Goal: Task Accomplishment & Management: Manage account settings

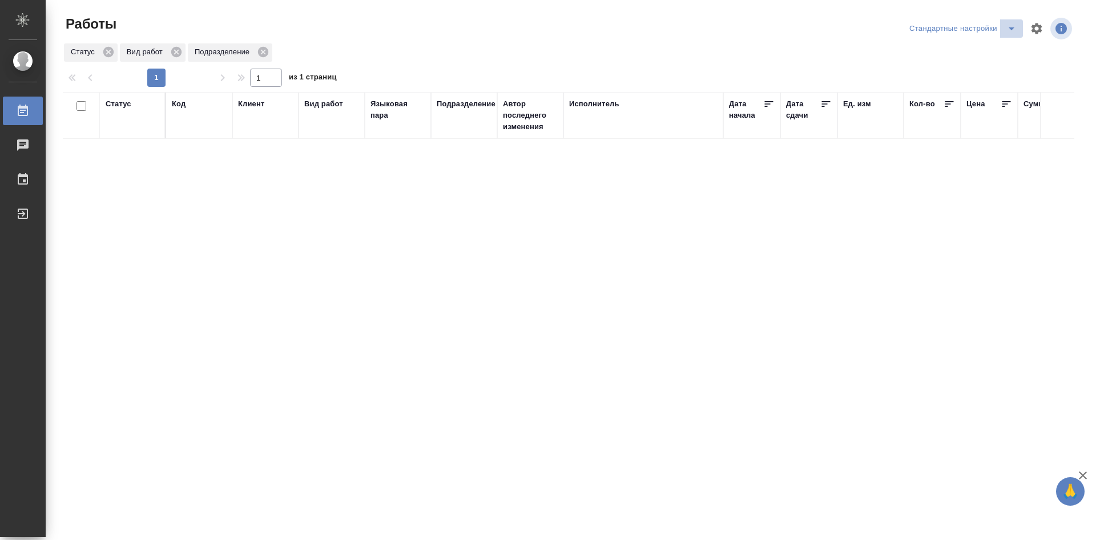
click at [1005, 30] on icon "split button" at bounding box center [1012, 29] width 14 height 14
click at [969, 54] on li "мои" at bounding box center [965, 51] width 116 height 18
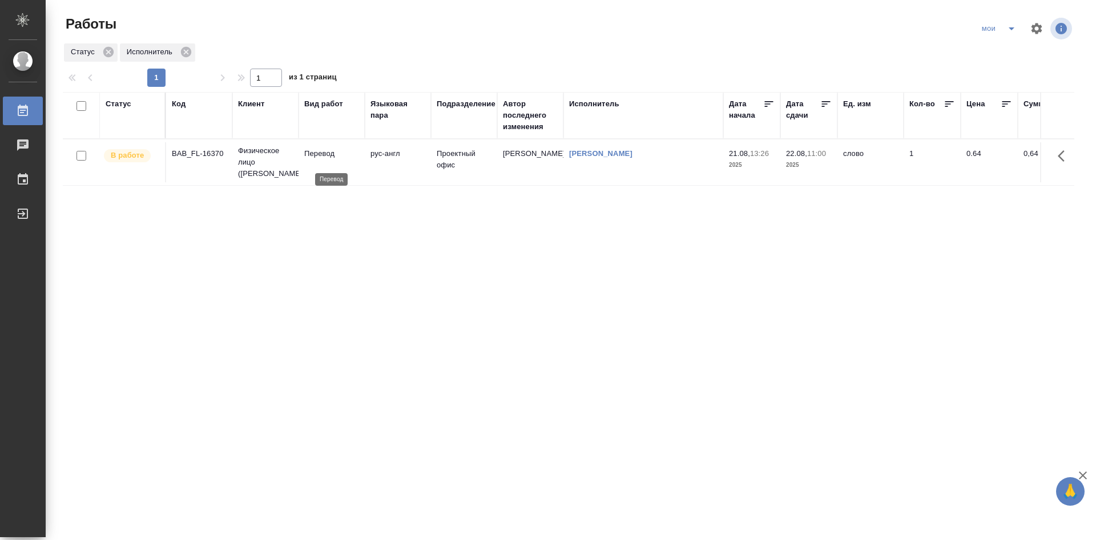
click at [350, 159] on p "Перевод" at bounding box center [331, 153] width 55 height 11
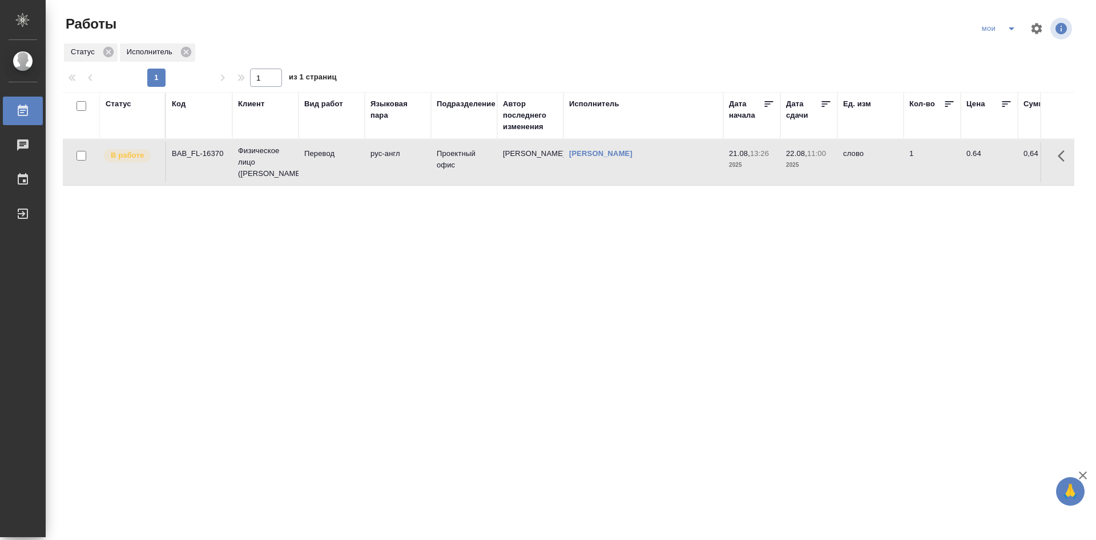
click at [377, 174] on td "рус-англ" at bounding box center [398, 162] width 66 height 40
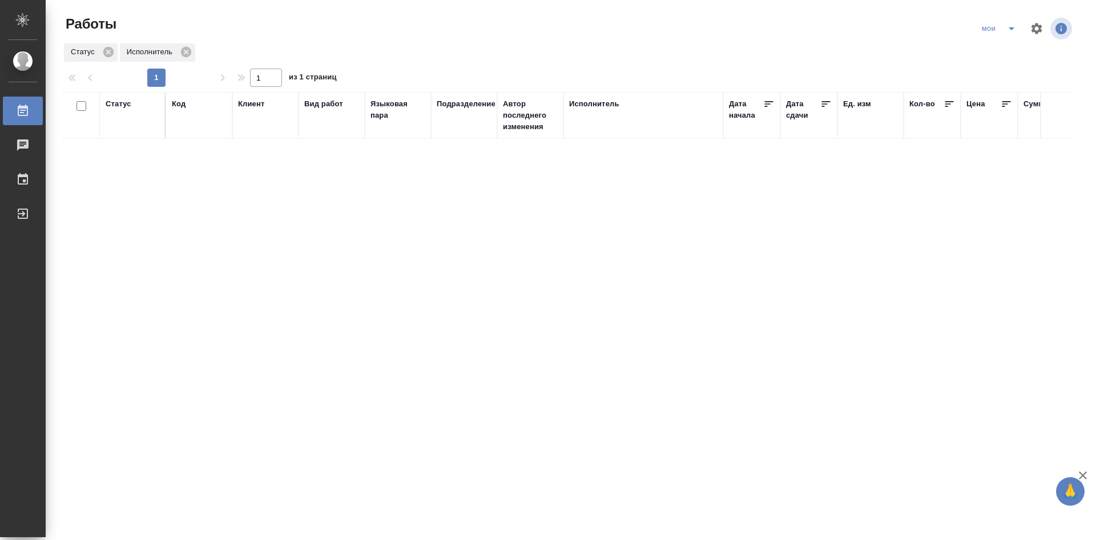
click at [124, 106] on div "Статус" at bounding box center [119, 103] width 26 height 11
click at [138, 184] on div "Создан В ожидании В работе Готов к работе" at bounding box center [133, 148] width 54 height 74
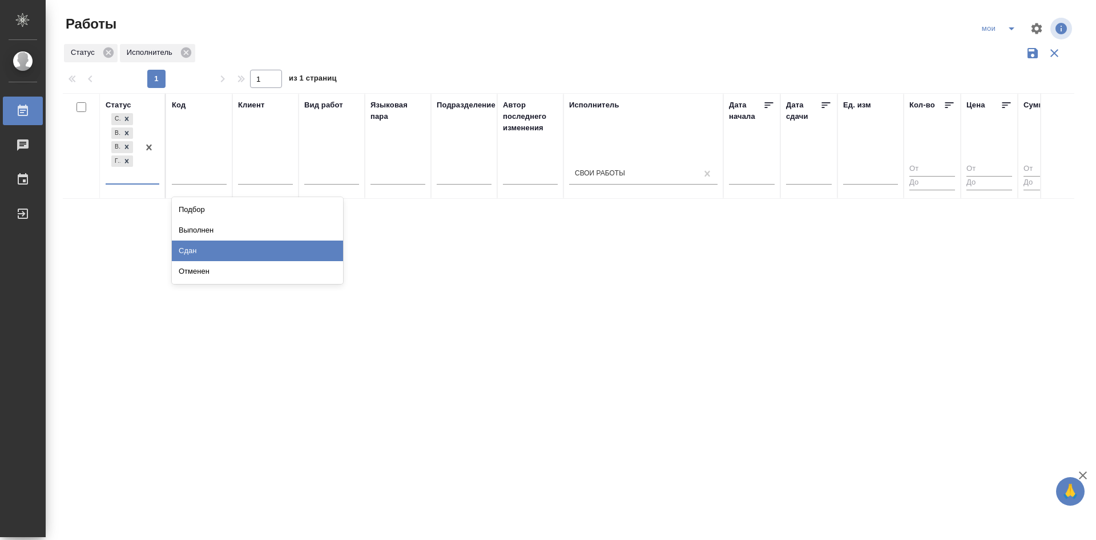
click at [182, 248] on div "Сдан" at bounding box center [257, 250] width 171 height 21
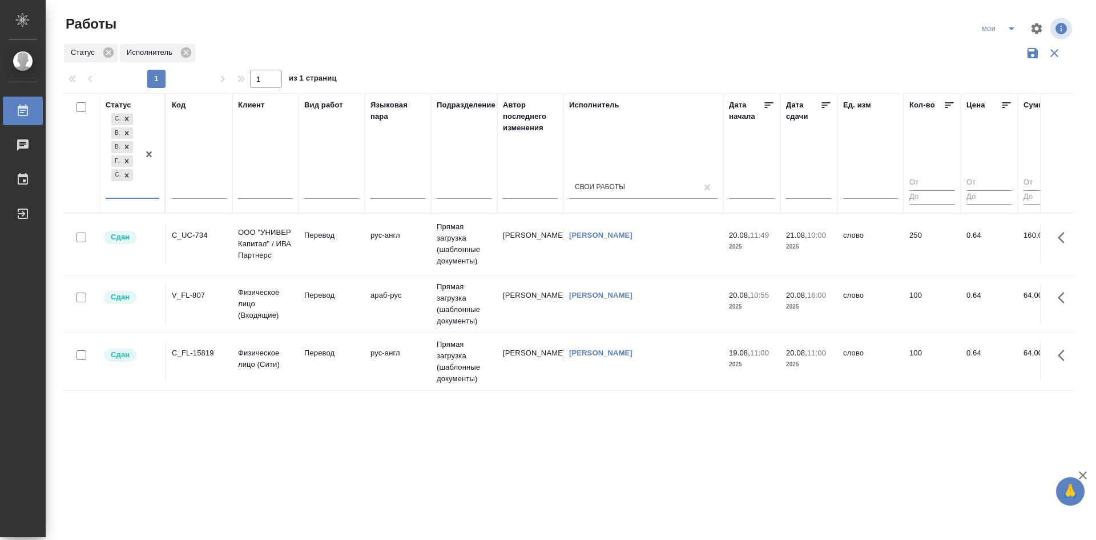
click at [141, 196] on div at bounding box center [149, 154] width 21 height 87
click at [180, 243] on div "Выполнен" at bounding box center [257, 244] width 171 height 21
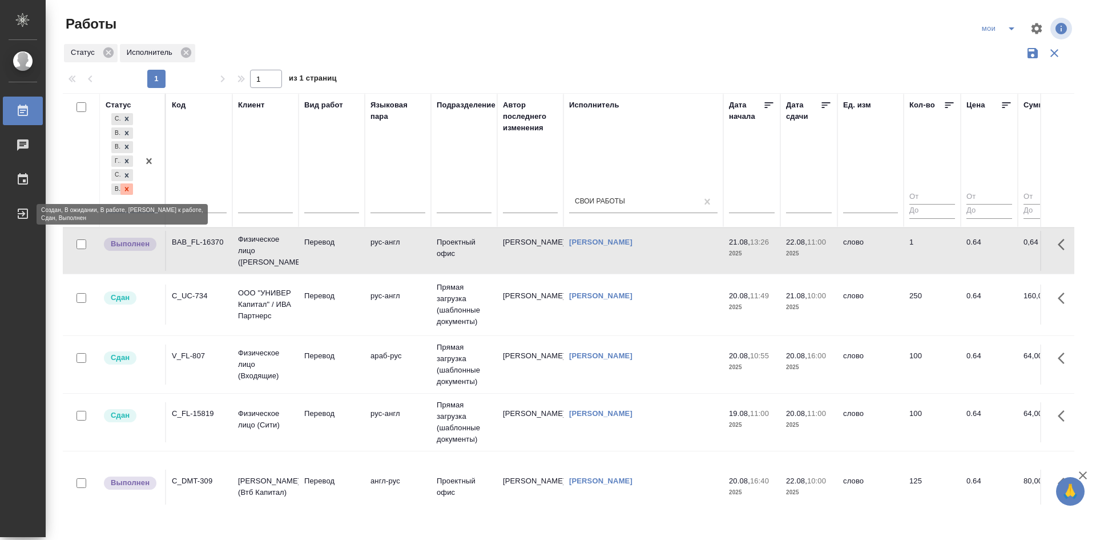
click at [129, 189] on icon at bounding box center [127, 189] width 8 height 8
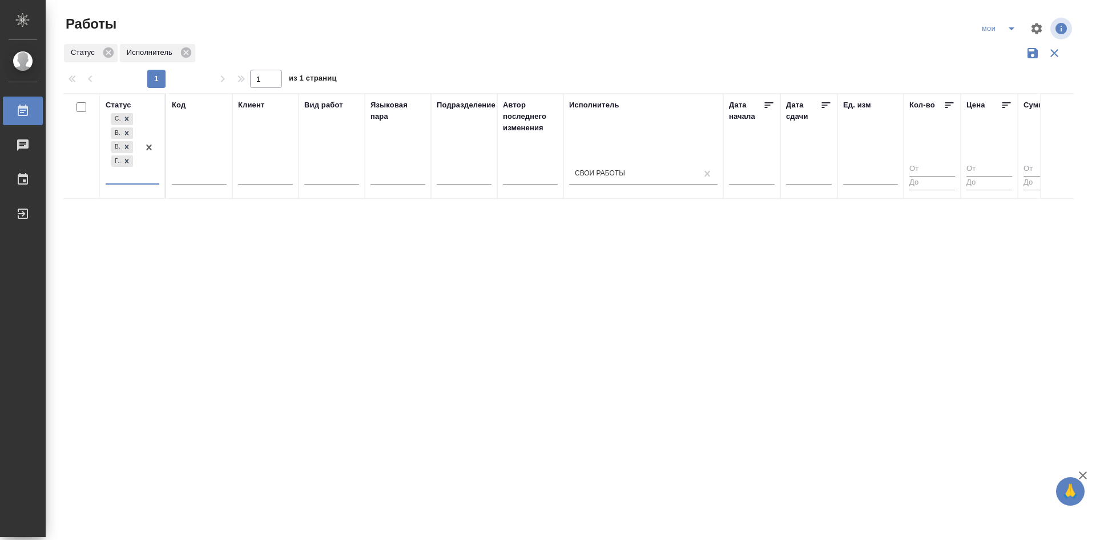
drag, startPoint x: 1006, startPoint y: 30, endPoint x: 1009, endPoint y: 35, distance: 5.9
click at [1007, 30] on icon "split button" at bounding box center [1012, 29] width 14 height 14
click at [1003, 57] on li "Стандартные настройки" at bounding box center [1000, 51] width 110 height 18
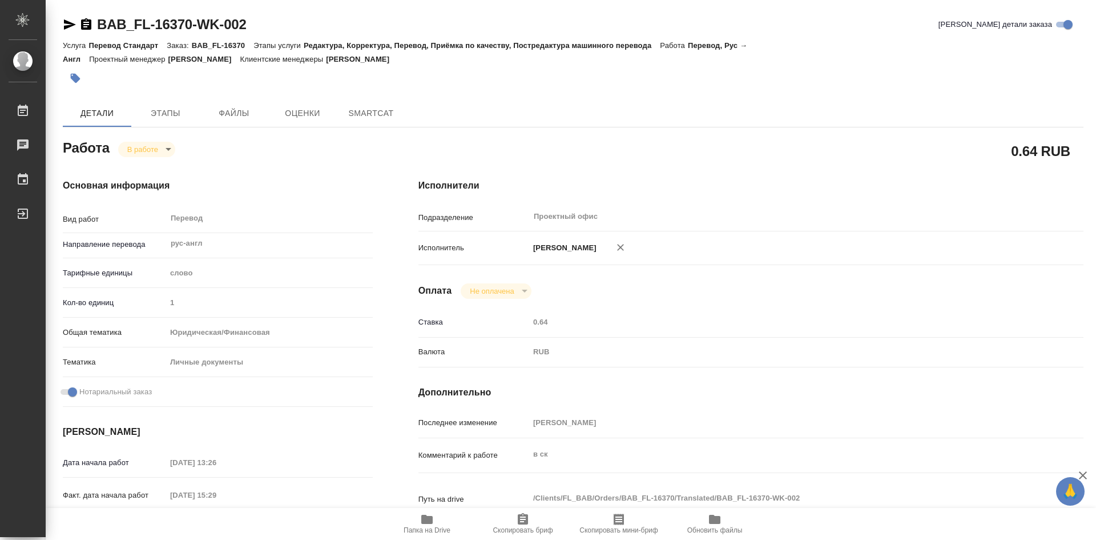
type textarea "x"
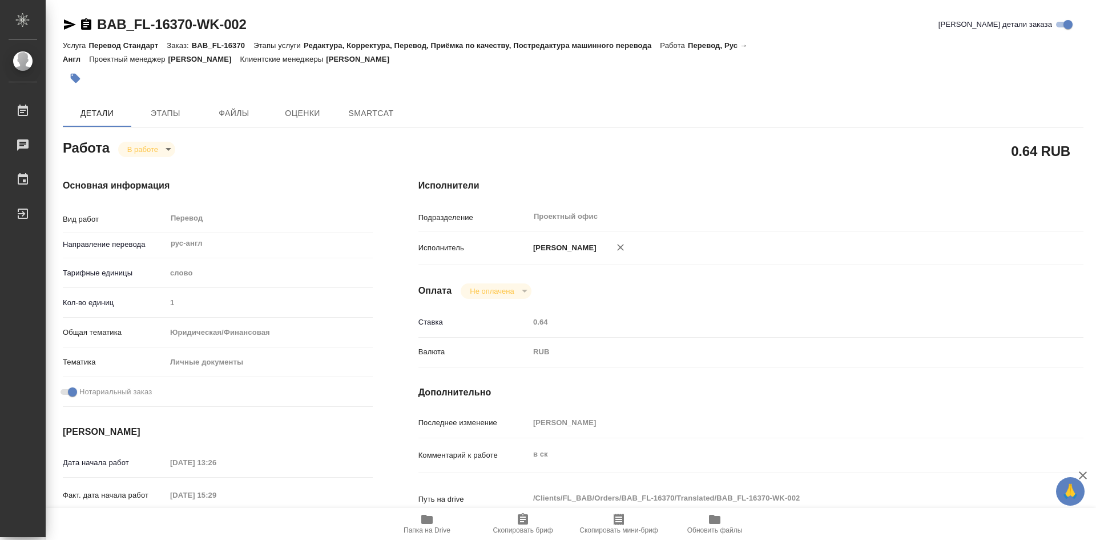
type textarea "x"
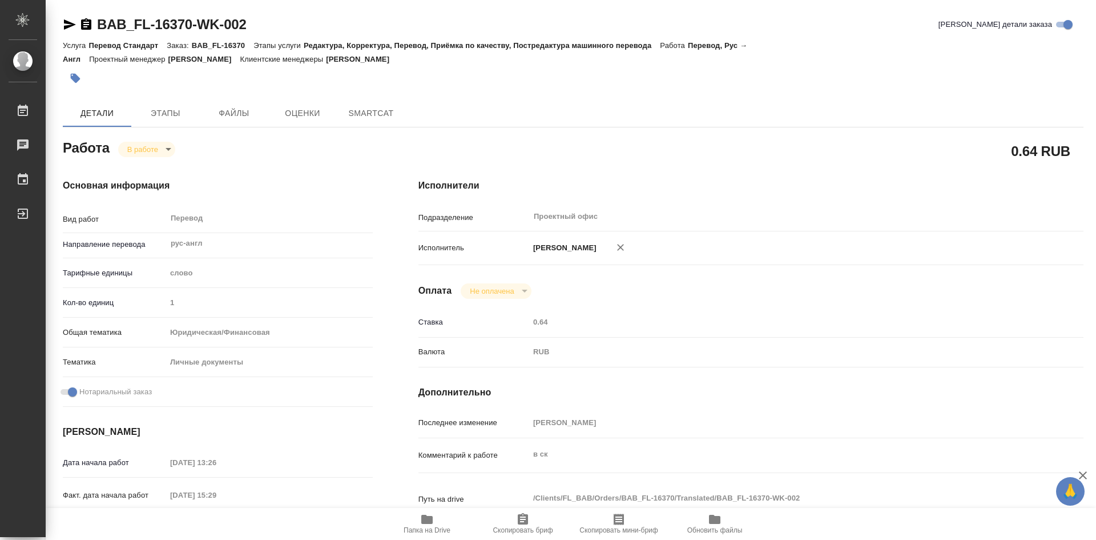
type textarea "x"
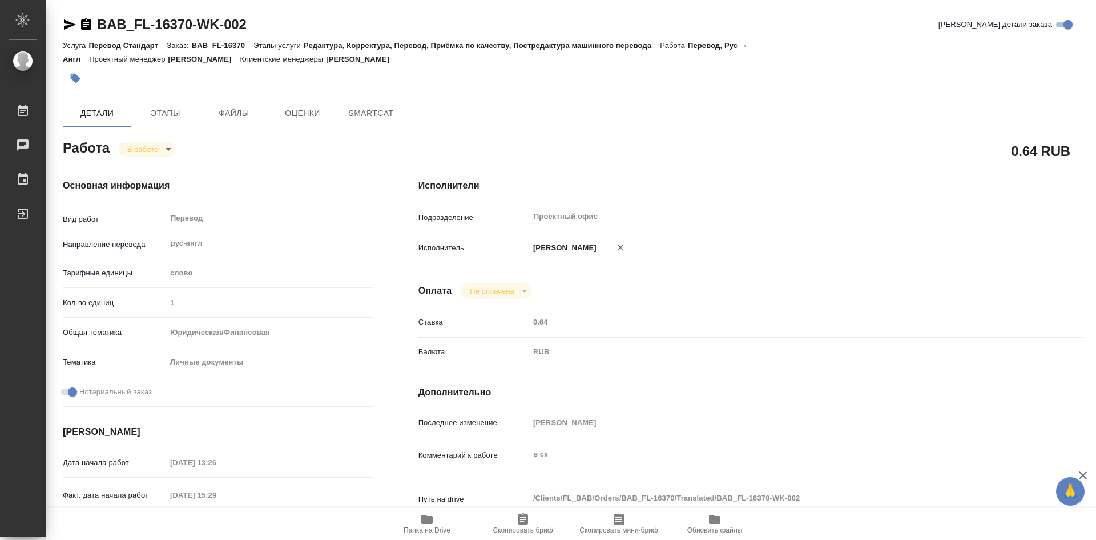
type textarea "x"
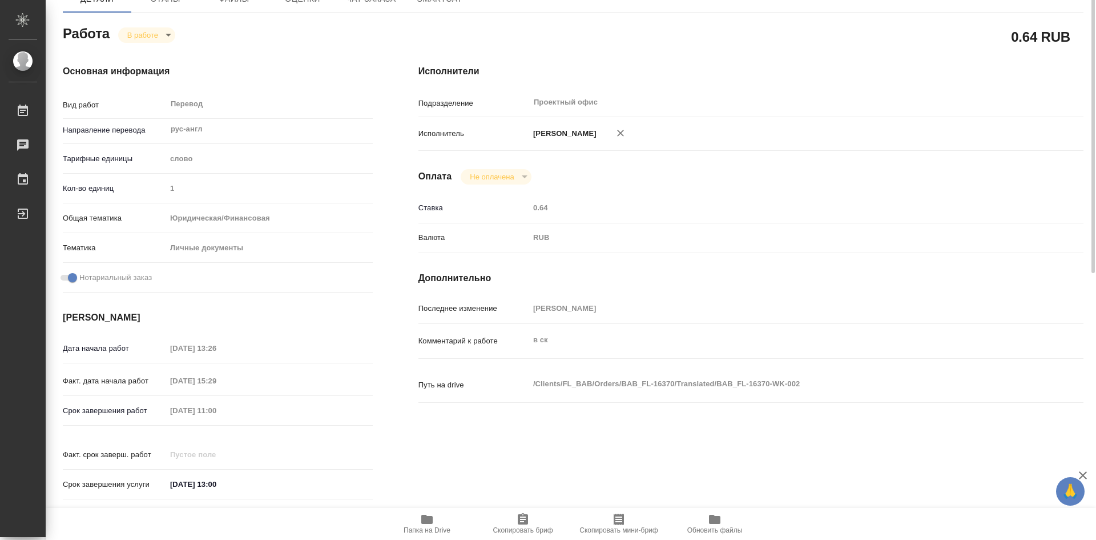
scroll to position [171, 0]
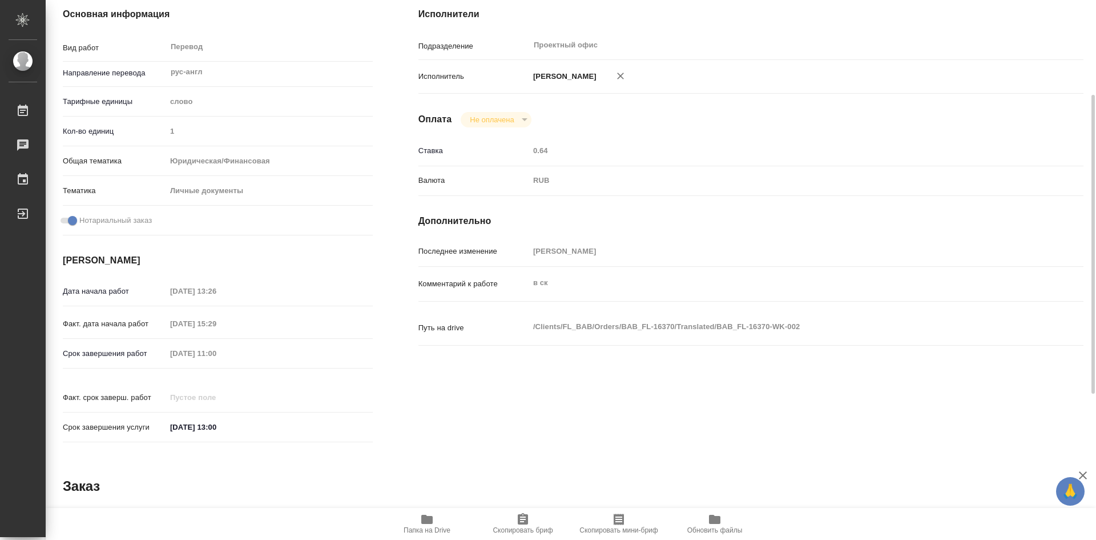
type textarea "x"
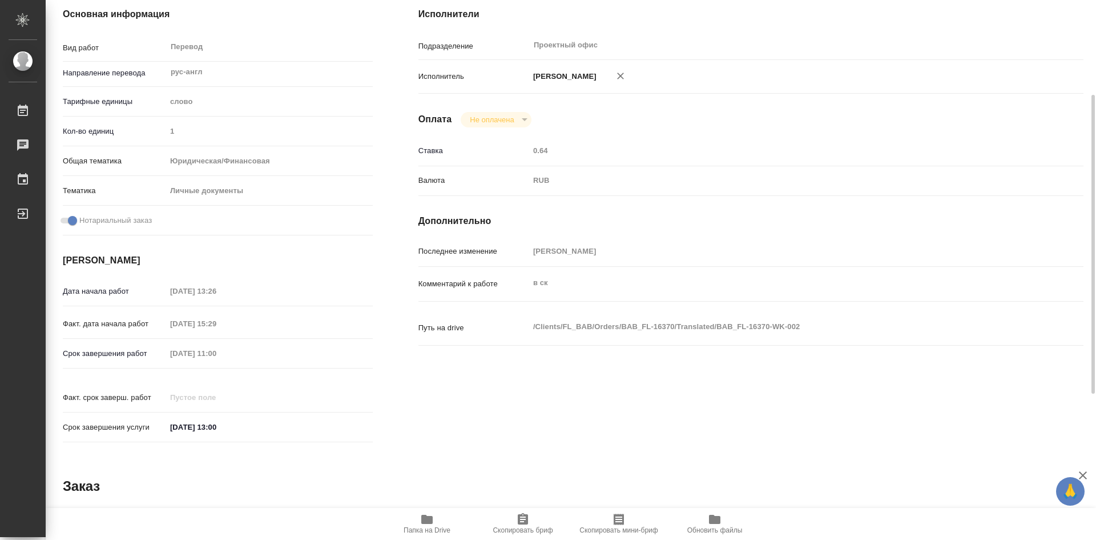
type textarea "x"
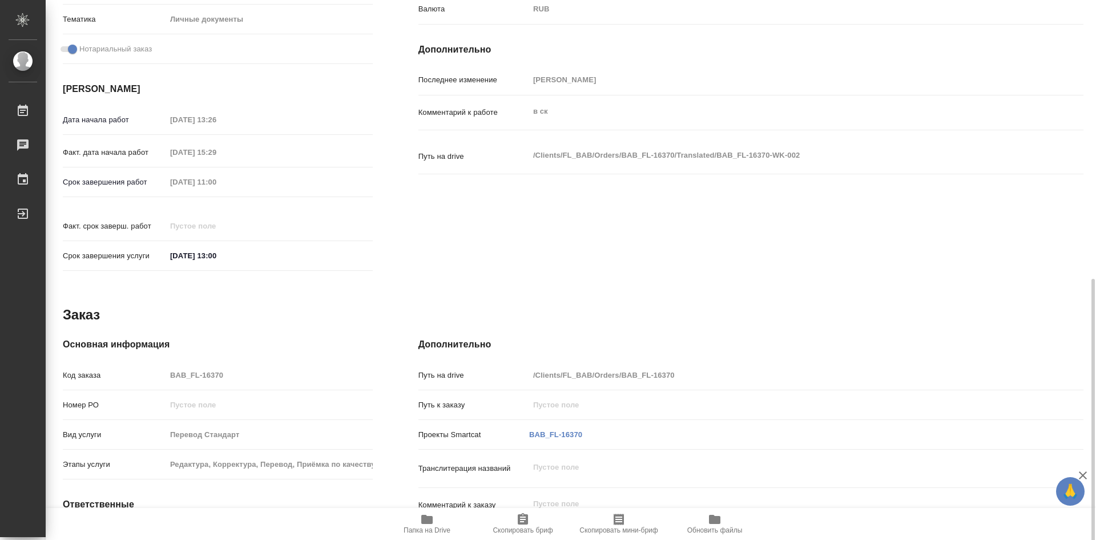
scroll to position [434, 0]
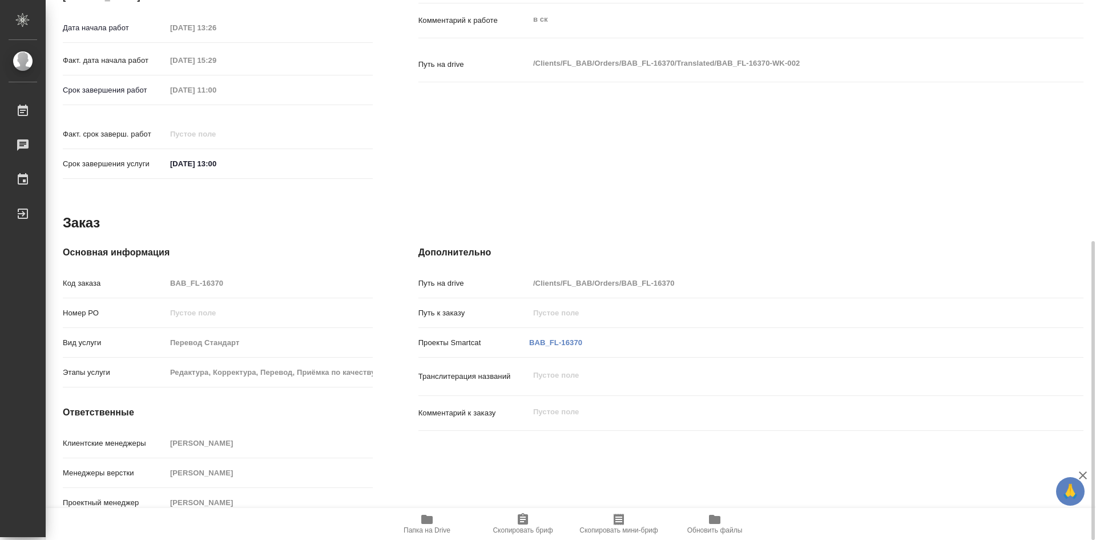
click at [433, 519] on span "Папка на Drive" at bounding box center [427, 523] width 82 height 22
type textarea "x"
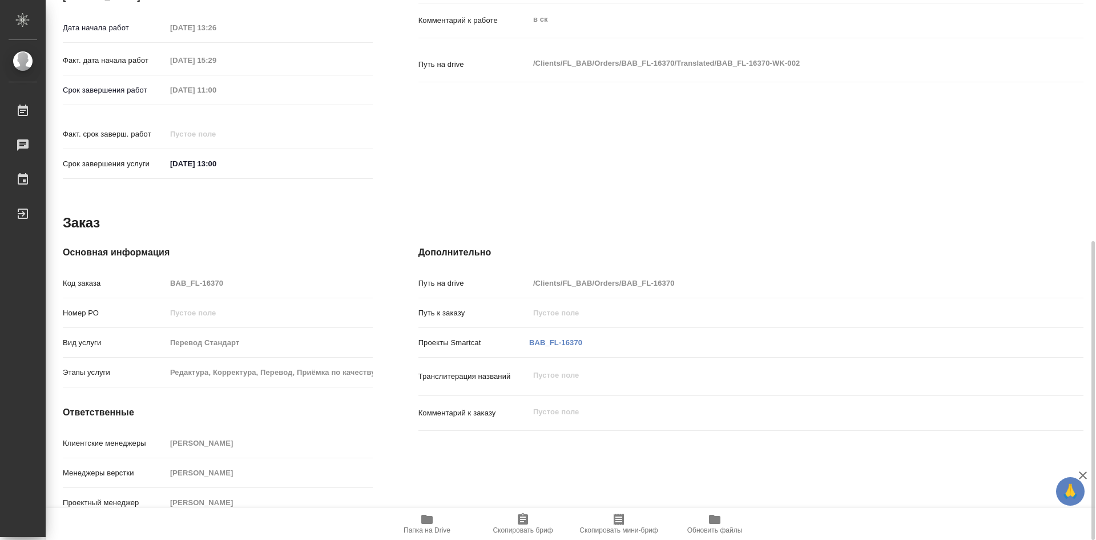
type textarea "x"
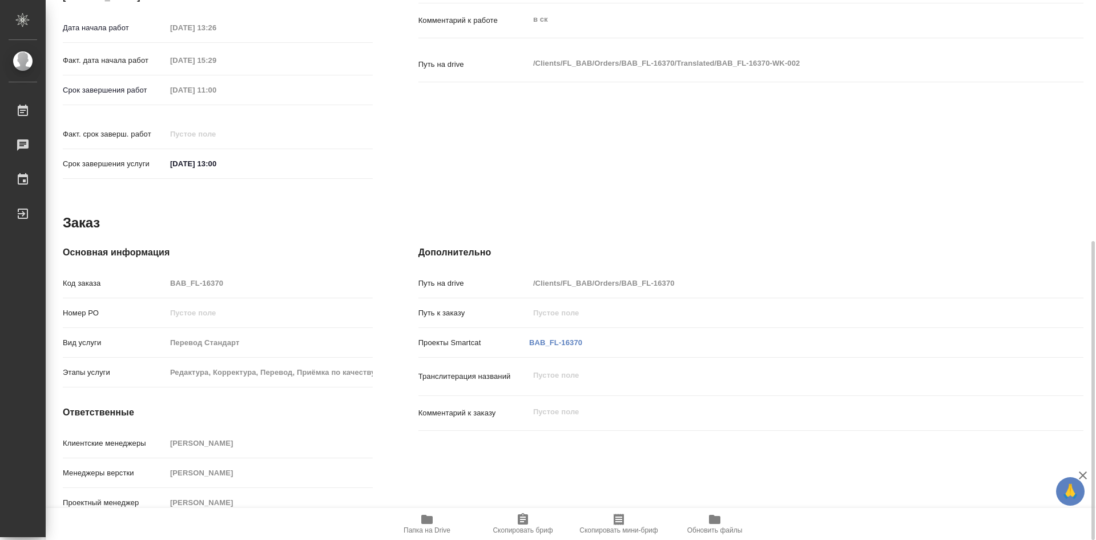
type textarea "x"
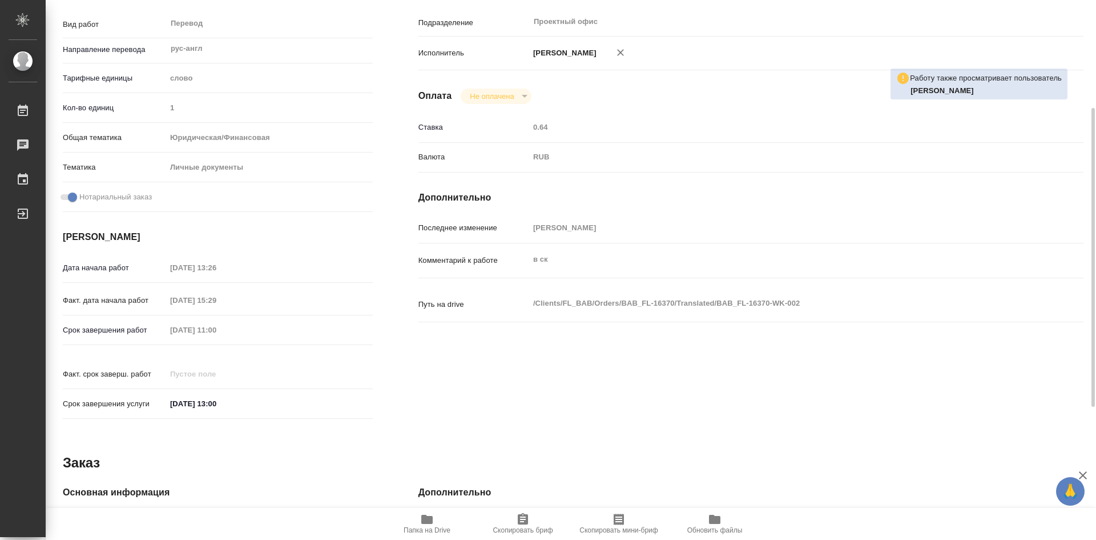
scroll to position [0, 0]
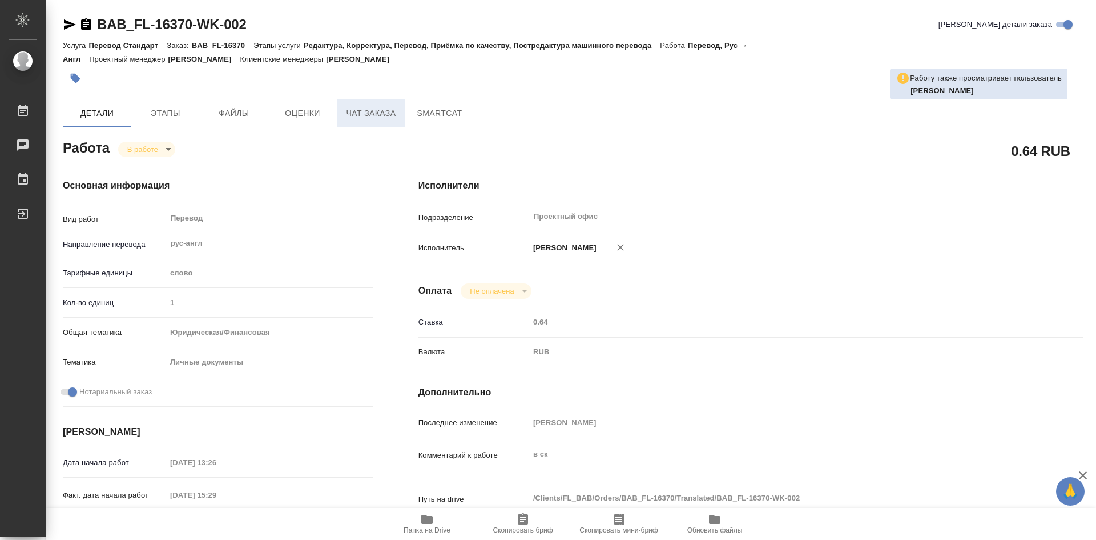
click at [377, 115] on span "Чат заказа" at bounding box center [371, 113] width 55 height 14
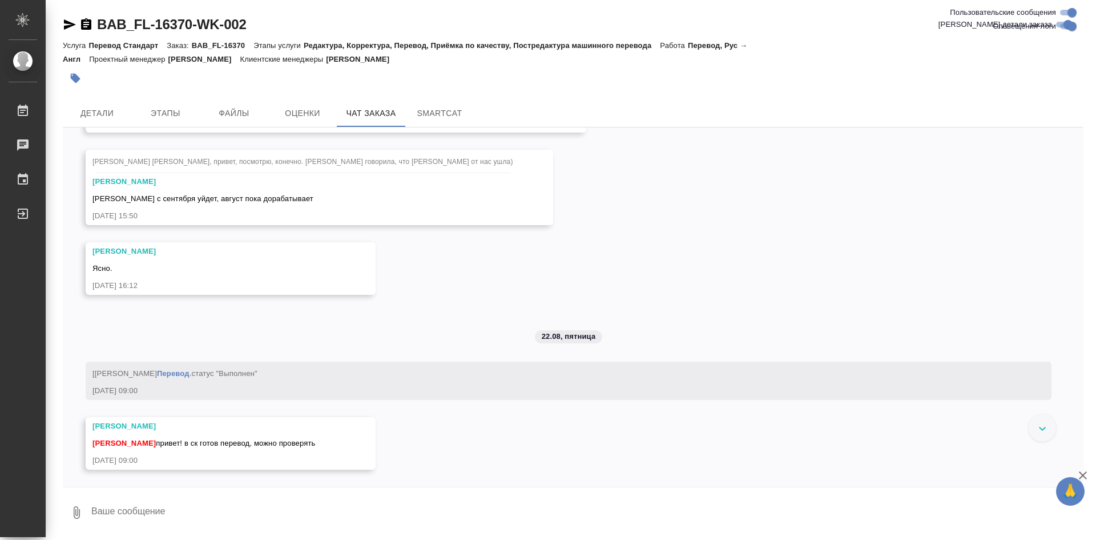
scroll to position [3700, 0]
click at [255, 110] on span "Файлы" at bounding box center [234, 113] width 55 height 14
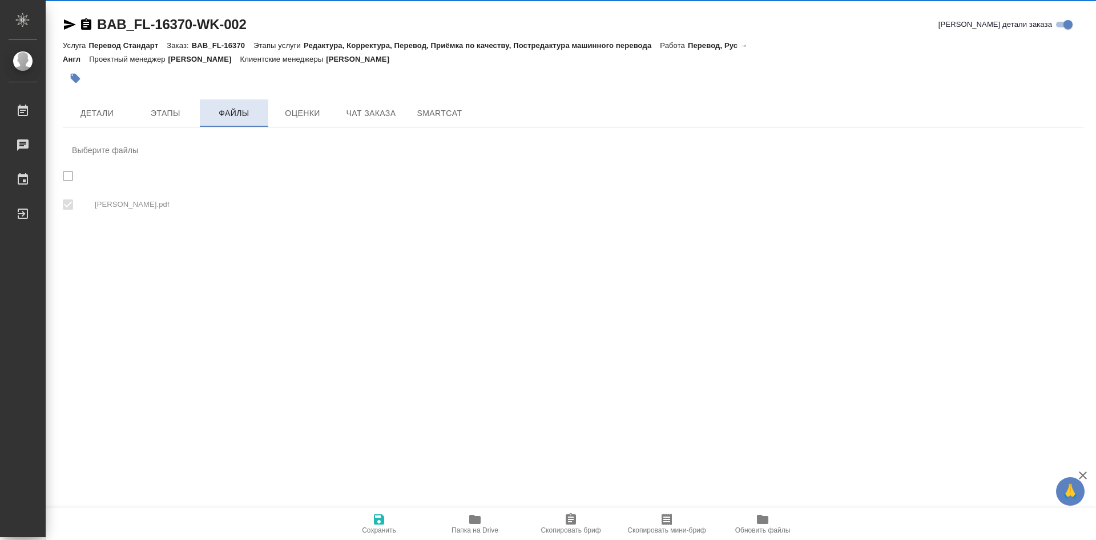
checkbox input "true"
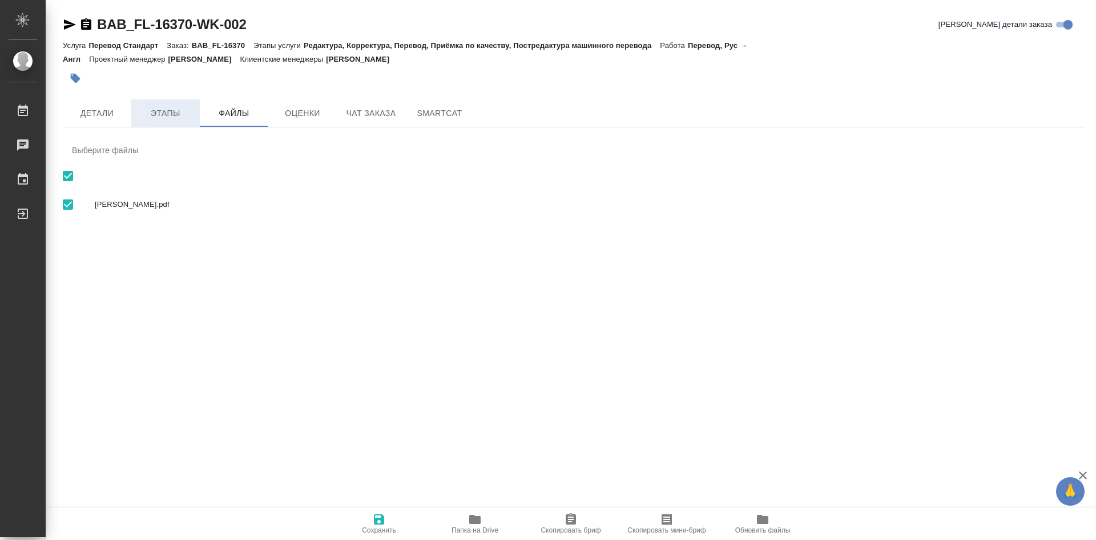
click at [174, 114] on span "Этапы" at bounding box center [165, 113] width 55 height 14
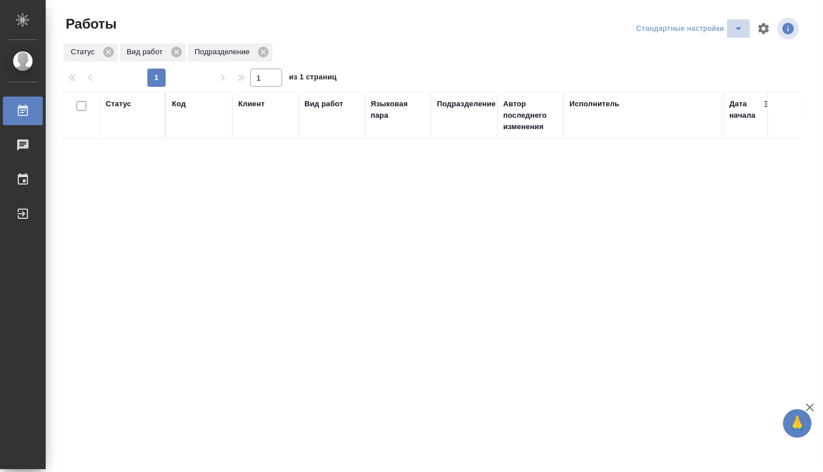
click at [727, 33] on button "split button" at bounding box center [738, 28] width 23 height 18
click at [690, 53] on li "мои" at bounding box center [683, 51] width 116 height 18
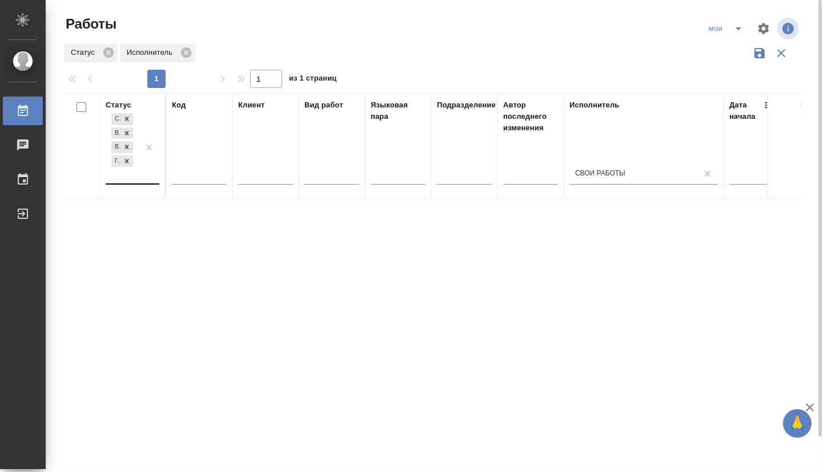
click at [144, 183] on div "Создан В ожидании В работе Готов к работе" at bounding box center [133, 148] width 54 height 74
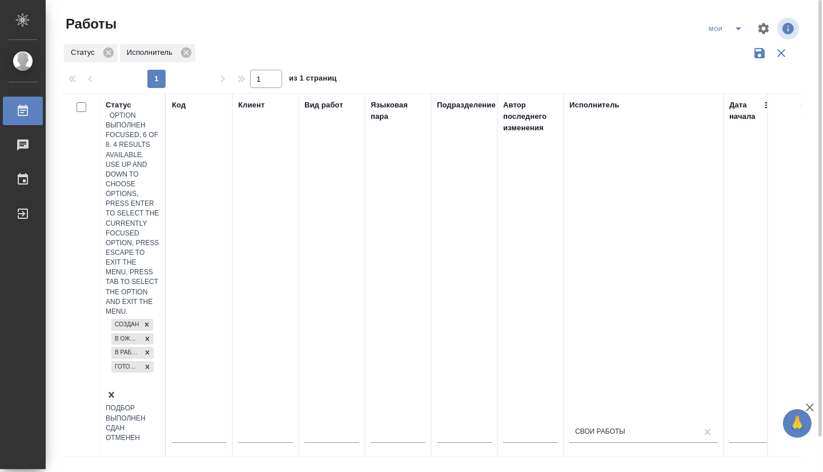
click at [159, 413] on div "Выполнен" at bounding box center [133, 418] width 54 height 10
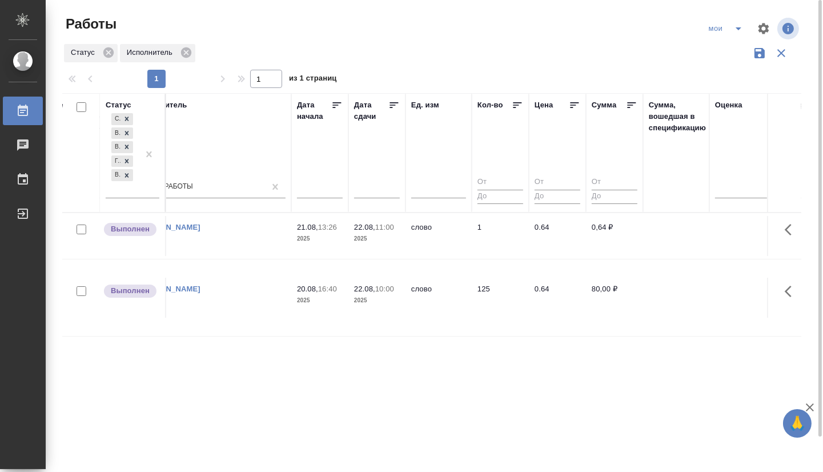
drag, startPoint x: 331, startPoint y: 388, endPoint x: 355, endPoint y: 384, distance: 24.8
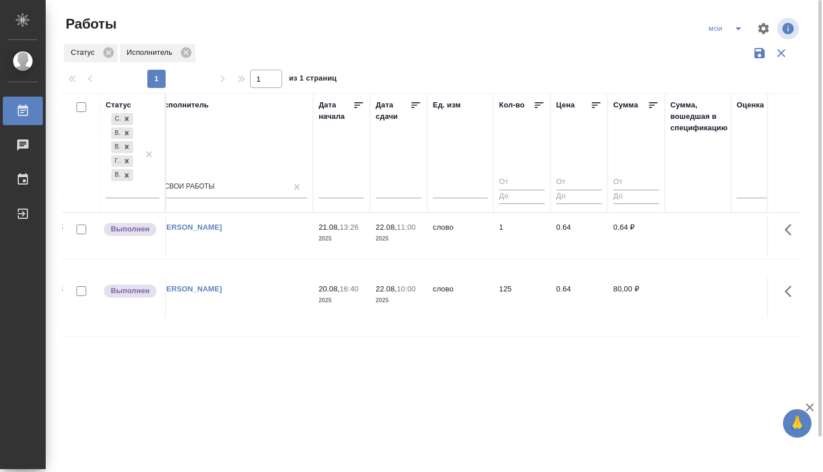
drag, startPoint x: 504, startPoint y: 339, endPoint x: 460, endPoint y: 334, distance: 43.7
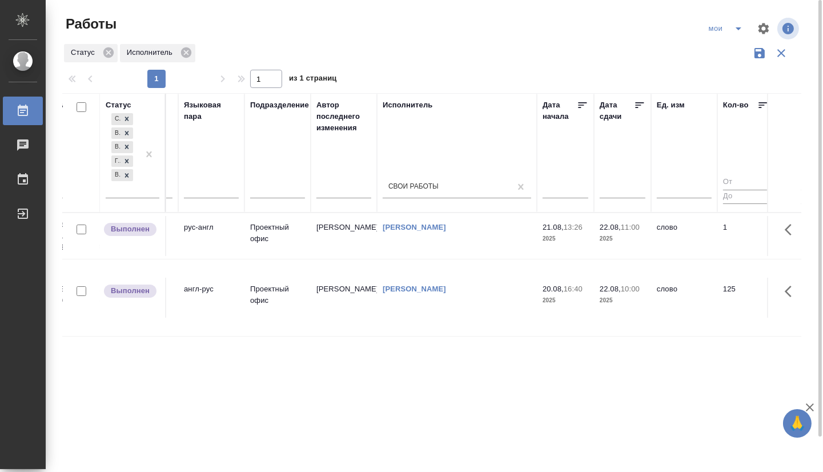
scroll to position [0, 0]
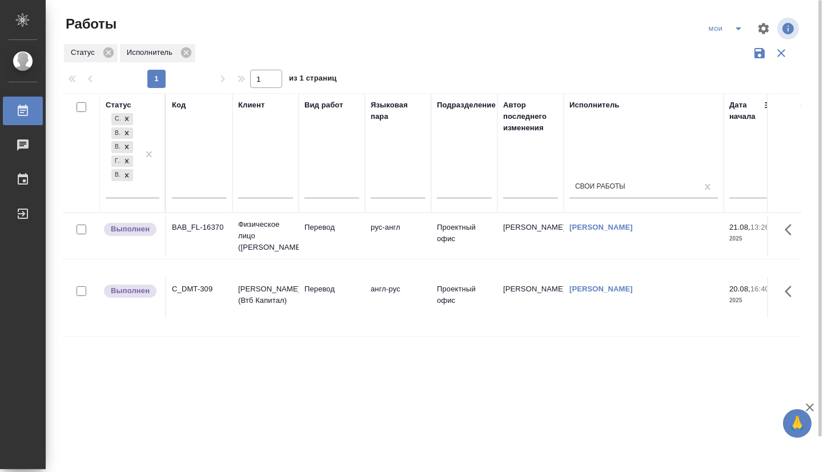
drag, startPoint x: 635, startPoint y: 354, endPoint x: 311, endPoint y: 329, distance: 325.2
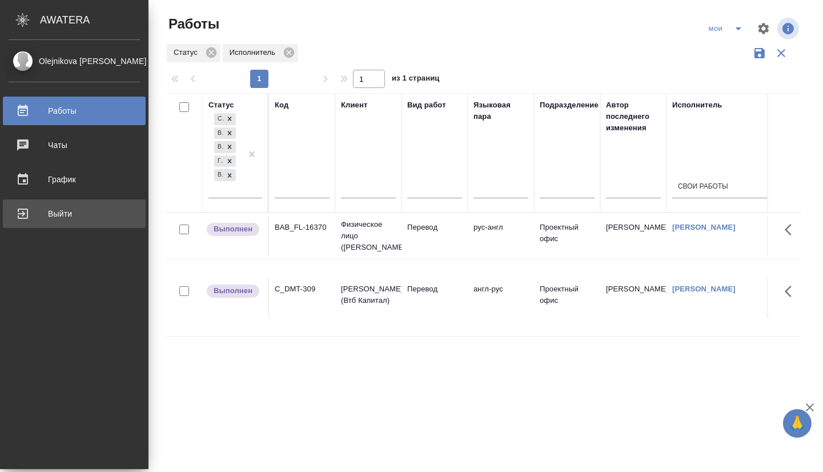
click at [45, 218] on div "Выйти" at bounding box center [74, 213] width 131 height 17
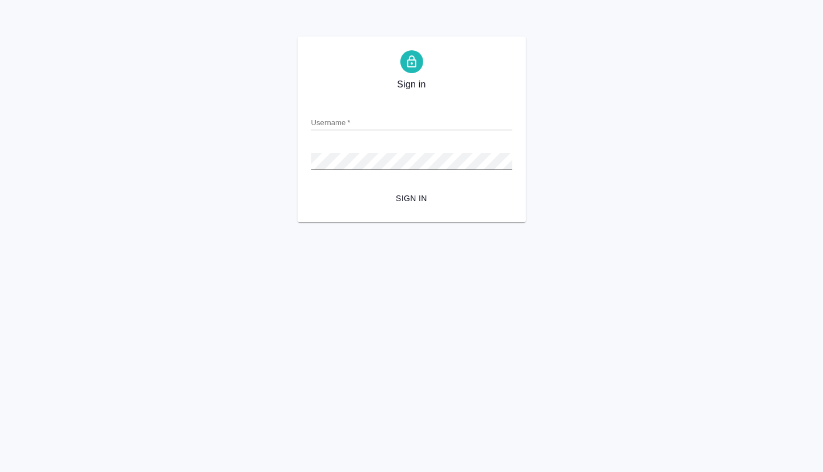
click at [375, 130] on input "Username   *" at bounding box center [411, 122] width 201 height 16
type input "[EMAIL_ADDRESS][DOMAIN_NAME]"
click at [372, 200] on span "Sign in" at bounding box center [411, 198] width 183 height 14
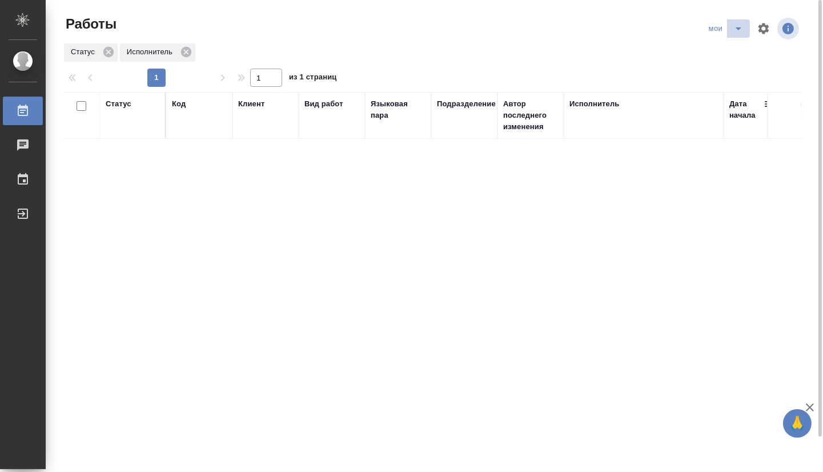
click at [740, 31] on icon "split button" at bounding box center [738, 29] width 14 height 14
click at [731, 62] on ul "Стандартные настройки" at bounding box center [727, 51] width 110 height 27
click at [727, 56] on li "Стандартные настройки" at bounding box center [727, 51] width 110 height 18
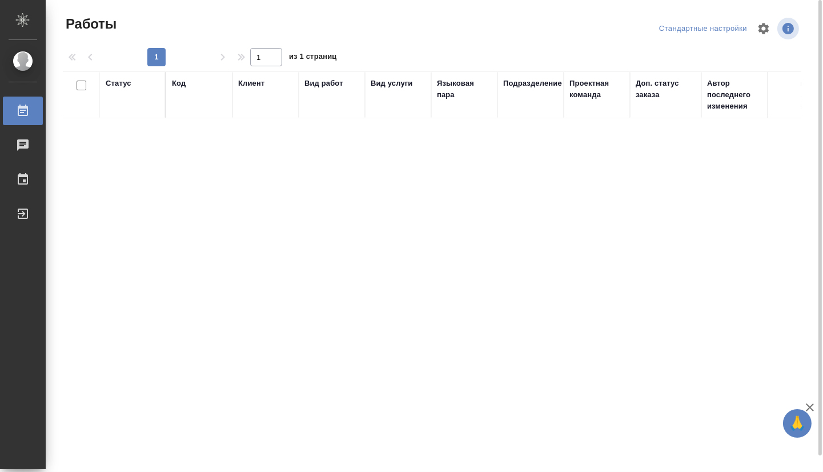
click at [687, 29] on div "Стандартные настройки" at bounding box center [703, 29] width 94 height 18
click at [727, 29] on div "Стандартные настройки" at bounding box center [703, 29] width 94 height 18
click at [193, 196] on div "Статус Код Клиент Вид работ Вид услуги Языковая пара Подразделение Проектная ко…" at bounding box center [432, 276] width 738 height 411
click at [17, 220] on div "Выйти" at bounding box center [8, 213] width 29 height 17
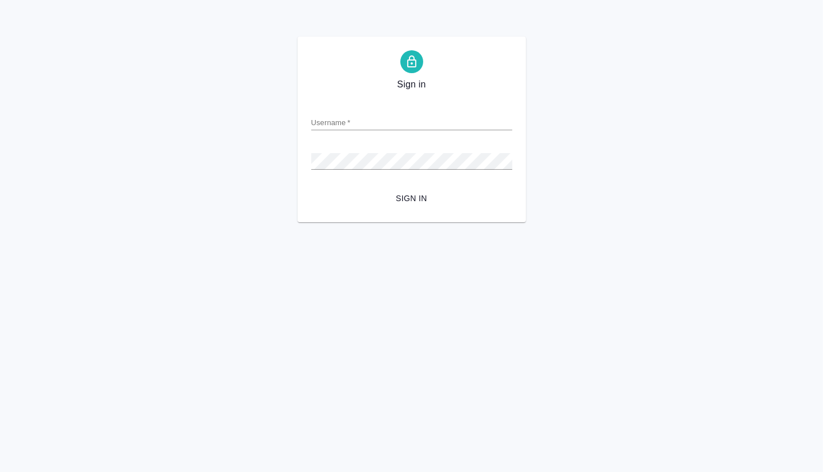
click at [344, 122] on input "Username   *" at bounding box center [411, 122] width 201 height 16
type input "[EMAIL_ADDRESS][DOMAIN_NAME]"
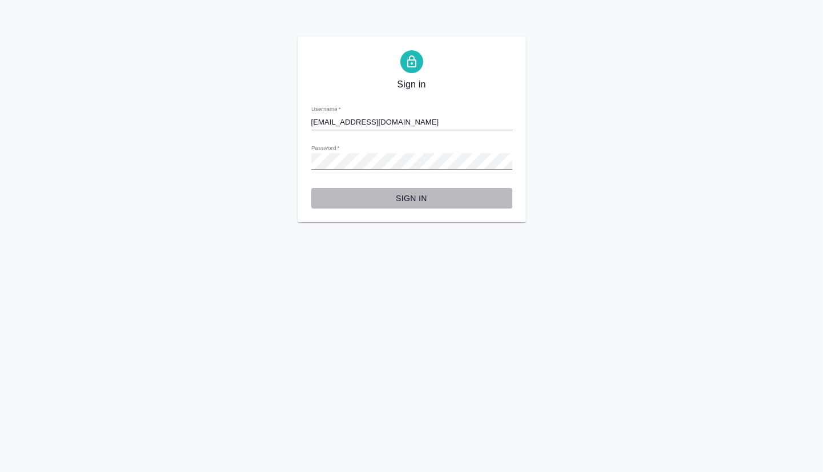
drag, startPoint x: 401, startPoint y: 194, endPoint x: 401, endPoint y: 204, distance: 10.3
click at [401, 194] on span "Sign in" at bounding box center [411, 198] width 183 height 14
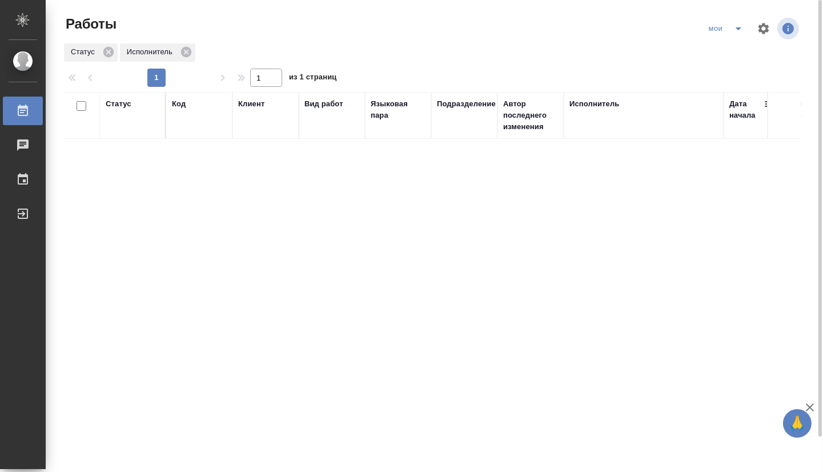
click at [741, 33] on icon "split button" at bounding box center [738, 29] width 14 height 14
click at [728, 59] on li "Стандартные настройки" at bounding box center [727, 51] width 110 height 18
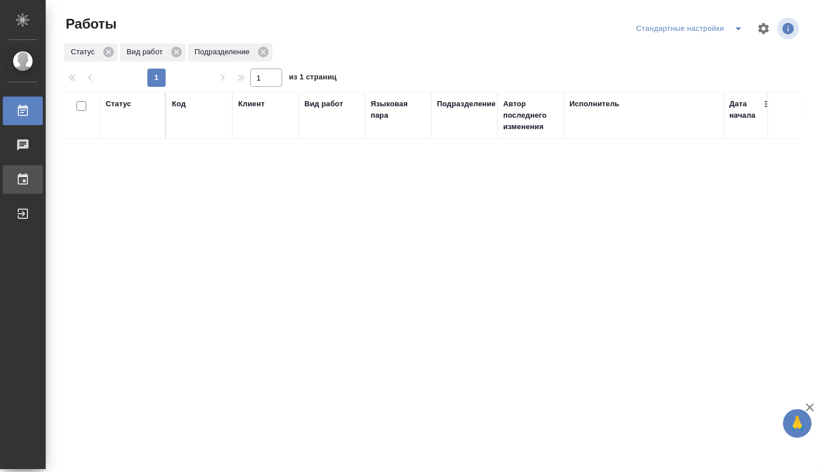
click at [23, 173] on div "График" at bounding box center [8, 179] width 29 height 17
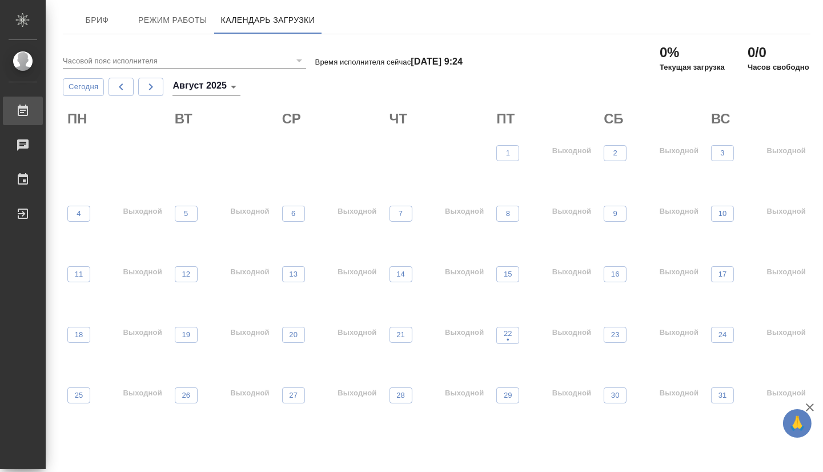
click at [23, 112] on div "Работы" at bounding box center [8, 110] width 29 height 17
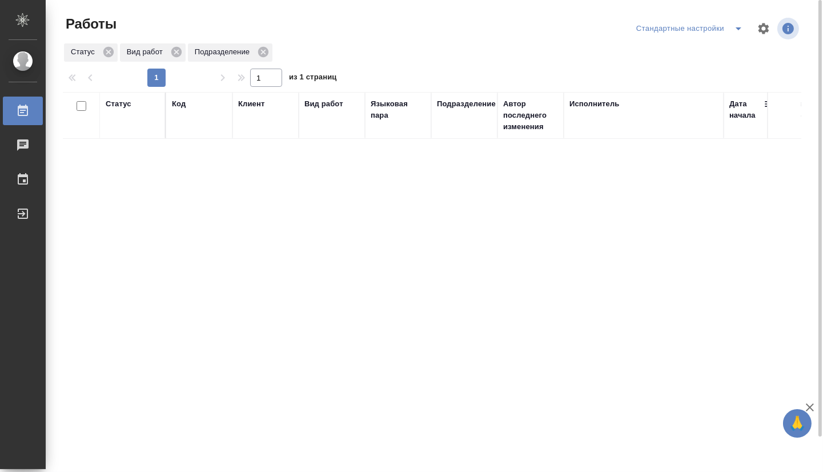
click at [735, 30] on icon "split button" at bounding box center [738, 29] width 14 height 14
click at [681, 51] on li "мои" at bounding box center [691, 51] width 116 height 18
click at [120, 102] on div "Статус" at bounding box center [119, 103] width 26 height 11
click at [140, 187] on div "Создан В ожидании В работе Готов к работе" at bounding box center [133, 151] width 54 height 81
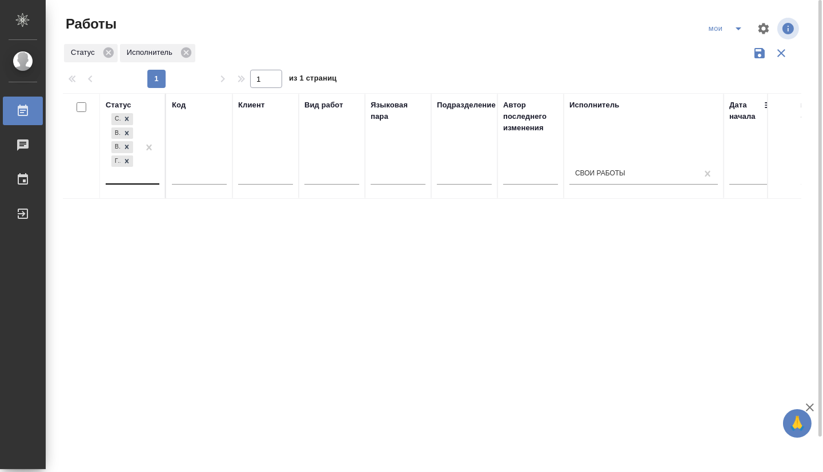
click at [138, 182] on div "Создан В ожидании В работе Готов к работе" at bounding box center [122, 147] width 33 height 73
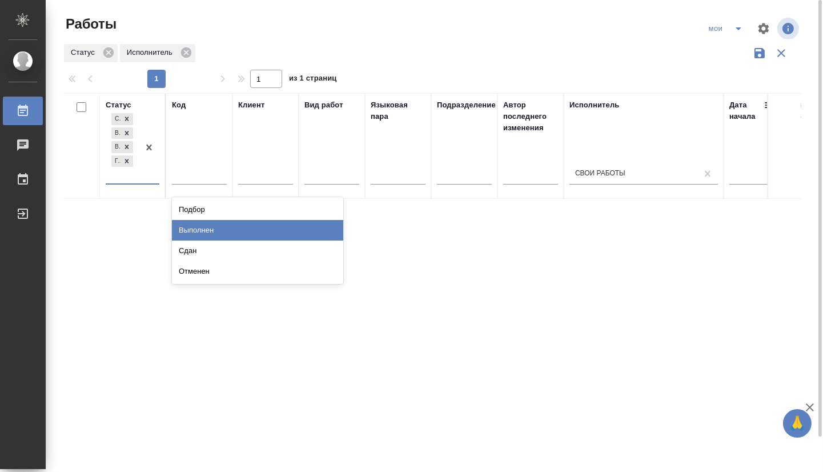
click at [204, 235] on div "Выполнен" at bounding box center [257, 230] width 171 height 21
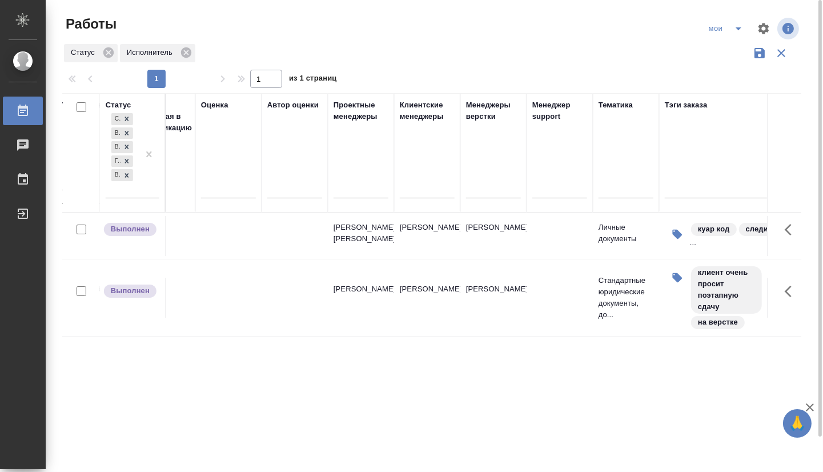
scroll to position [0, 1248]
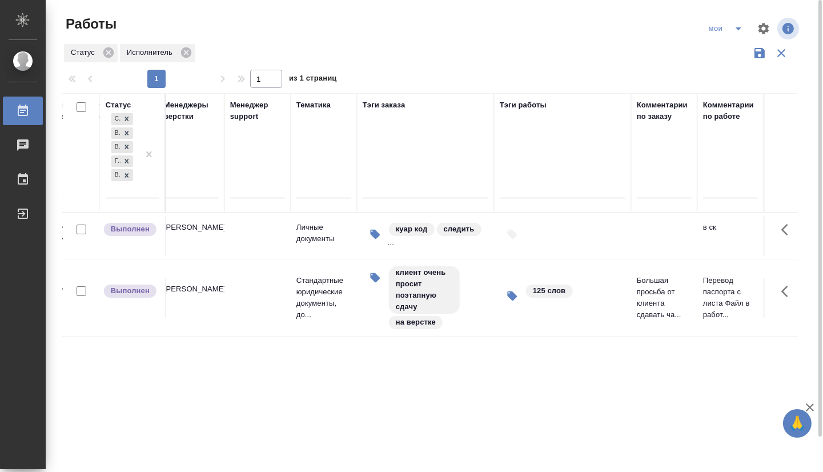
drag, startPoint x: 202, startPoint y: 360, endPoint x: 476, endPoint y: 358, distance: 274.1
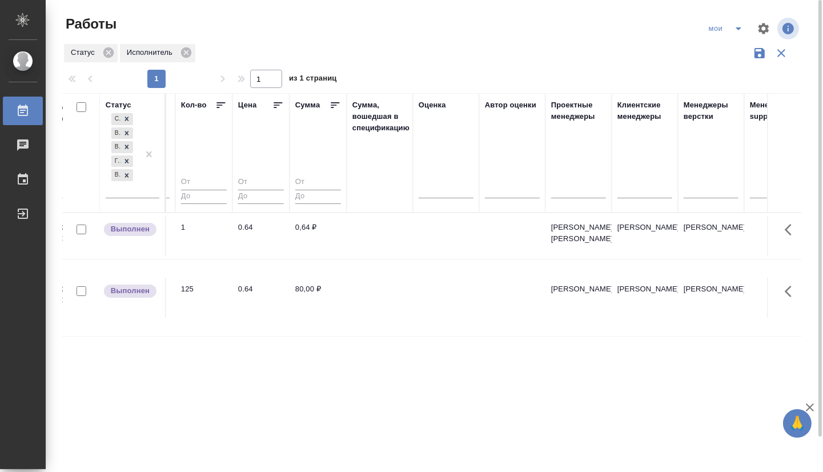
scroll to position [0, 0]
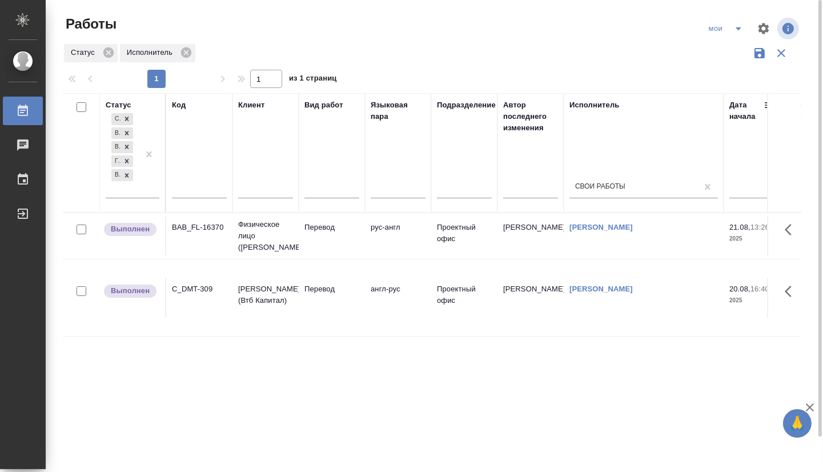
drag, startPoint x: 653, startPoint y: 412, endPoint x: 195, endPoint y: 371, distance: 459.7
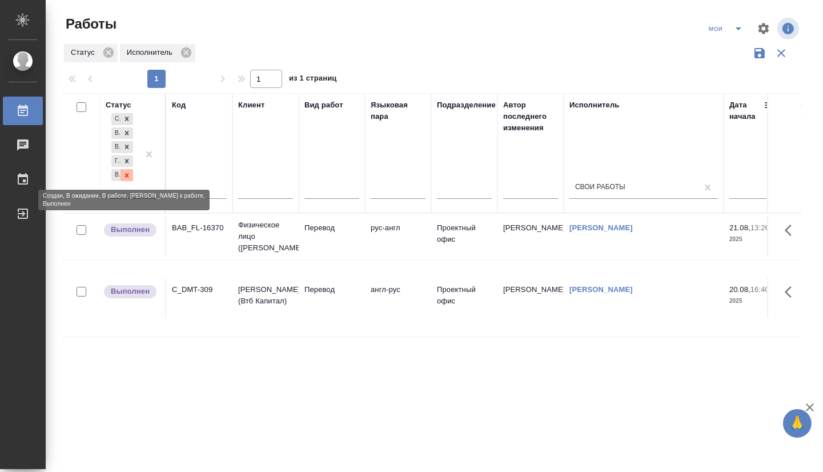
click at [128, 177] on icon at bounding box center [127, 175] width 8 height 8
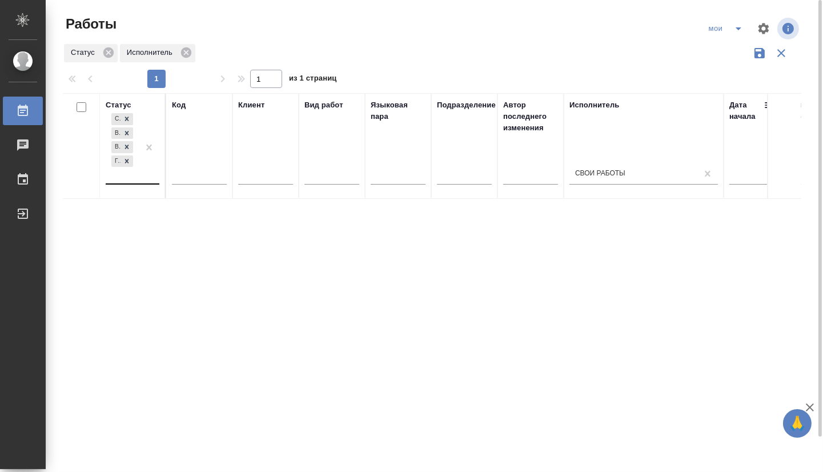
click at [738, 27] on icon "split button" at bounding box center [738, 29] width 14 height 14
click at [705, 58] on li "Стандартные настройки" at bounding box center [727, 51] width 110 height 18
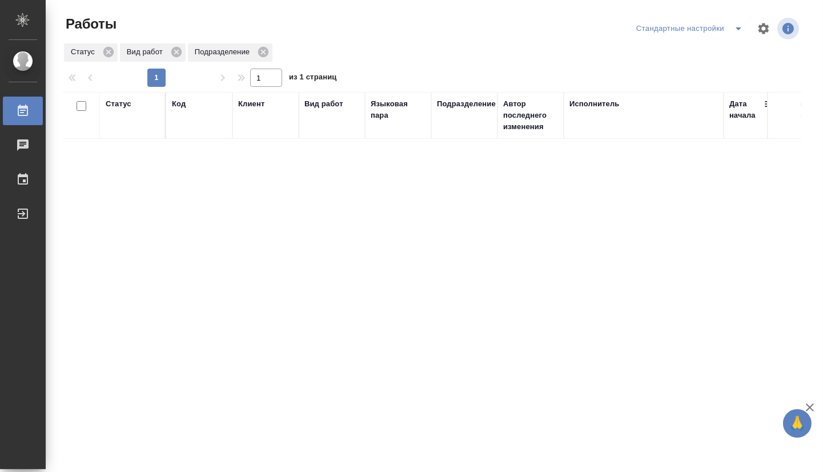
click at [732, 31] on icon "split button" at bounding box center [738, 29] width 14 height 14
click at [657, 52] on li "мои" at bounding box center [683, 51] width 116 height 18
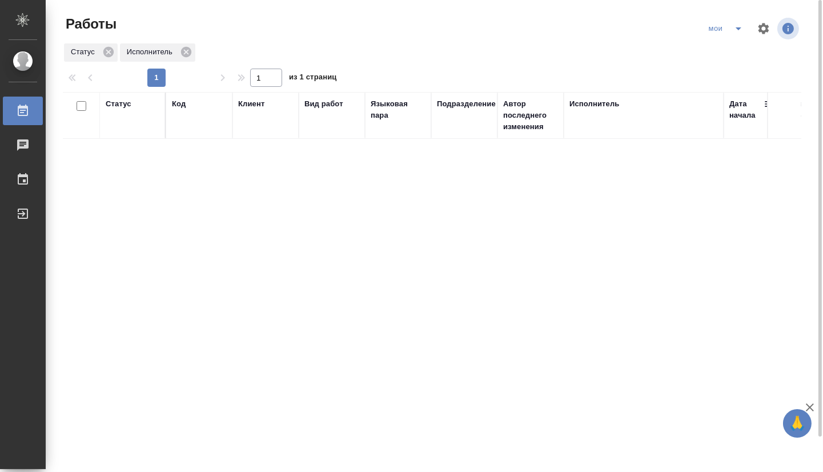
click at [116, 106] on div "Статус" at bounding box center [119, 103] width 26 height 11
click at [131, 182] on div "Создан В ожидании В работе [PERSON_NAME] к работе" at bounding box center [122, 147] width 33 height 73
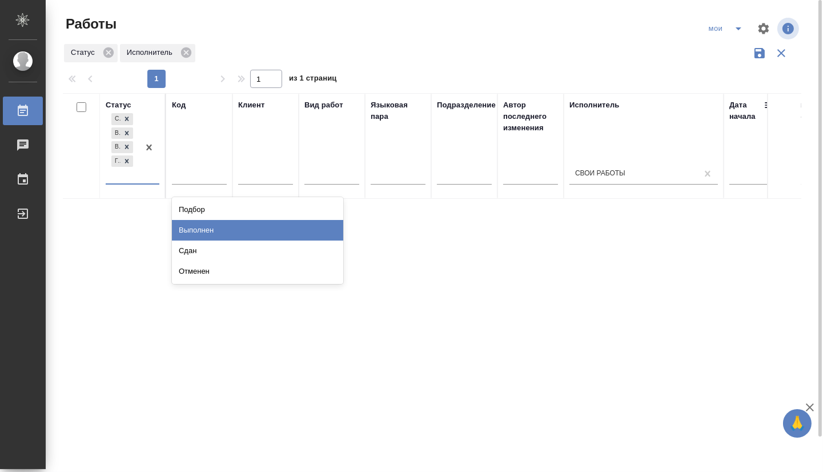
click at [189, 232] on div "Выполнен" at bounding box center [257, 230] width 171 height 21
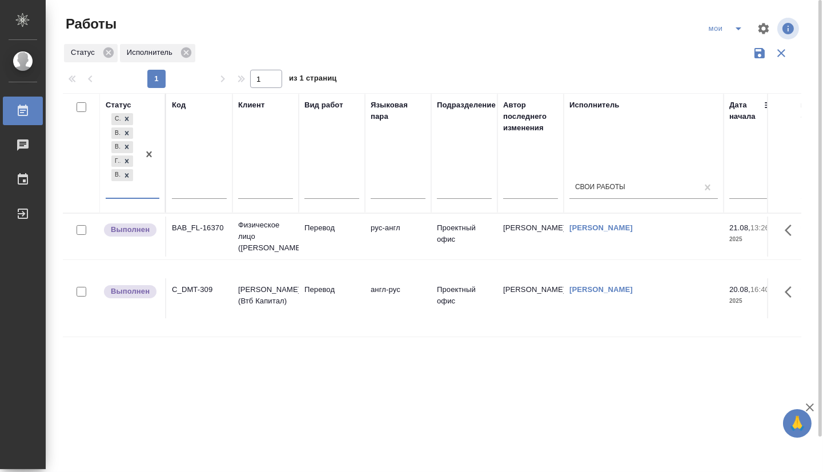
click at [154, 198] on div "option Выполнен, selected. 0 results available. Select is focused ,type to refi…" at bounding box center [133, 159] width 54 height 96
click at [147, 196] on div at bounding box center [149, 154] width 21 height 87
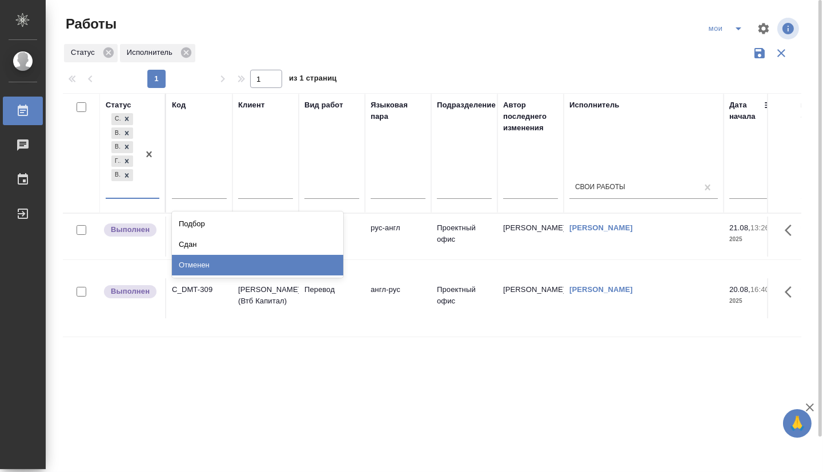
click at [178, 260] on div "Отменен" at bounding box center [257, 265] width 171 height 21
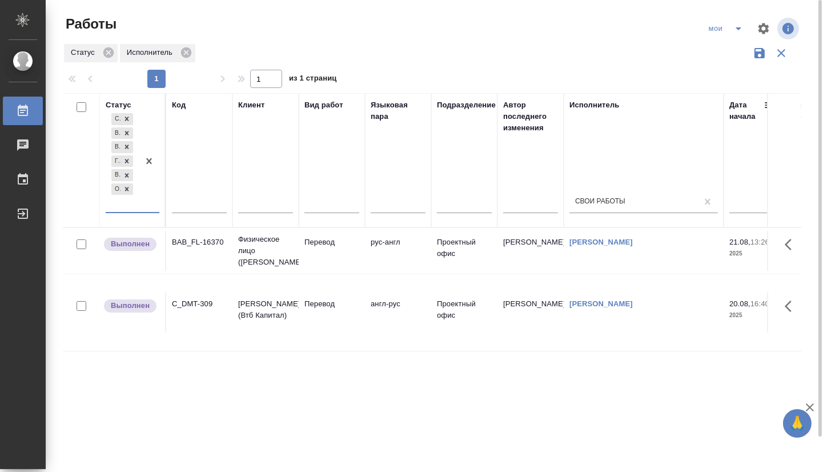
click at [131, 191] on icon at bounding box center [127, 189] width 8 height 8
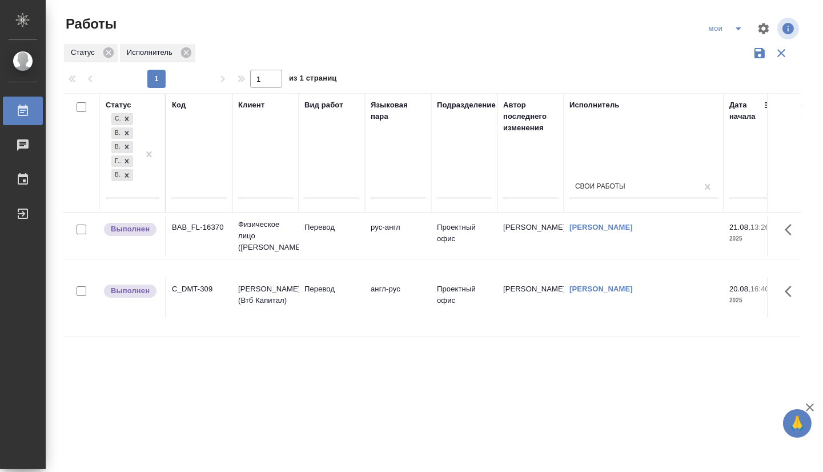
click at [136, 200] on div "Создан В ожидании В работе Готов к работе Выполнен" at bounding box center [133, 158] width 54 height 95
click at [136, 198] on div "Создан В ожидании В работе Готов к работе Выполнен" at bounding box center [133, 158] width 54 height 95
click at [136, 195] on div "Создан В ожидании В работе Готов к работе Выполнен" at bounding box center [122, 154] width 33 height 87
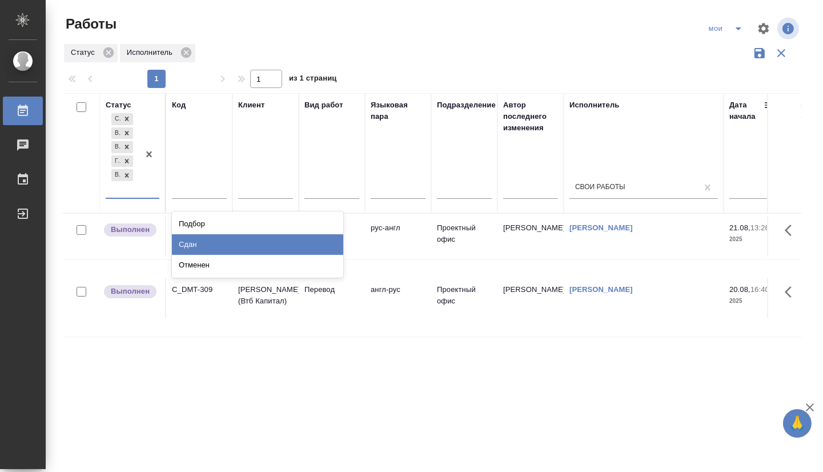
click at [181, 244] on div "Сдан" at bounding box center [257, 244] width 171 height 21
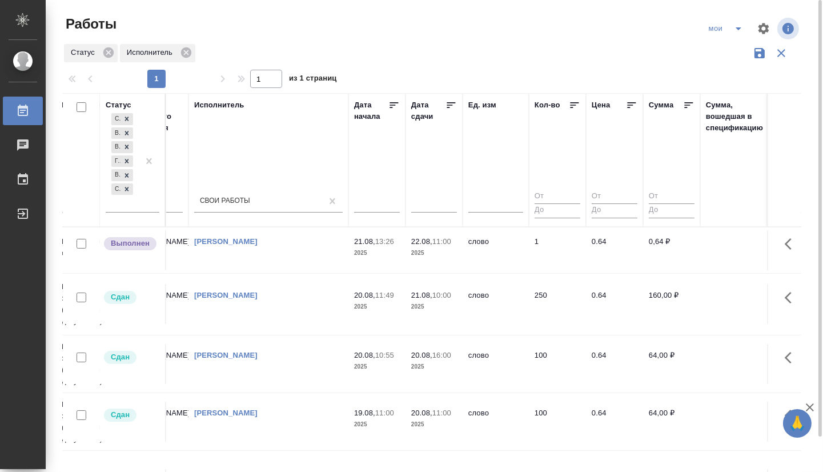
drag, startPoint x: 339, startPoint y: 433, endPoint x: 499, endPoint y: 429, distance: 160.5
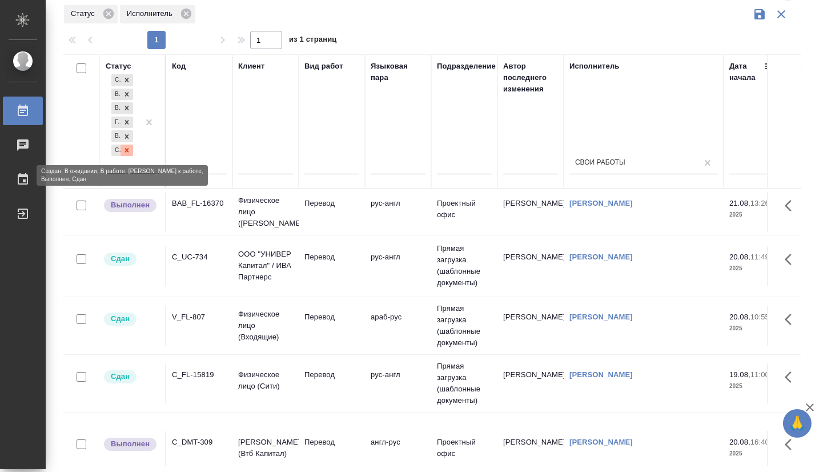
click at [133, 148] on div at bounding box center [126, 150] width 13 height 12
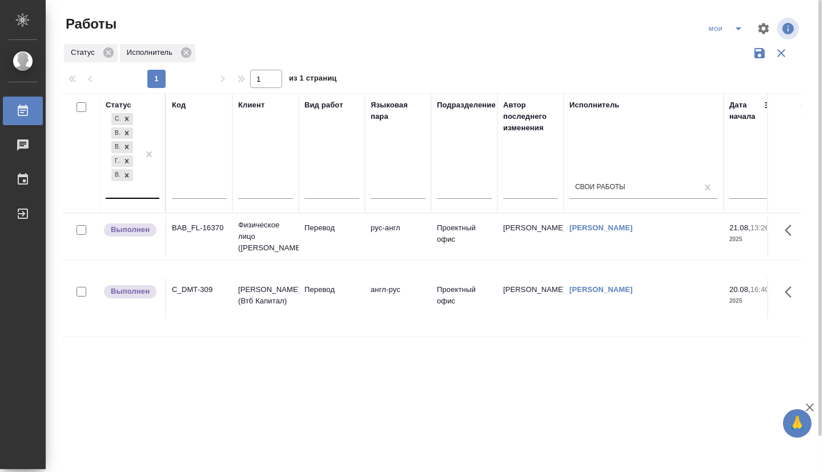
click at [720, 28] on div "мои" at bounding box center [727, 28] width 46 height 18
click at [738, 30] on icon "split button" at bounding box center [738, 29] width 14 height 14
click at [731, 50] on li "Стандартные настройки" at bounding box center [727, 51] width 110 height 18
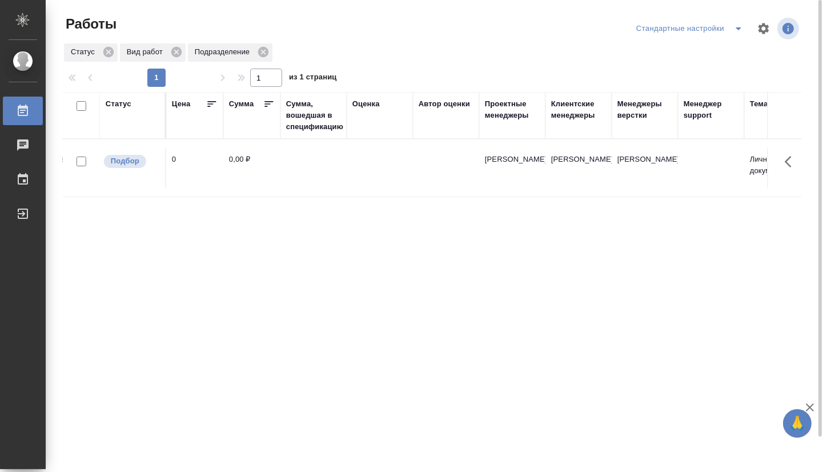
scroll to position [0, 1248]
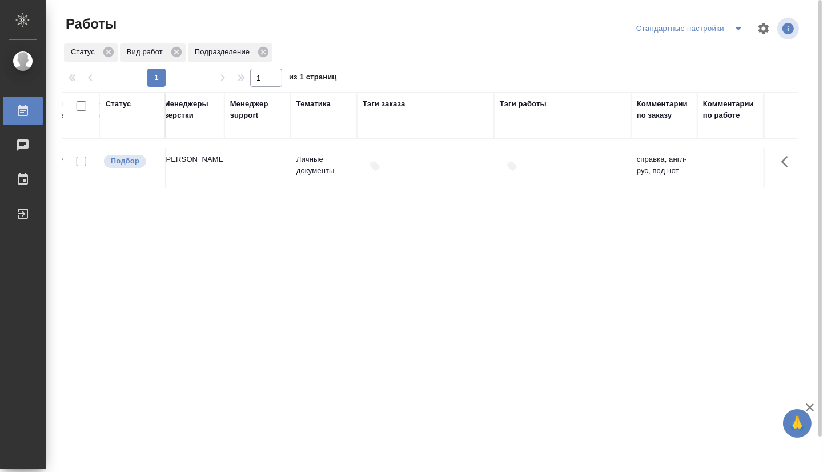
drag, startPoint x: 528, startPoint y: 324, endPoint x: 698, endPoint y: 322, distance: 170.7
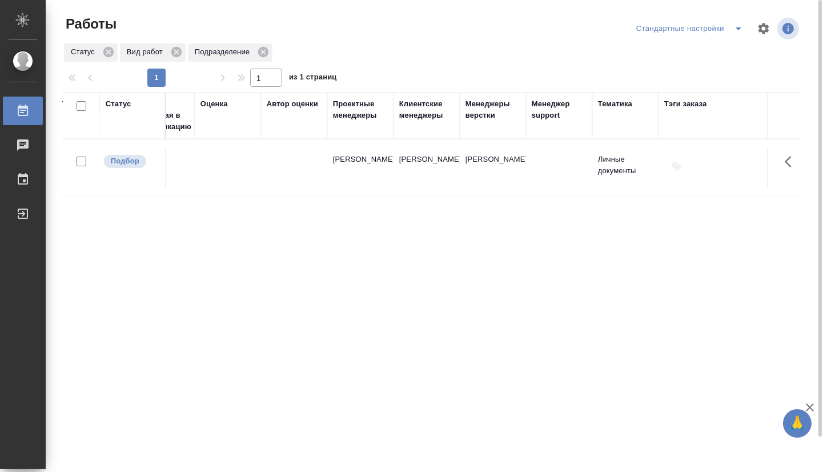
drag, startPoint x: 670, startPoint y: 265, endPoint x: 610, endPoint y: 264, distance: 60.0
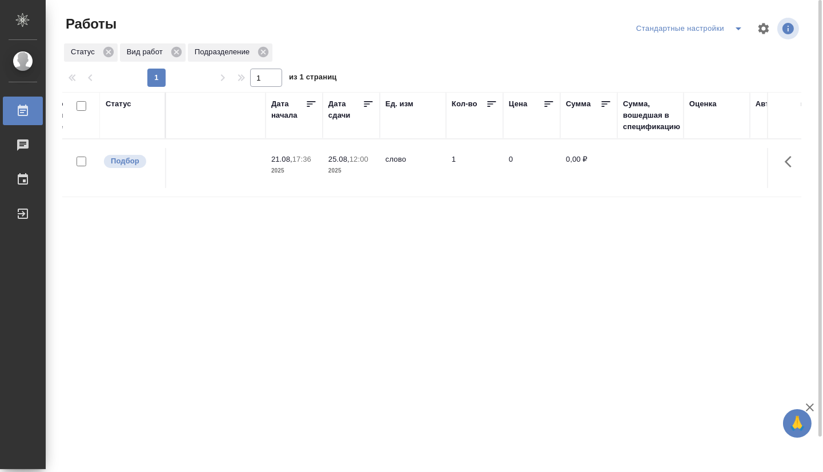
drag, startPoint x: 657, startPoint y: 252, endPoint x: 508, endPoint y: 245, distance: 148.6
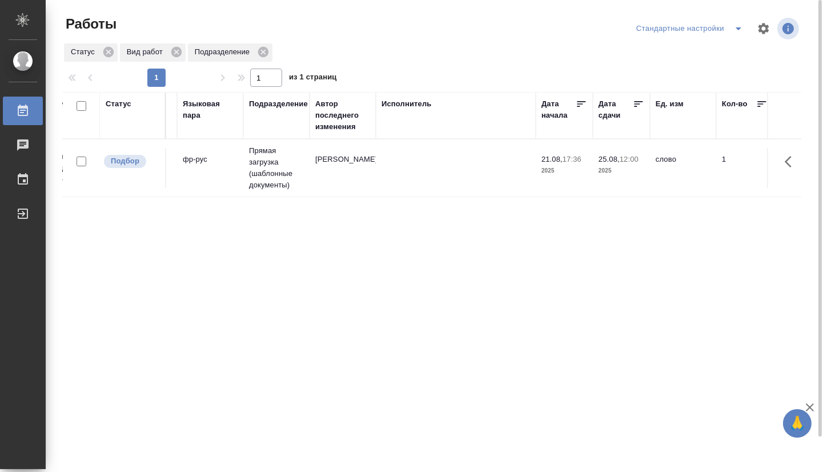
drag, startPoint x: 505, startPoint y: 261, endPoint x: 329, endPoint y: 261, distance: 175.3
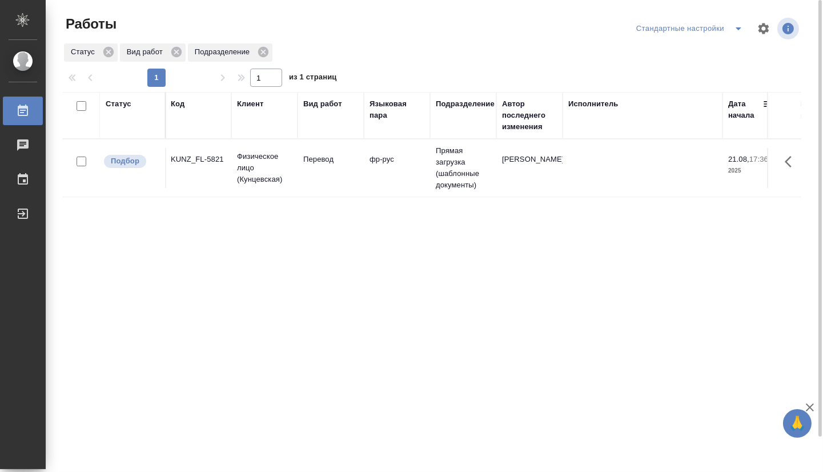
scroll to position [0, 0]
drag, startPoint x: 501, startPoint y: 248, endPoint x: 379, endPoint y: 237, distance: 123.3
click at [297, 183] on td "Физическое лицо (Кунцевская)" at bounding box center [265, 168] width 66 height 46
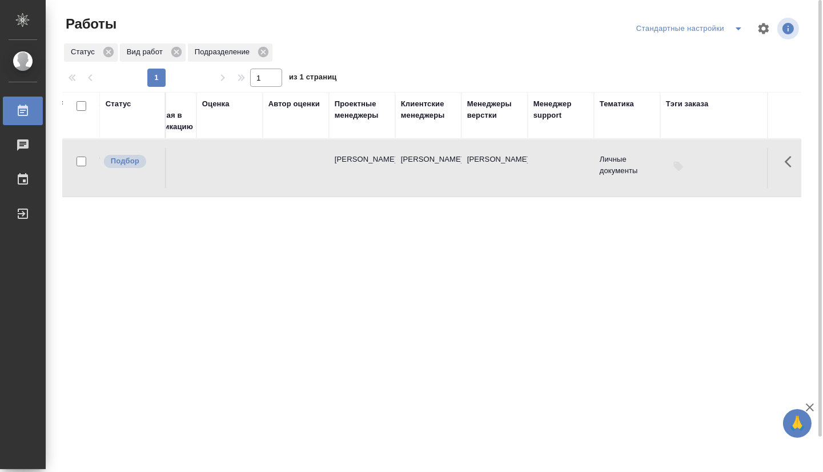
scroll to position [0, 1248]
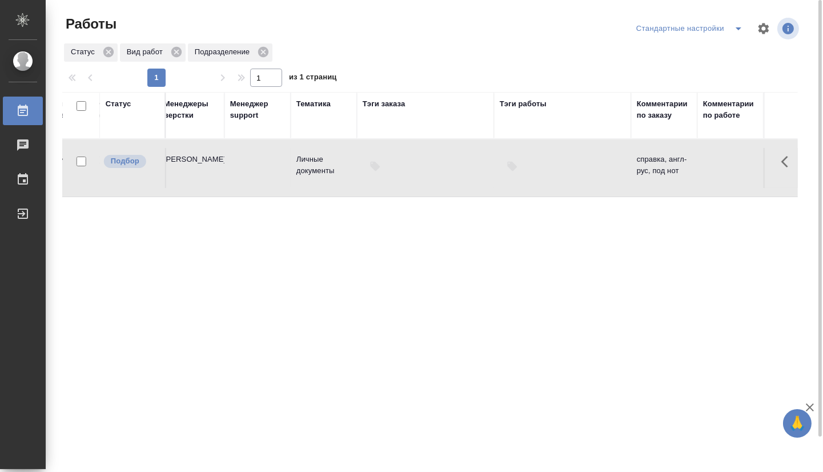
drag, startPoint x: 316, startPoint y: 263, endPoint x: 581, endPoint y: 251, distance: 264.6
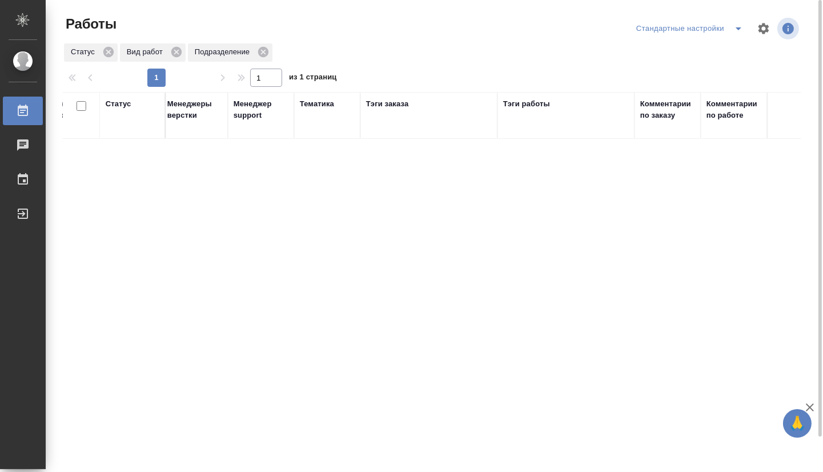
scroll to position [0, 1245]
click at [735, 29] on icon "split button" at bounding box center [738, 29] width 14 height 14
click at [700, 47] on li "мои" at bounding box center [691, 51] width 116 height 18
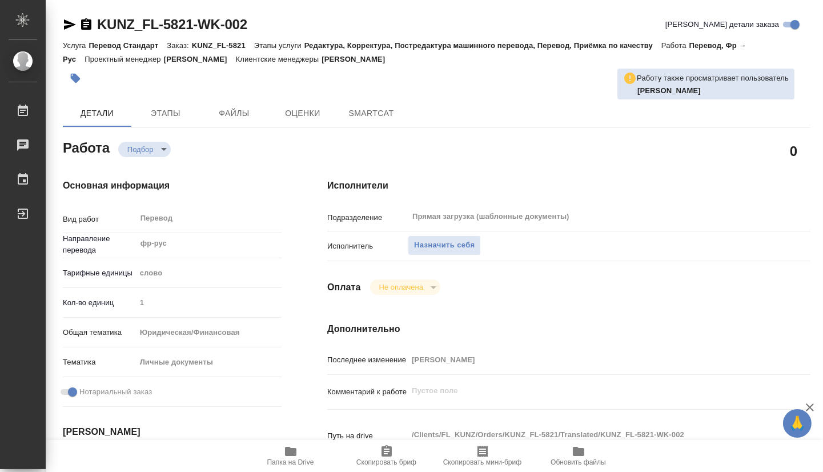
type textarea "x"
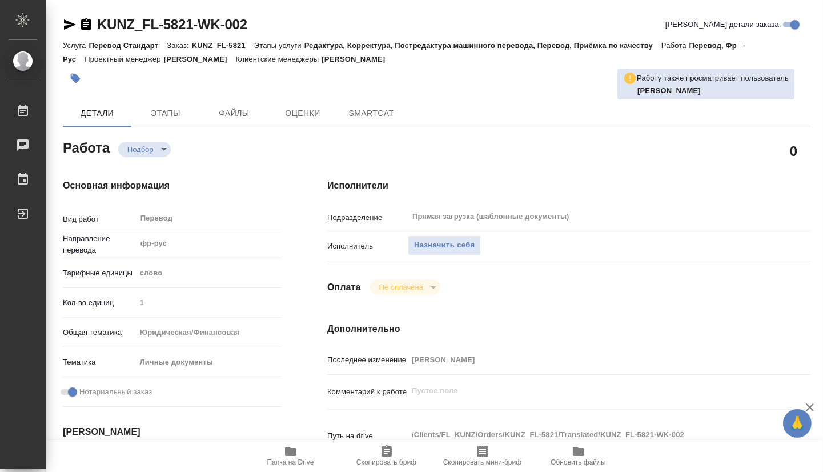
type textarea "x"
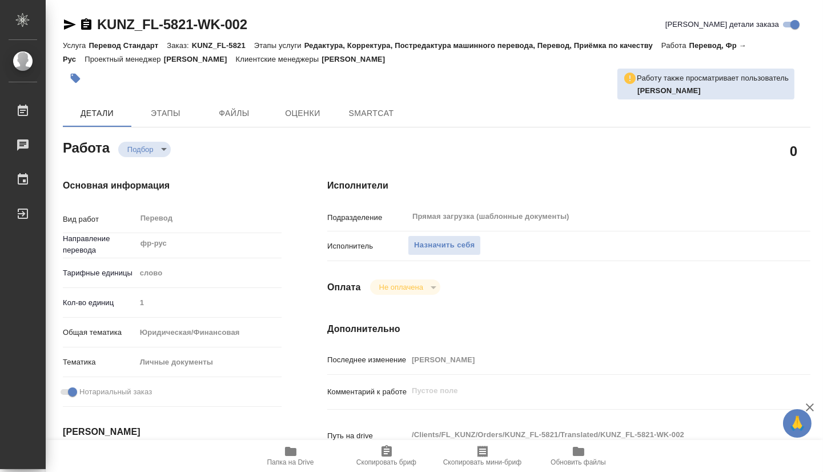
type textarea "x"
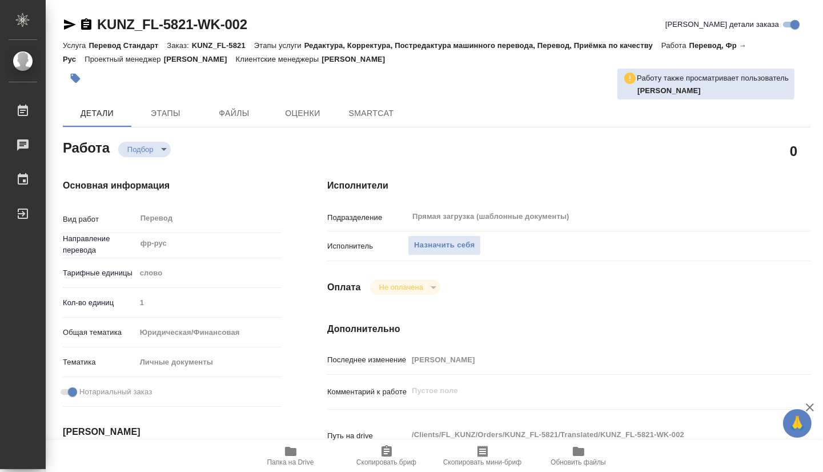
type textarea "x"
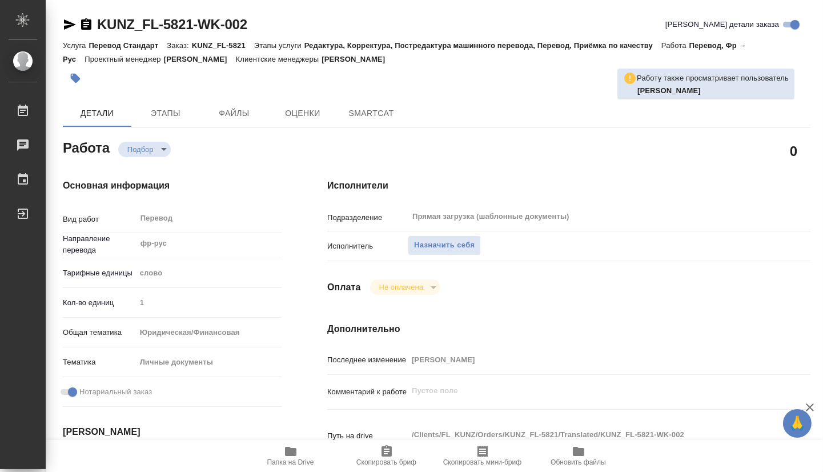
type textarea "x"
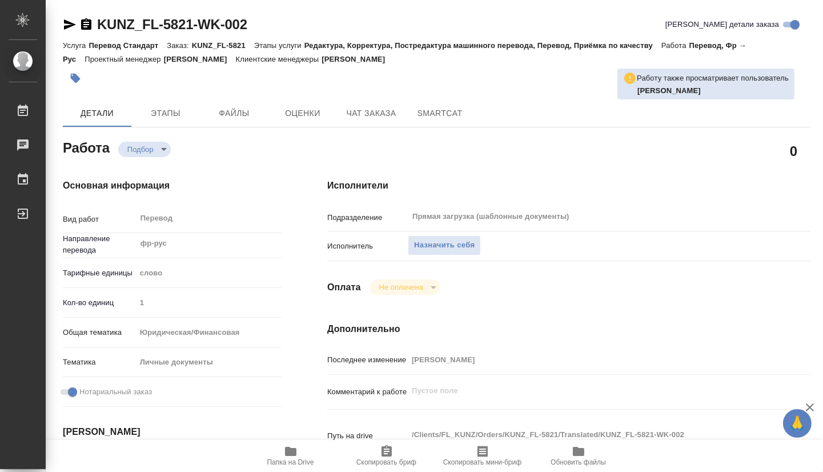
click at [297, 450] on span "Папка на Drive" at bounding box center [290, 455] width 82 height 22
type textarea "x"
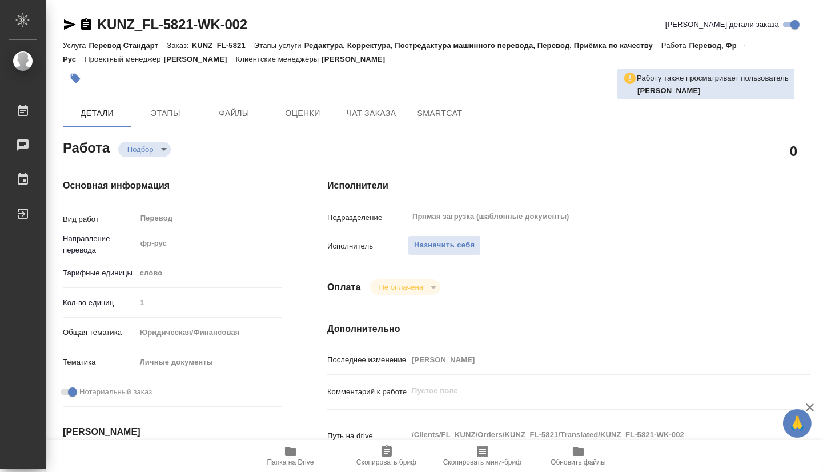
type textarea "x"
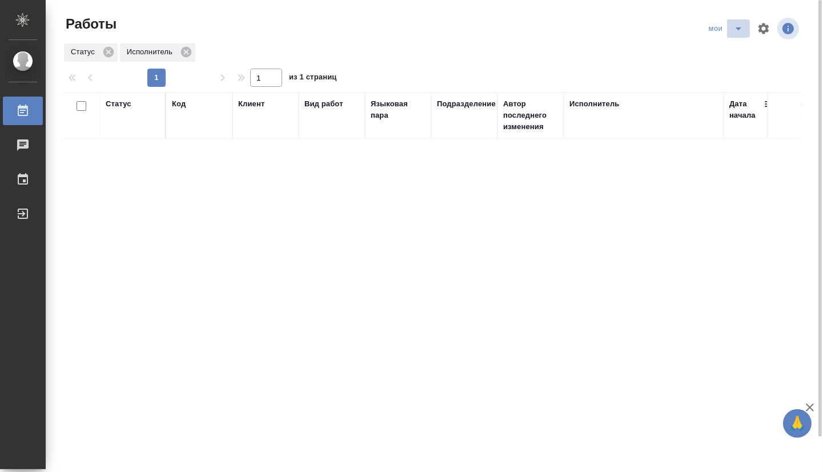
click at [740, 27] on icon "split button" at bounding box center [738, 29] width 14 height 14
click at [741, 61] on ul "Стандартные настройки" at bounding box center [727, 51] width 110 height 27
click at [739, 57] on li "Стандартные настройки" at bounding box center [727, 51] width 110 height 18
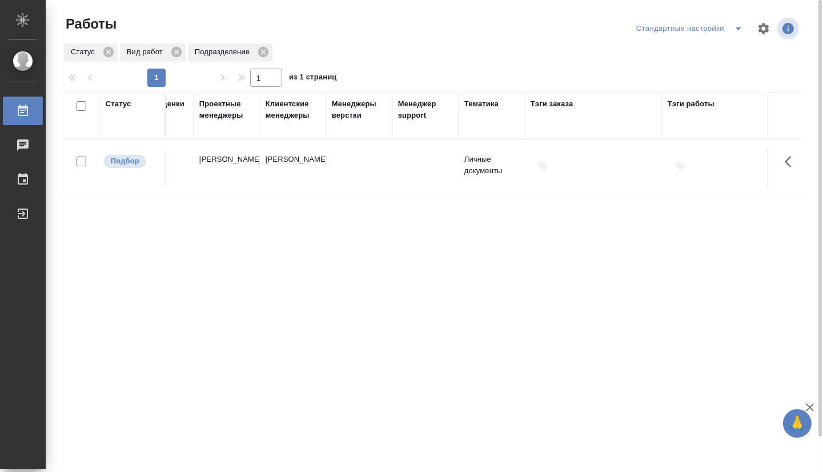
drag, startPoint x: 425, startPoint y: 161, endPoint x: 651, endPoint y: 194, distance: 228.4
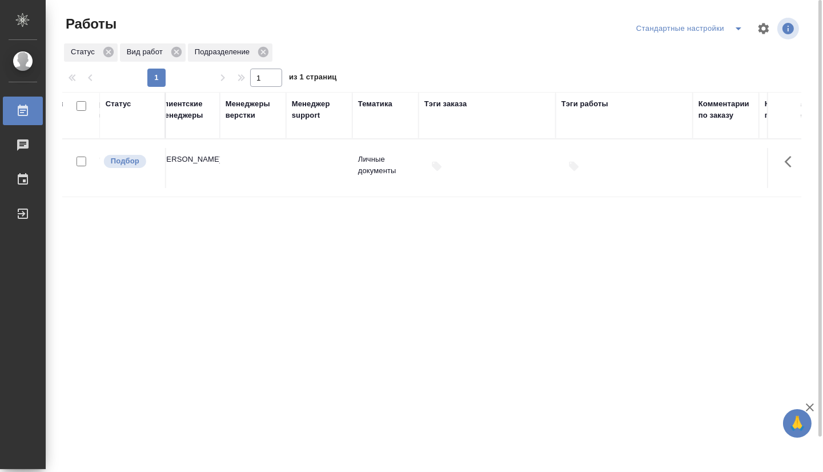
scroll to position [0, 1248]
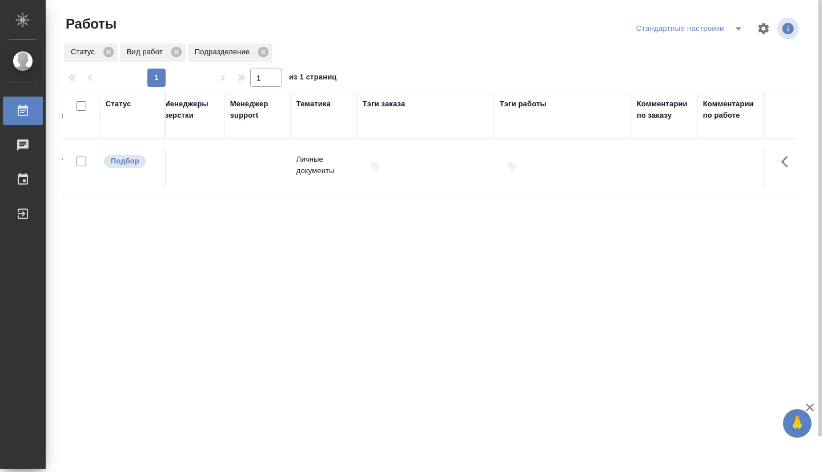
drag, startPoint x: 544, startPoint y: 219, endPoint x: 689, endPoint y: 218, distance: 145.0
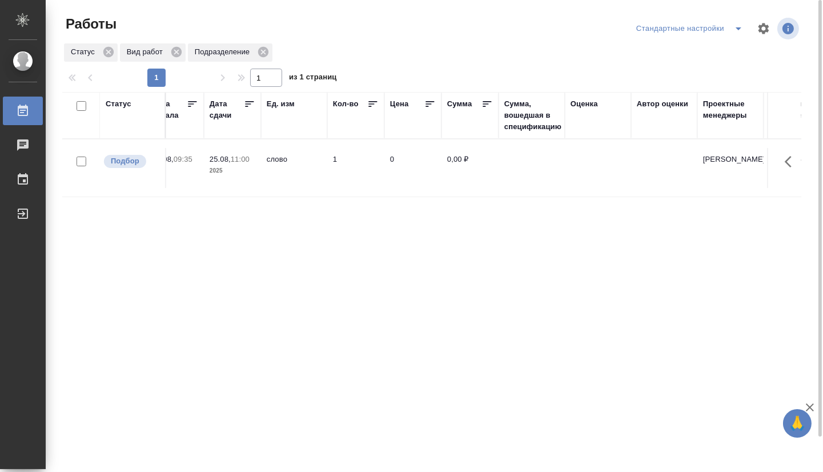
scroll to position [0, 0]
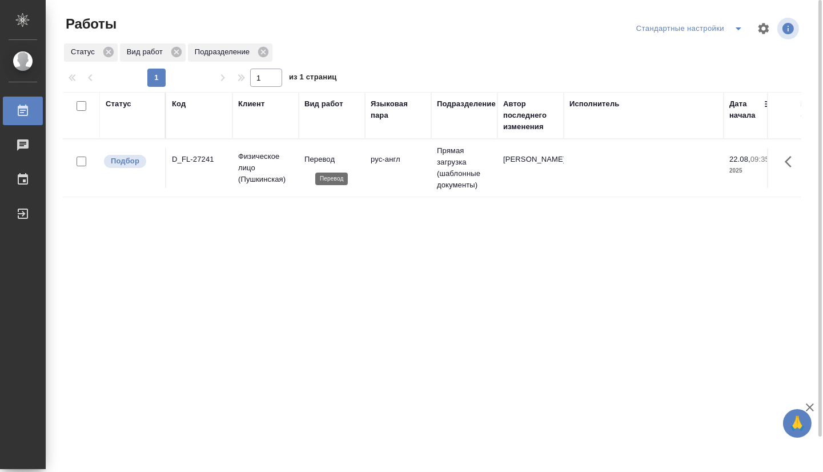
drag, startPoint x: 710, startPoint y: 224, endPoint x: 268, endPoint y: 174, distance: 445.3
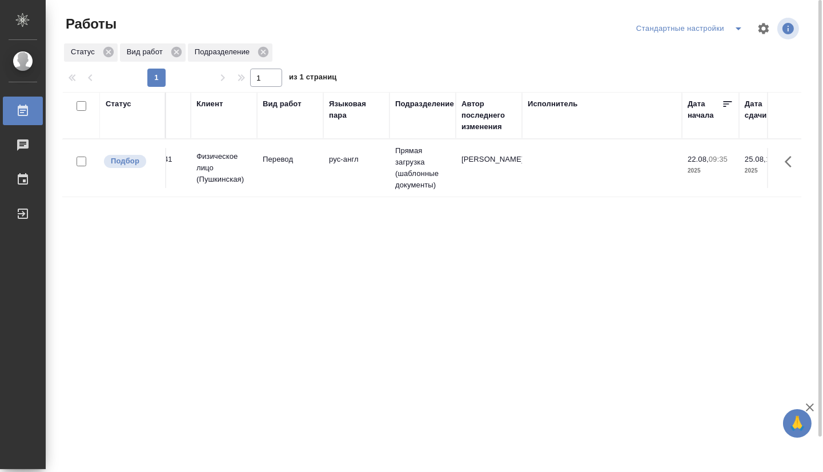
drag, startPoint x: 299, startPoint y: 220, endPoint x: 375, endPoint y: 223, distance: 75.4
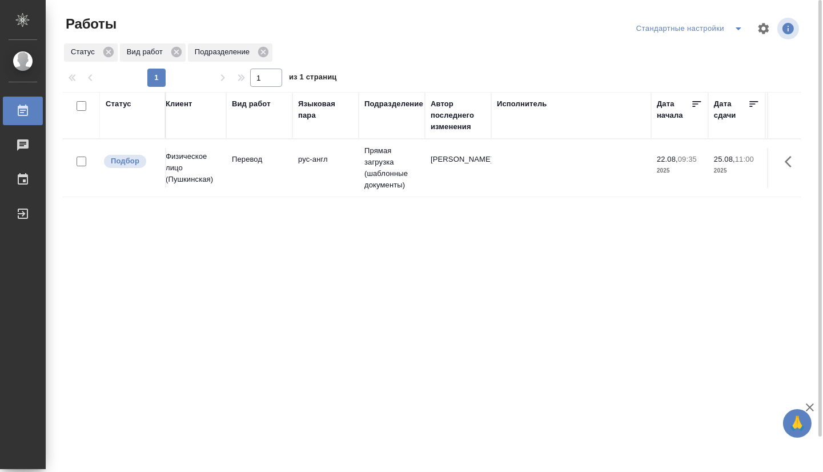
click at [255, 174] on td "Перевод" at bounding box center [259, 168] width 66 height 40
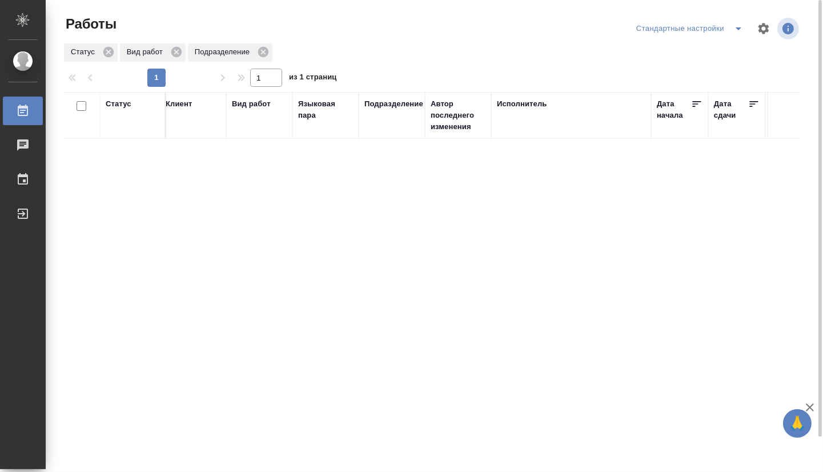
click at [320, 277] on div "Статус Код Клиент Вид работ Языковая пара Подразделение Автор последнего измене…" at bounding box center [432, 297] width 738 height 411
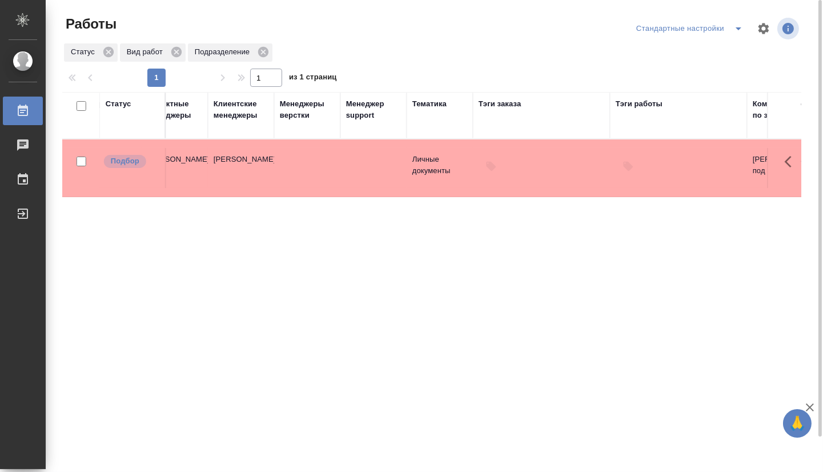
scroll to position [0, 1248]
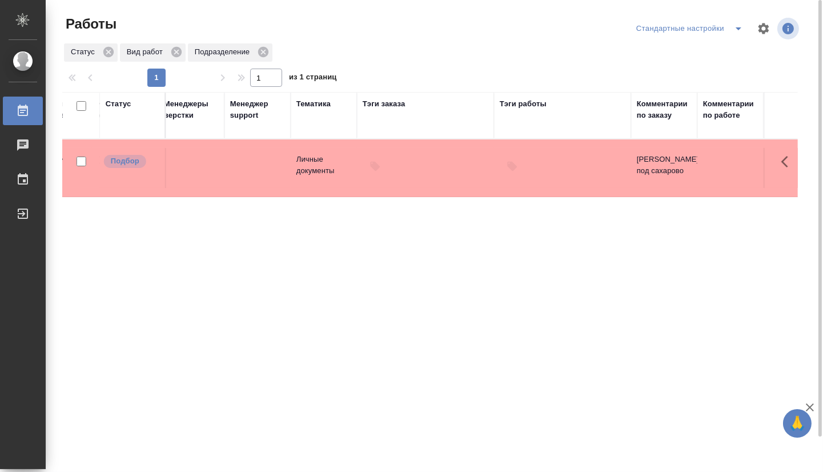
drag, startPoint x: 414, startPoint y: 303, endPoint x: 641, endPoint y: 298, distance: 226.7
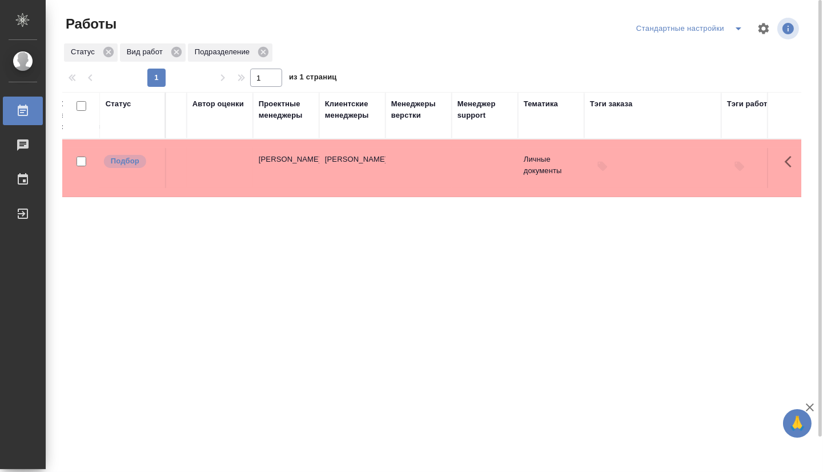
scroll to position [0, 987]
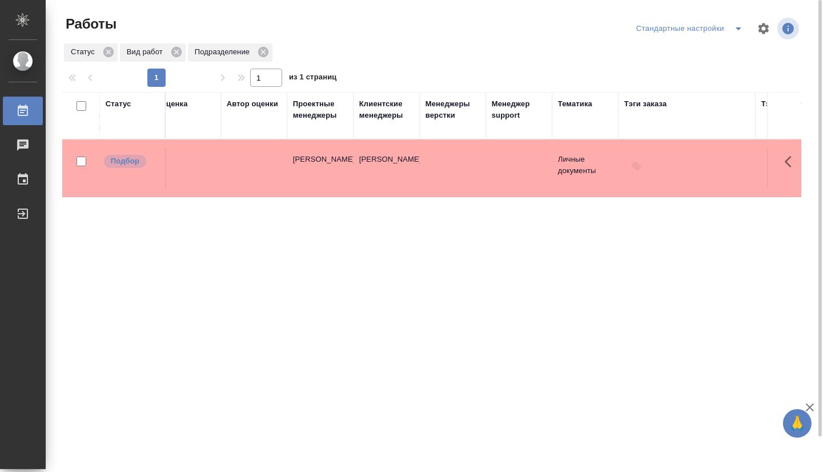
drag, startPoint x: 689, startPoint y: 293, endPoint x: 641, endPoint y: 287, distance: 49.0
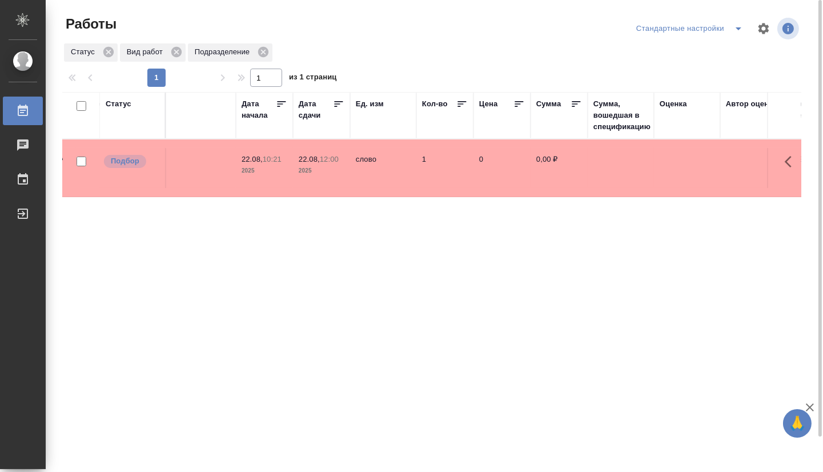
drag, startPoint x: 716, startPoint y: 284, endPoint x: 635, endPoint y: 270, distance: 82.3
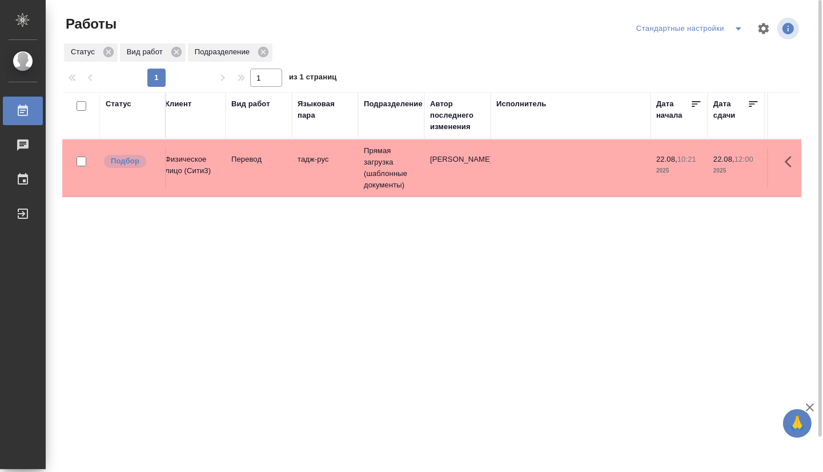
scroll to position [0, 0]
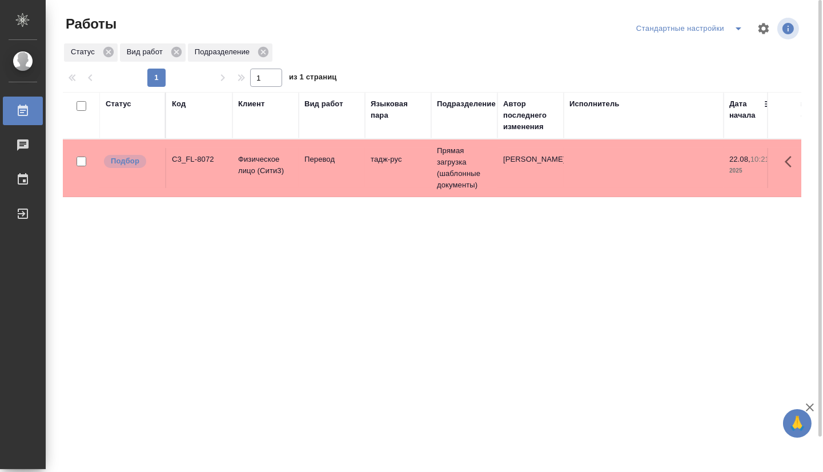
drag, startPoint x: 695, startPoint y: 293, endPoint x: 576, endPoint y: 288, distance: 119.4
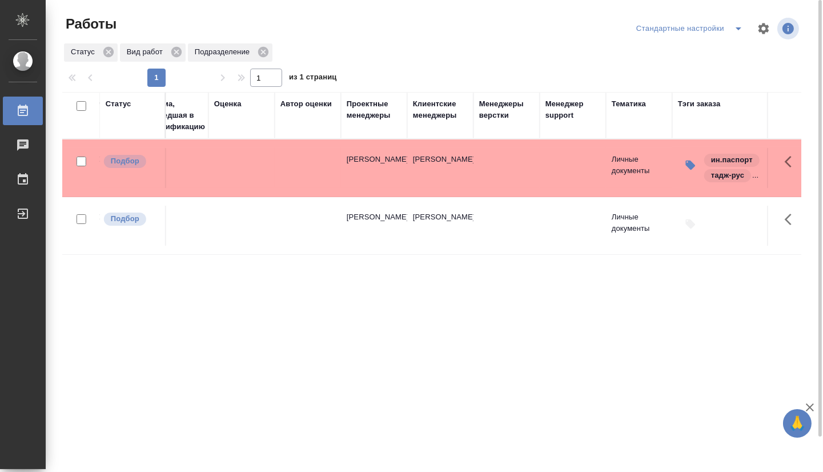
scroll to position [0, 1248]
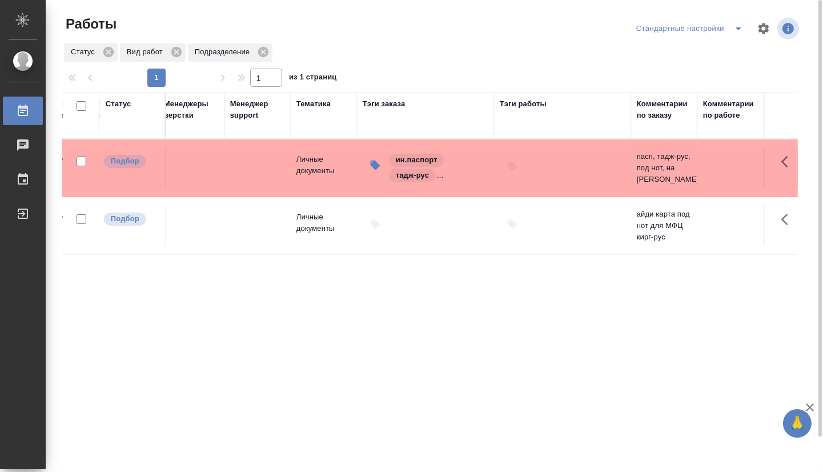
drag, startPoint x: 332, startPoint y: 321, endPoint x: 537, endPoint y: 321, distance: 205.5
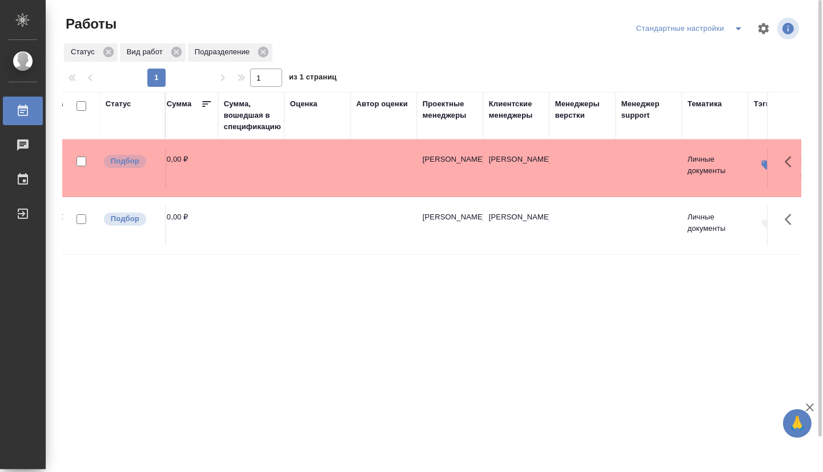
scroll to position [0, 0]
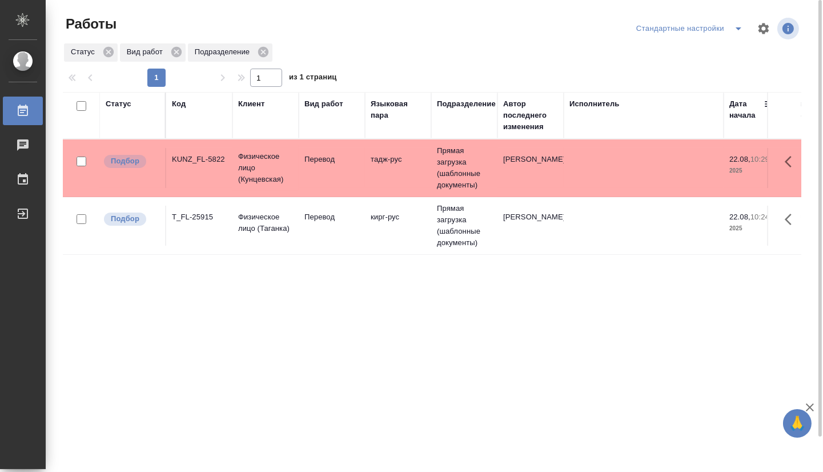
drag, startPoint x: 659, startPoint y: 313, endPoint x: 253, endPoint y: 267, distance: 408.0
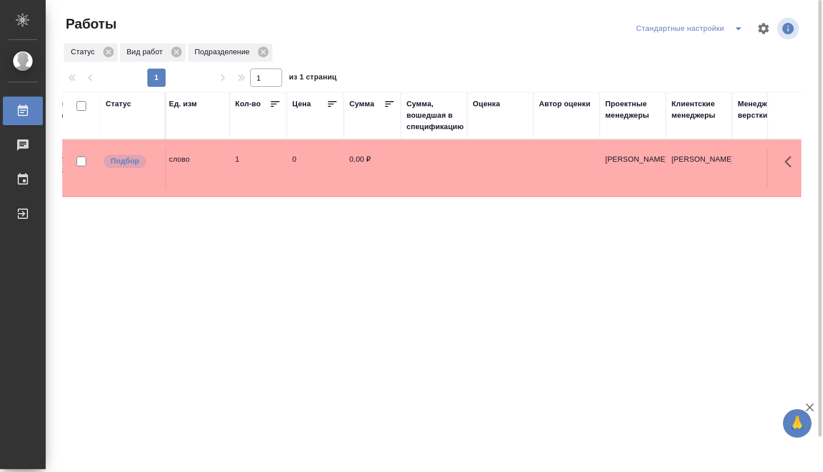
scroll to position [0, 1248]
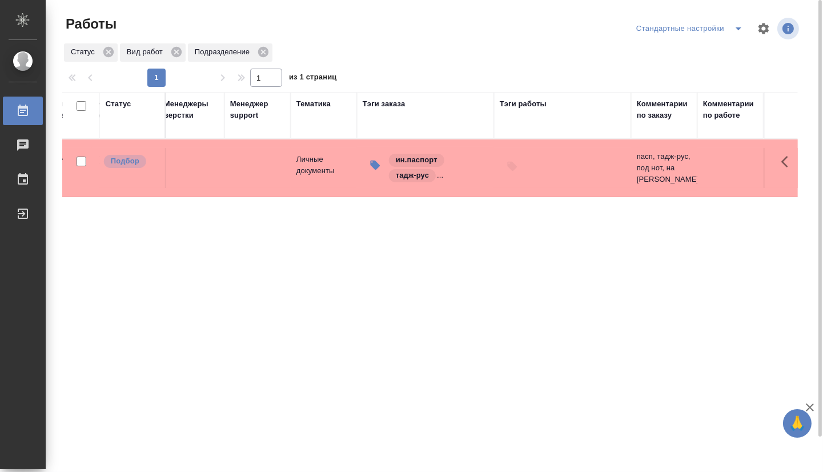
drag, startPoint x: 301, startPoint y: 257, endPoint x: 555, endPoint y: 266, distance: 254.2
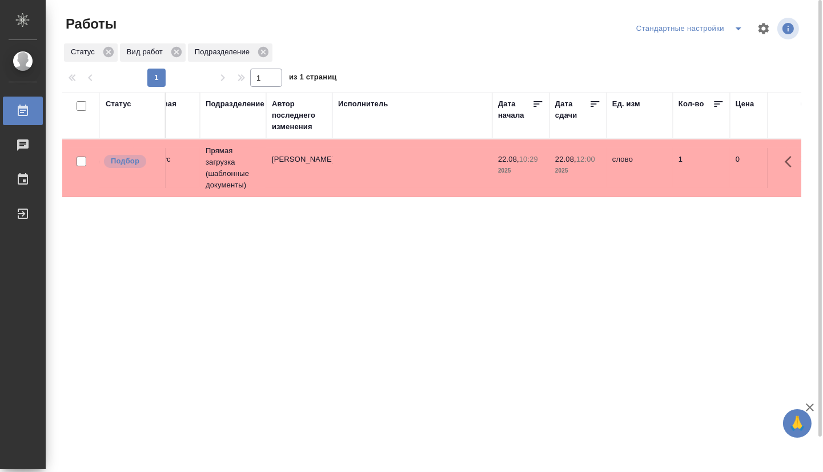
scroll to position [0, 0]
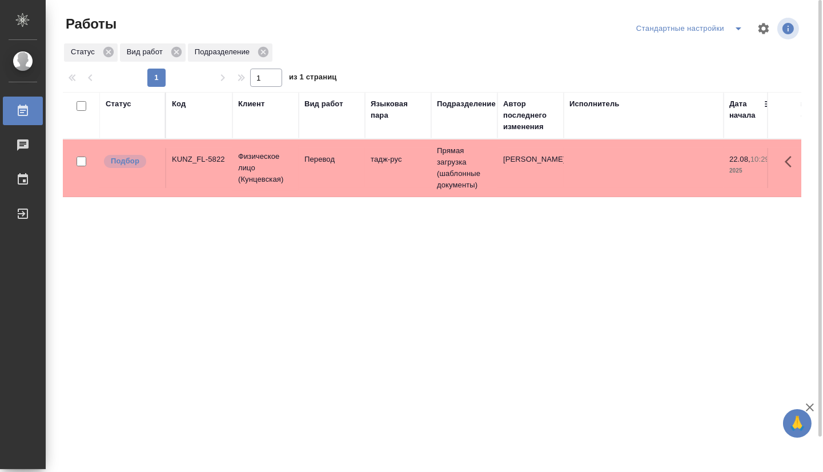
drag, startPoint x: 607, startPoint y: 260, endPoint x: 333, endPoint y: 245, distance: 275.0
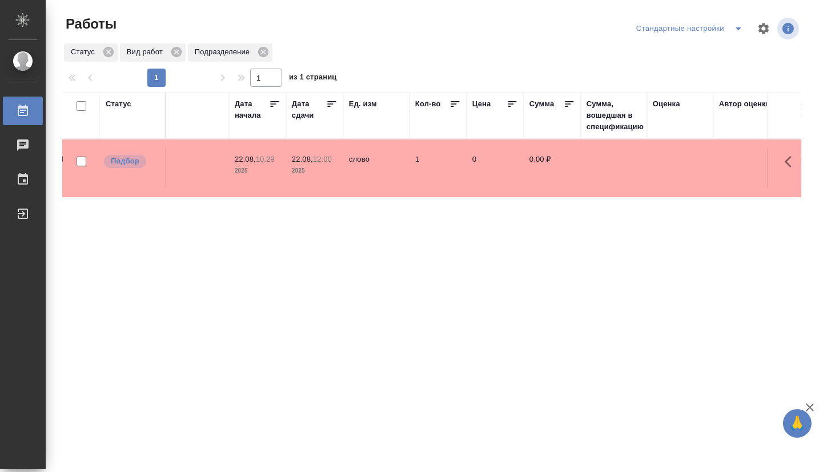
drag, startPoint x: 302, startPoint y: 280, endPoint x: 505, endPoint y: 255, distance: 204.3
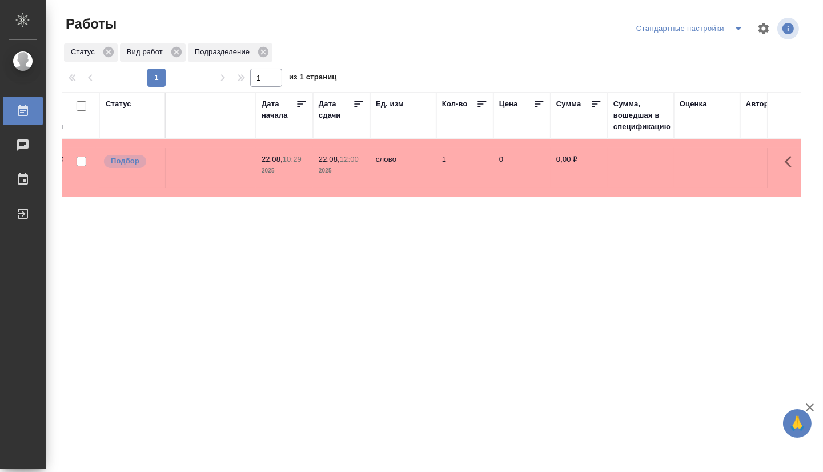
drag, startPoint x: 376, startPoint y: 245, endPoint x: 228, endPoint y: 231, distance: 148.6
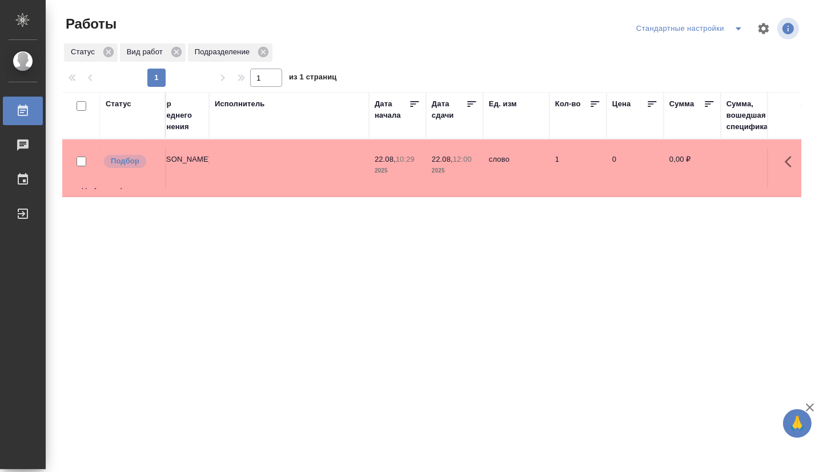
scroll to position [0, 0]
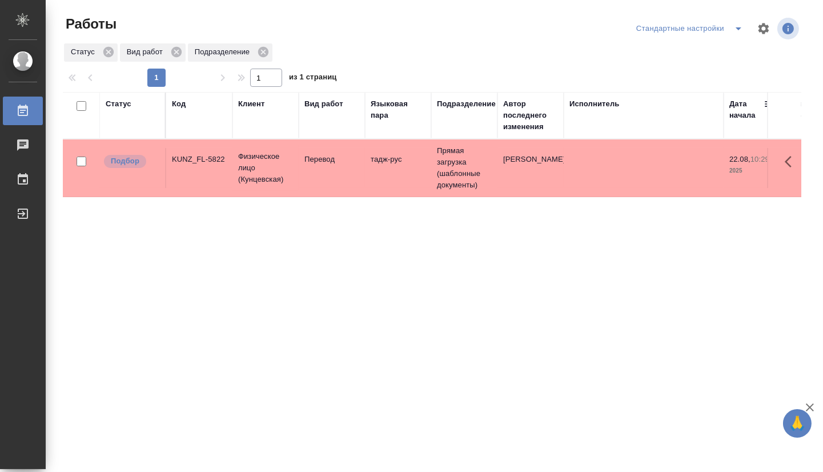
drag, startPoint x: 562, startPoint y: 227, endPoint x: 275, endPoint y: 214, distance: 286.9
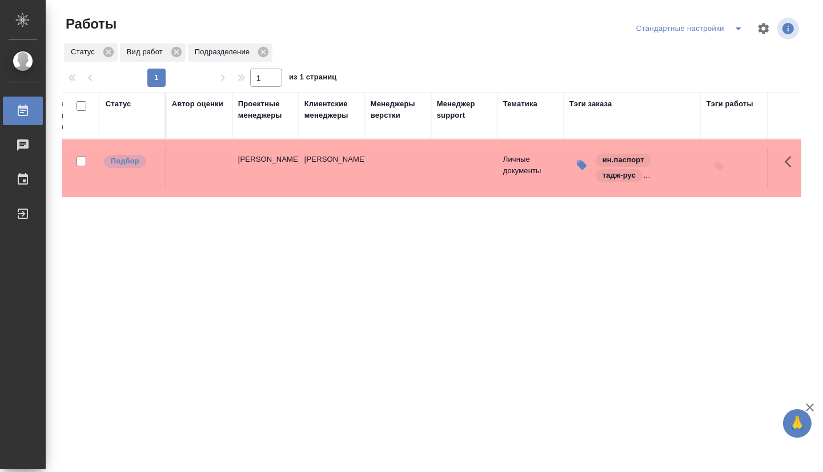
scroll to position [0, 1257]
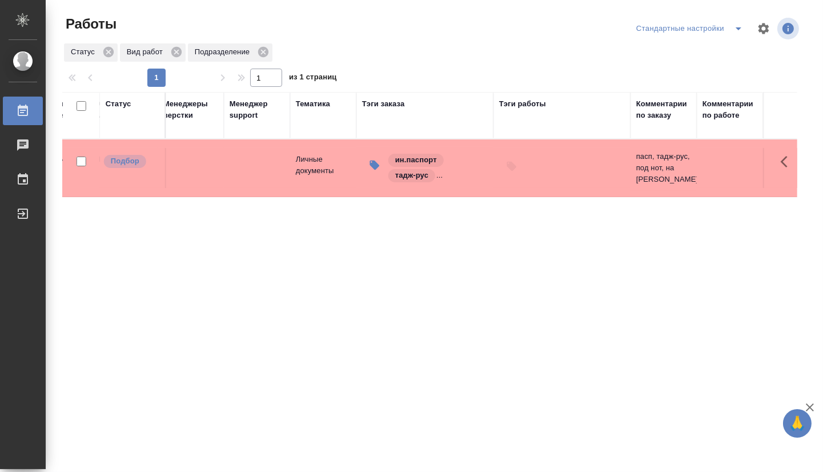
drag, startPoint x: 315, startPoint y: 303, endPoint x: 692, endPoint y: 297, distance: 376.8
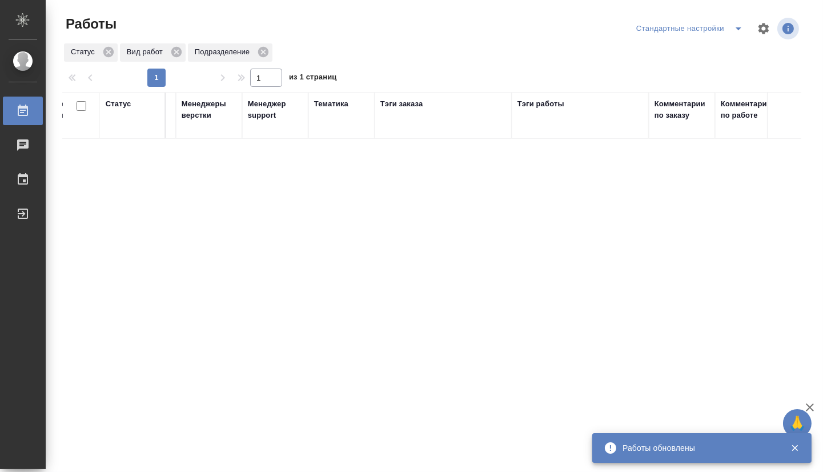
drag, startPoint x: 491, startPoint y: 377, endPoint x: 212, endPoint y: 326, distance: 283.3
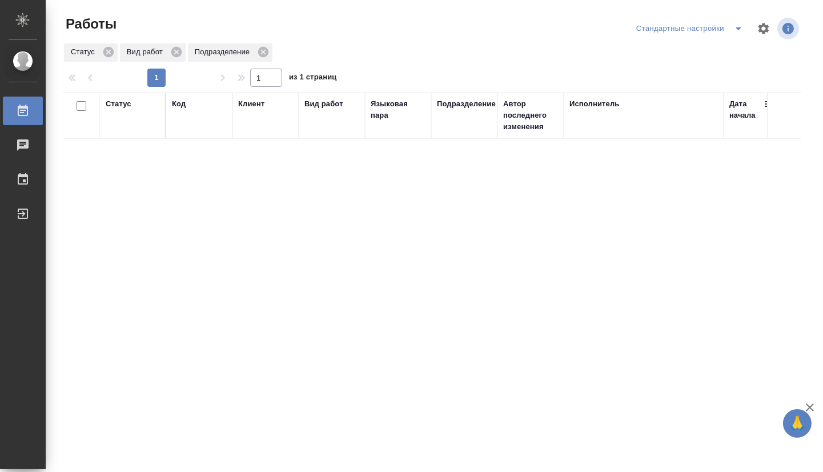
click at [701, 29] on div "Стандартные настройки" at bounding box center [691, 28] width 116 height 18
click at [733, 35] on icon "split button" at bounding box center [738, 29] width 14 height 14
click at [693, 56] on li "мои" at bounding box center [683, 51] width 116 height 18
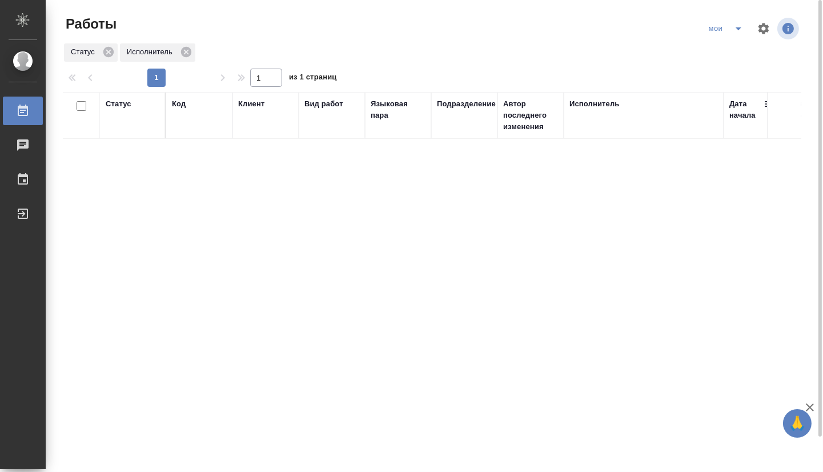
click at [126, 106] on div "Статус" at bounding box center [119, 103] width 26 height 11
click at [135, 185] on div "Создан В ожидании В работе Готов к работе" at bounding box center [133, 151] width 54 height 81
click at [134, 182] on div "Создан В ожидании В работе [PERSON_NAME] к работе" at bounding box center [122, 147] width 33 height 73
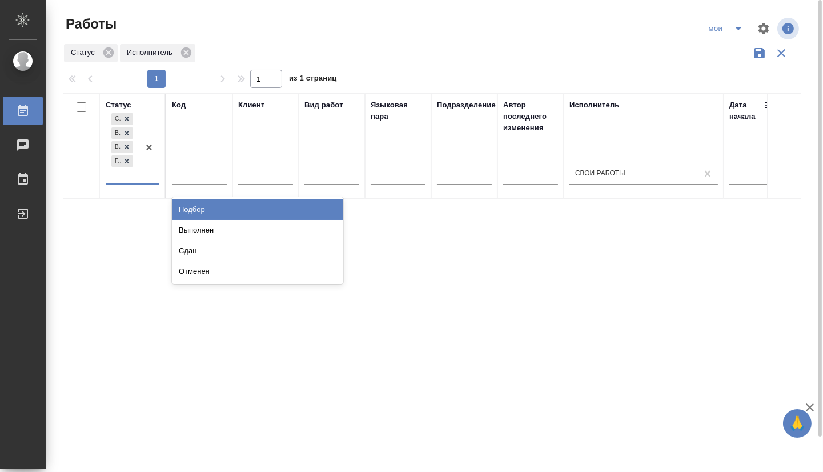
click at [181, 223] on div "Выполнен" at bounding box center [257, 230] width 171 height 21
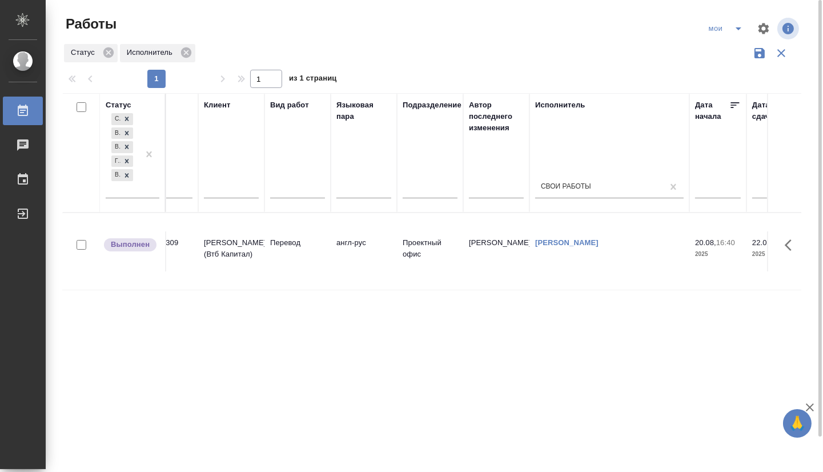
scroll to position [0, 178]
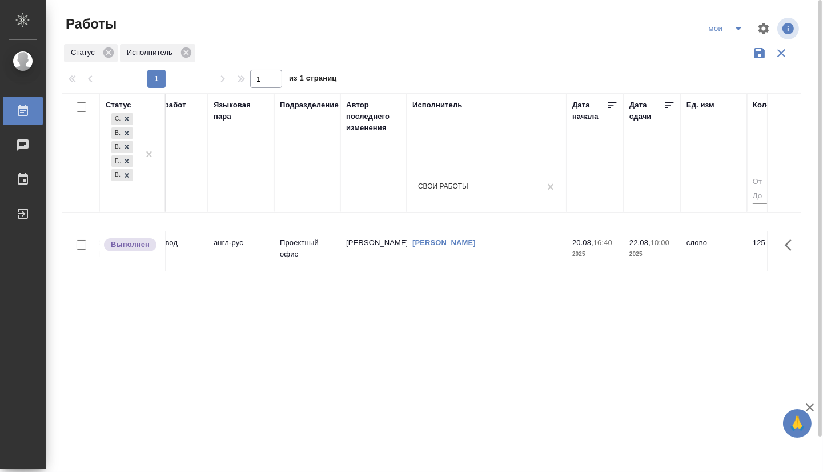
drag, startPoint x: 420, startPoint y: 325, endPoint x: 480, endPoint y: 321, distance: 60.1
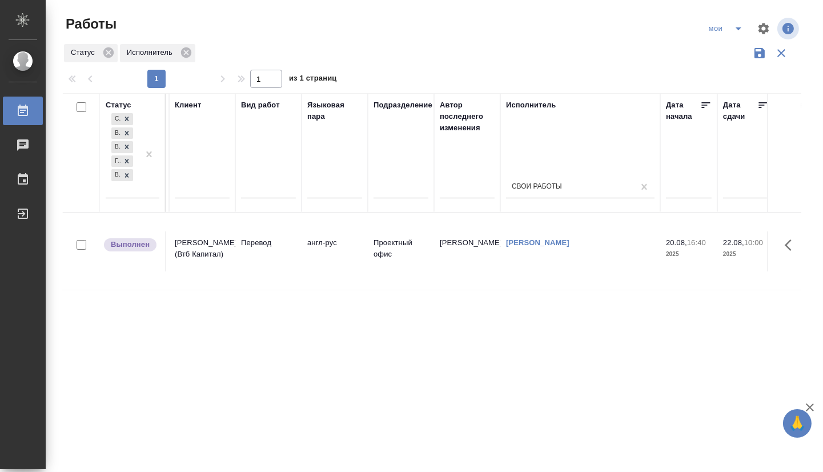
scroll to position [0, 0]
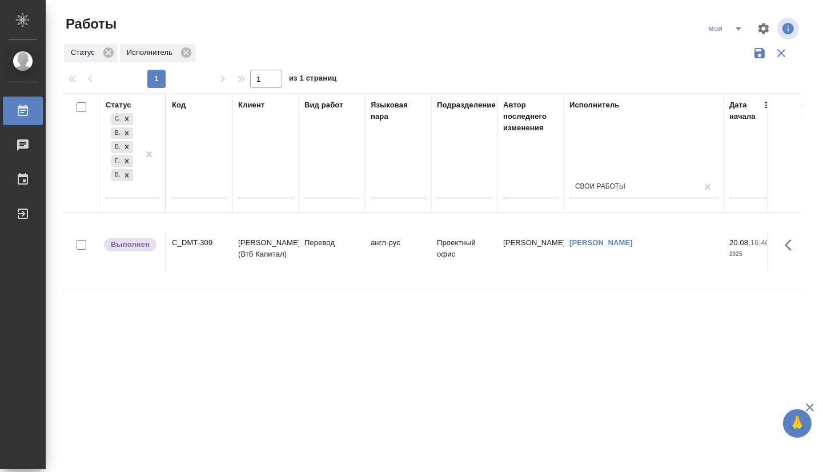
drag, startPoint x: 613, startPoint y: 288, endPoint x: 368, endPoint y: 269, distance: 245.6
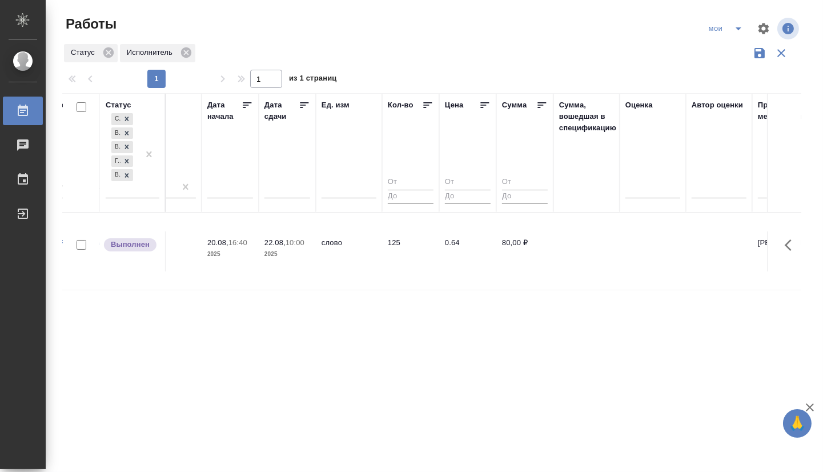
scroll to position [0, 1248]
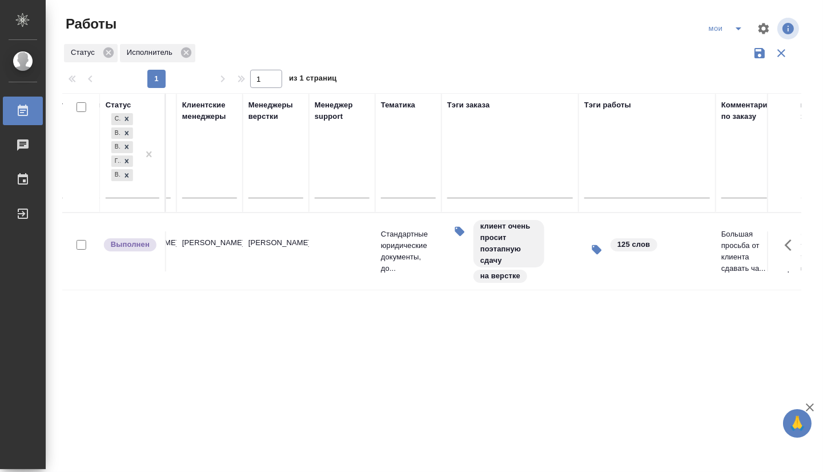
drag, startPoint x: 336, startPoint y: 314, endPoint x: 621, endPoint y: 300, distance: 285.8
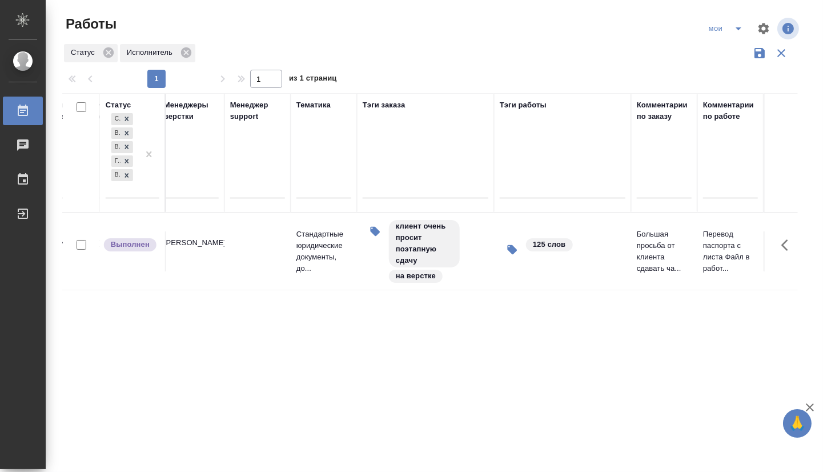
drag, startPoint x: 425, startPoint y: 335, endPoint x: 528, endPoint y: 328, distance: 102.4
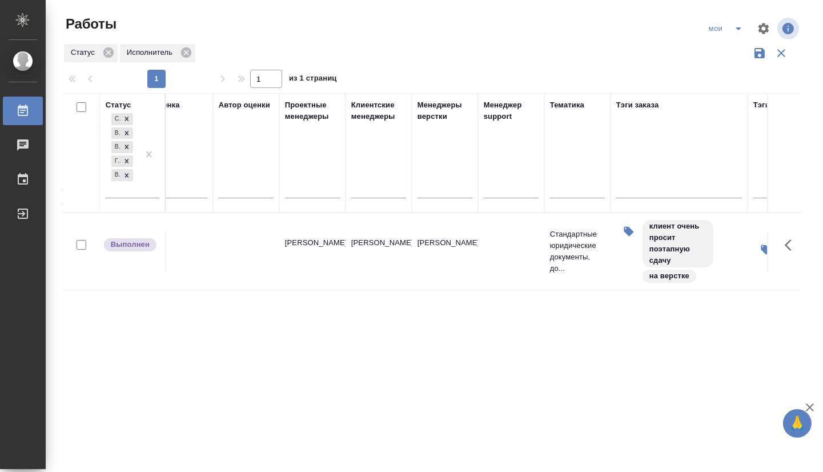
drag, startPoint x: 599, startPoint y: 328, endPoint x: 260, endPoint y: 317, distance: 339.3
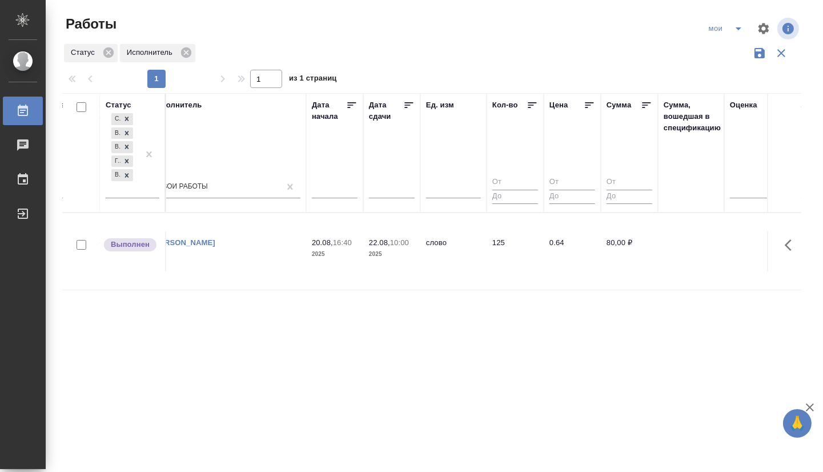
drag, startPoint x: 565, startPoint y: 335, endPoint x: 225, endPoint y: 305, distance: 341.0
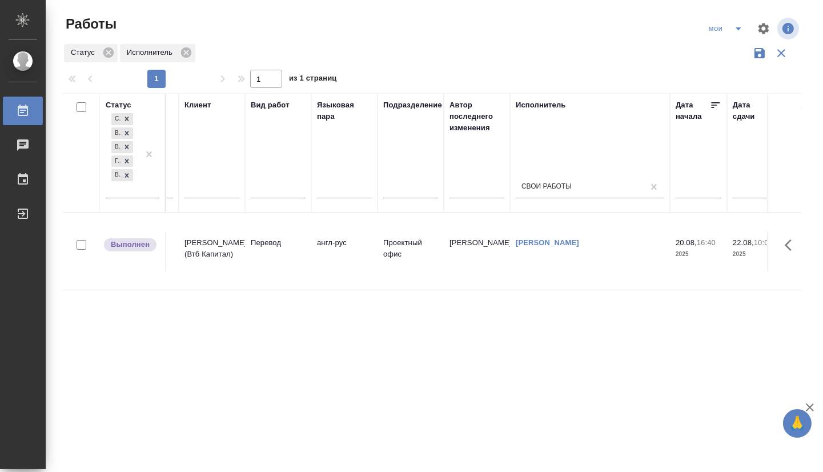
click at [156, 199] on div "Создан В ожидании В работе Готов к работе Выполнен" at bounding box center [133, 158] width 54 height 95
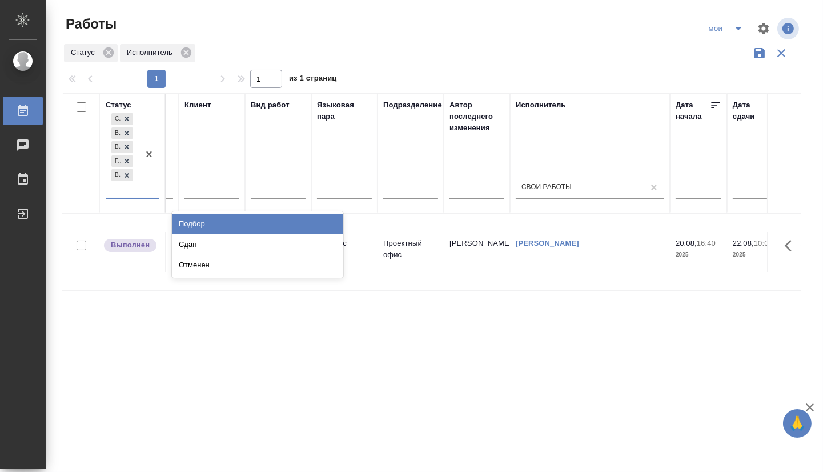
click at [149, 195] on div at bounding box center [149, 154] width 21 height 87
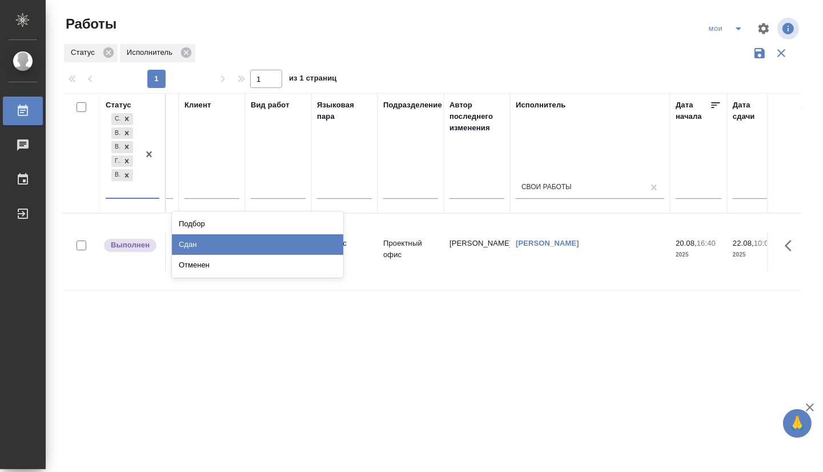
click at [178, 241] on div "Сдан" at bounding box center [257, 244] width 171 height 21
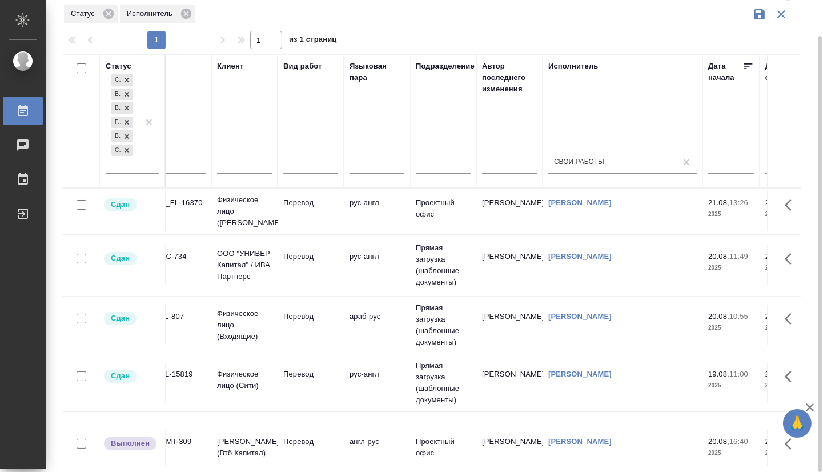
scroll to position [0, 0]
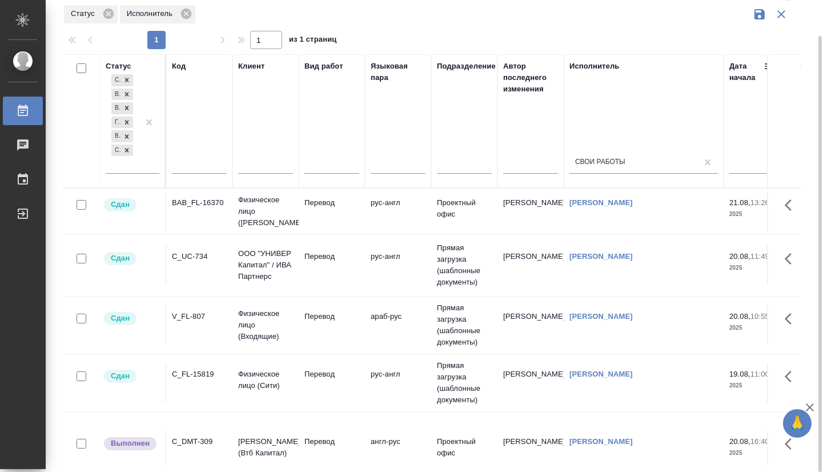
drag, startPoint x: 442, startPoint y: 410, endPoint x: 292, endPoint y: 404, distance: 150.9
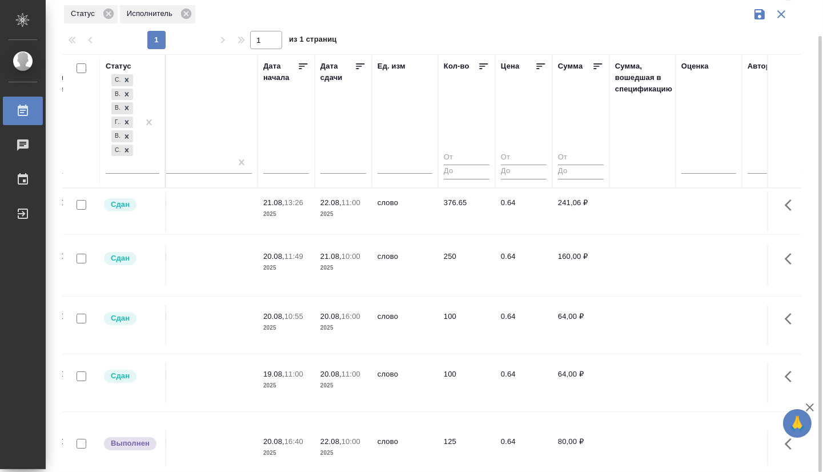
scroll to position [0, 943]
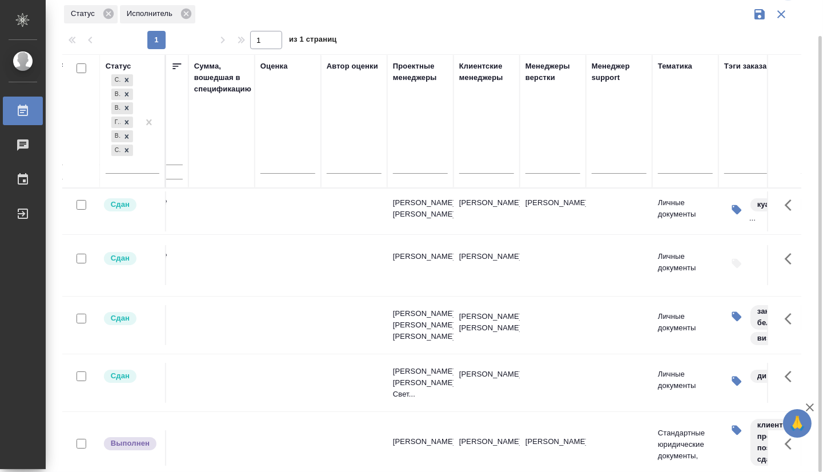
drag, startPoint x: 386, startPoint y: 220, endPoint x: 435, endPoint y: 220, distance: 49.1
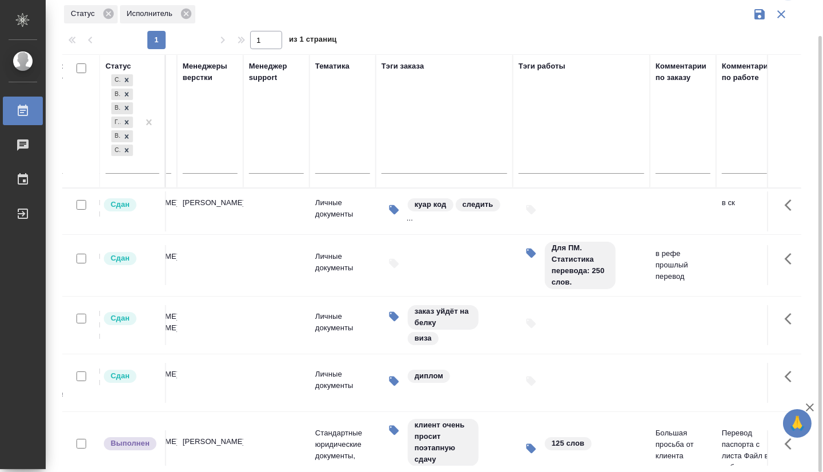
scroll to position [0, 1257]
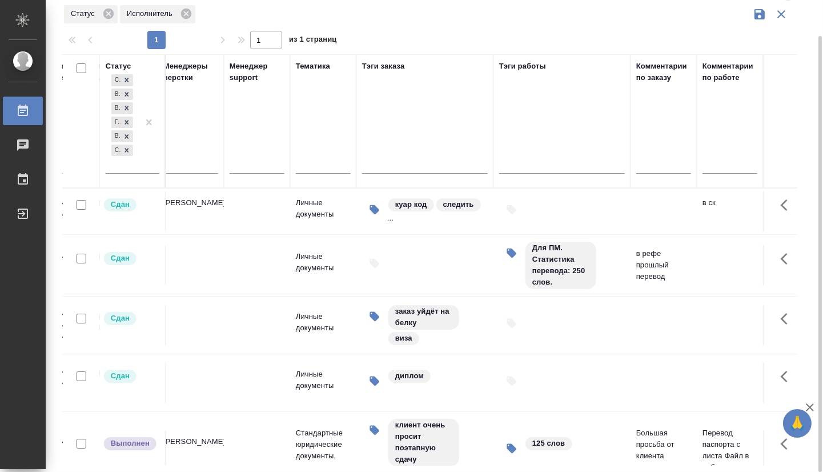
drag, startPoint x: 399, startPoint y: 223, endPoint x: 510, endPoint y: 219, distance: 110.8
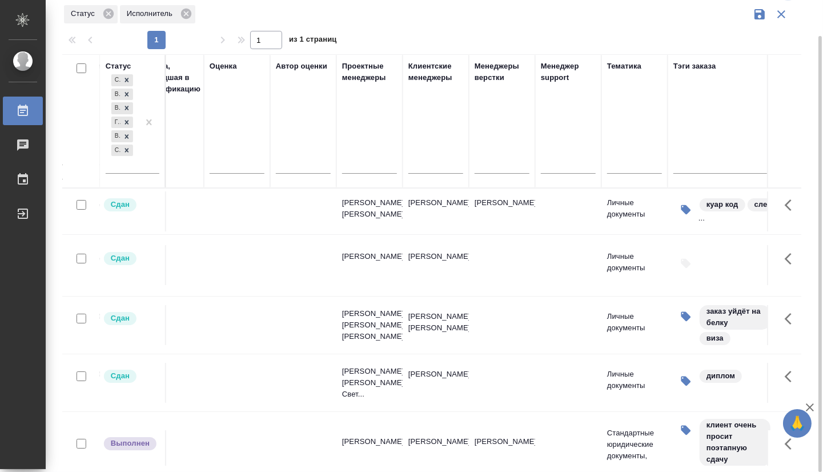
drag, startPoint x: 685, startPoint y: 215, endPoint x: 553, endPoint y: 216, distance: 132.5
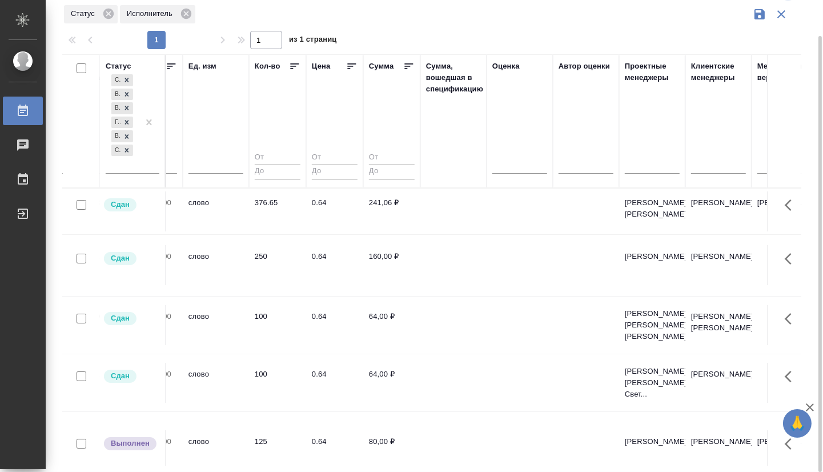
drag, startPoint x: 594, startPoint y: 231, endPoint x: 482, endPoint y: 225, distance: 112.0
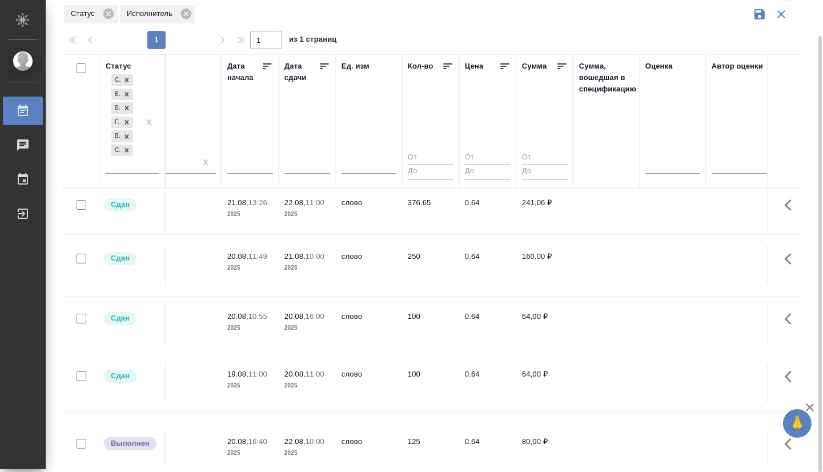
drag, startPoint x: 548, startPoint y: 224, endPoint x: 518, endPoint y: 224, distance: 29.7
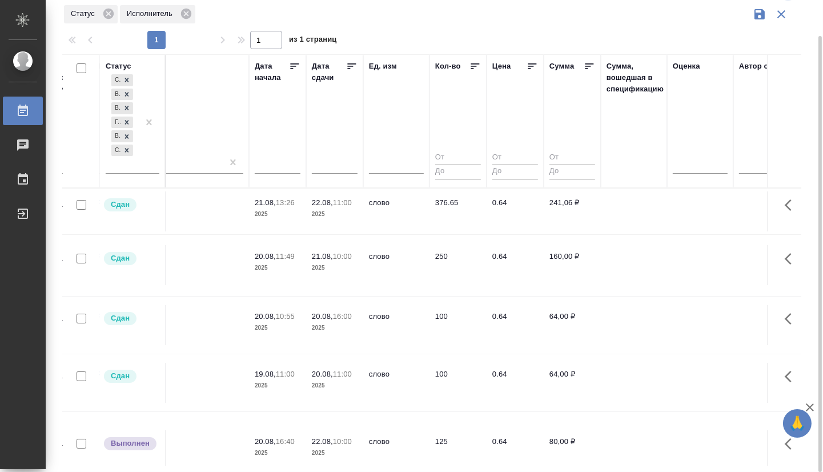
drag, startPoint x: 513, startPoint y: 222, endPoint x: 486, endPoint y: 221, distance: 26.3
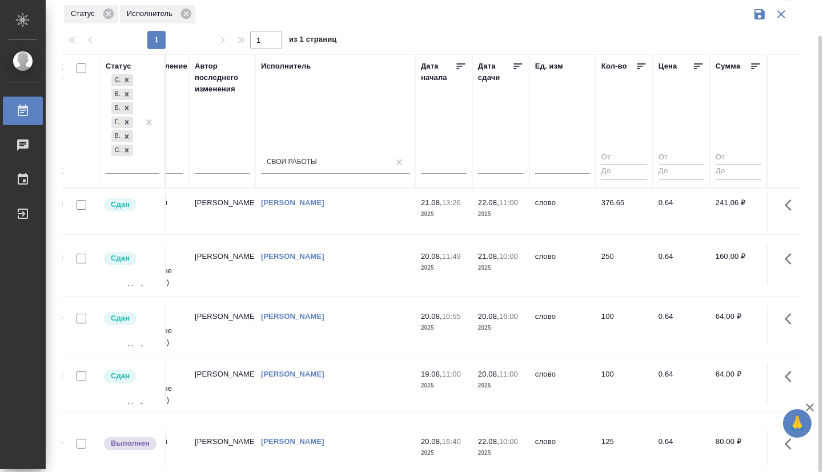
scroll to position [0, 0]
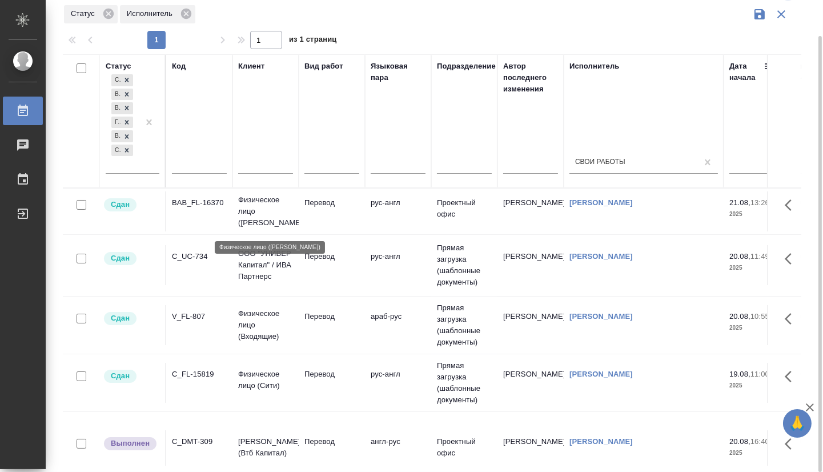
drag, startPoint x: 507, startPoint y: 220, endPoint x: 261, endPoint y: 264, distance: 250.0
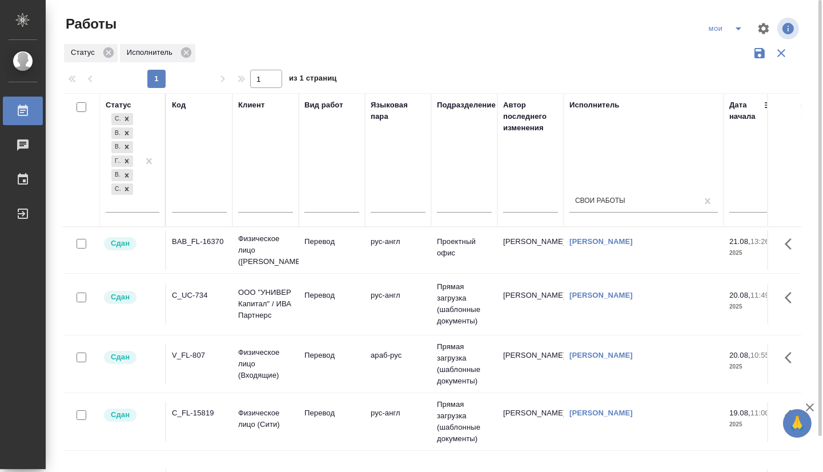
click at [740, 28] on icon "split button" at bounding box center [738, 29] width 14 height 14
click at [727, 53] on li "Стандартные настройки" at bounding box center [727, 51] width 110 height 18
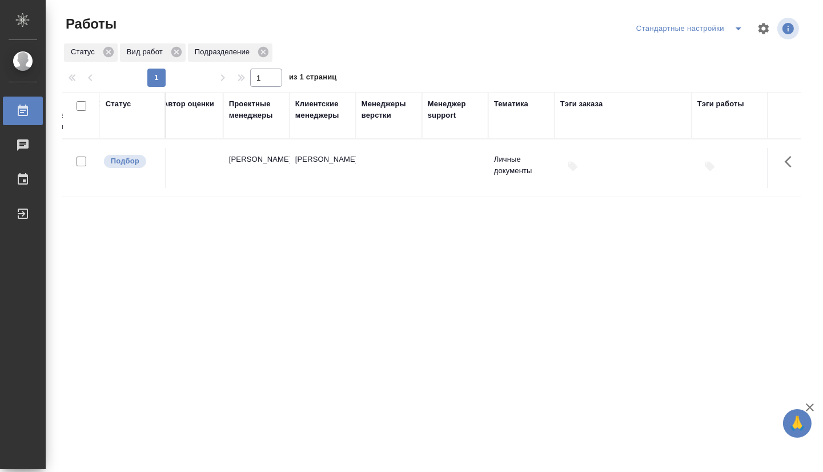
scroll to position [0, 1257]
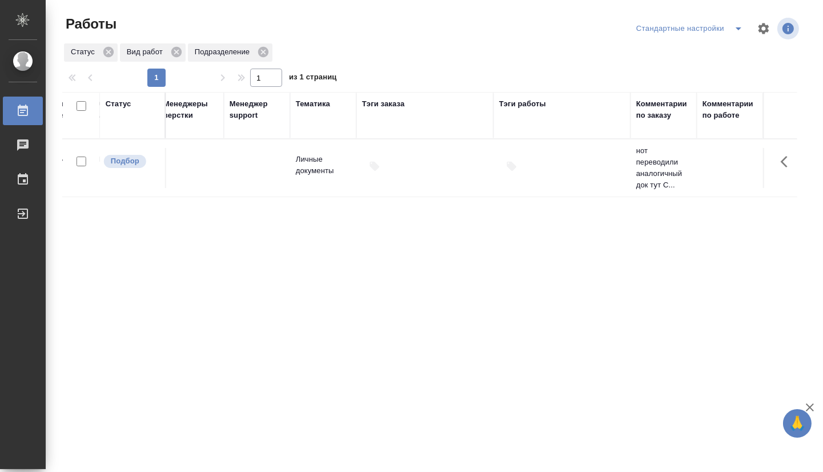
drag, startPoint x: 243, startPoint y: 280, endPoint x: 430, endPoint y: 287, distance: 188.0
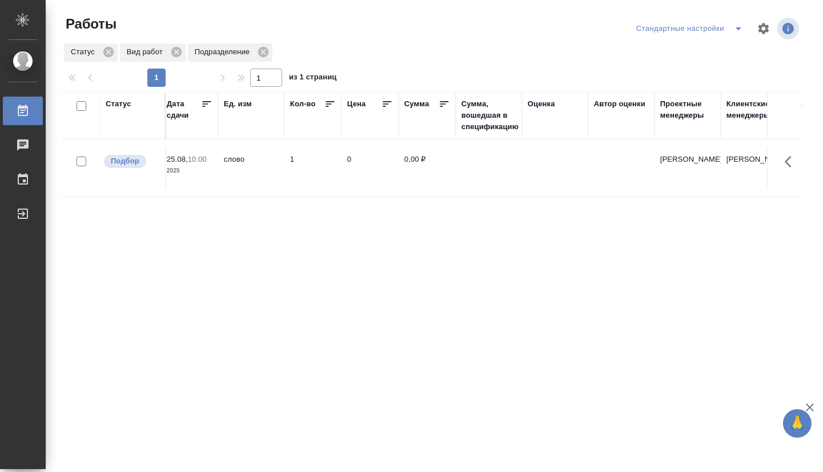
scroll to position [0, 0]
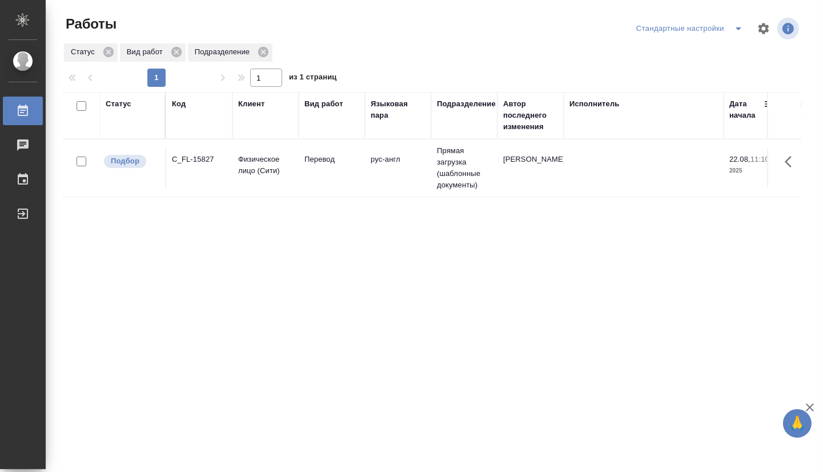
drag, startPoint x: 663, startPoint y: 291, endPoint x: 234, endPoint y: 271, distance: 429.8
click at [281, 172] on p "Физическое лицо (Сити)" at bounding box center [265, 165] width 55 height 23
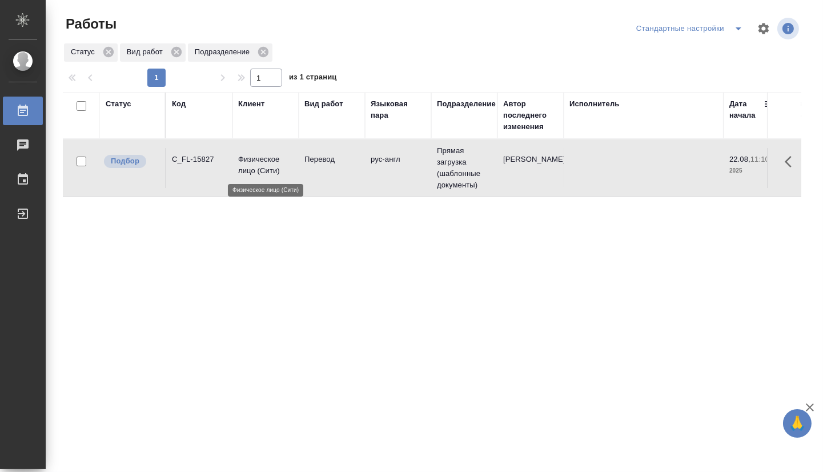
click at [281, 172] on p "Физическое лицо (Сити)" at bounding box center [265, 165] width 55 height 23
click at [236, 174] on td "Физическое лицо (Сити)" at bounding box center [265, 168] width 66 height 40
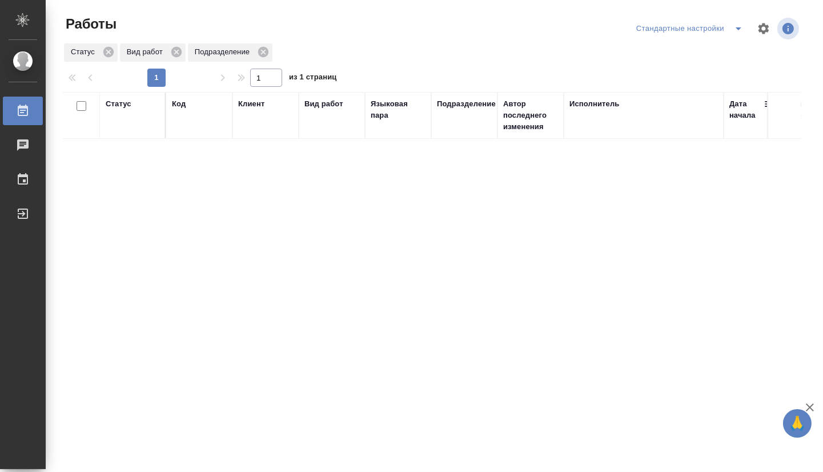
click at [731, 29] on icon "split button" at bounding box center [738, 29] width 14 height 14
click at [646, 51] on li "мои" at bounding box center [683, 51] width 116 height 18
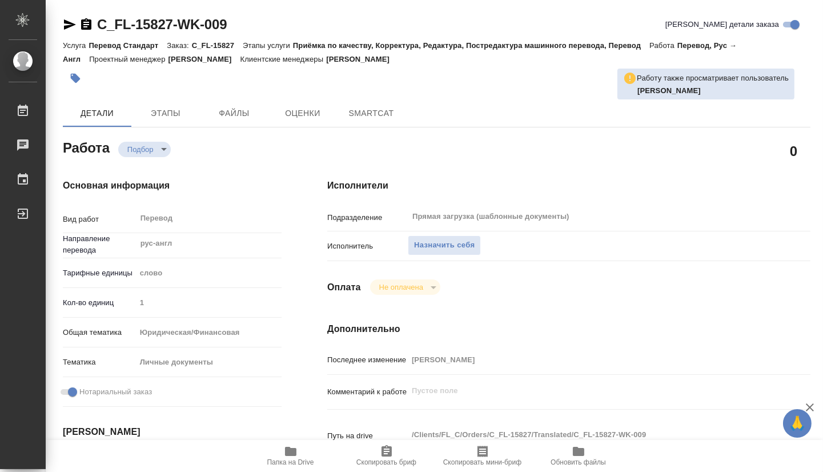
type textarea "x"
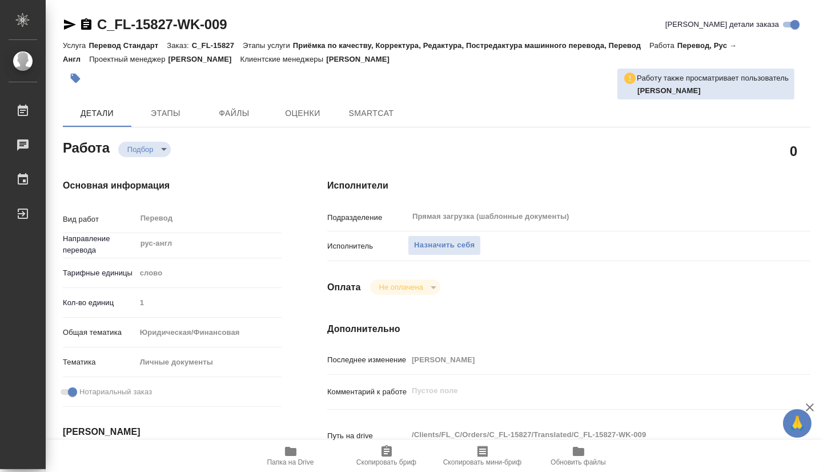
type textarea "x"
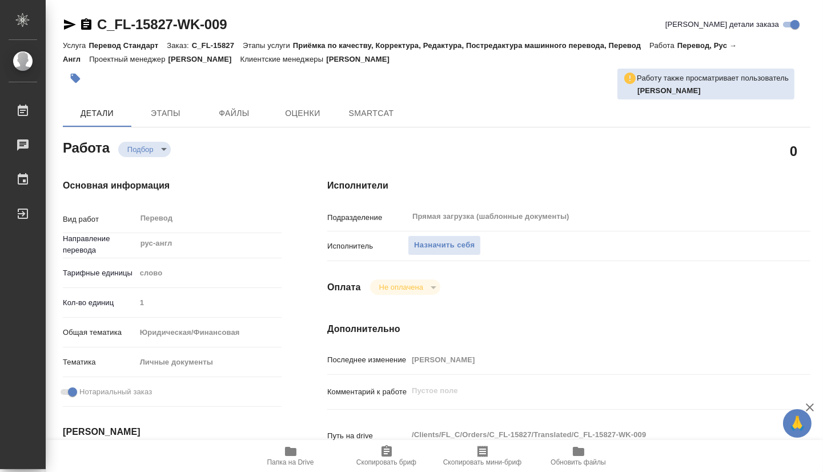
type textarea "x"
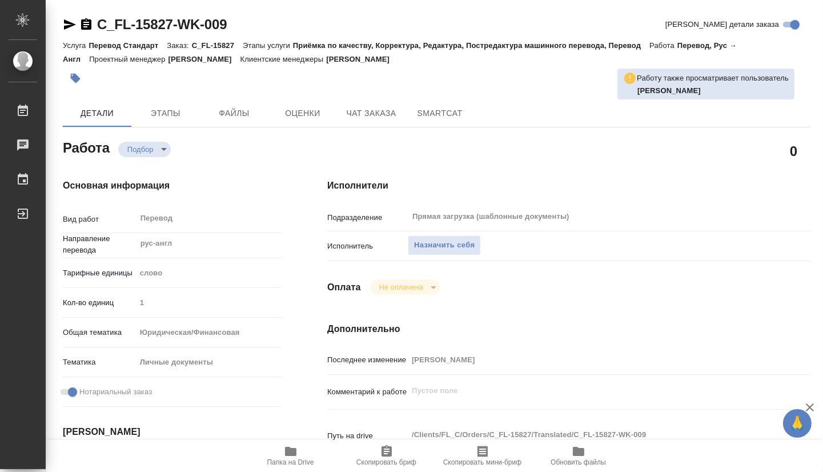
type textarea "x"
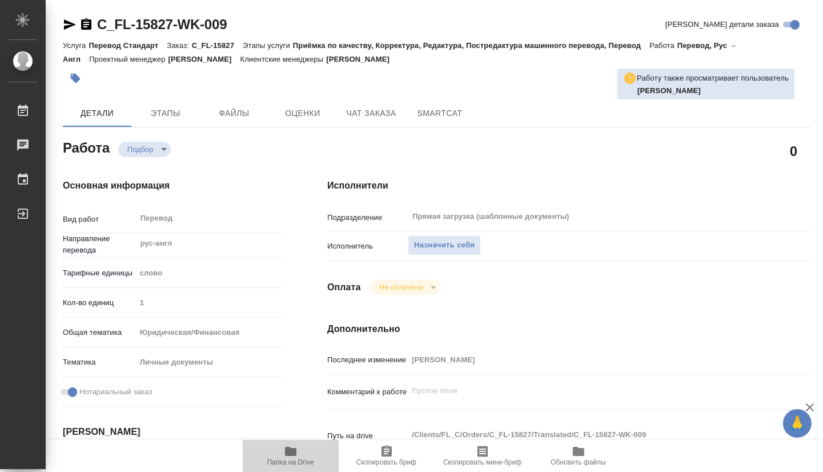
click at [285, 449] on icon "button" at bounding box center [290, 450] width 11 height 9
type textarea "x"
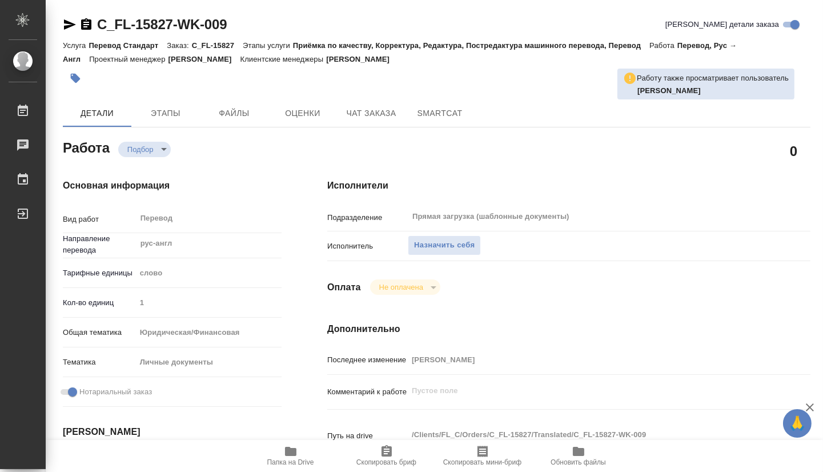
type textarea "x"
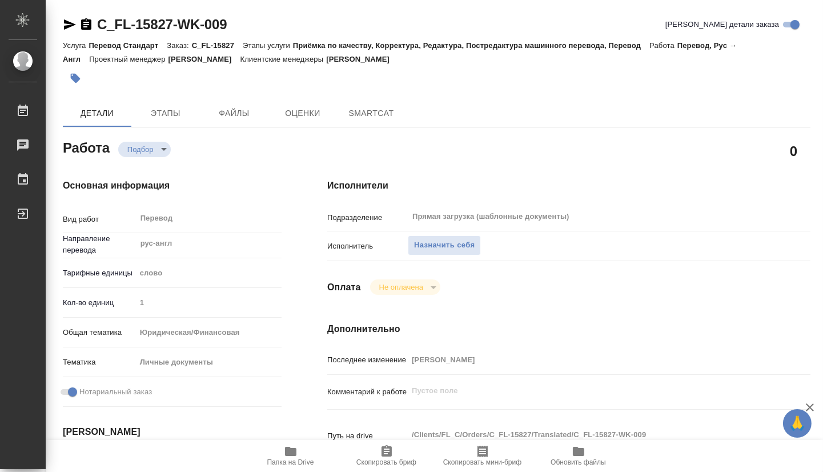
type textarea "x"
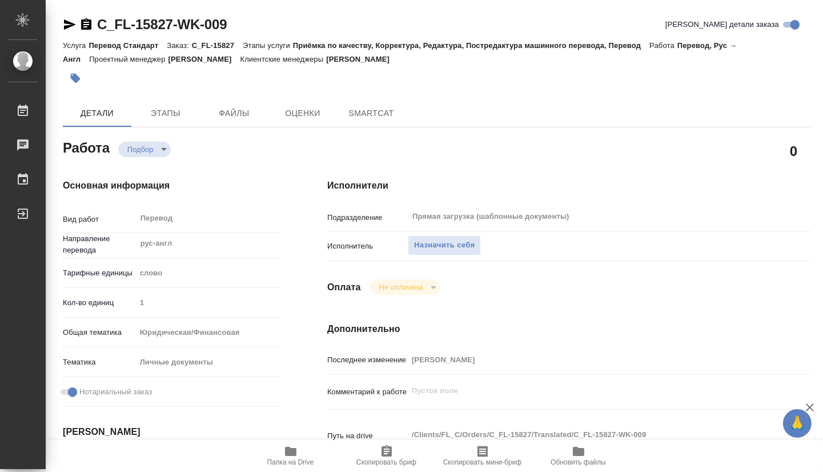
type textarea "x"
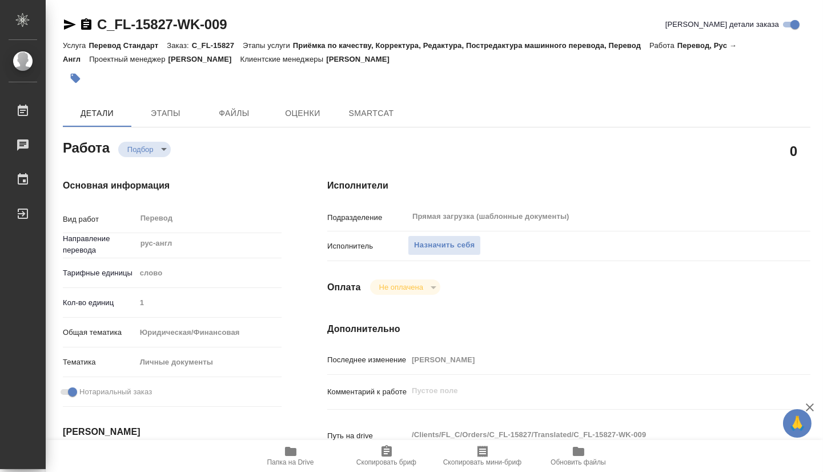
type textarea "x"
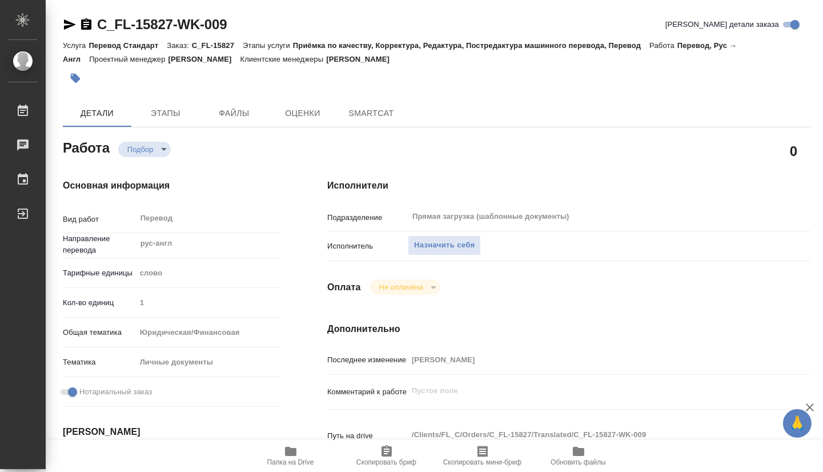
type textarea "x"
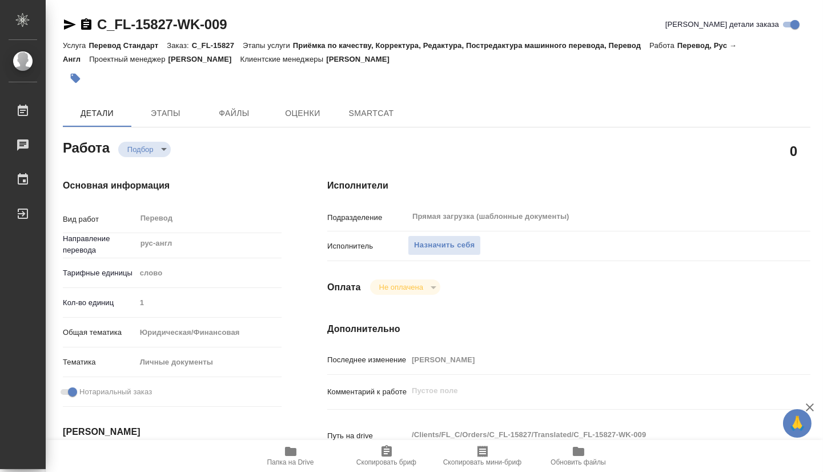
type textarea "x"
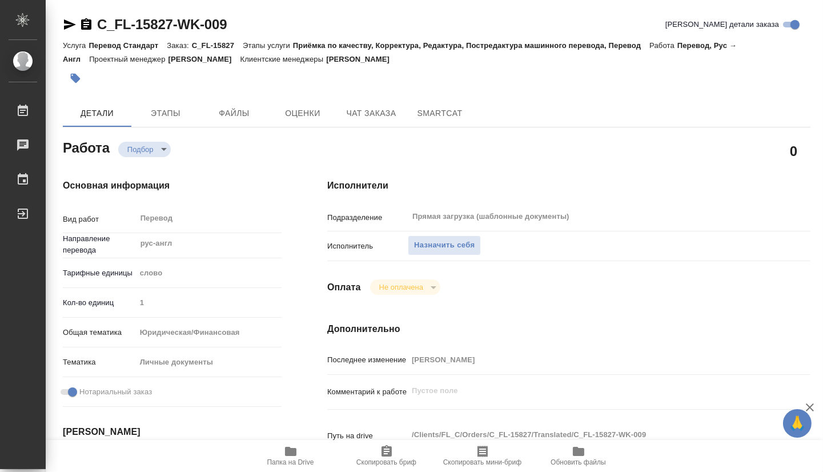
type textarea "x"
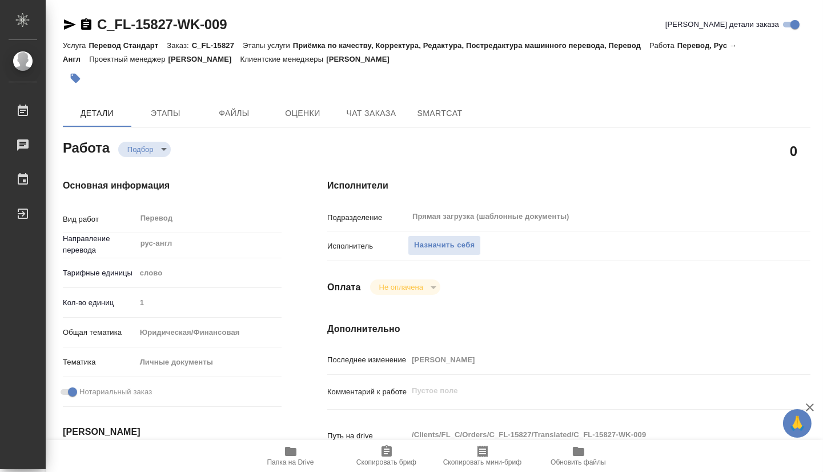
type textarea "x"
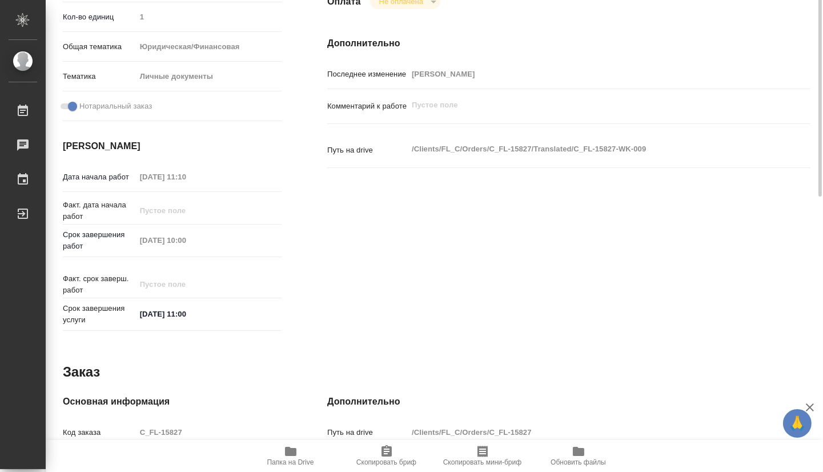
scroll to position [114, 0]
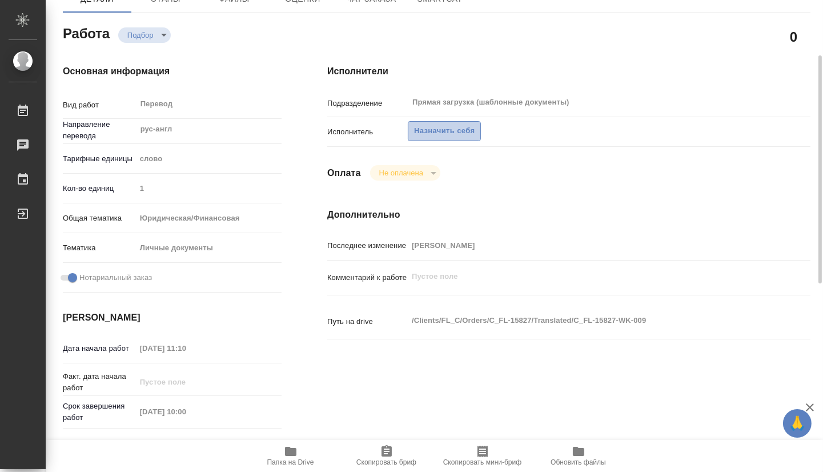
click at [434, 133] on span "Назначить себя" at bounding box center [444, 130] width 61 height 13
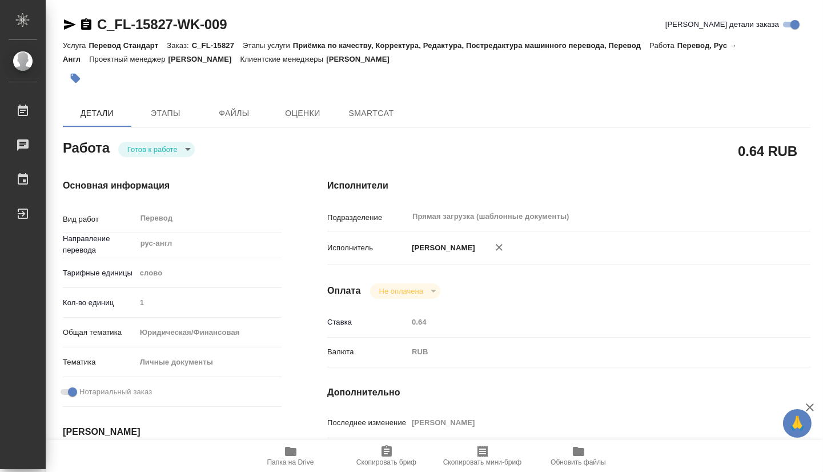
type textarea "x"
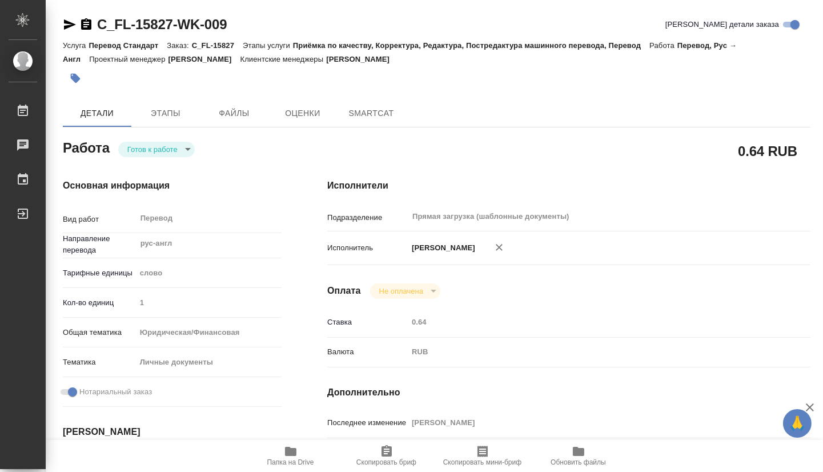
type textarea "x"
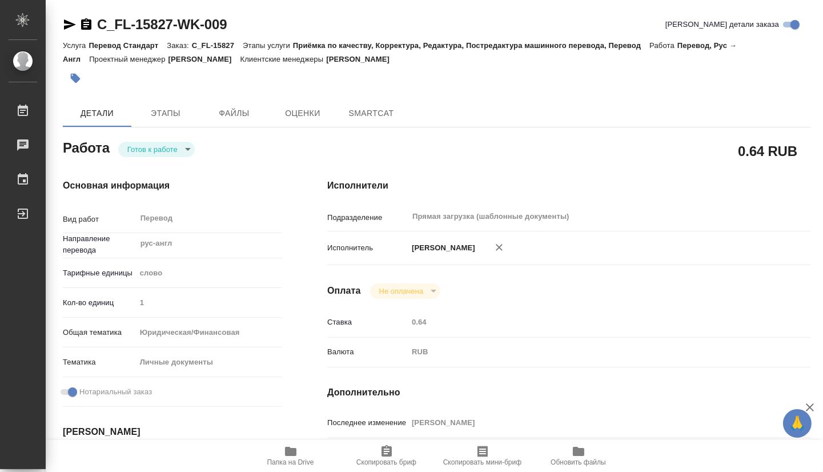
type textarea "x"
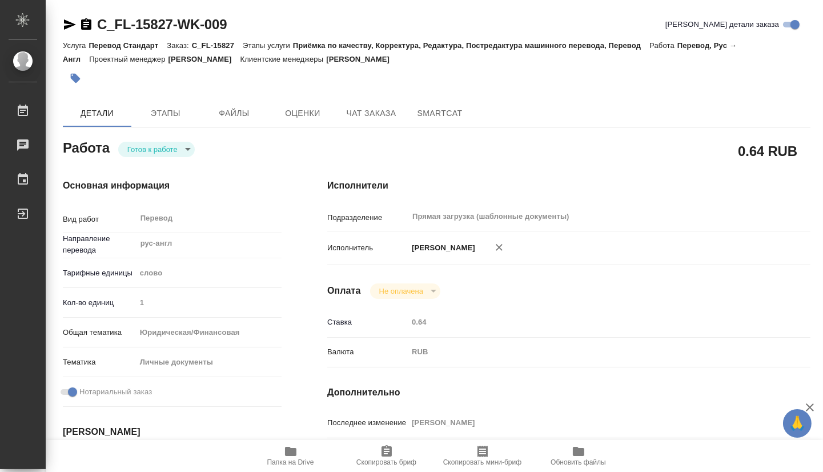
type textarea "x"
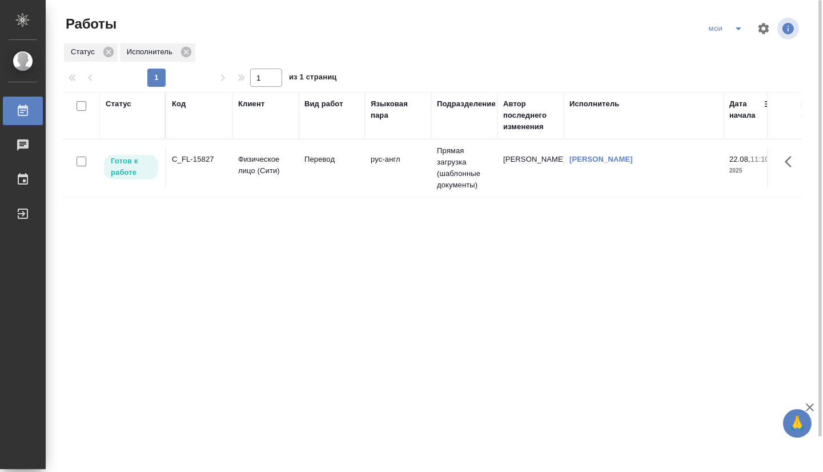
click at [304, 168] on td "Перевод" at bounding box center [332, 168] width 66 height 40
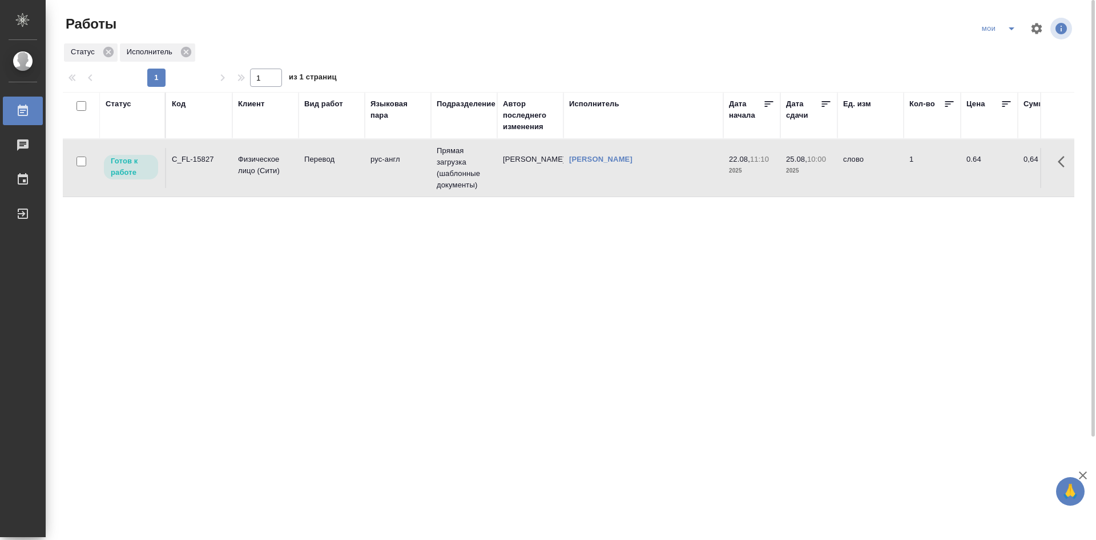
click at [637, 184] on td "[PERSON_NAME]" at bounding box center [643, 168] width 160 height 40
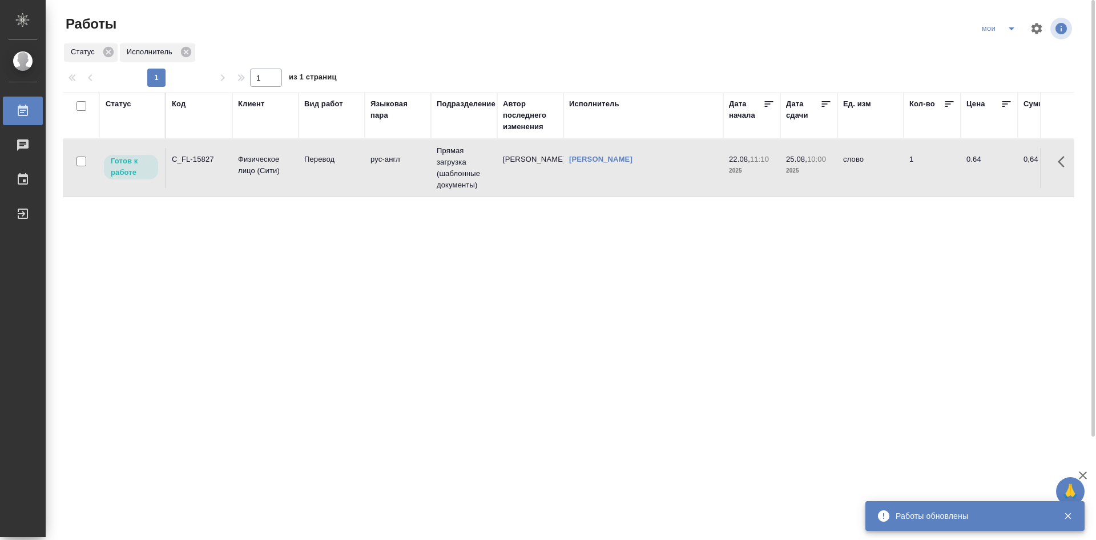
click at [822, 30] on icon "split button" at bounding box center [1012, 29] width 14 height 14
click at [822, 47] on li "Стандартные настройки" at bounding box center [1000, 51] width 110 height 18
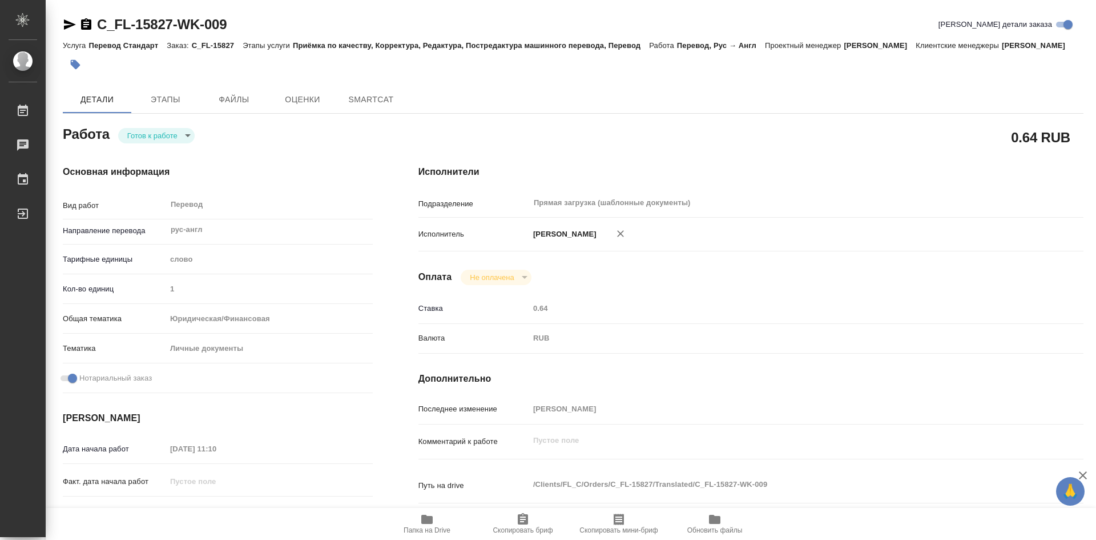
type textarea "x"
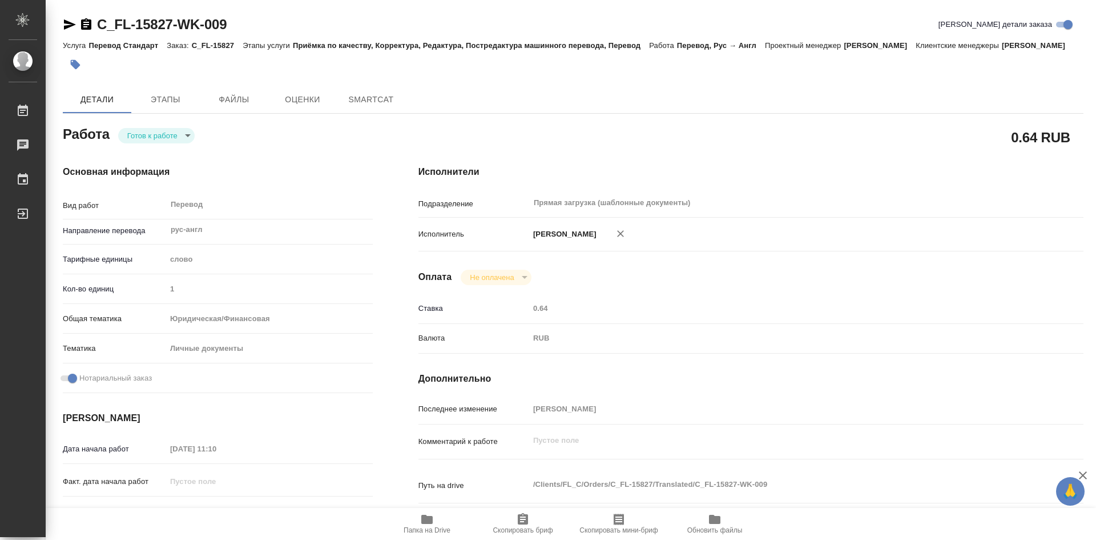
type textarea "x"
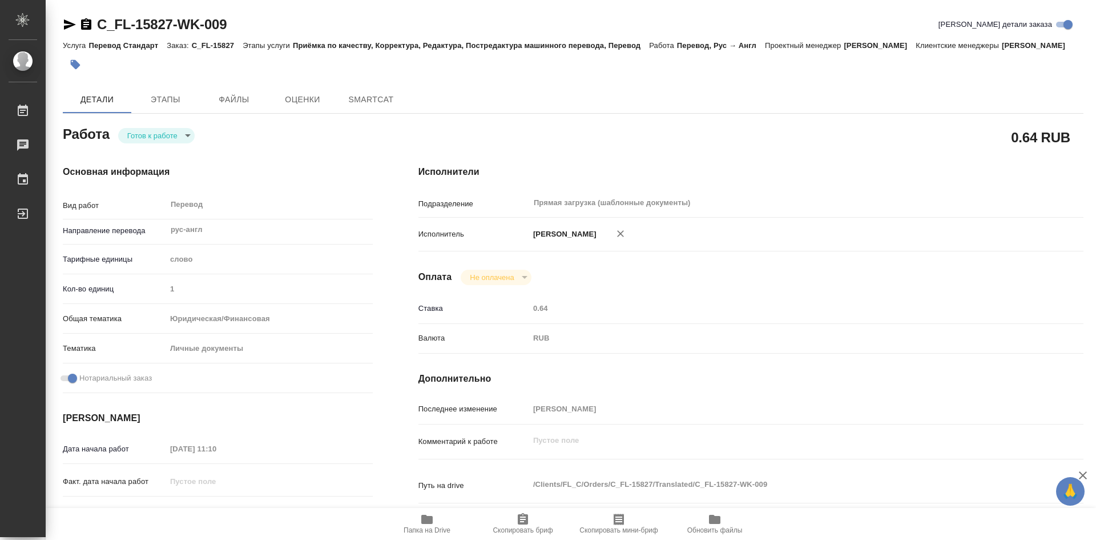
type textarea "x"
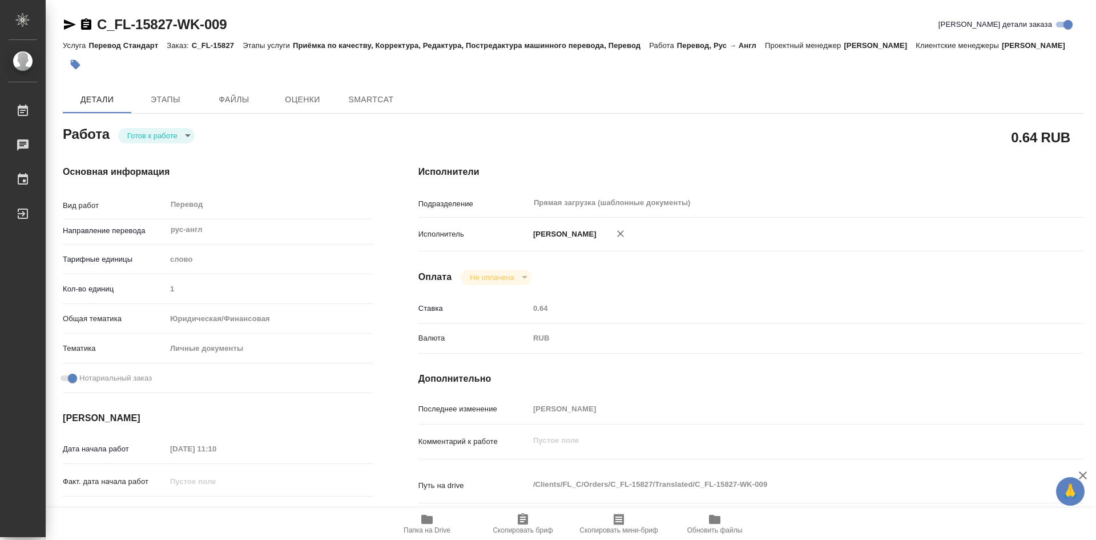
type textarea "x"
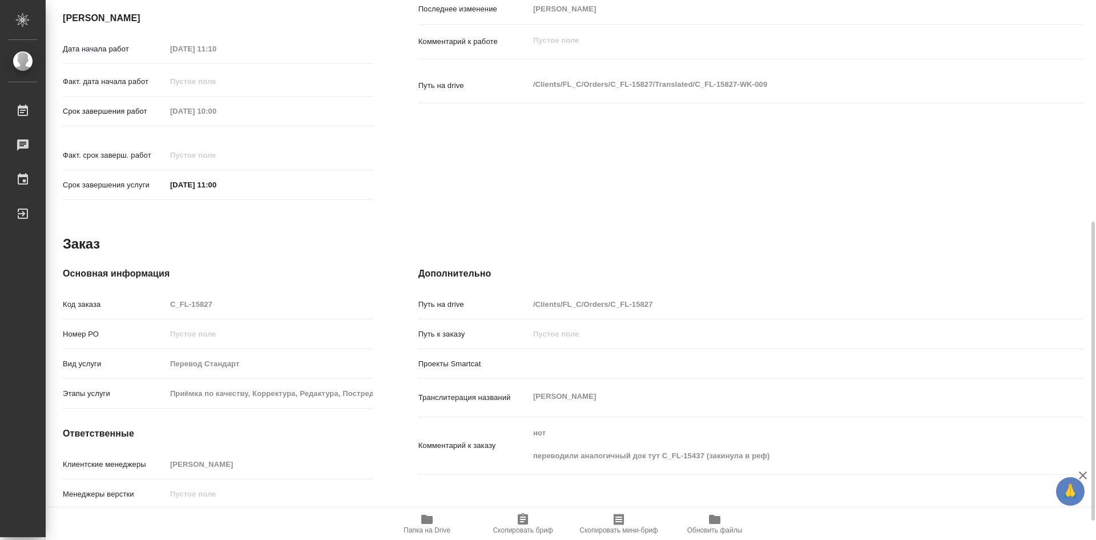
type textarea "x"
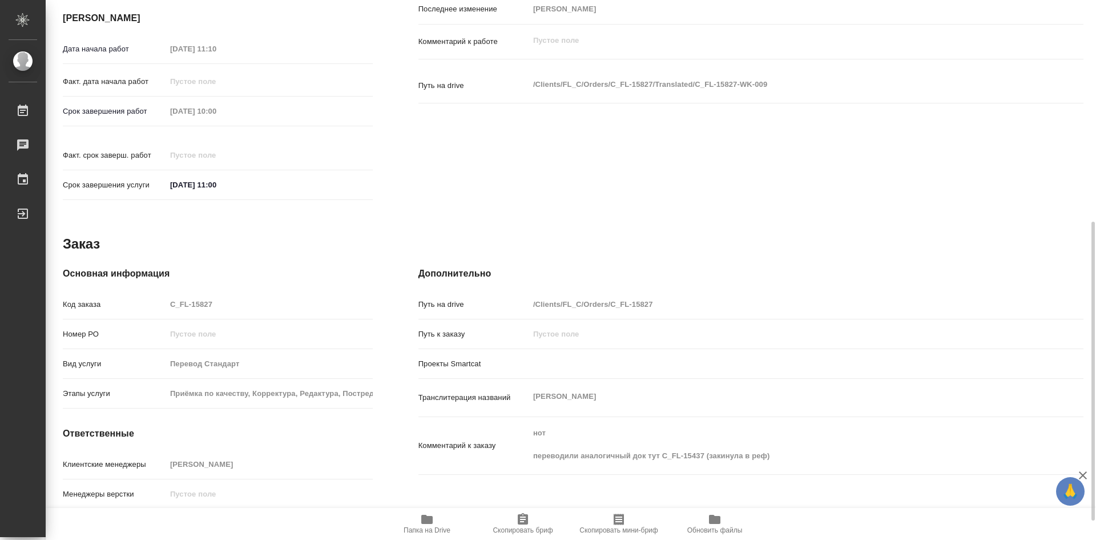
scroll to position [434, 0]
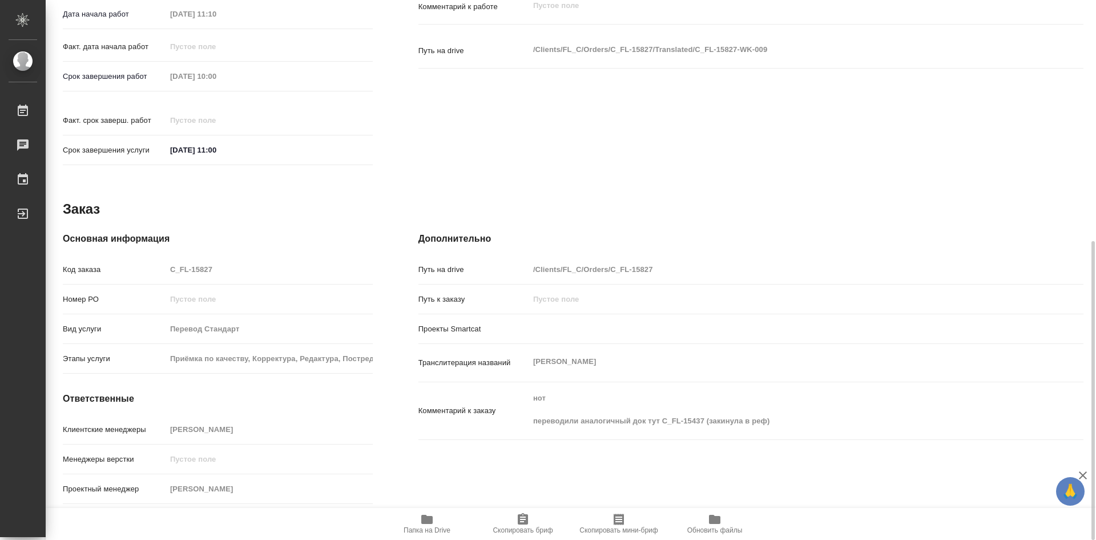
type textarea "x"
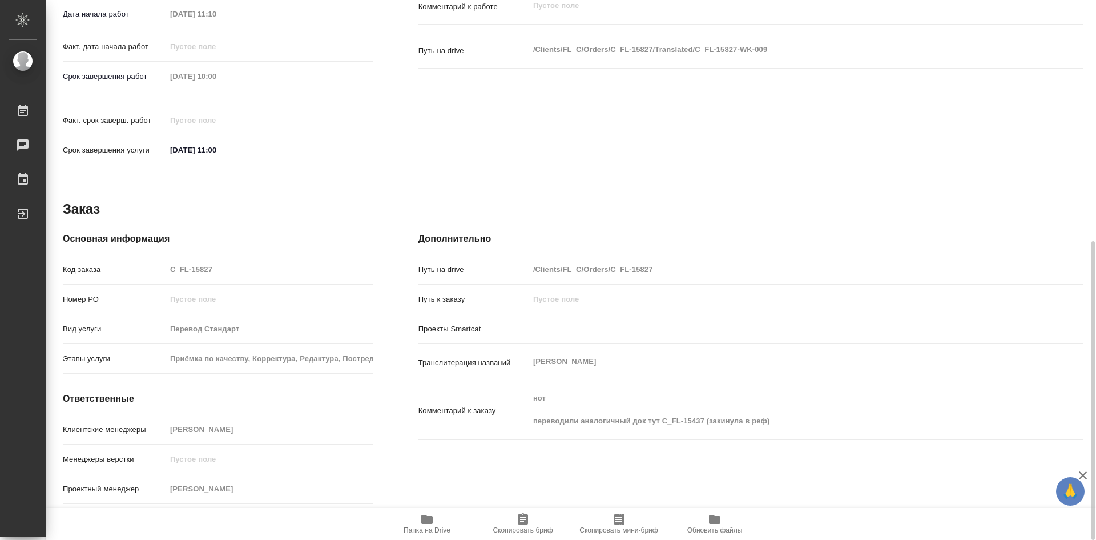
type textarea "x"
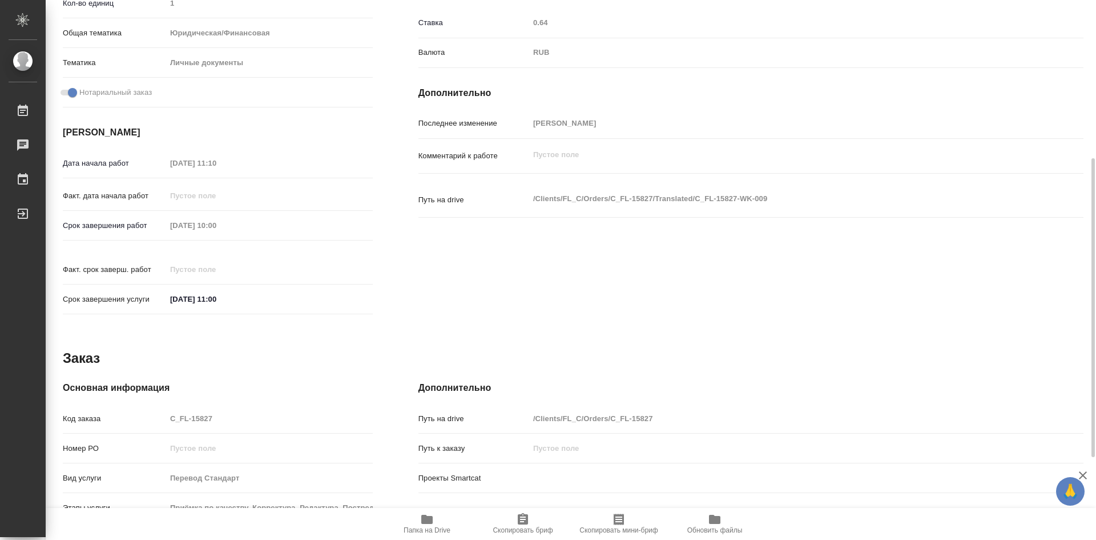
scroll to position [343, 0]
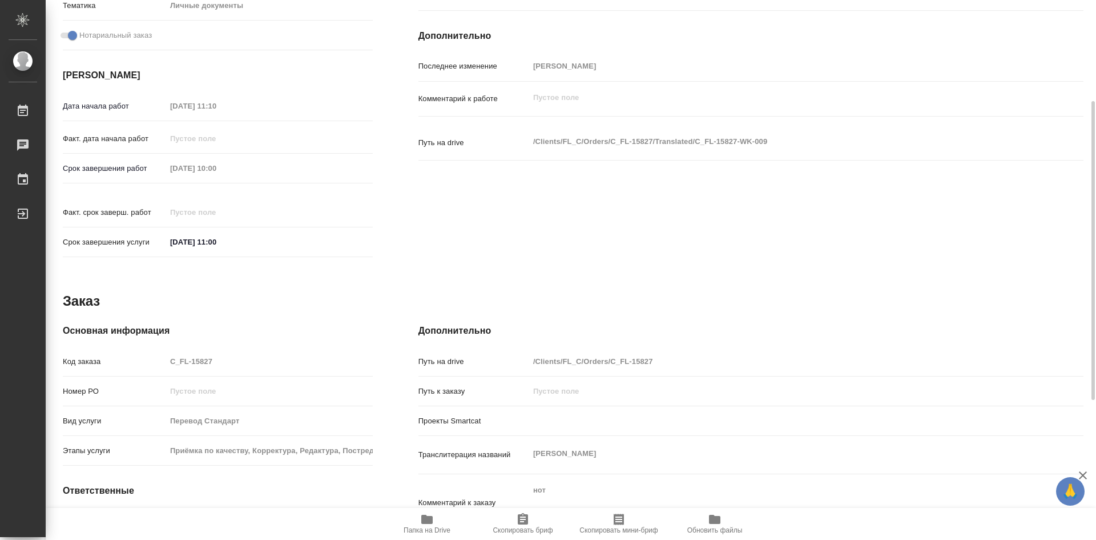
type textarea "x"
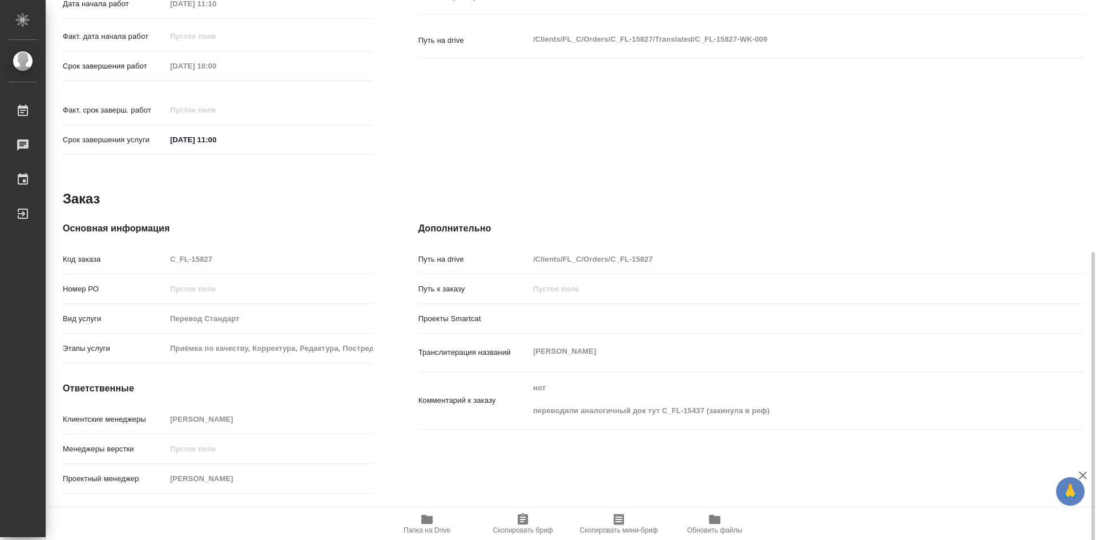
scroll to position [452, 0]
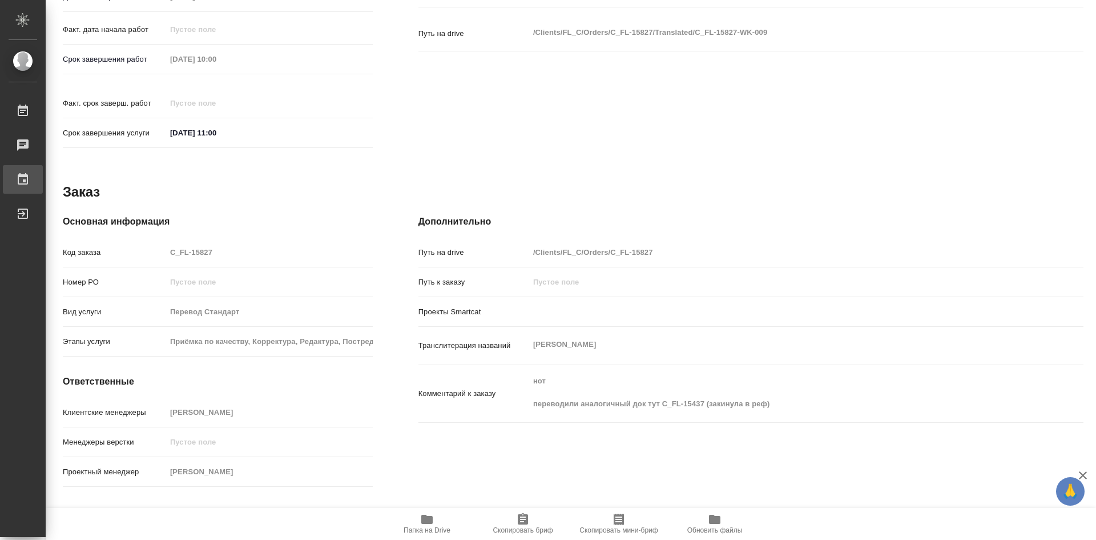
type textarea "x"
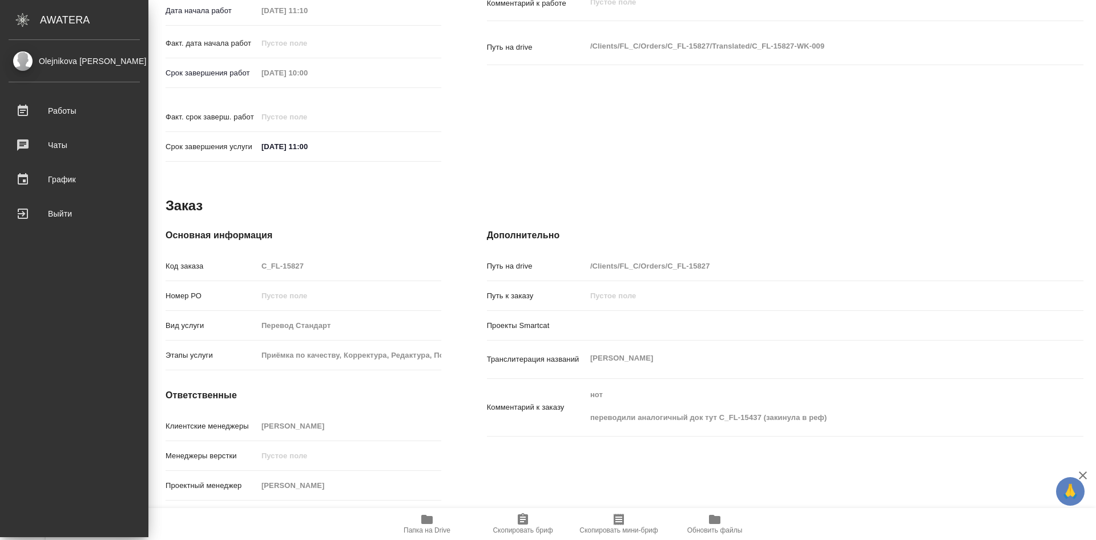
type textarea "x"
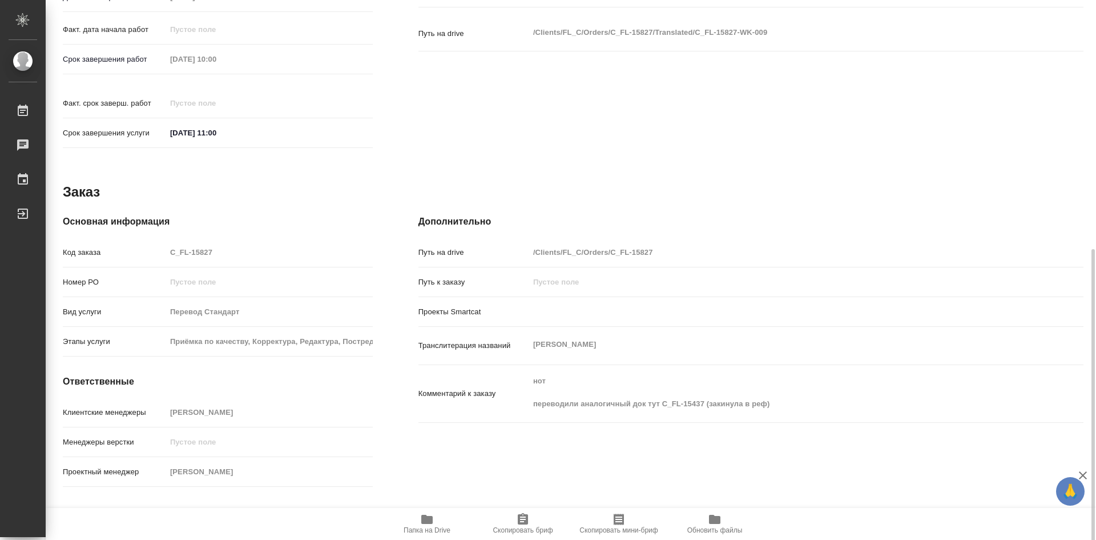
scroll to position [460, 0]
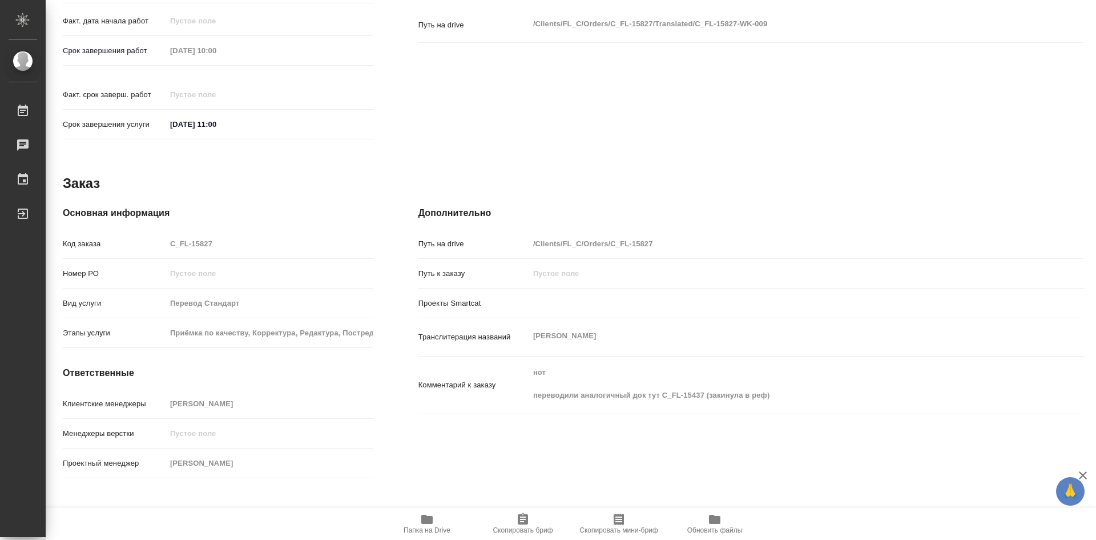
type textarea "x"
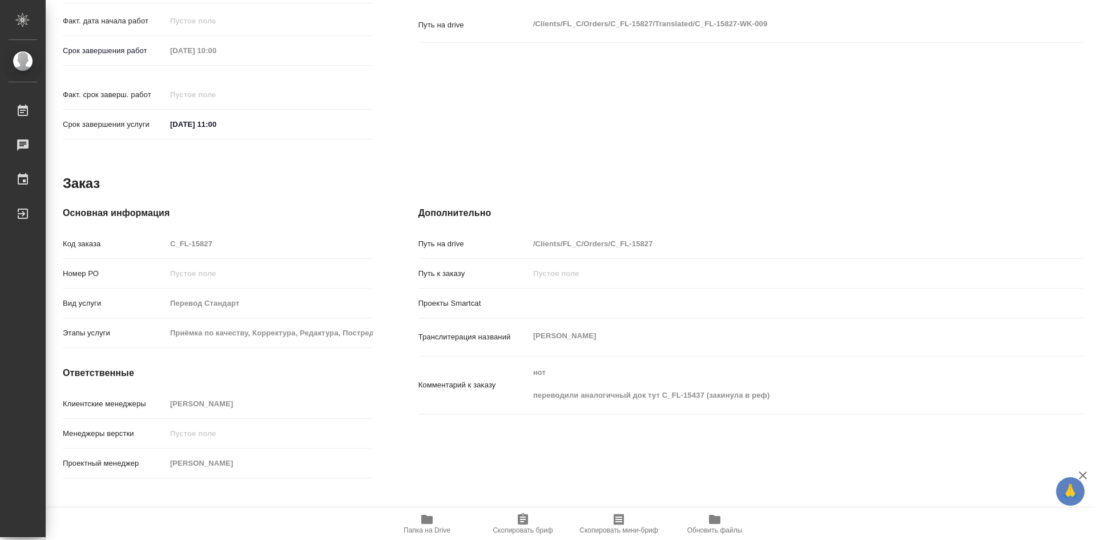
type textarea "x"
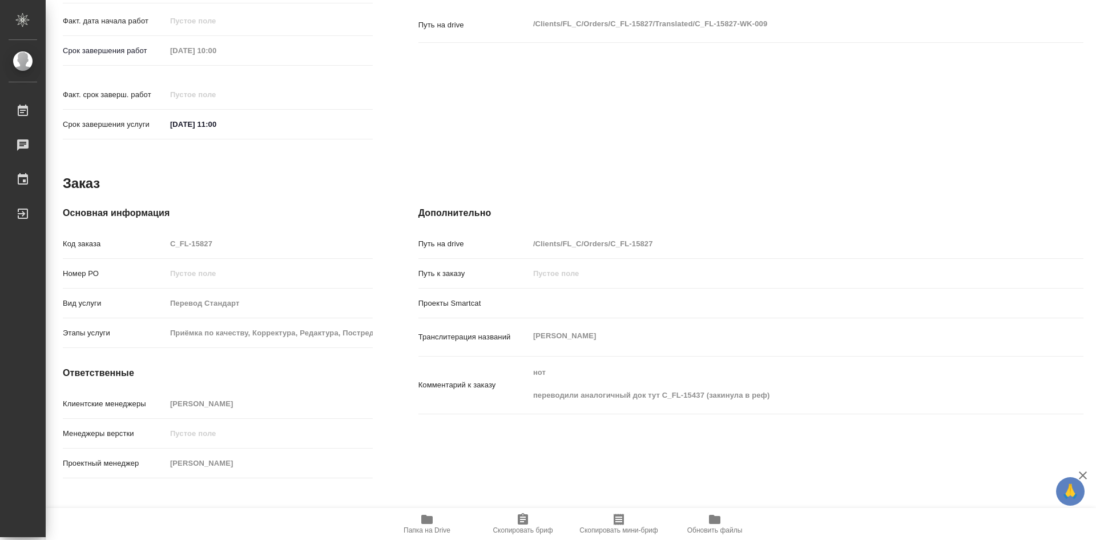
type textarea "x"
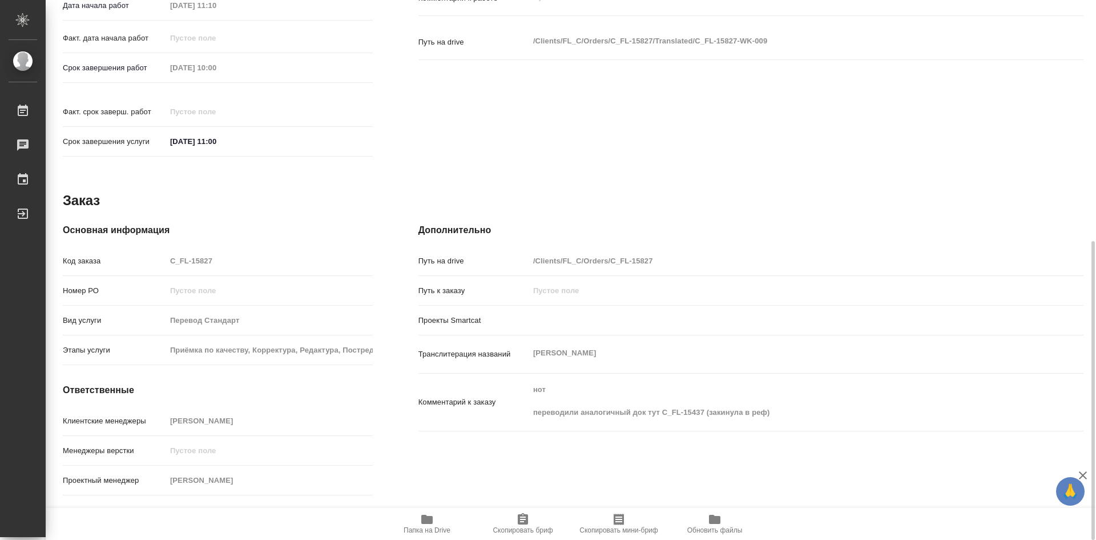
scroll to position [443, 0]
type textarea "x"
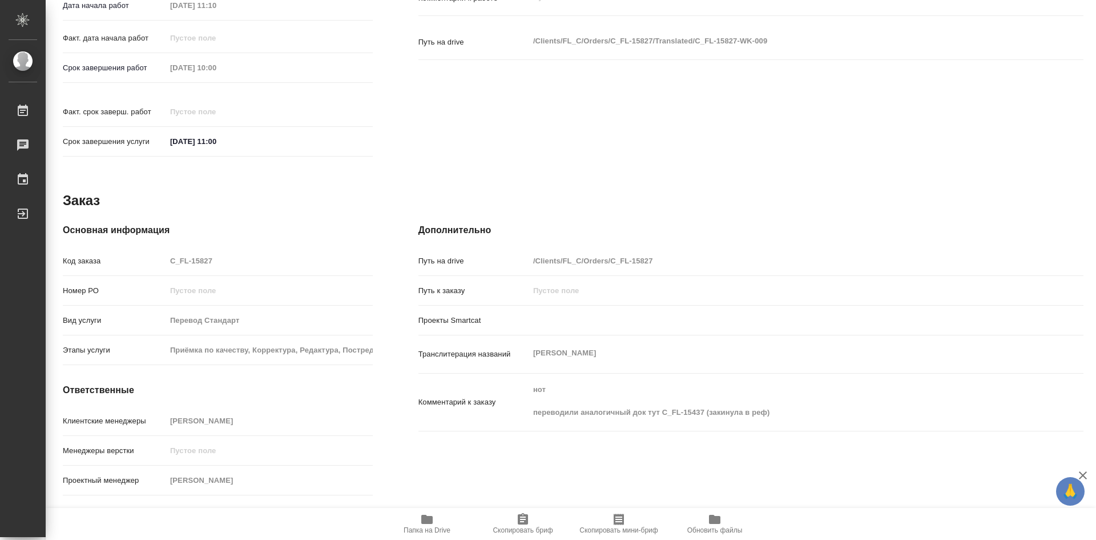
type textarea "x"
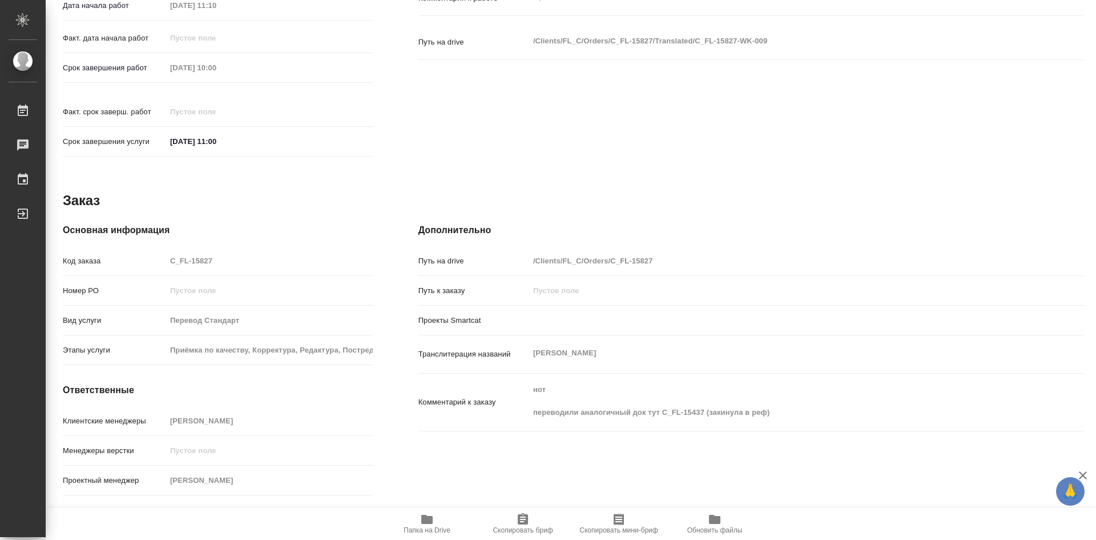
type textarea "x"
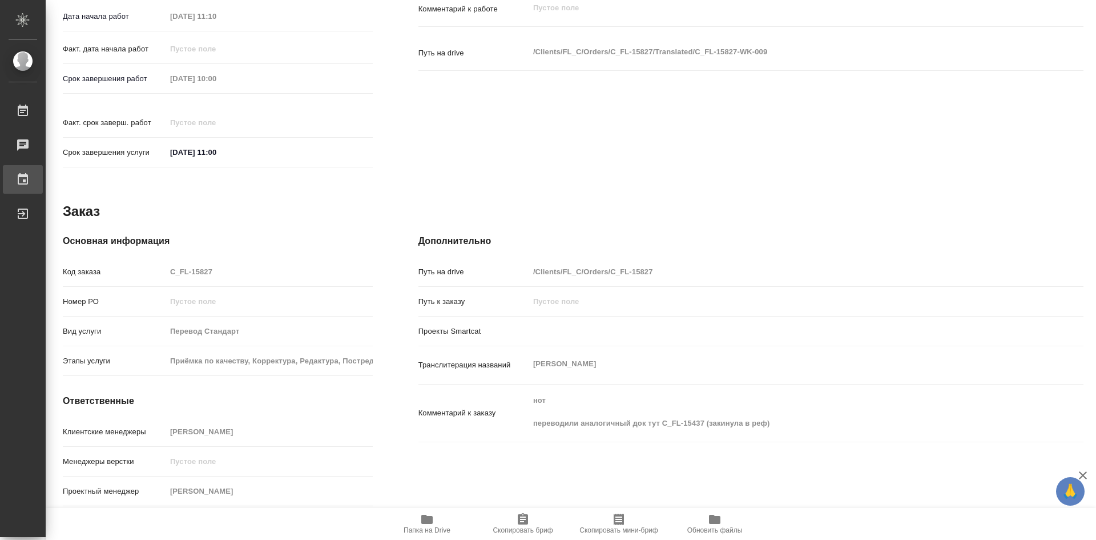
type textarea "x"
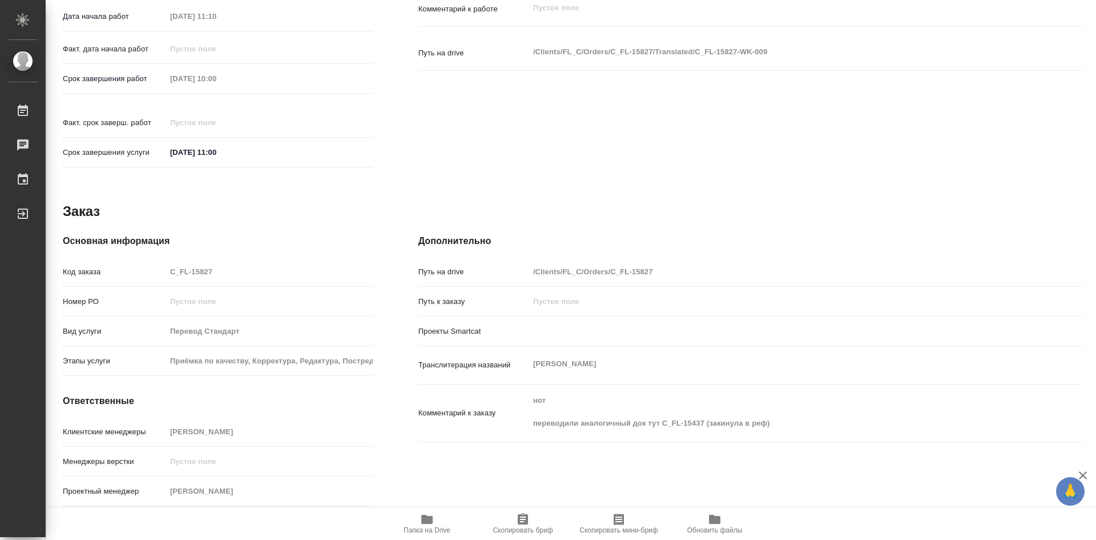
click at [423, 523] on icon "button" at bounding box center [426, 518] width 11 height 9
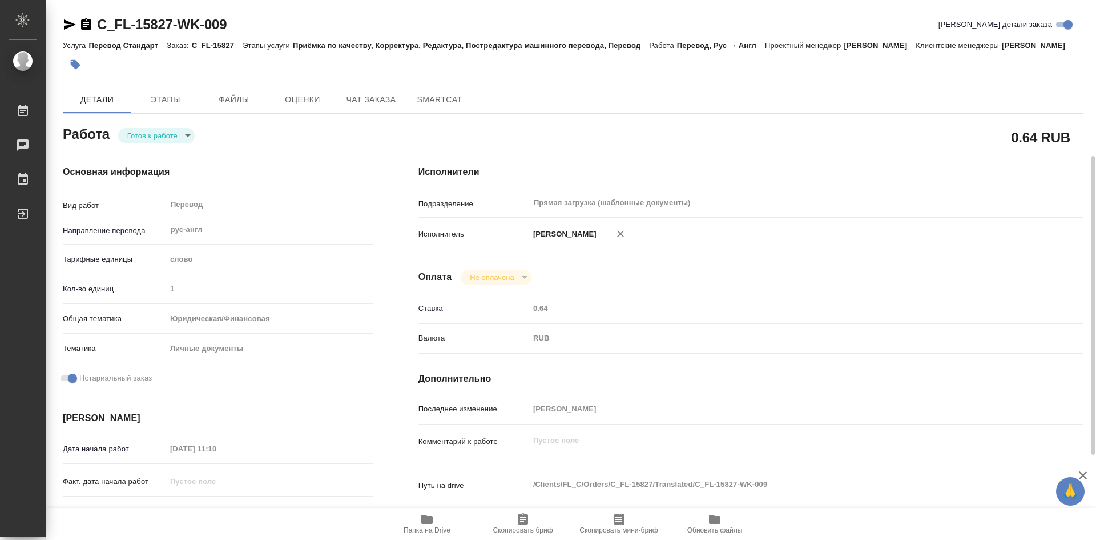
scroll to position [0, 0]
click at [166, 107] on span "Этапы" at bounding box center [165, 99] width 55 height 14
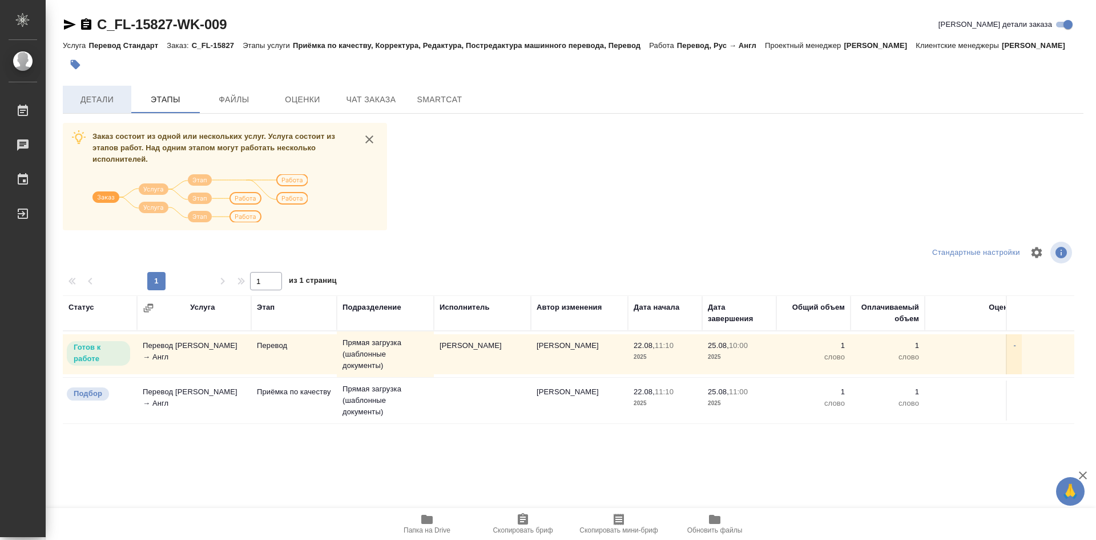
click at [106, 107] on span "Детали" at bounding box center [97, 99] width 55 height 14
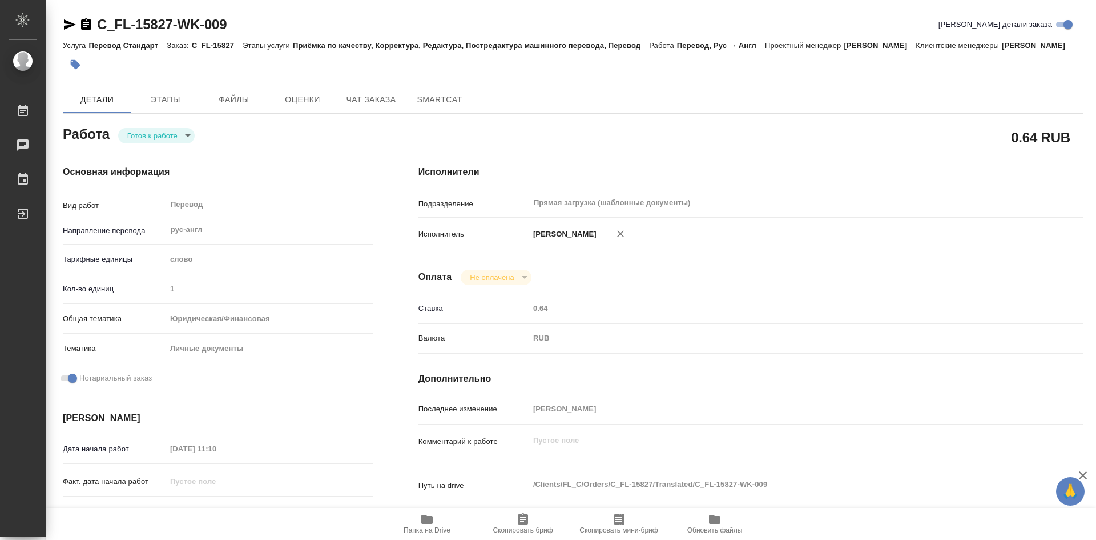
type textarea "x"
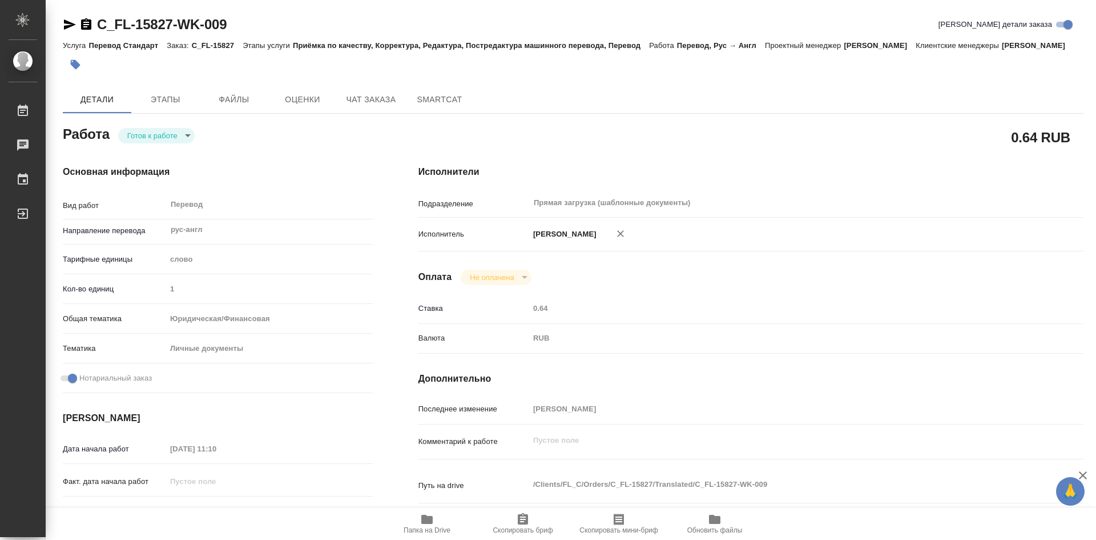
type textarea "x"
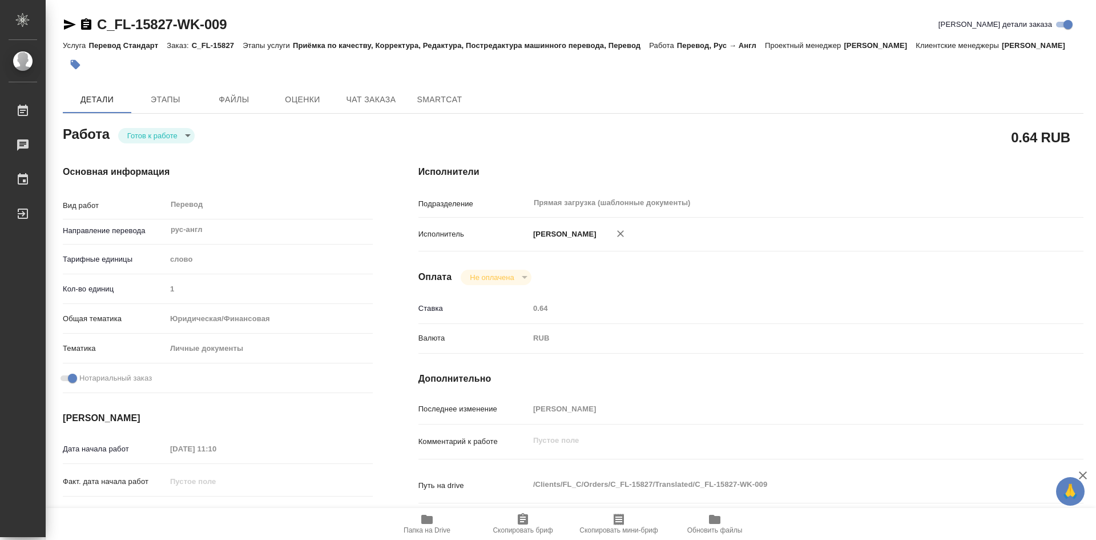
type textarea "x"
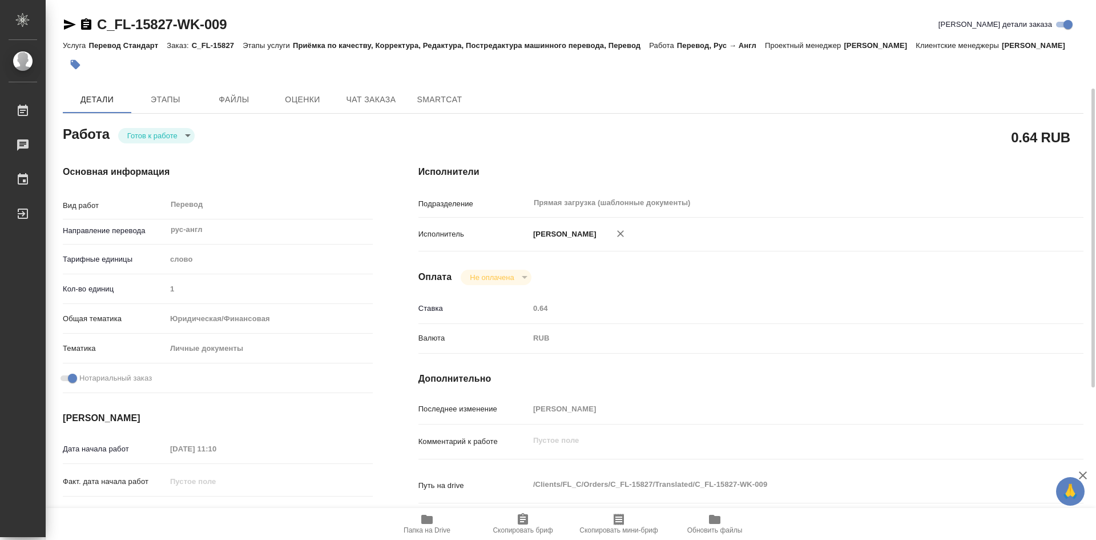
scroll to position [285, 0]
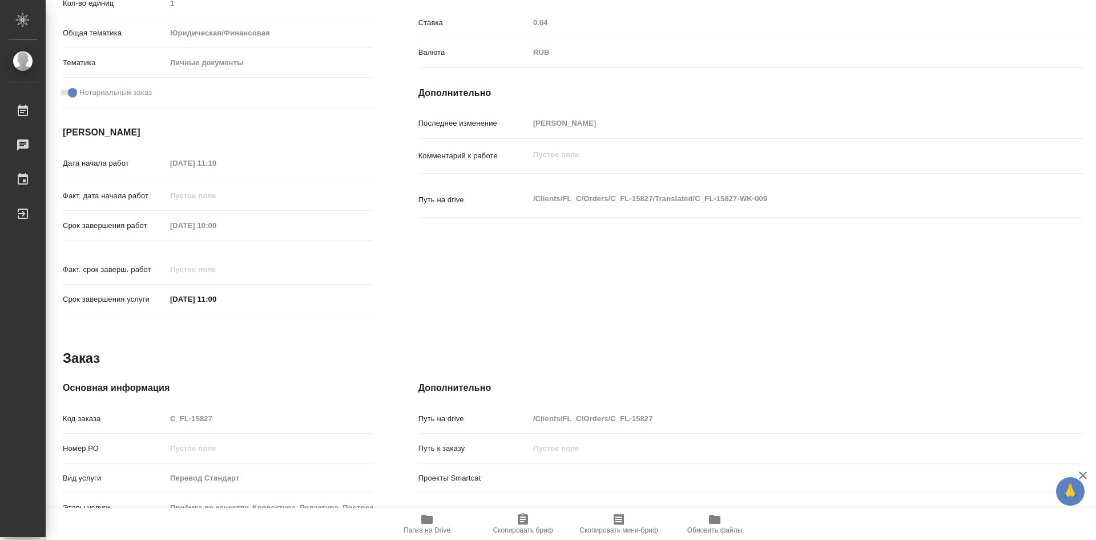
click at [461, 303] on div "Исполнители Подразделение Прямая загрузка (шаблонные документы) ​ Исполнитель О…" at bounding box center [751, 101] width 711 height 488
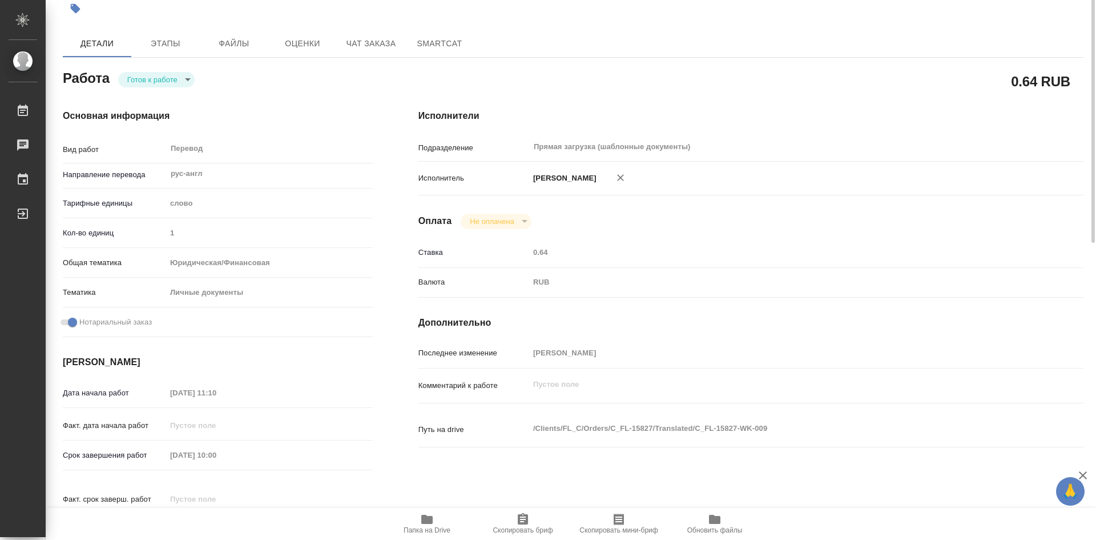
scroll to position [0, 0]
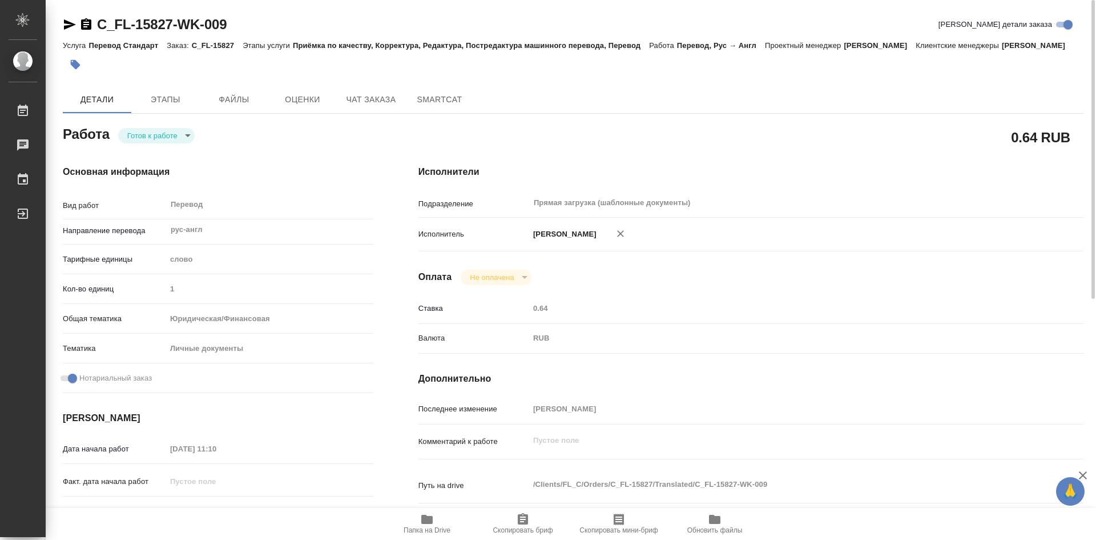
click at [184, 150] on body "🙏 .cls-1 fill:#fff; AWATERA Olejnikova Ekaterina Работы 0 Чаты График Выйти C_F…" at bounding box center [548, 270] width 1096 height 540
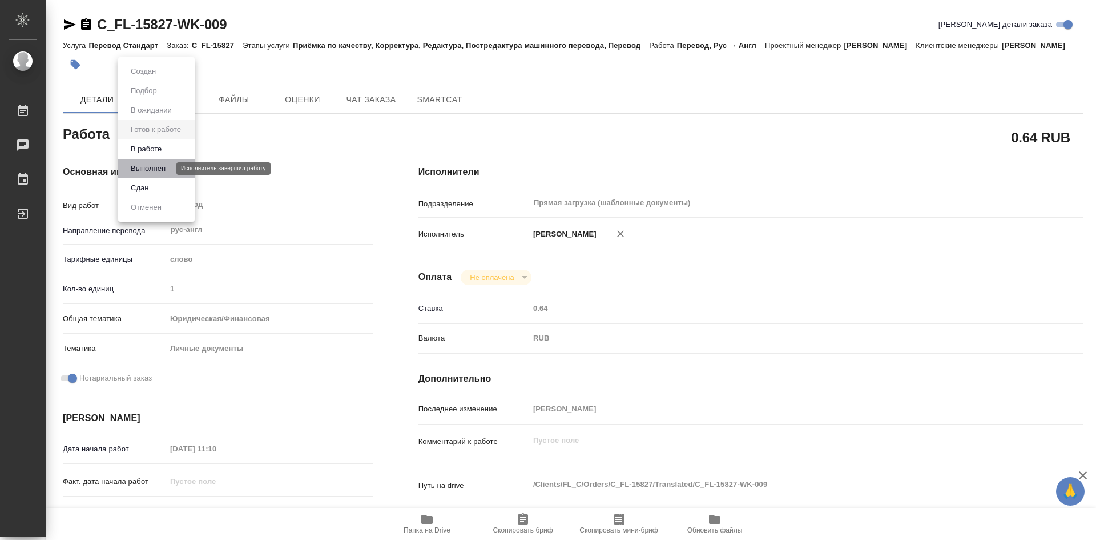
click at [156, 167] on button "Выполнен" at bounding box center [148, 168] width 42 height 13
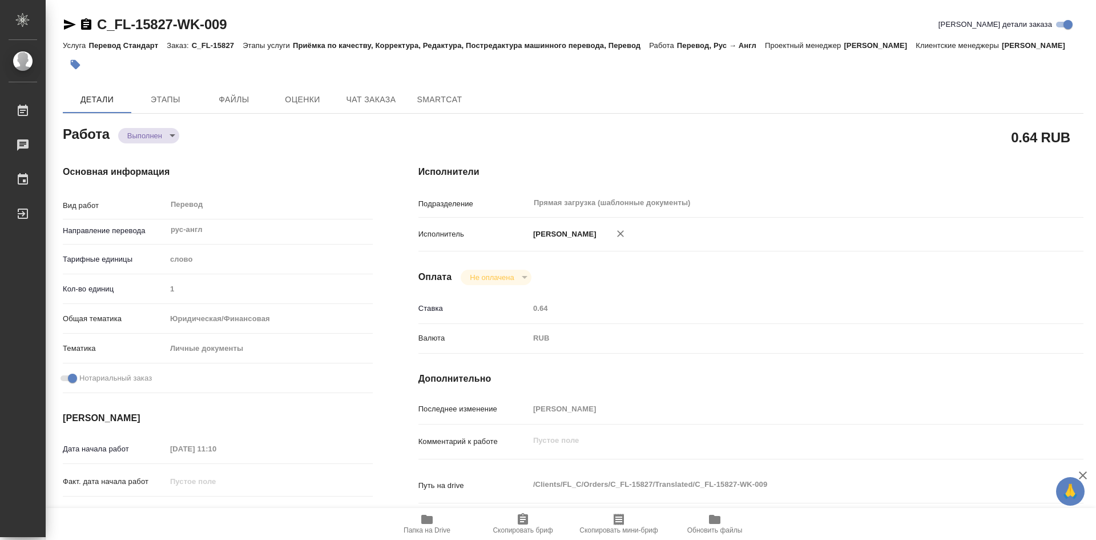
type textarea "x"
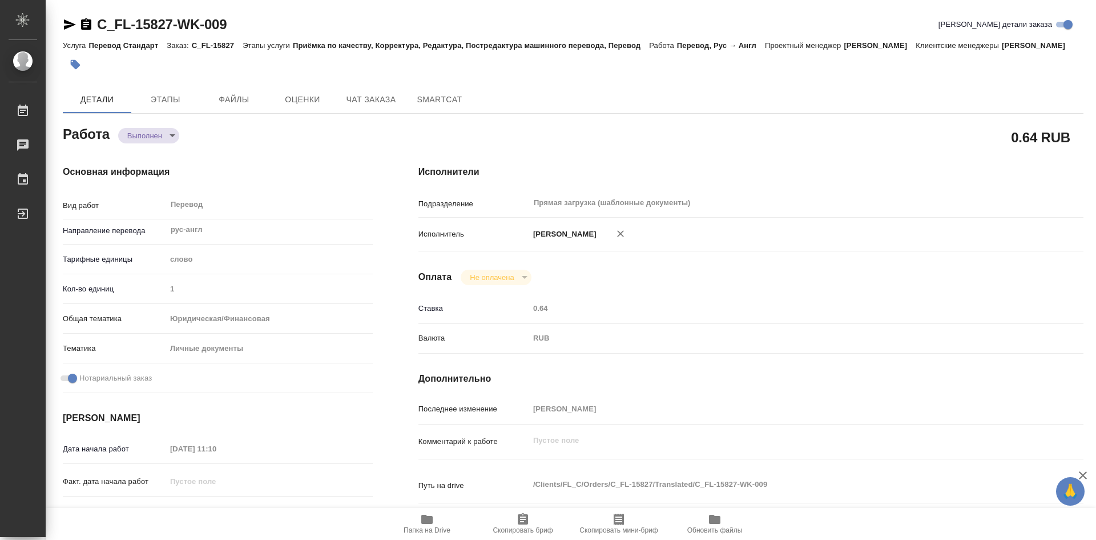
type textarea "x"
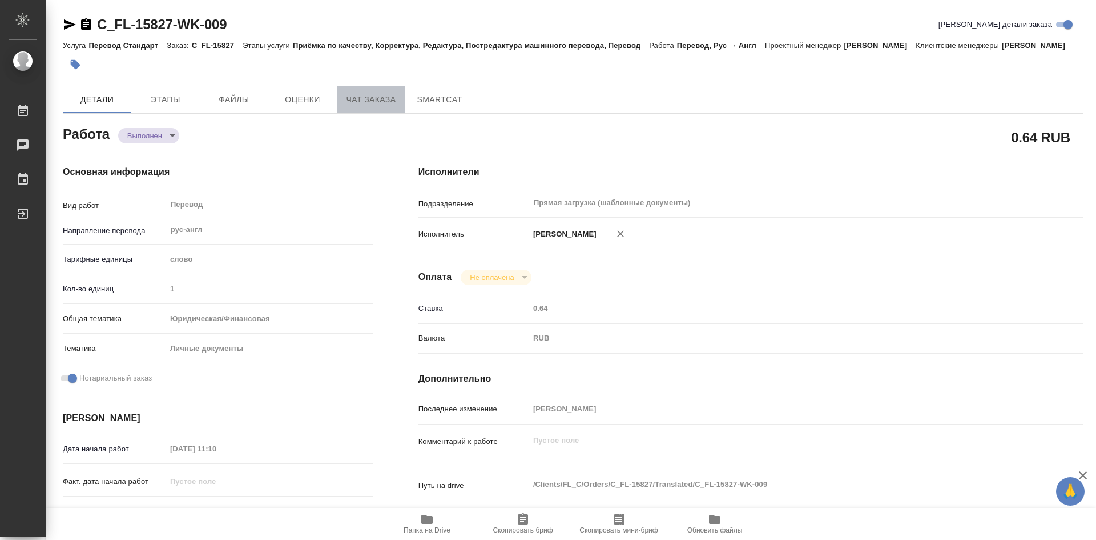
click at [386, 107] on span "Чат заказа" at bounding box center [371, 99] width 55 height 14
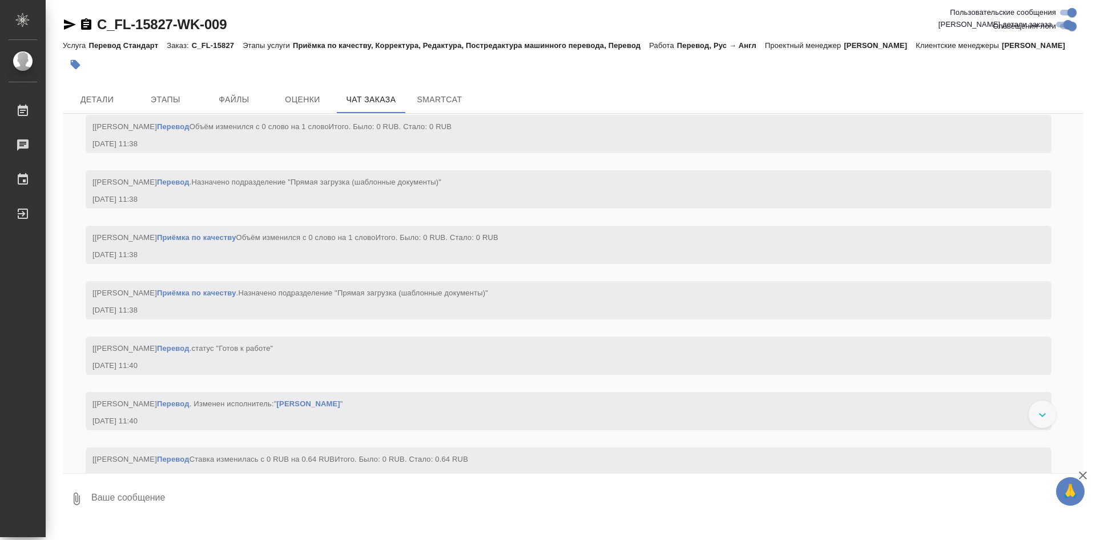
scroll to position [1570, 0]
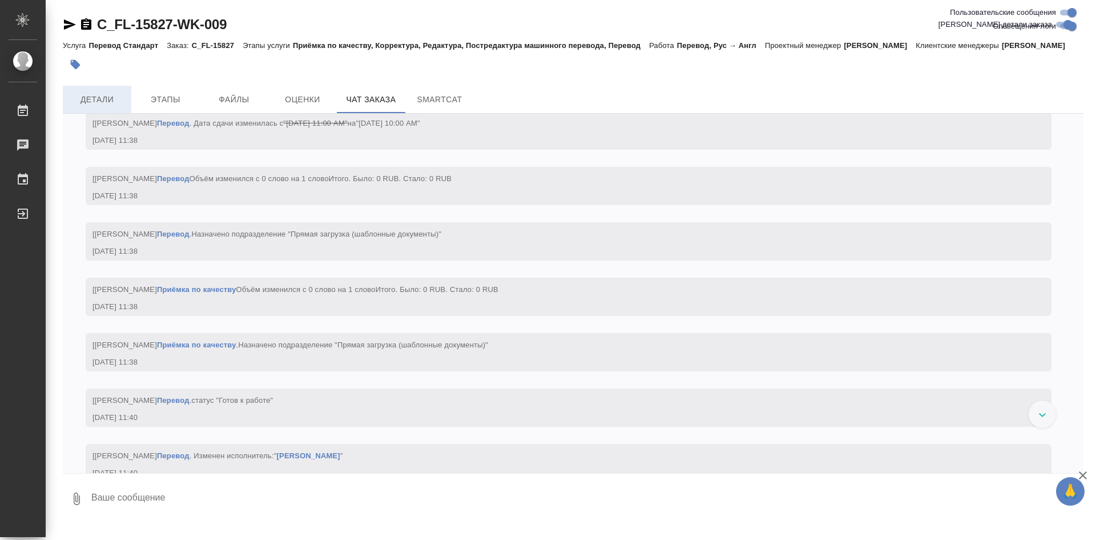
click at [86, 107] on span "Детали" at bounding box center [97, 99] width 55 height 14
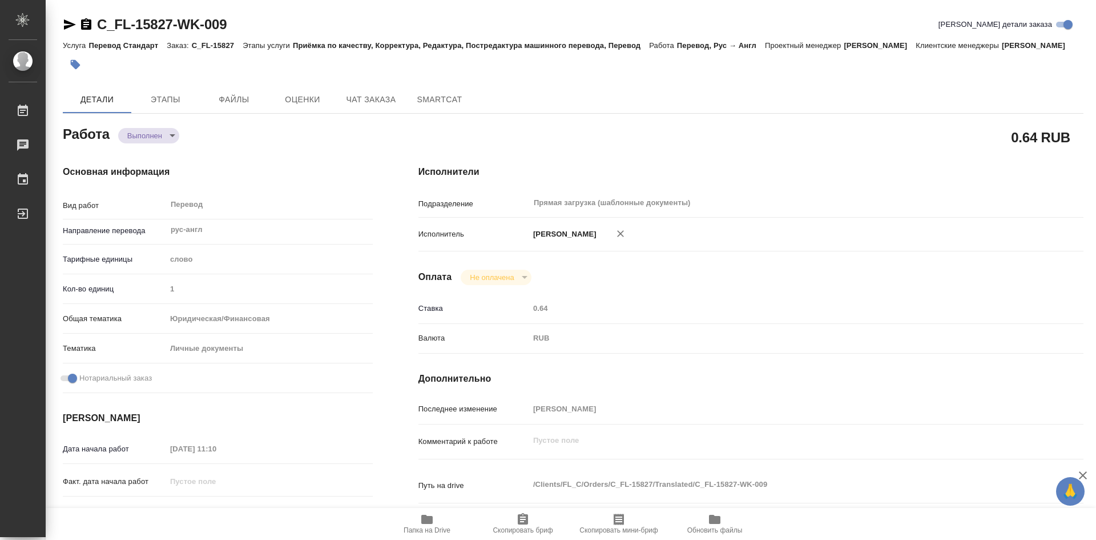
type textarea "x"
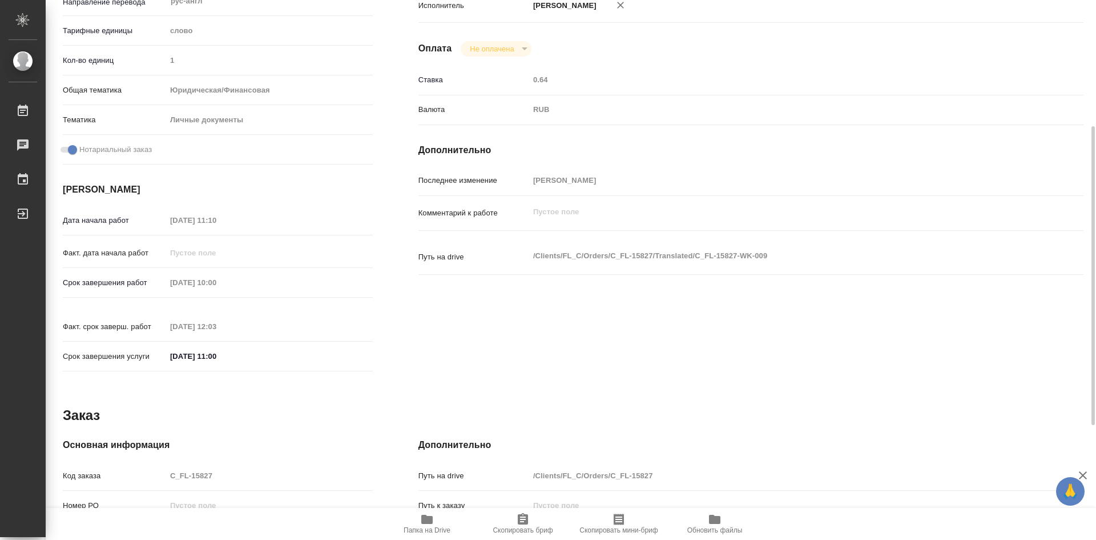
type textarea "x"
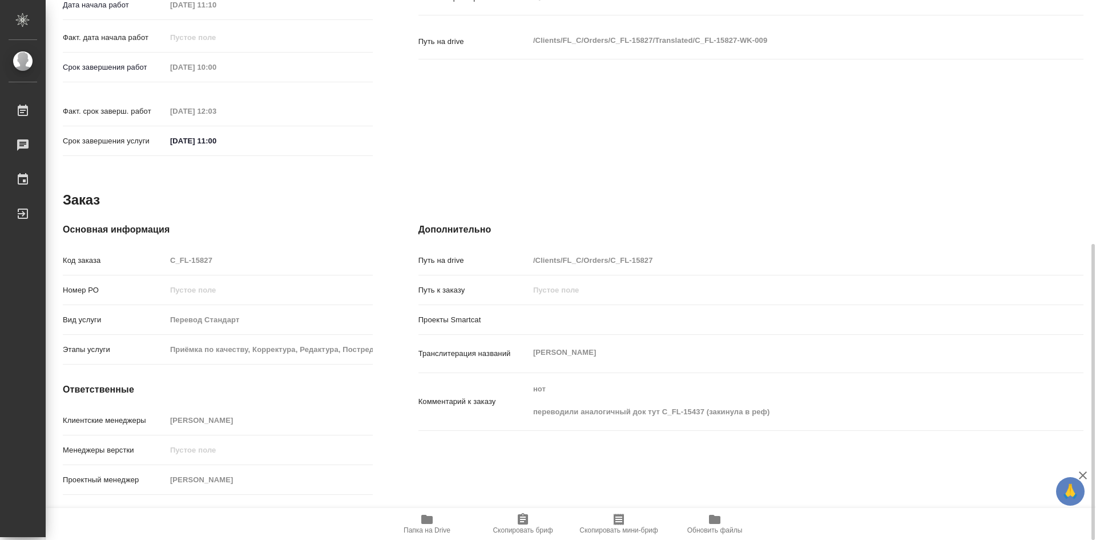
scroll to position [460, 0]
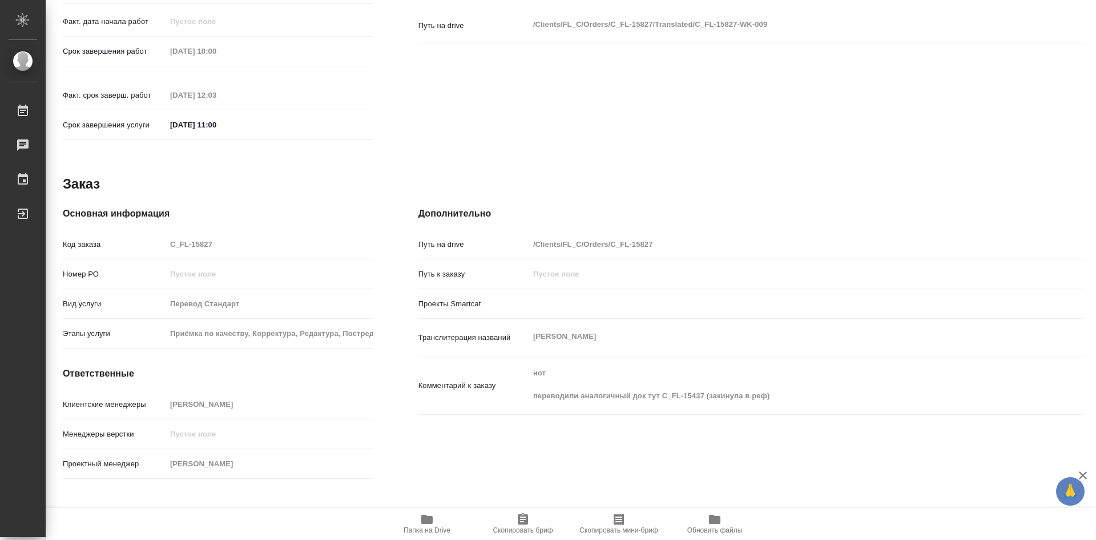
type textarea "x"
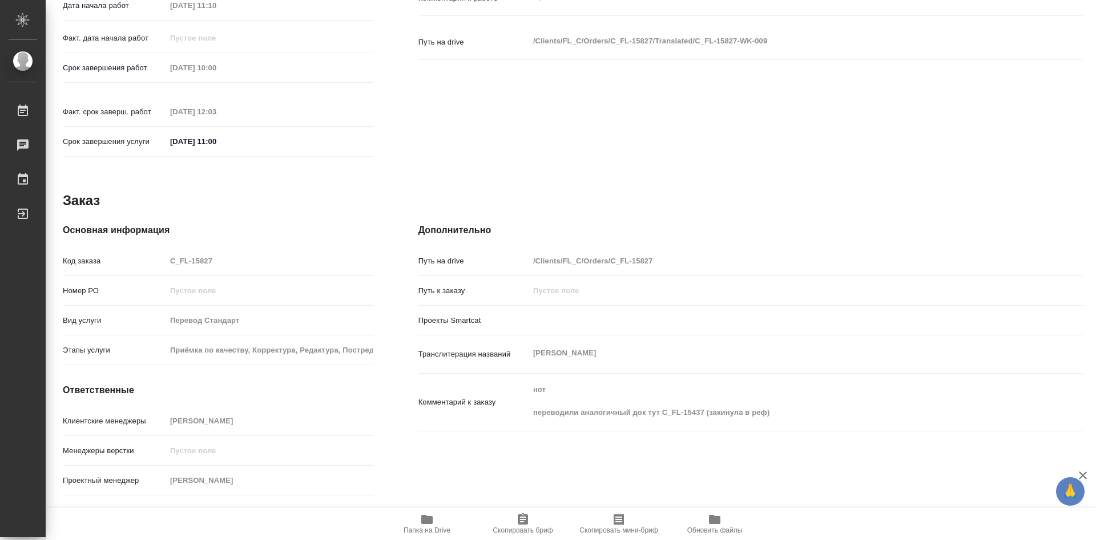
scroll to position [452, 0]
type textarea "x"
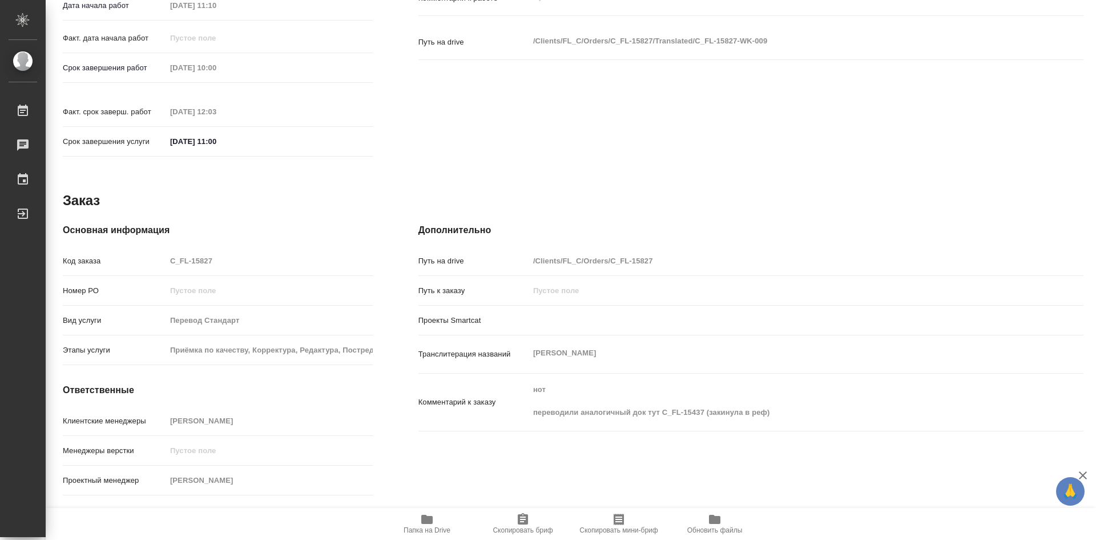
type textarea "x"
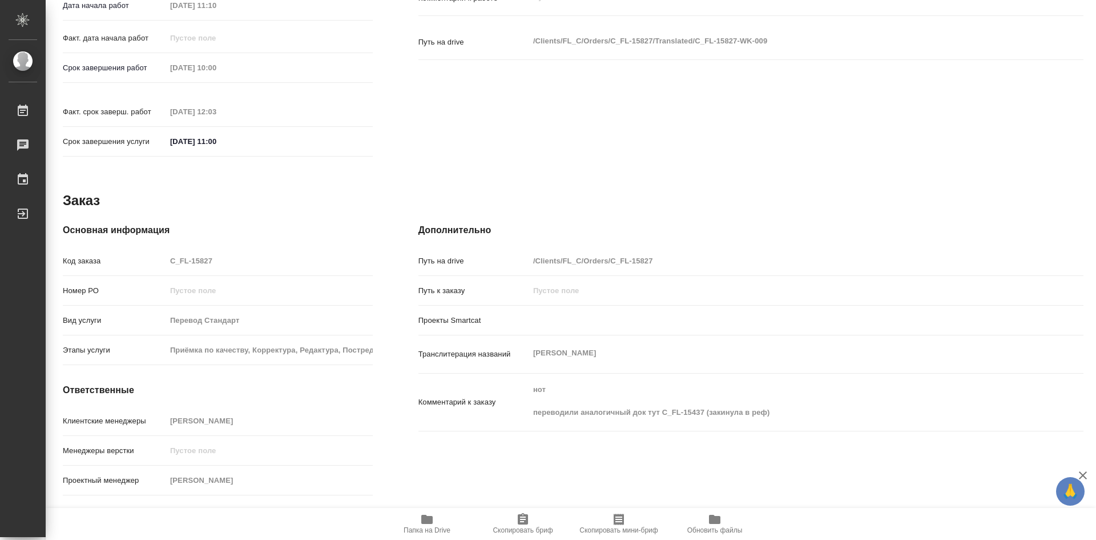
type textarea "x"
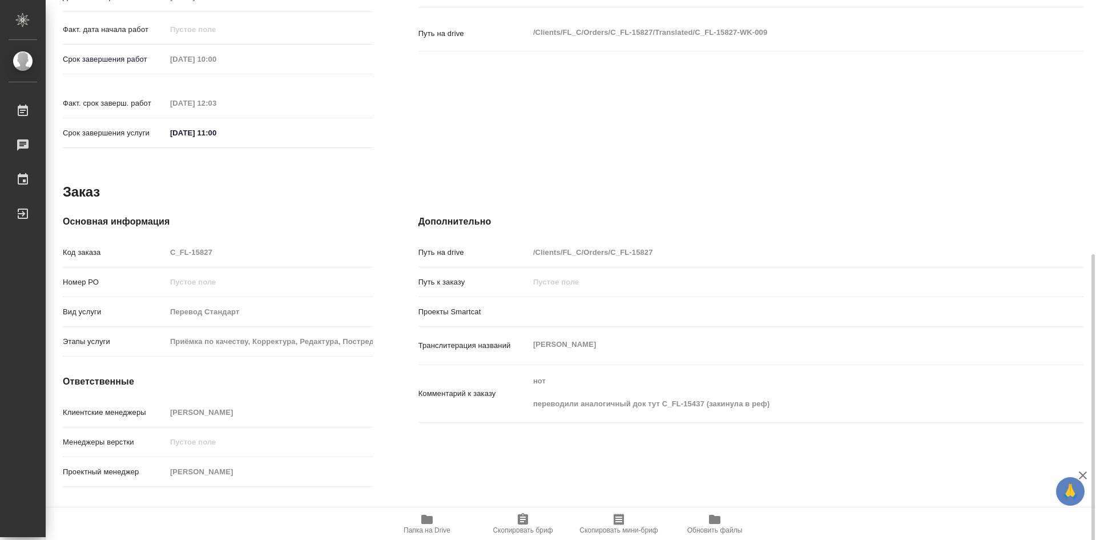
scroll to position [460, 0]
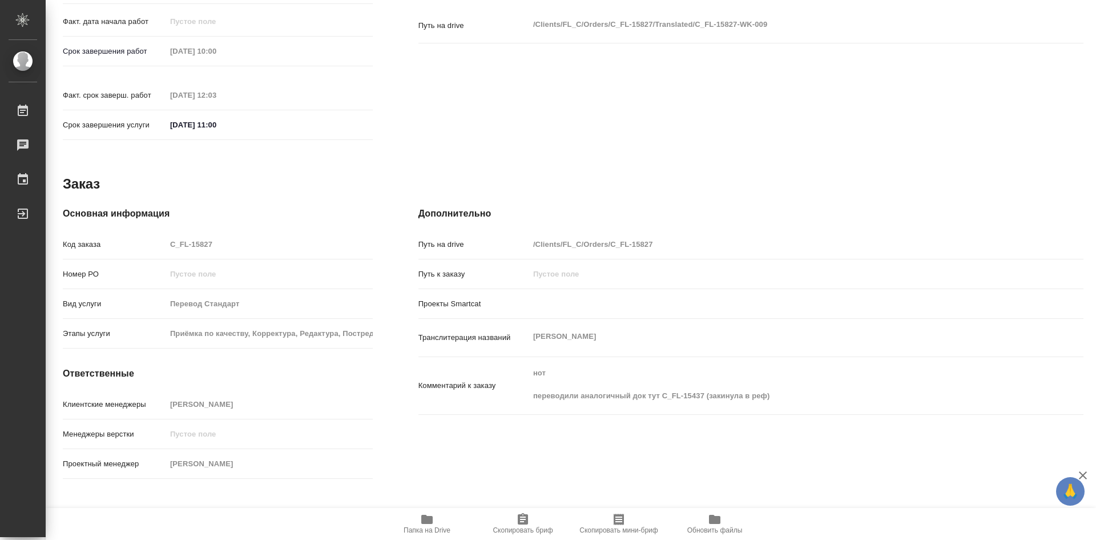
click at [424, 520] on icon "button" at bounding box center [426, 518] width 11 height 9
type textarea "x"
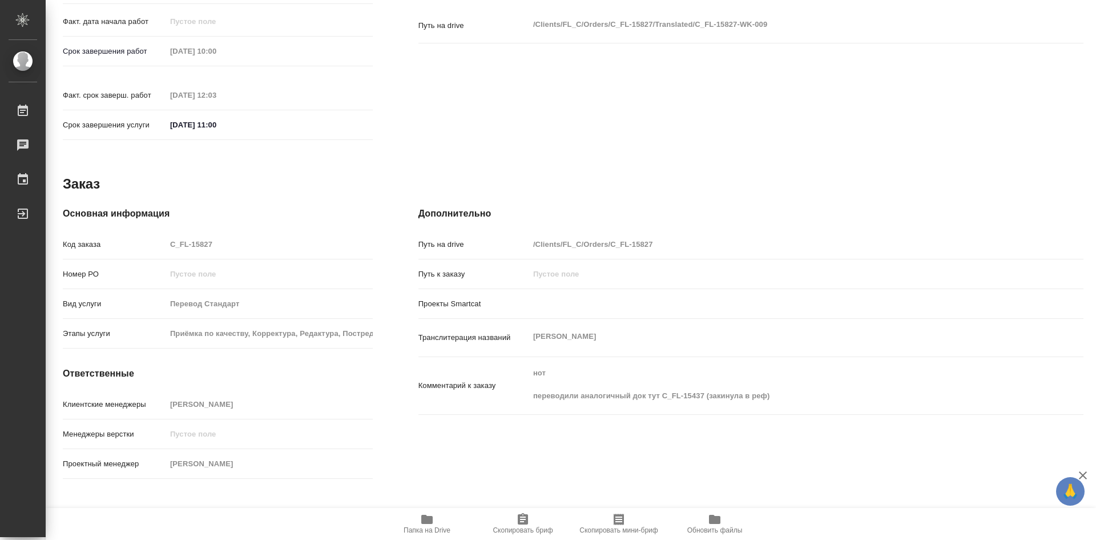
type textarea "x"
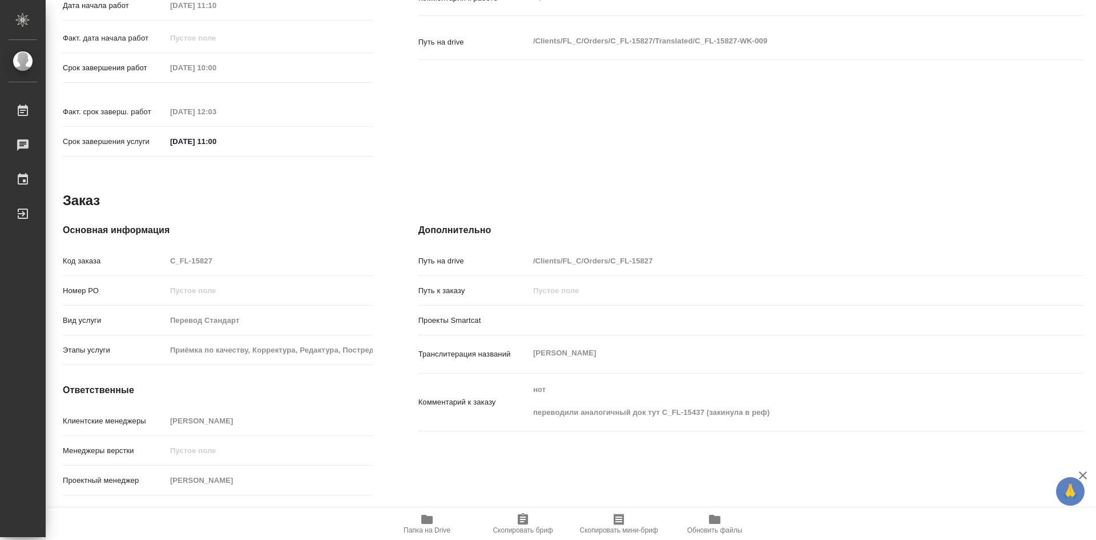
scroll to position [452, 0]
type textarea "x"
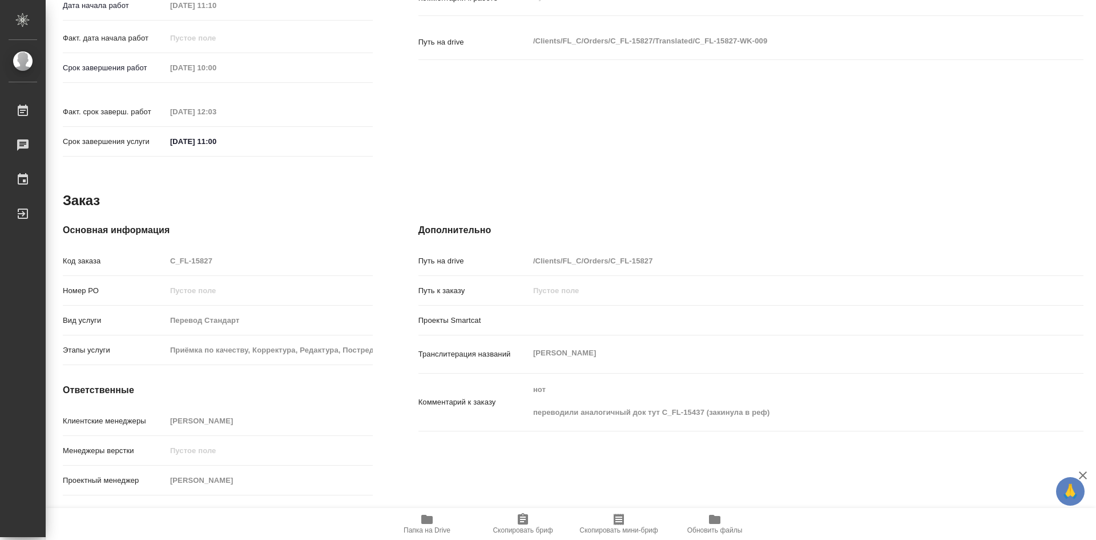
type textarea "x"
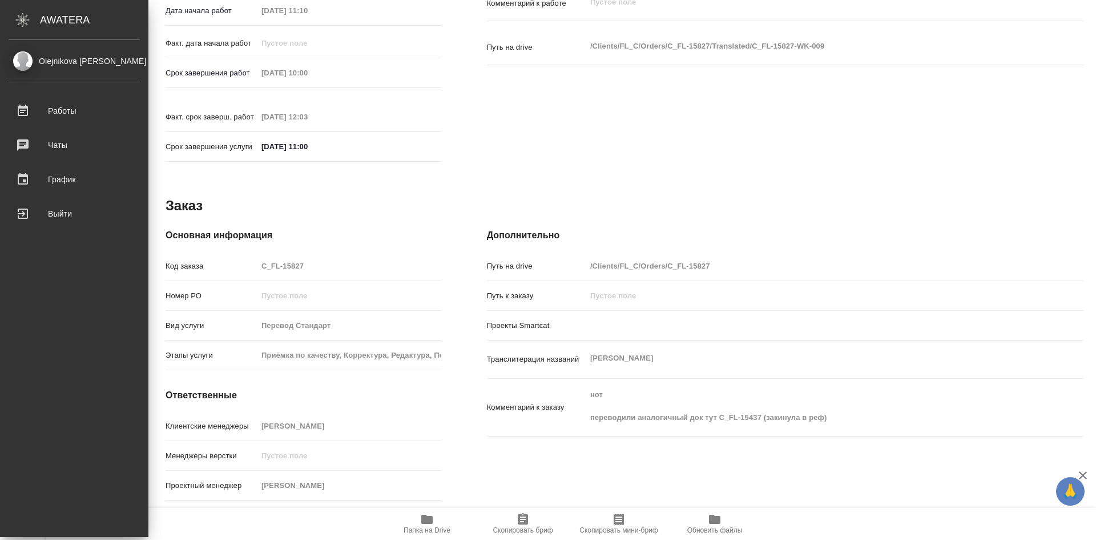
type textarea "x"
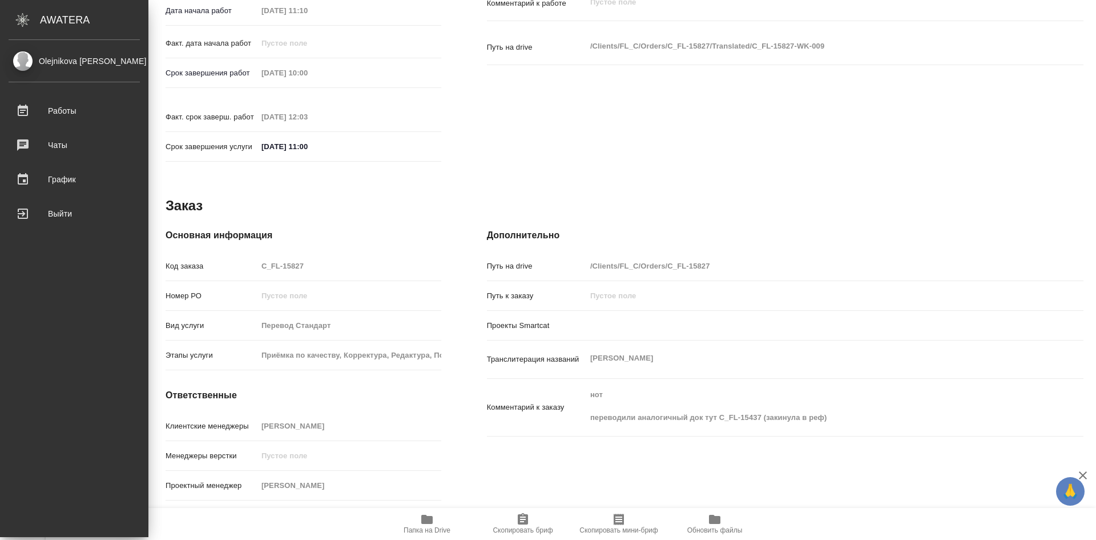
type textarea "x"
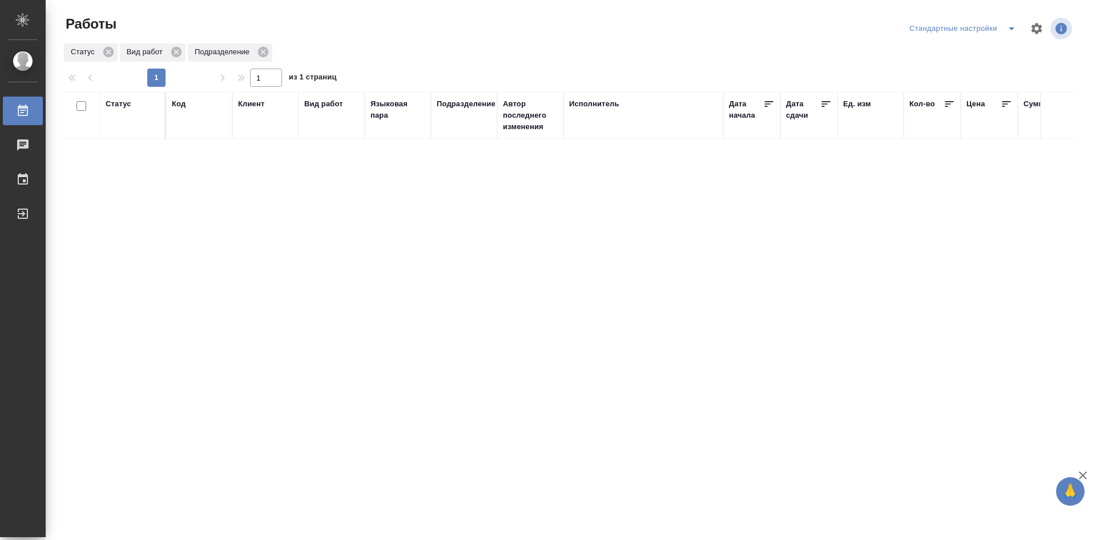
click at [1009, 30] on icon "split button" at bounding box center [1012, 29] width 14 height 14
click at [941, 53] on li "мои" at bounding box center [965, 51] width 116 height 18
click at [118, 110] on div "Статус" at bounding box center [133, 115] width 54 height 34
click at [118, 104] on div "Статус" at bounding box center [119, 103] width 26 height 11
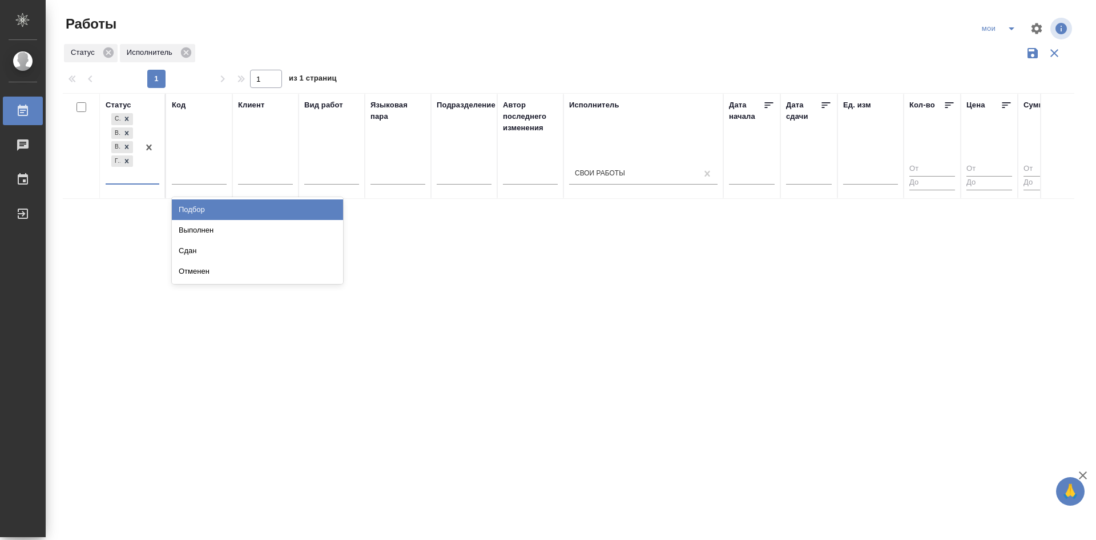
click at [142, 180] on div at bounding box center [149, 147] width 21 height 73
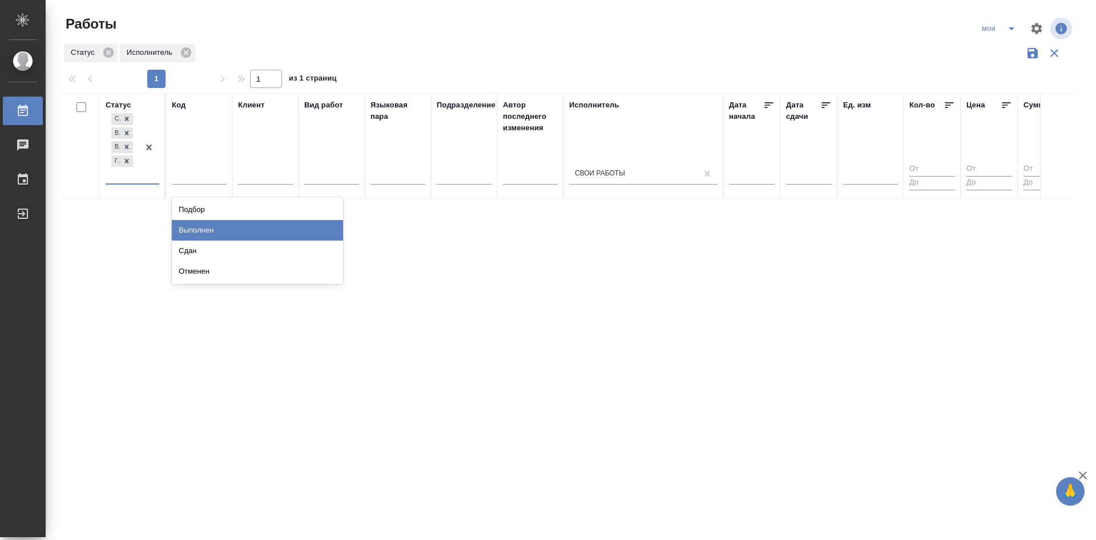
click at [178, 223] on div "Выполнен" at bounding box center [257, 230] width 171 height 21
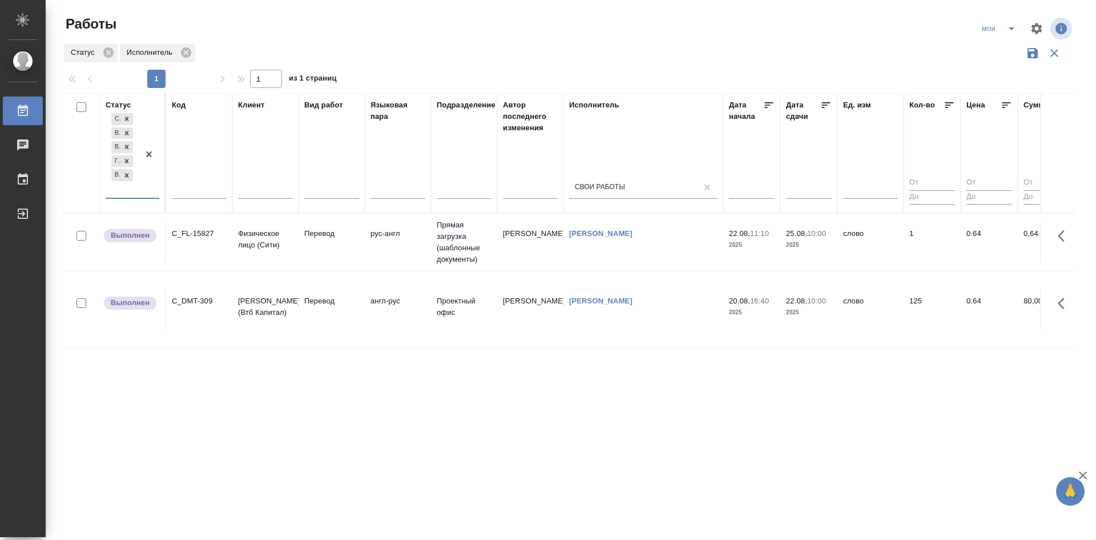
click at [1011, 27] on icon "split button" at bounding box center [1012, 28] width 6 height 3
click at [1005, 49] on li "Стандартные настройки" at bounding box center [1000, 51] width 110 height 18
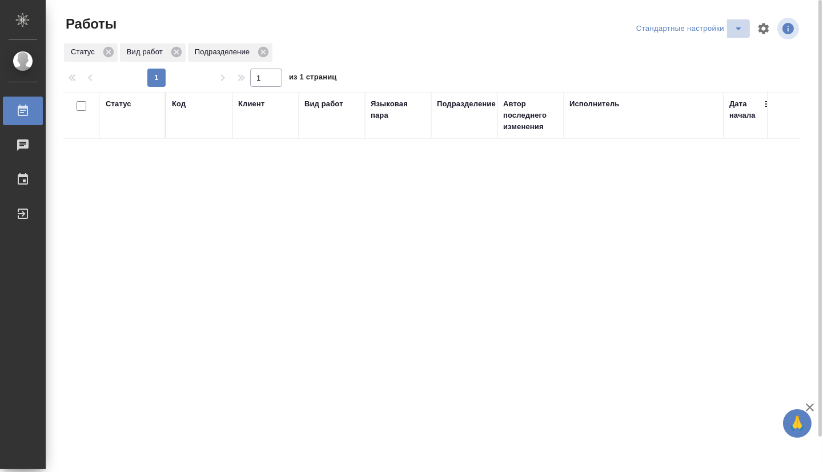
click at [735, 31] on icon "split button" at bounding box center [738, 29] width 14 height 14
click at [681, 51] on li "мои" at bounding box center [691, 51] width 116 height 18
click at [126, 107] on div "Статус" at bounding box center [119, 103] width 26 height 11
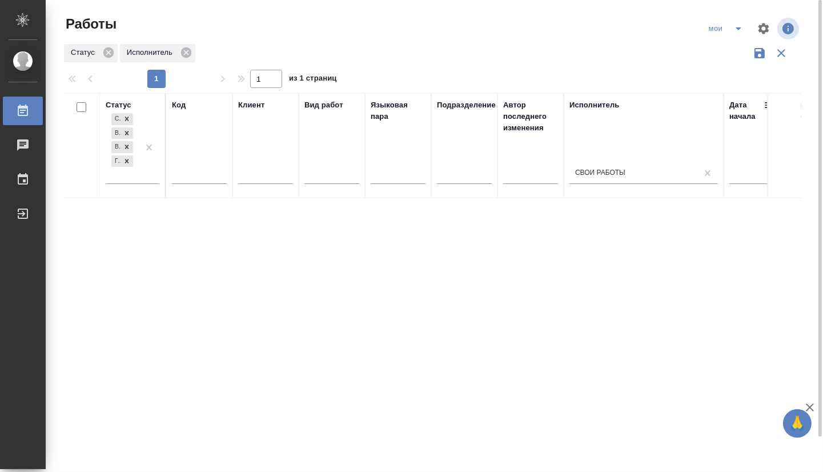
click at [142, 187] on div "Создан В ожидании В работе [PERSON_NAME] к работе" at bounding box center [133, 151] width 54 height 81
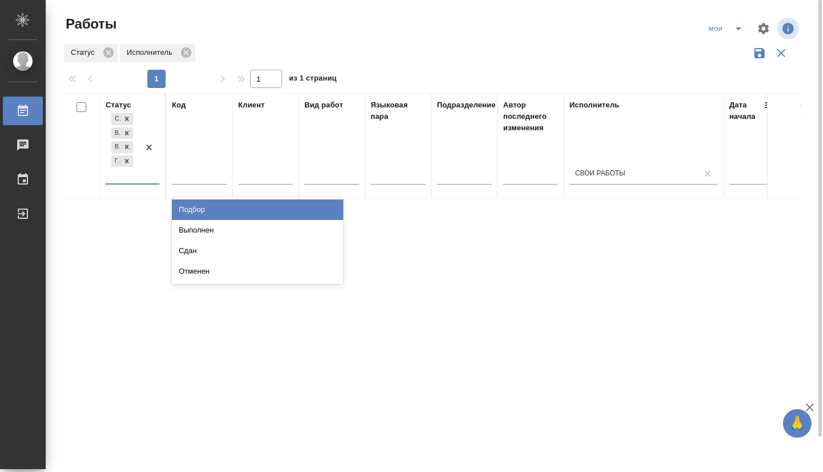
click at [140, 180] on div at bounding box center [149, 147] width 21 height 73
click at [178, 227] on div "Выполнен" at bounding box center [257, 230] width 171 height 21
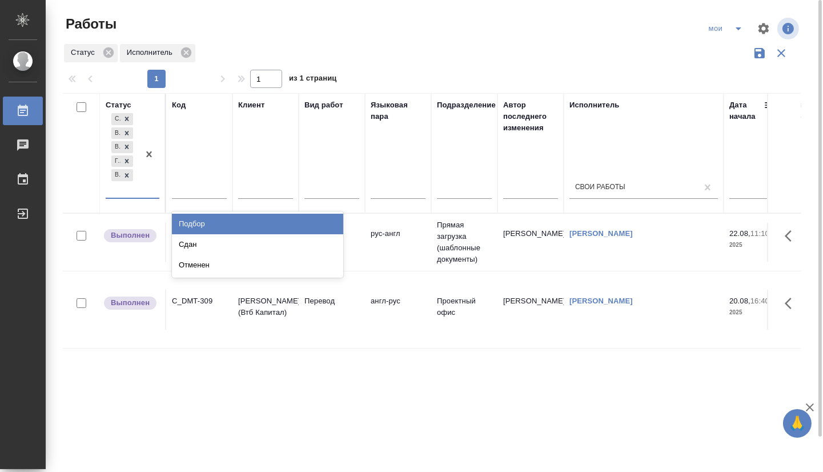
click at [148, 192] on div at bounding box center [149, 154] width 21 height 87
click at [149, 196] on div at bounding box center [149, 154] width 21 height 87
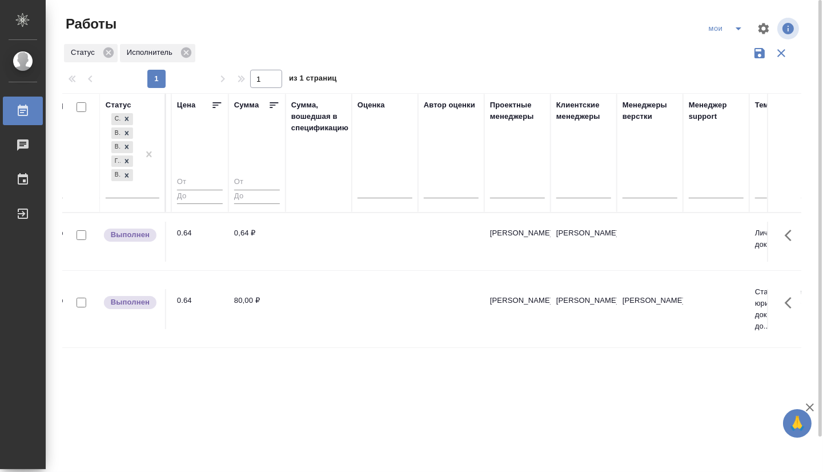
drag, startPoint x: 345, startPoint y: 346, endPoint x: 521, endPoint y: 354, distance: 176.0
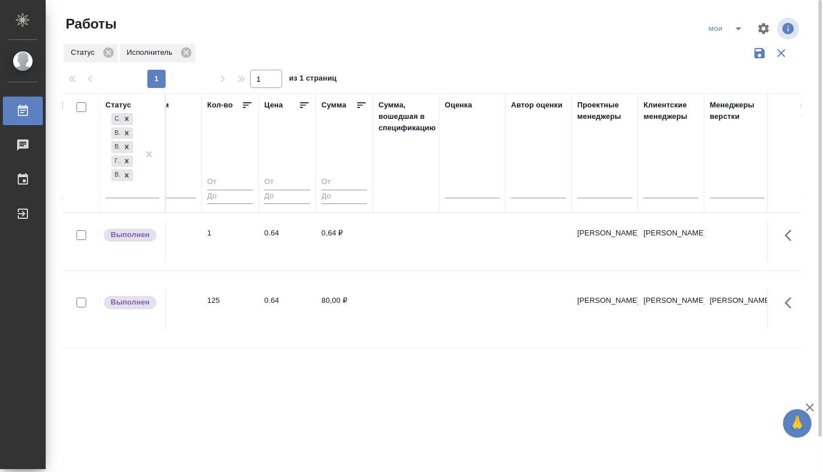
drag, startPoint x: 558, startPoint y: 356, endPoint x: 476, endPoint y: 350, distance: 82.4
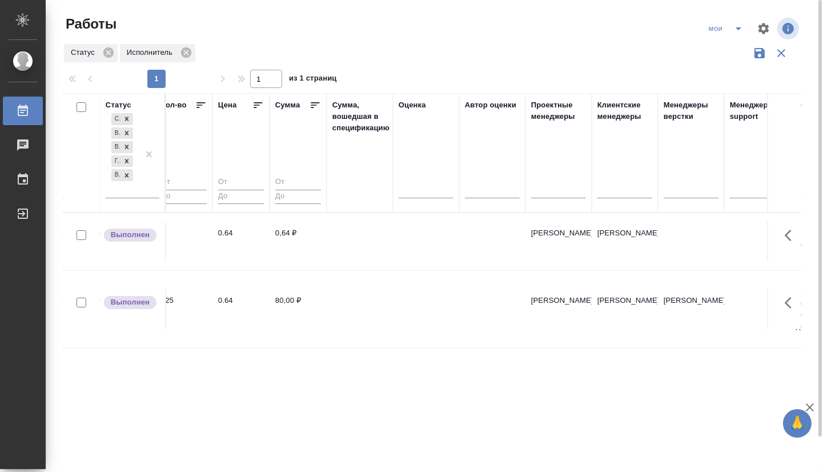
drag, startPoint x: 369, startPoint y: 355, endPoint x: 471, endPoint y: 353, distance: 102.2
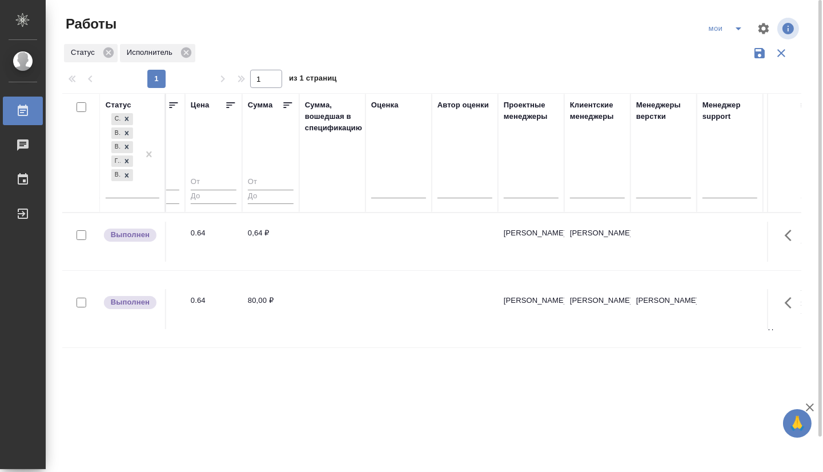
click at [287, 248] on td "0,64 ₽" at bounding box center [270, 242] width 57 height 40
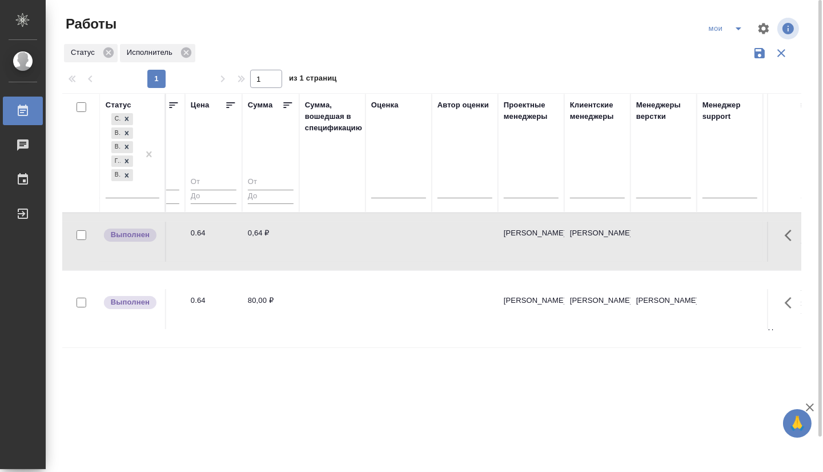
click at [287, 248] on td "0,64 ₽" at bounding box center [270, 242] width 57 height 40
click at [722, 26] on div "мои" at bounding box center [727, 28] width 46 height 18
click at [736, 27] on icon "split button" at bounding box center [738, 28] width 6 height 3
click at [729, 49] on li "Стандартные настройки" at bounding box center [727, 51] width 110 height 18
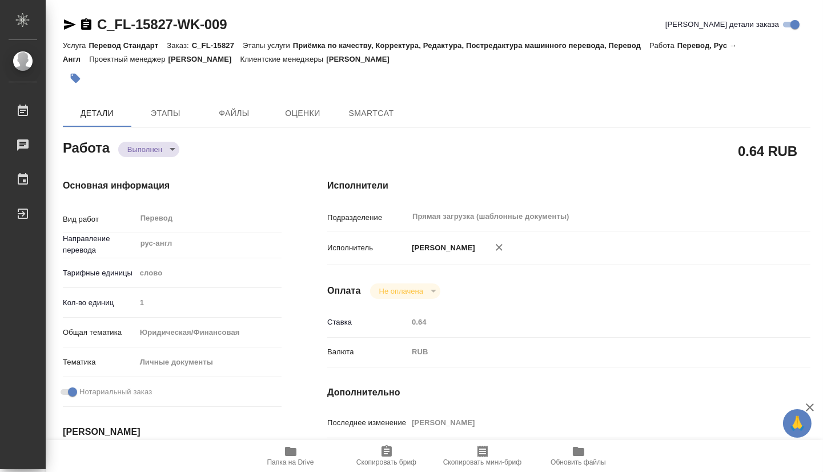
type textarea "x"
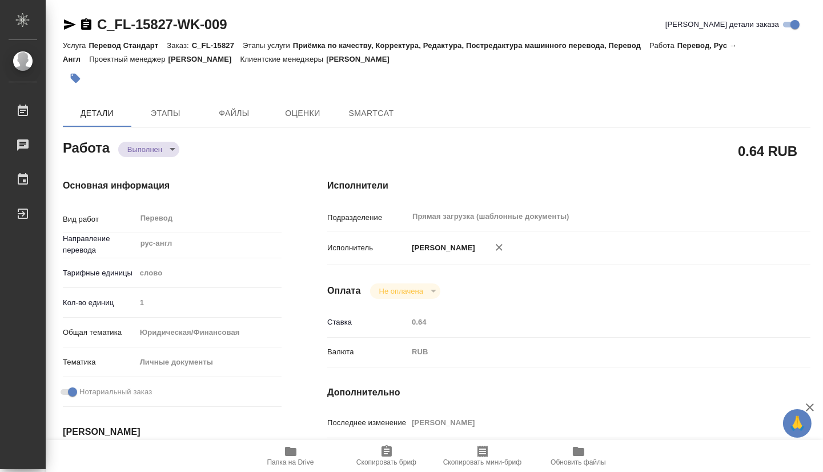
type textarea "x"
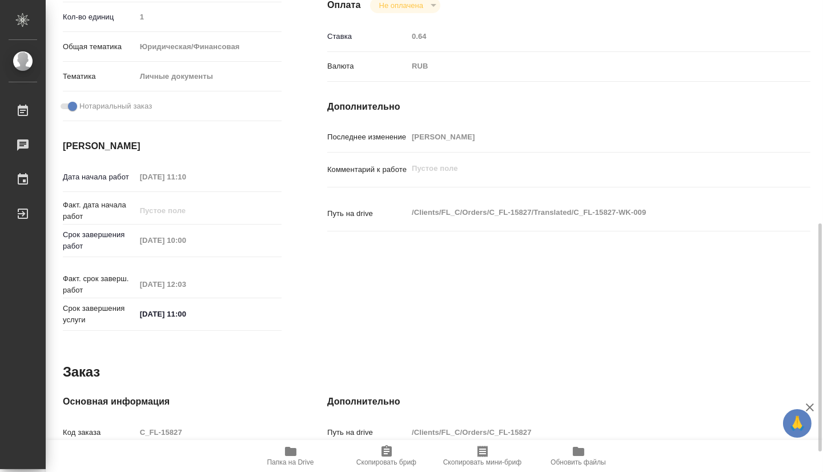
scroll to position [343, 0]
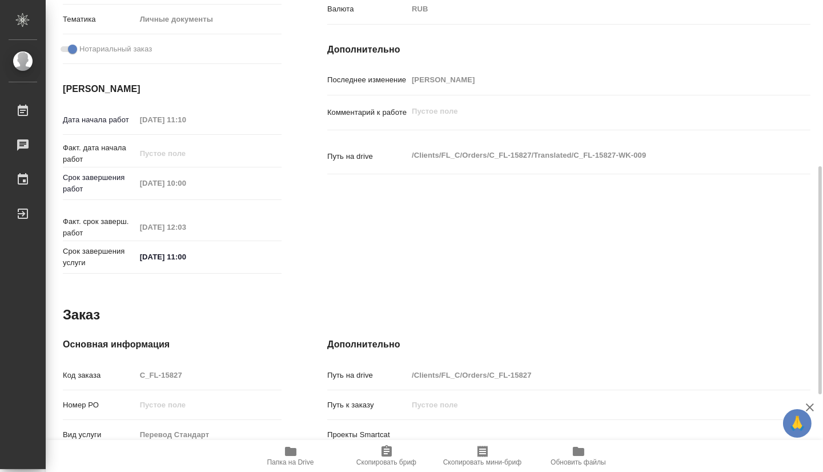
type textarea "x"
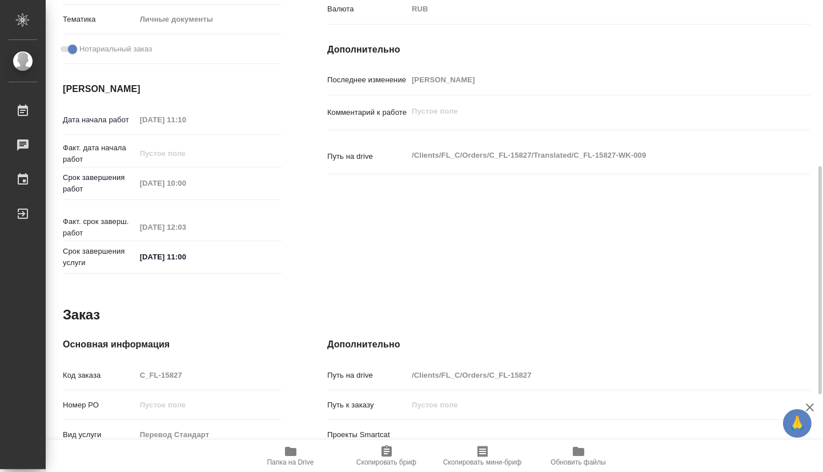
scroll to position [0, 0]
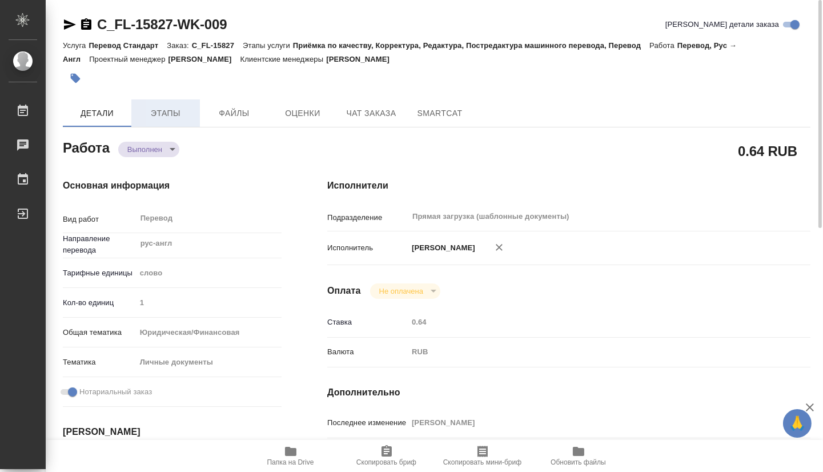
type textarea "x"
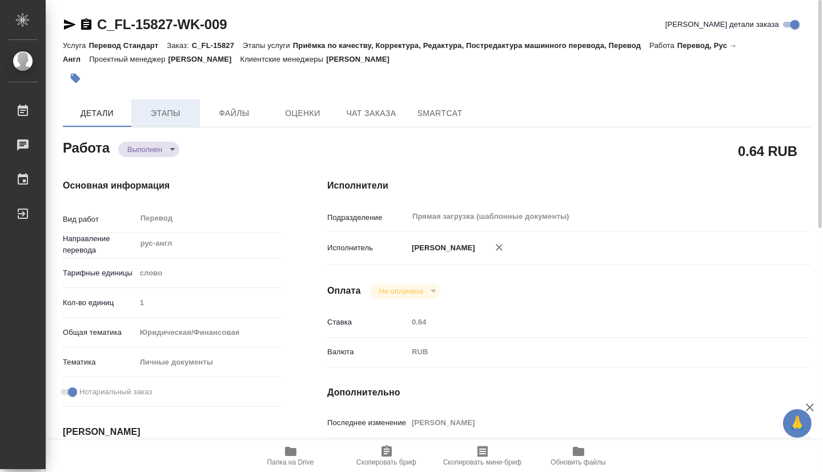
click at [174, 115] on span "Этапы" at bounding box center [165, 113] width 55 height 14
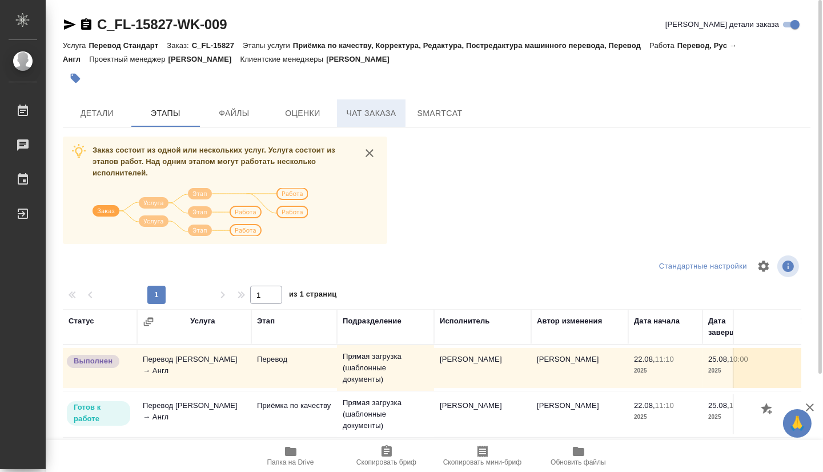
click at [366, 111] on span "Чат заказа" at bounding box center [371, 113] width 55 height 14
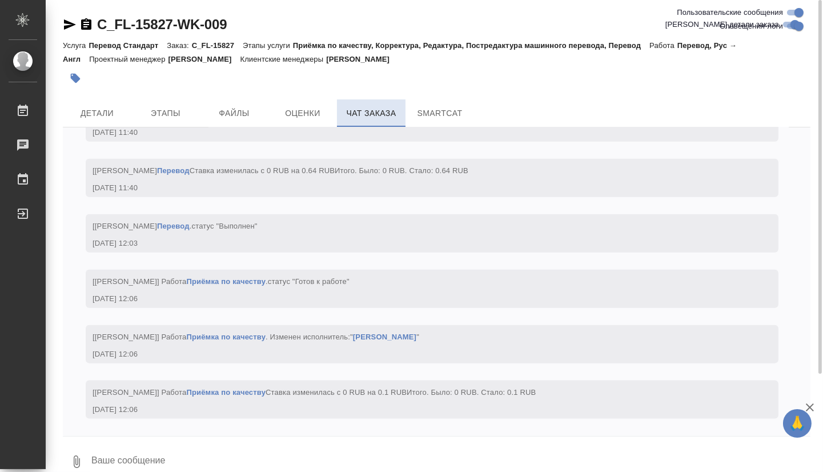
scroll to position [1970, 0]
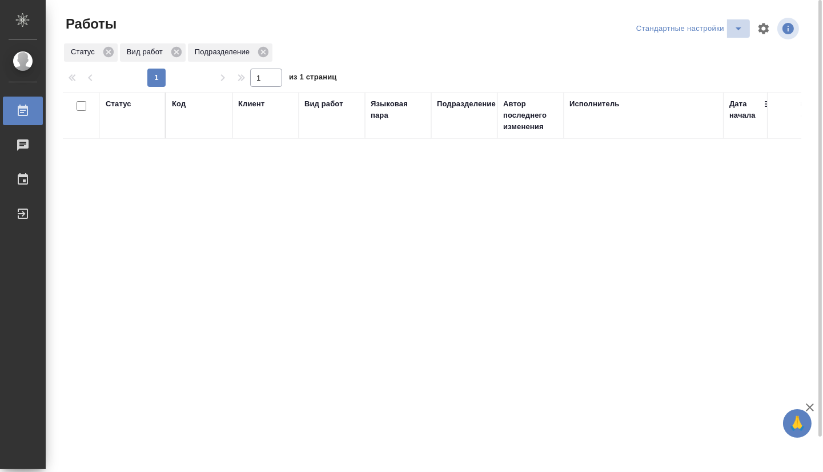
click at [740, 27] on icon "split button" at bounding box center [738, 28] width 6 height 3
click at [669, 54] on li "мои" at bounding box center [691, 51] width 116 height 18
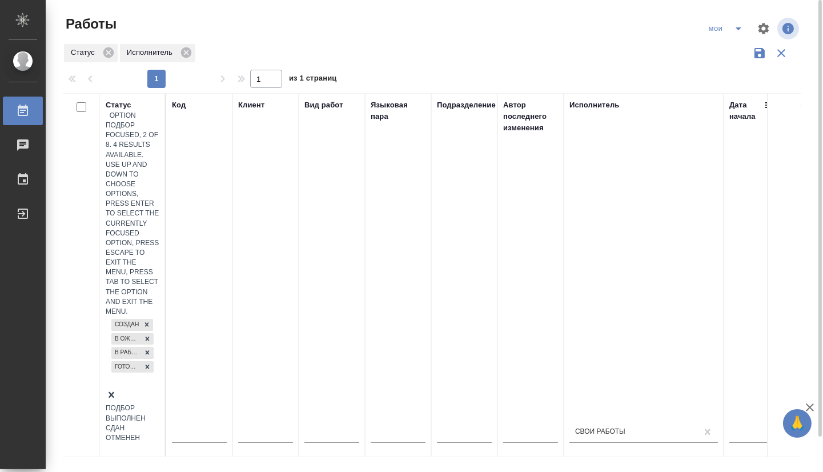
click at [142, 389] on div at bounding box center [133, 396] width 54 height 14
click at [159, 413] on div "Выполнен" at bounding box center [133, 418] width 54 height 10
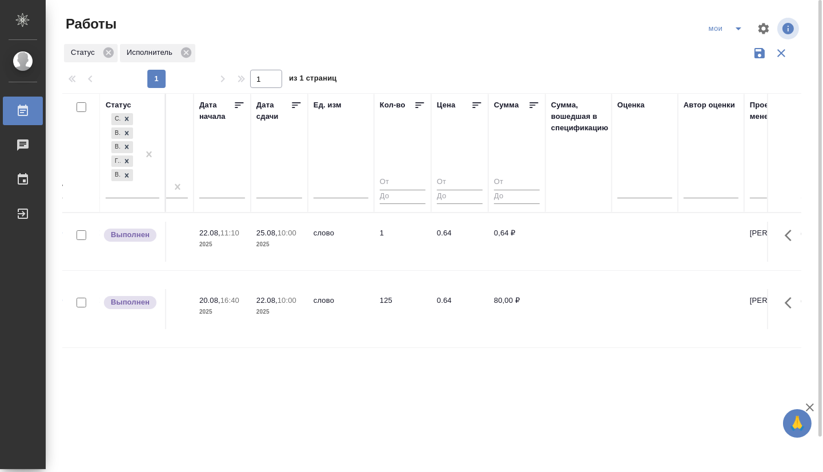
drag, startPoint x: 246, startPoint y: 321, endPoint x: 420, endPoint y: 319, distance: 174.2
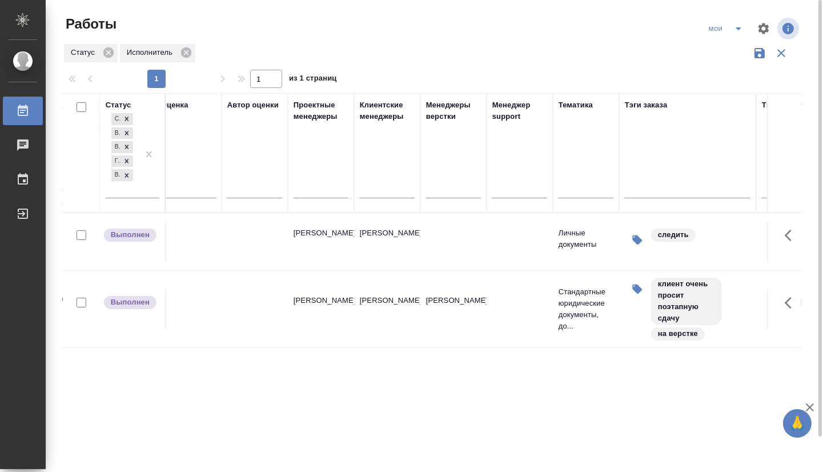
scroll to position [0, 1248]
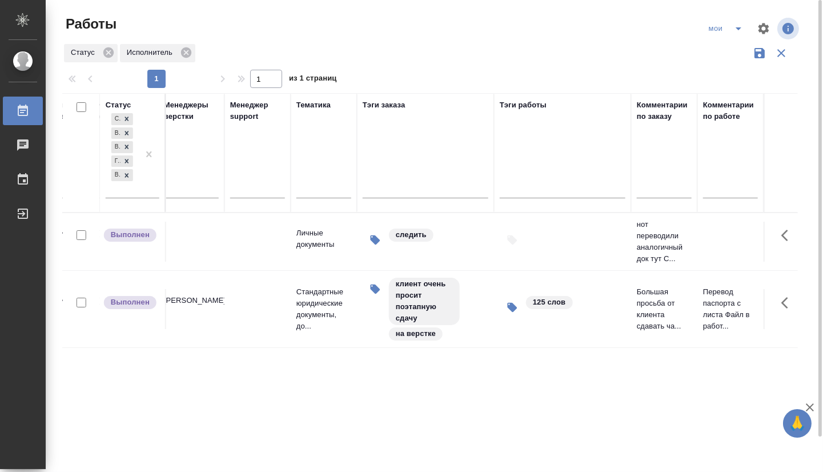
drag, startPoint x: 340, startPoint y: 336, endPoint x: 532, endPoint y: 337, distance: 191.8
drag, startPoint x: 583, startPoint y: 361, endPoint x: 655, endPoint y: 361, distance: 71.9
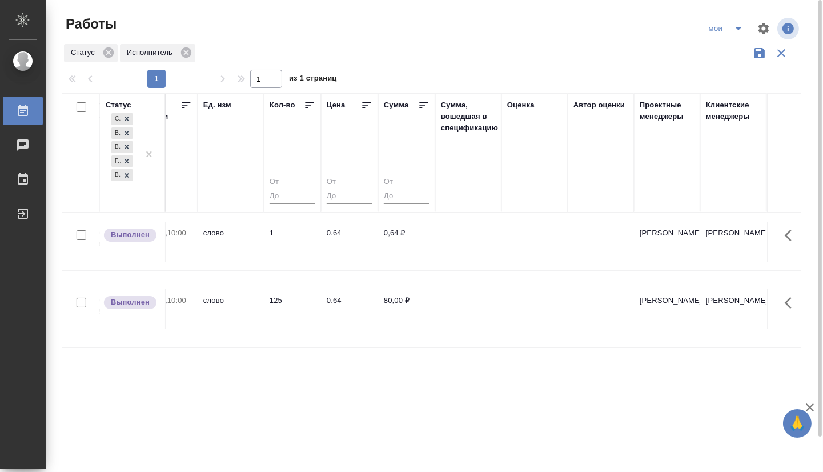
scroll to position [0, 0]
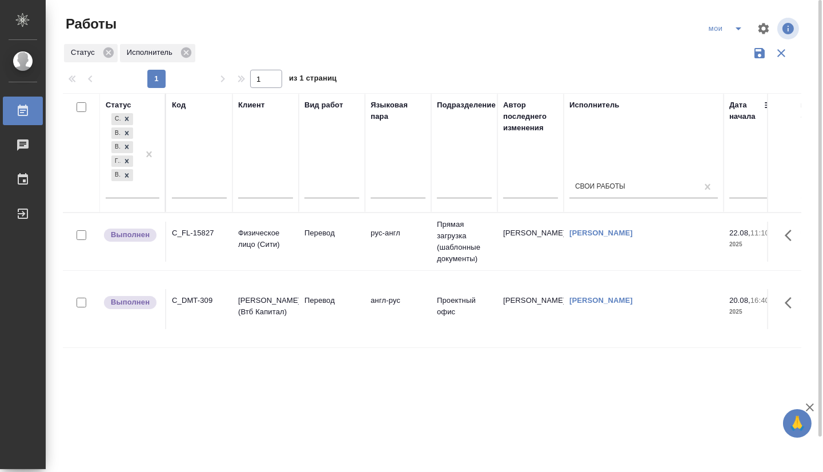
drag, startPoint x: 631, startPoint y: 365, endPoint x: 331, endPoint y: 365, distance: 300.3
click at [739, 29] on icon "split button" at bounding box center [738, 28] width 6 height 3
click at [734, 48] on li "Стандартные настройки" at bounding box center [727, 51] width 110 height 18
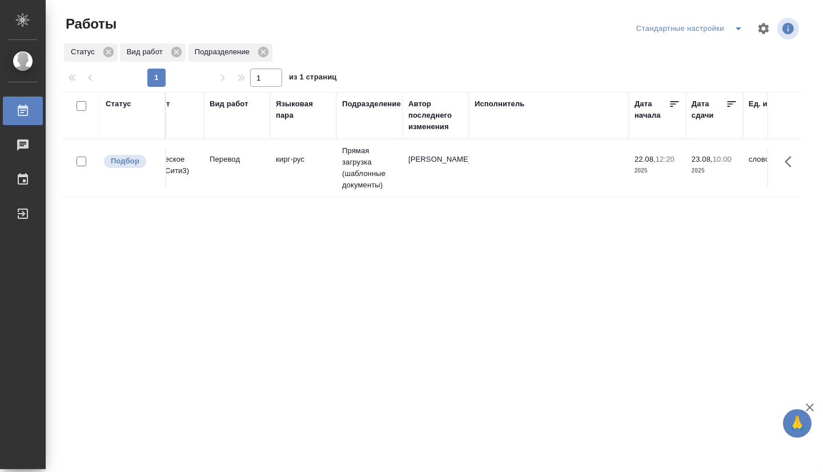
scroll to position [0, 160]
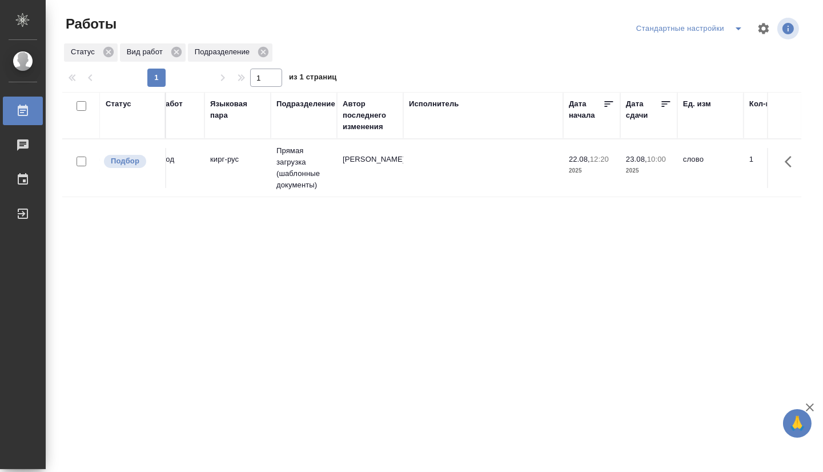
drag, startPoint x: 352, startPoint y: 306, endPoint x: 430, endPoint y: 294, distance: 79.1
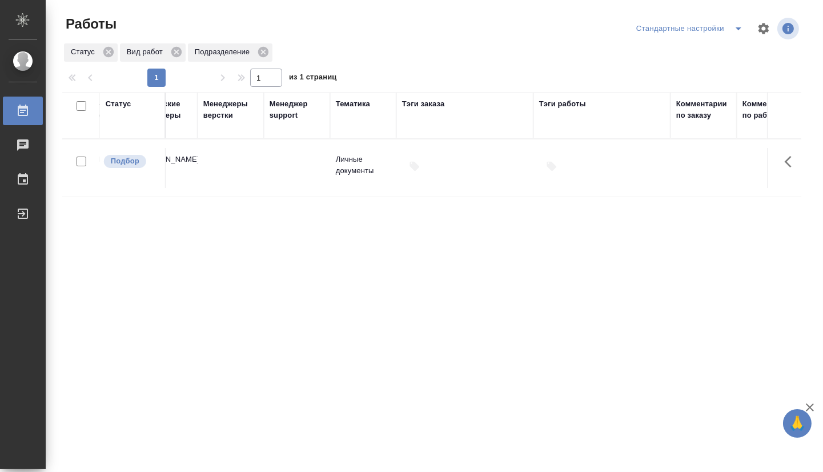
scroll to position [0, 1257]
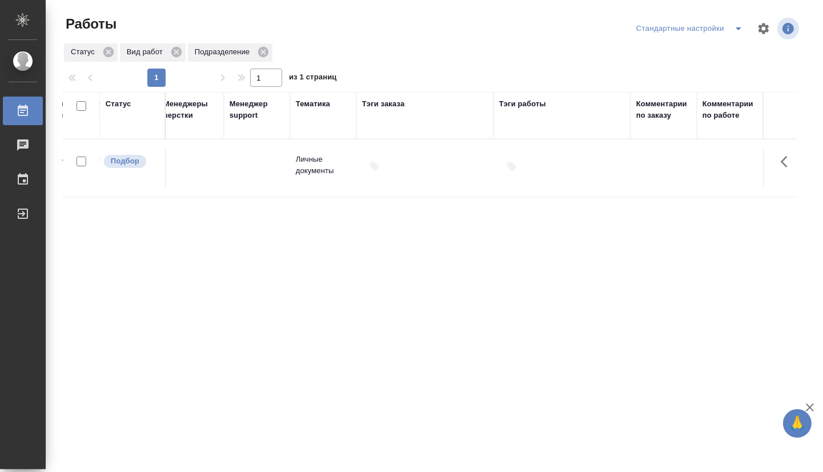
drag, startPoint x: 244, startPoint y: 311, endPoint x: 482, endPoint y: 300, distance: 238.3
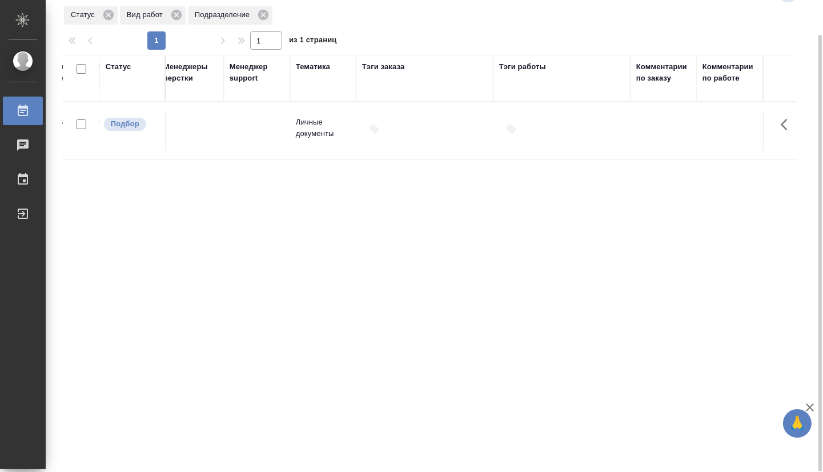
scroll to position [0, 0]
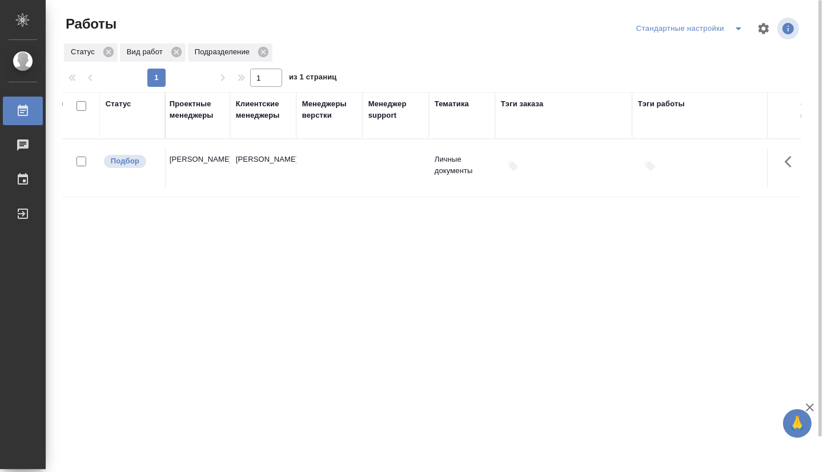
drag, startPoint x: 520, startPoint y: 277, endPoint x: 396, endPoint y: 267, distance: 124.3
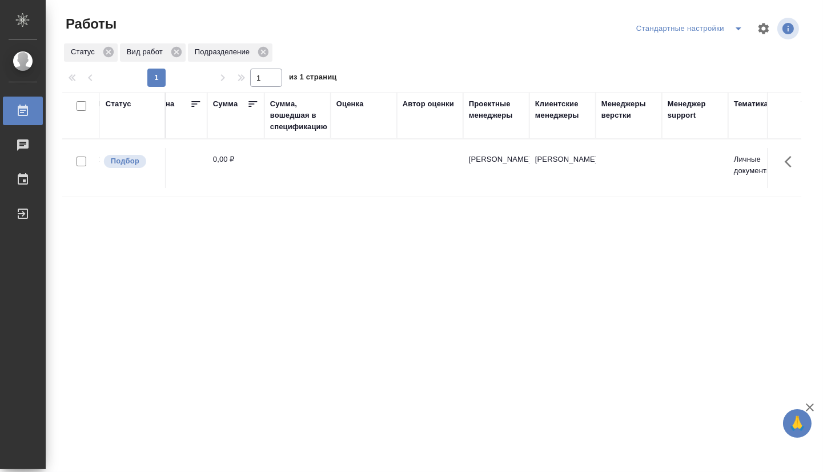
drag, startPoint x: 540, startPoint y: 269, endPoint x: 409, endPoint y: 255, distance: 132.1
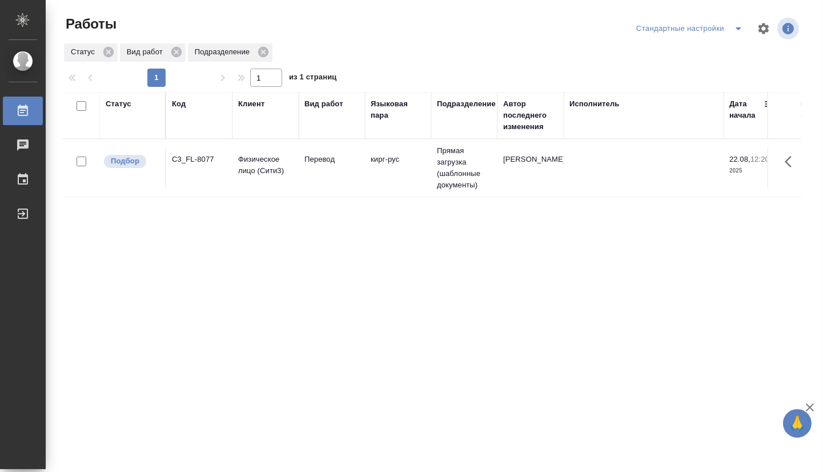
drag, startPoint x: 566, startPoint y: 257, endPoint x: 361, endPoint y: 249, distance: 205.1
click at [273, 182] on td "Физическое лицо (Сити3)" at bounding box center [265, 168] width 66 height 40
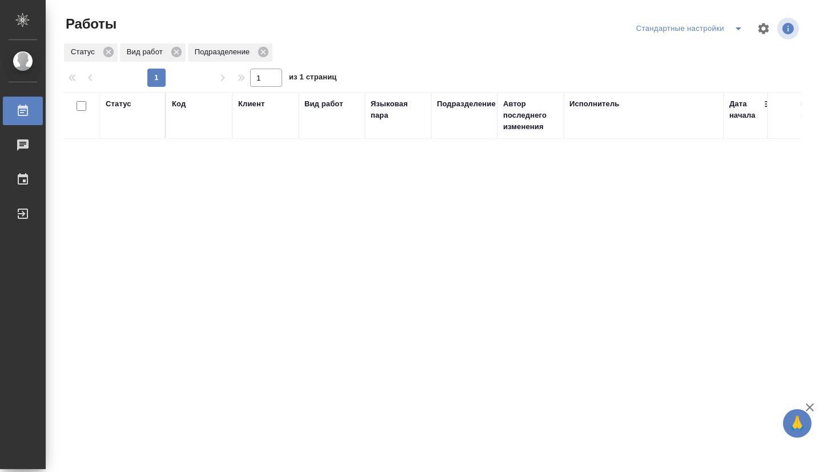
click at [707, 33] on div "Стандартные настройки" at bounding box center [691, 28] width 116 height 18
click at [729, 37] on button "split button" at bounding box center [738, 28] width 23 height 18
click at [731, 28] on icon "split button" at bounding box center [738, 29] width 14 height 14
click at [731, 31] on icon "split button" at bounding box center [738, 29] width 14 height 14
click at [654, 54] on li "мои" at bounding box center [683, 51] width 116 height 18
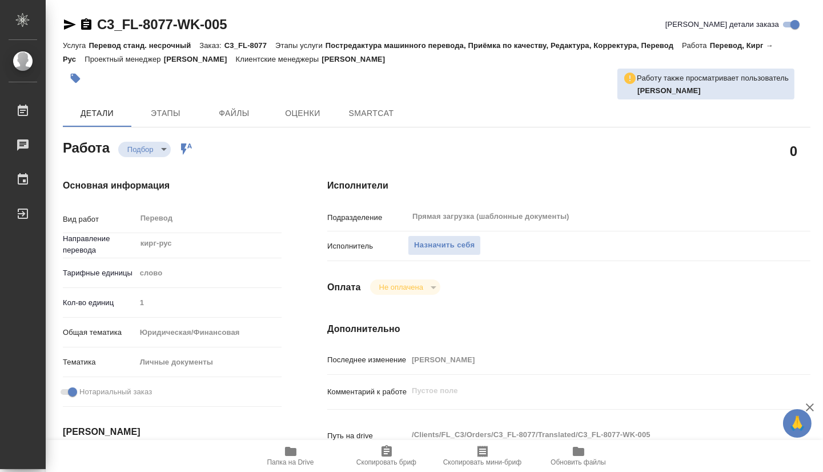
type textarea "x"
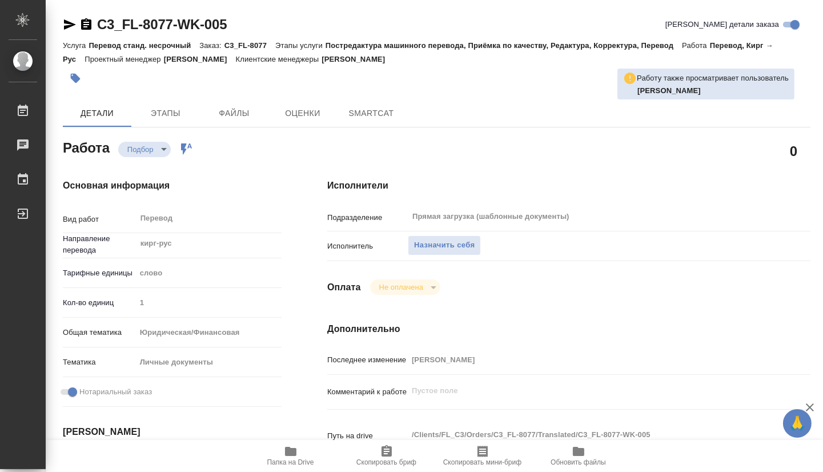
type textarea "x"
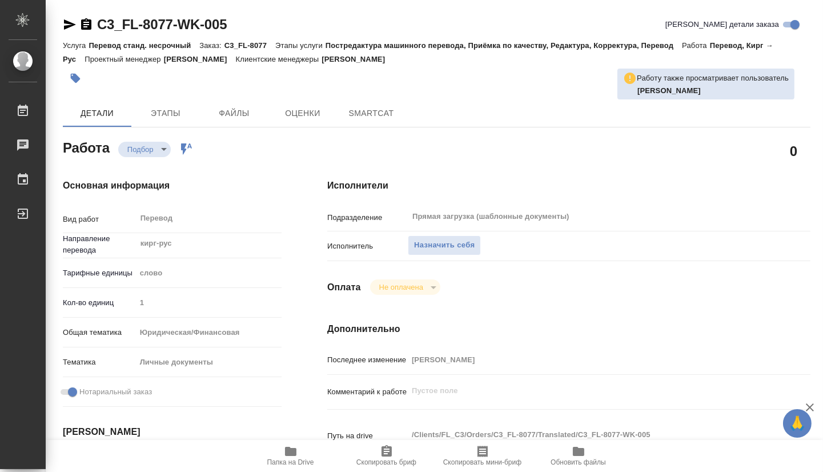
type textarea "x"
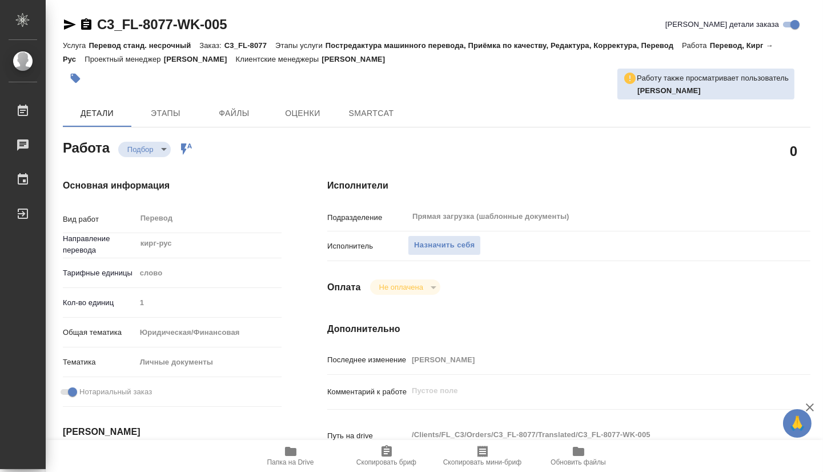
type textarea "x"
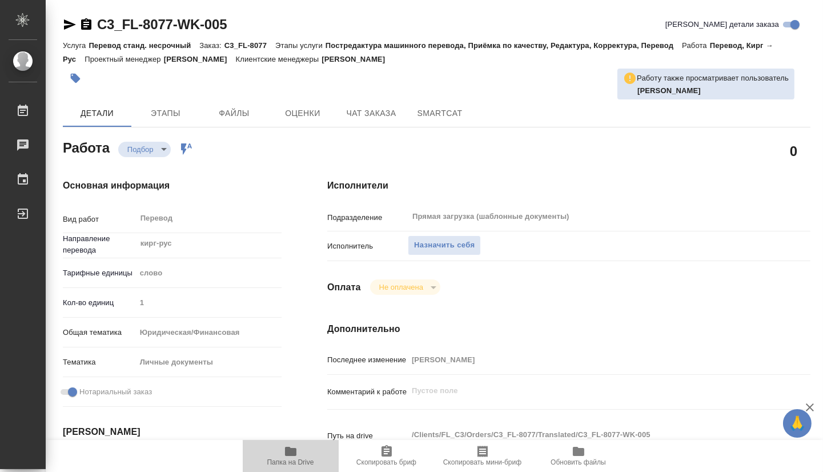
click at [295, 454] on icon "button" at bounding box center [290, 450] width 11 height 9
type textarea "x"
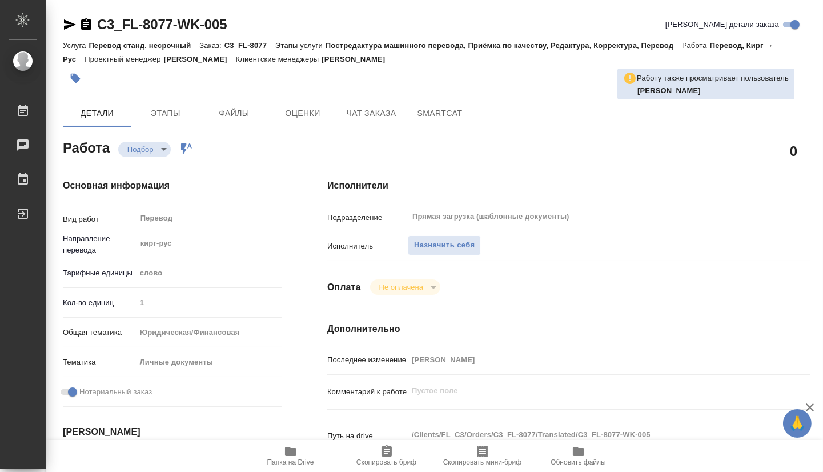
type textarea "x"
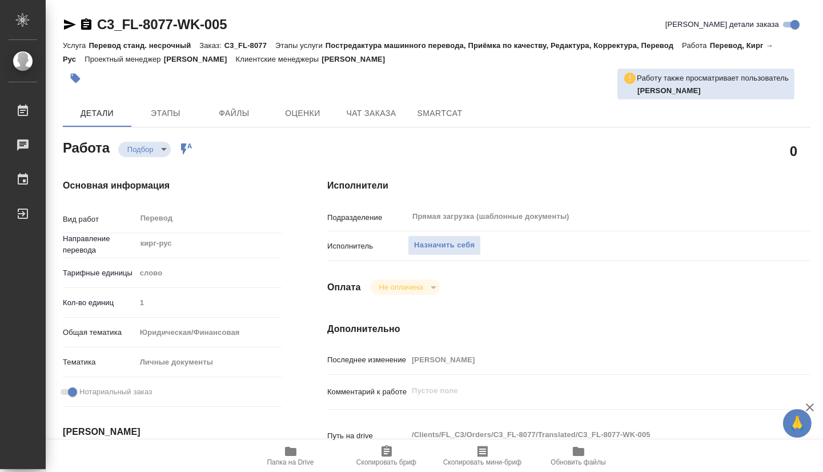
type textarea "x"
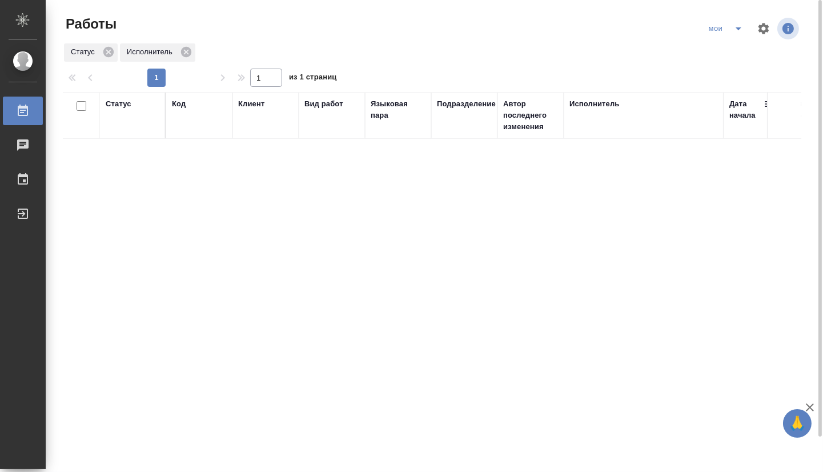
click at [127, 104] on div "Статус" at bounding box center [119, 103] width 26 height 11
click at [142, 186] on div "Создан В ожидании В работе [PERSON_NAME] к работе" at bounding box center [133, 151] width 54 height 81
click at [141, 182] on div at bounding box center [149, 147] width 21 height 73
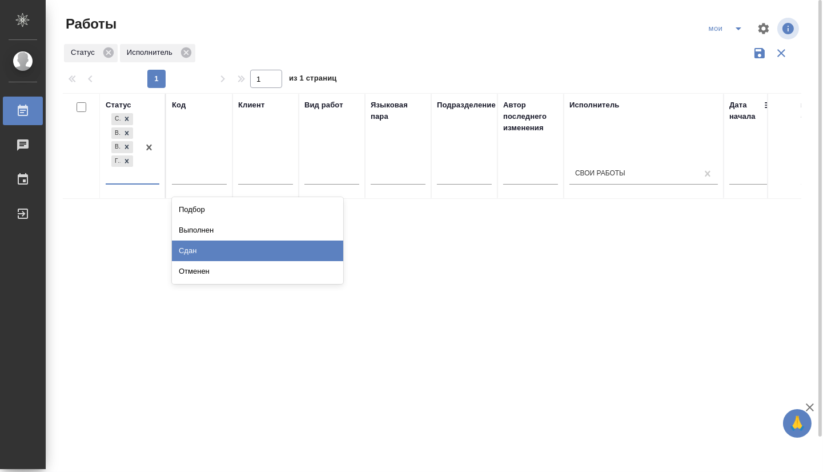
click at [200, 257] on div "Сдан" at bounding box center [257, 250] width 171 height 21
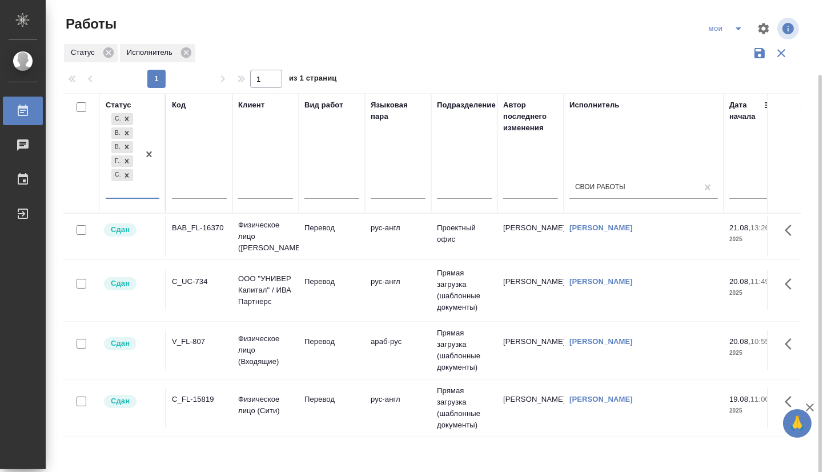
scroll to position [39, 0]
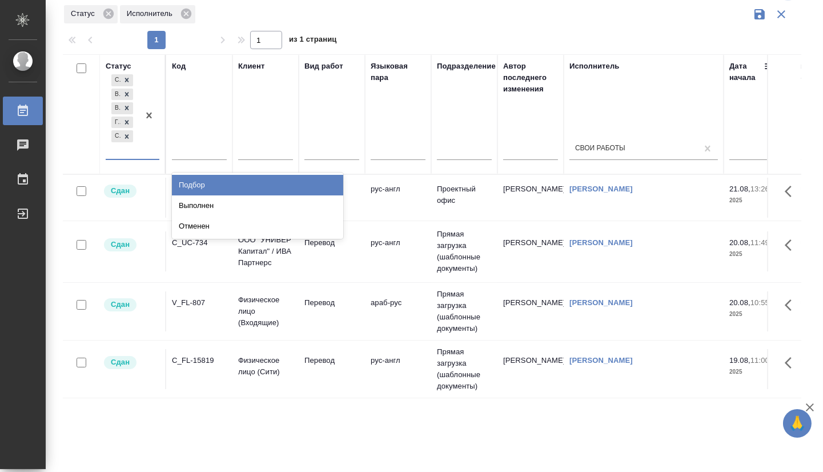
click at [138, 159] on div "Создан В ожидании В работе [PERSON_NAME] к работе Сдан" at bounding box center [133, 116] width 54 height 88
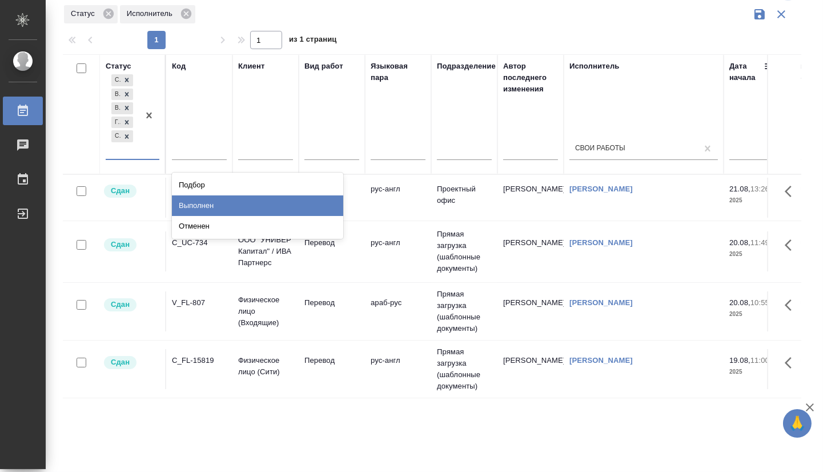
click at [178, 205] on div "Выполнен" at bounding box center [257, 205] width 171 height 21
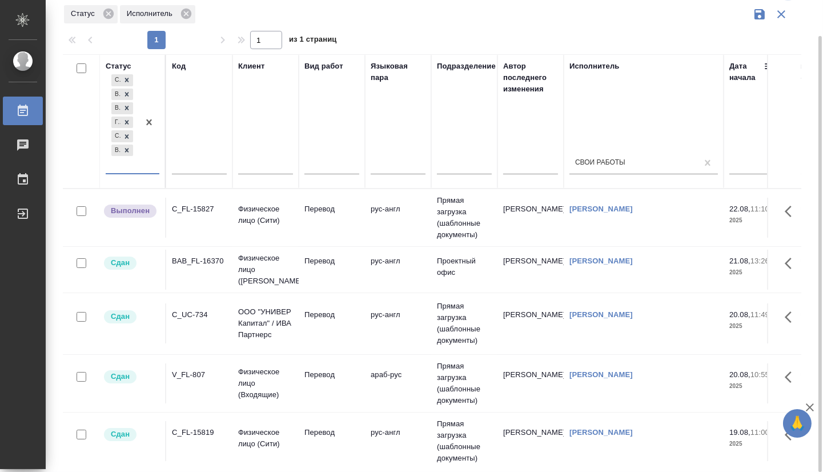
scroll to position [99, 0]
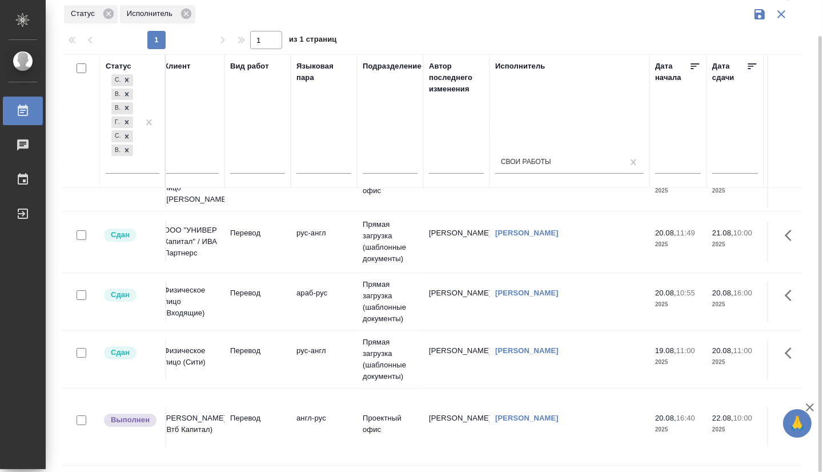
drag, startPoint x: 256, startPoint y: 355, endPoint x: 332, endPoint y: 356, distance: 75.9
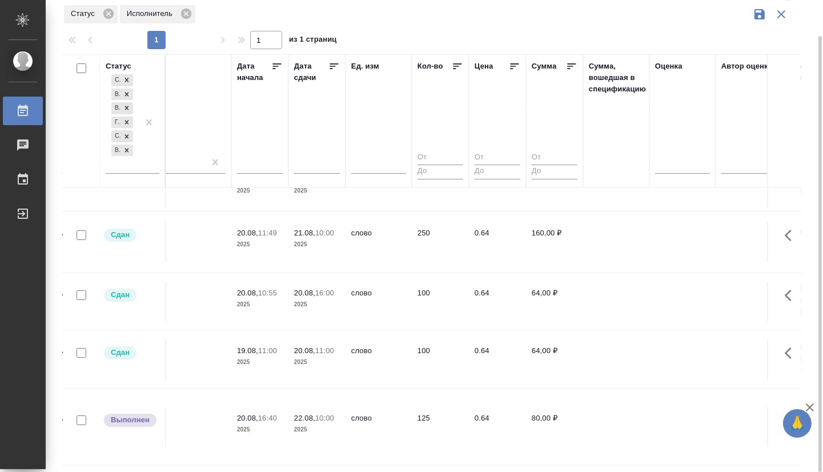
drag, startPoint x: 401, startPoint y: 353, endPoint x: 492, endPoint y: 367, distance: 91.7
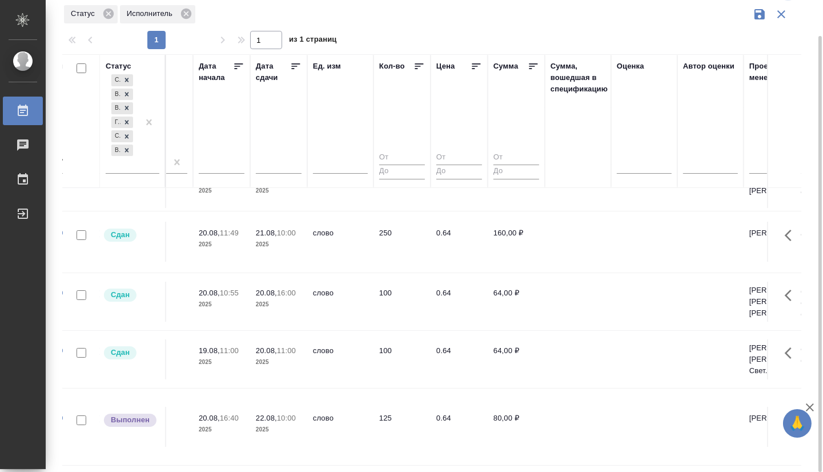
scroll to position [97, 381]
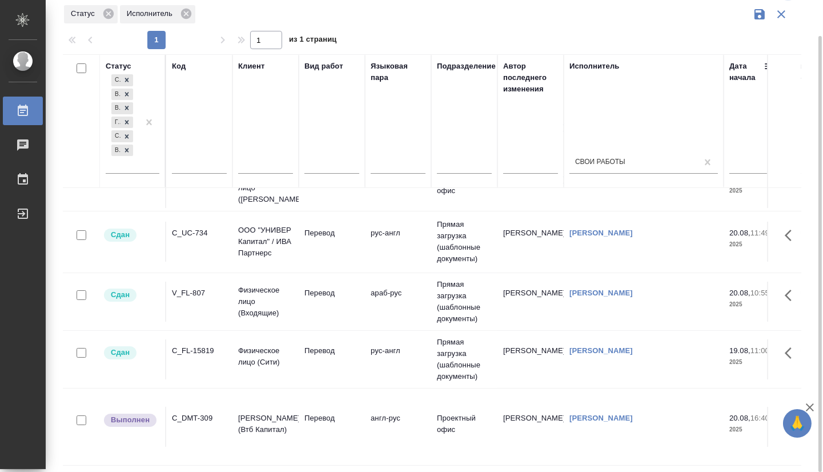
drag, startPoint x: 537, startPoint y: 389, endPoint x: 263, endPoint y: 369, distance: 274.8
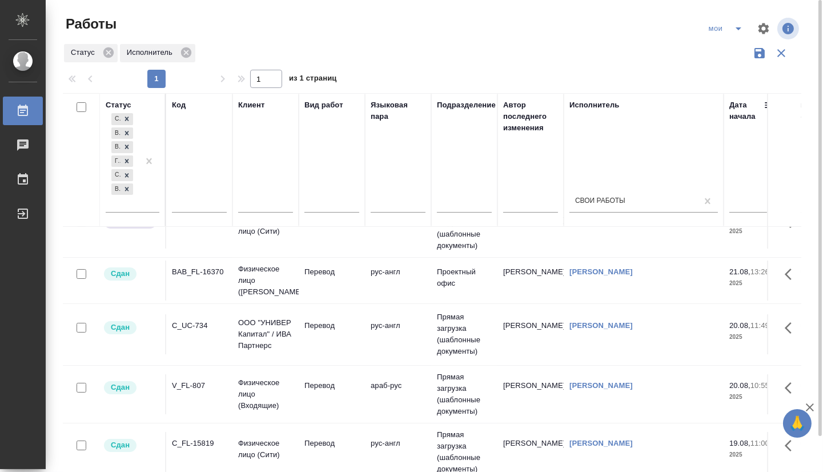
scroll to position [0, 0]
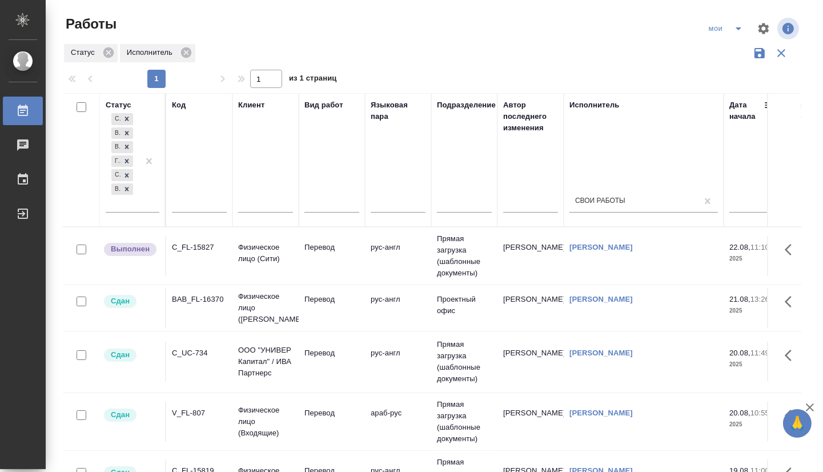
click at [732, 27] on icon "split button" at bounding box center [738, 29] width 14 height 14
click at [735, 53] on li "Стандартные настройки" at bounding box center [727, 51] width 110 height 18
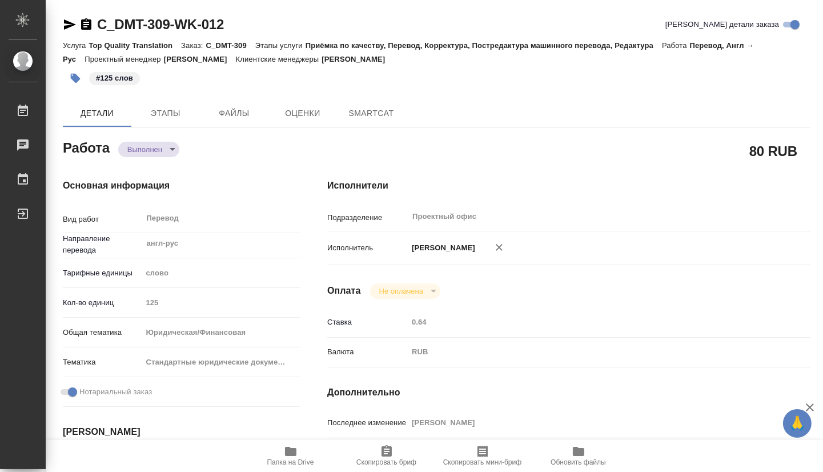
type textarea "x"
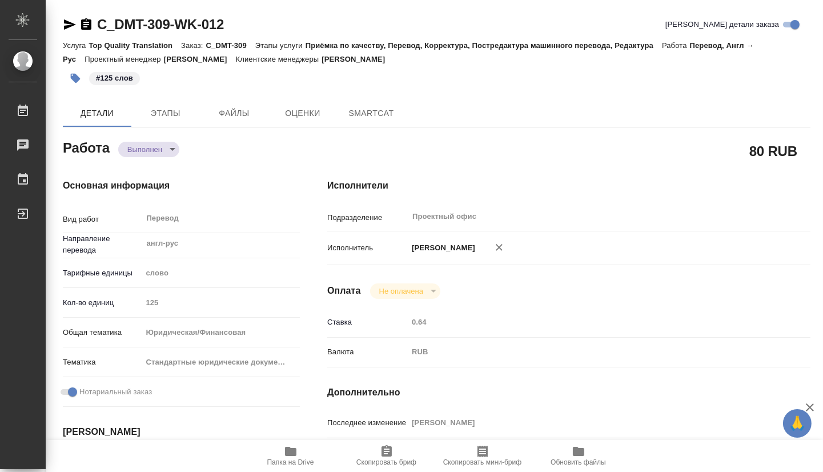
type textarea "x"
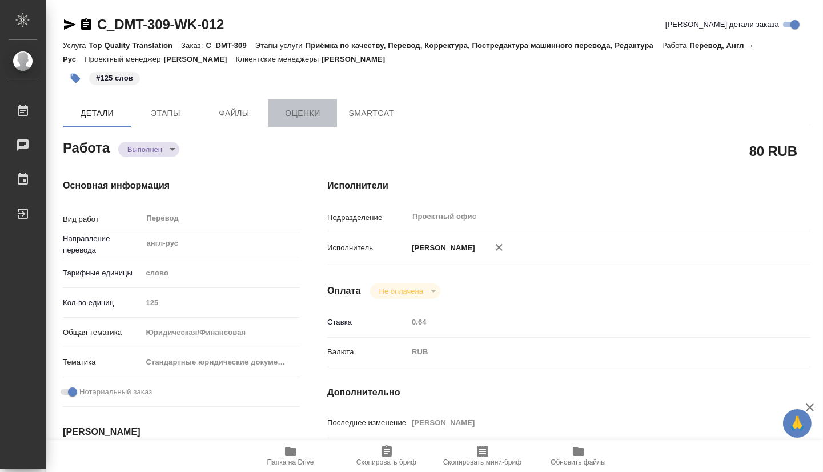
click at [305, 112] on span "Оценки" at bounding box center [302, 113] width 55 height 14
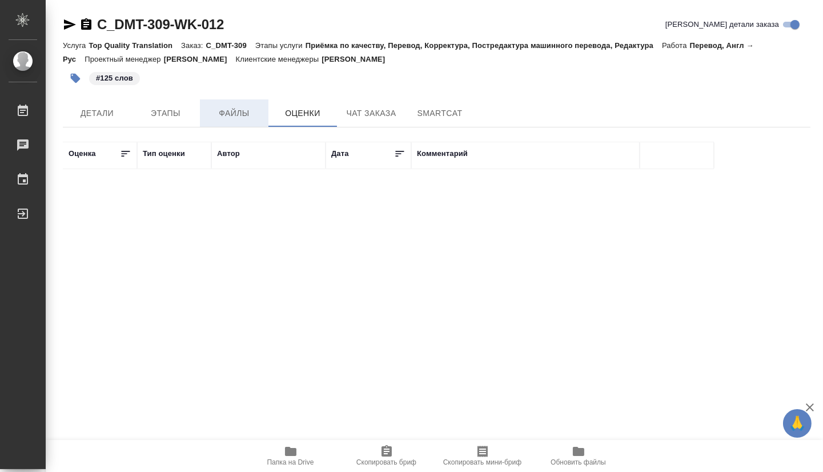
click at [239, 113] on span "Файлы" at bounding box center [234, 113] width 55 height 14
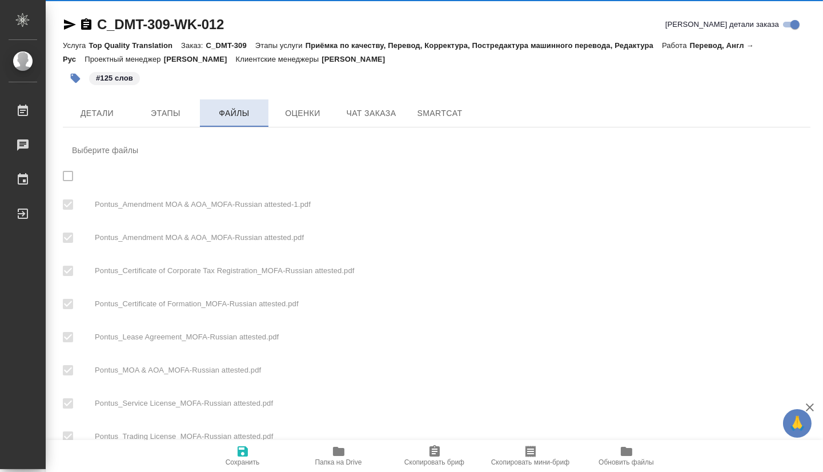
checkbox input "true"
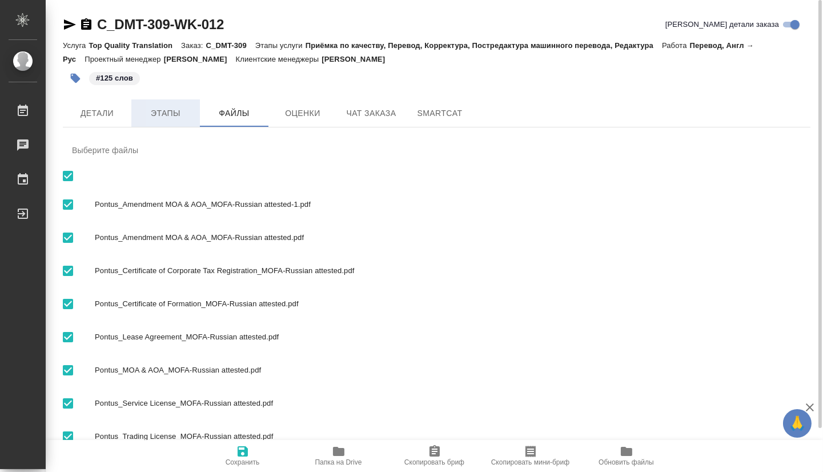
click at [172, 103] on button "Этапы" at bounding box center [165, 112] width 69 height 27
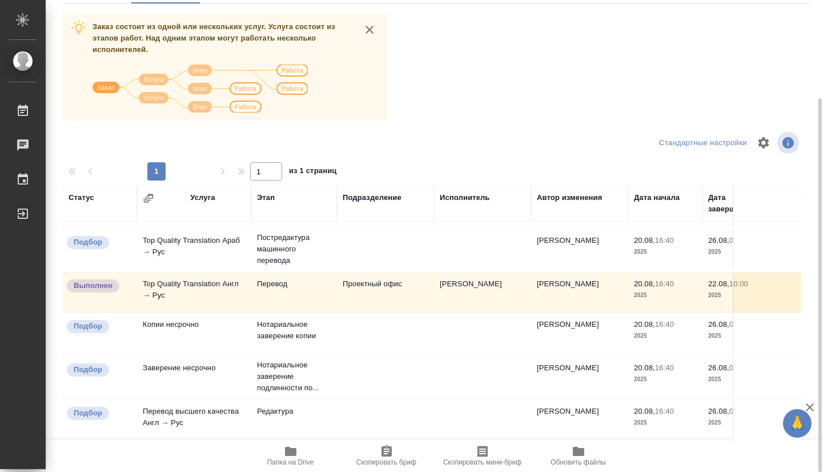
scroll to position [60, 0]
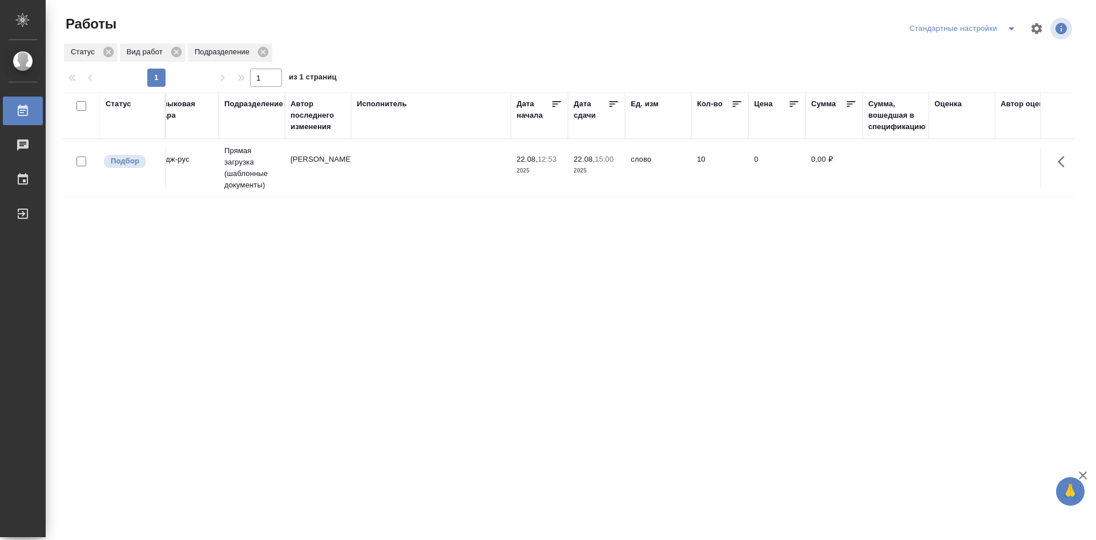
scroll to position [0, 975]
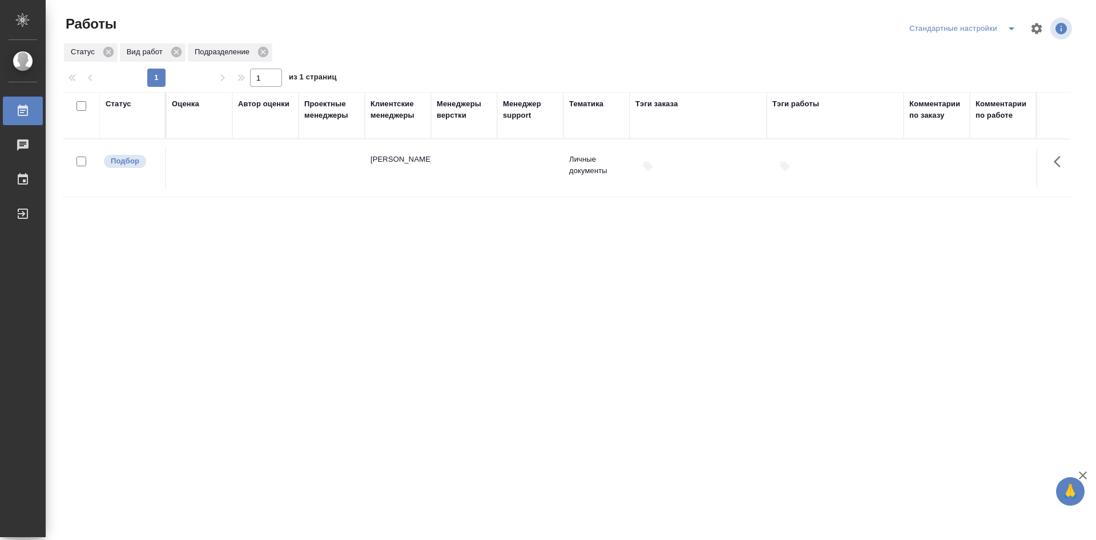
drag, startPoint x: 466, startPoint y: 234, endPoint x: 890, endPoint y: 251, distance: 424.5
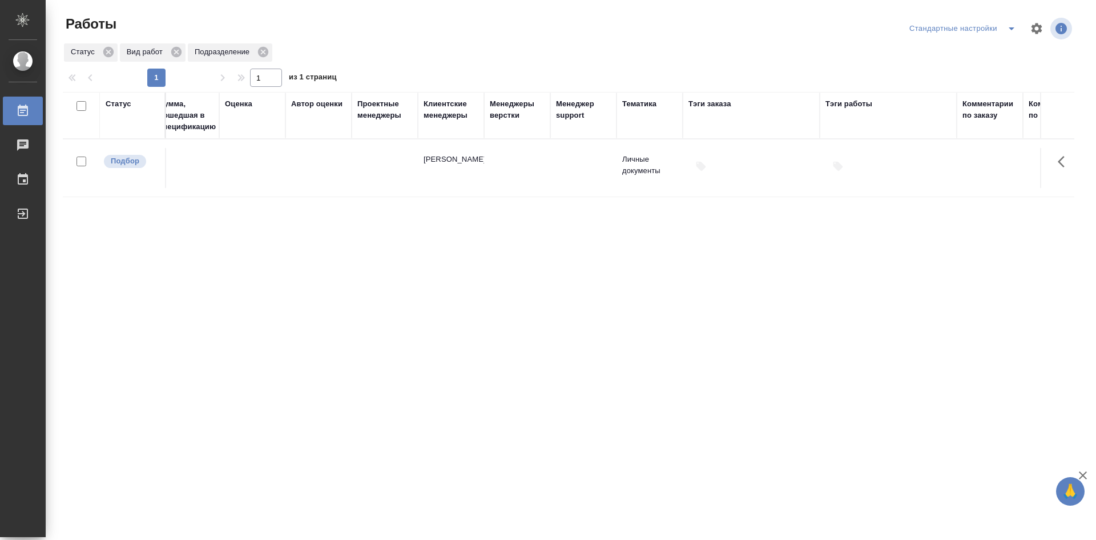
scroll to position [0, 0]
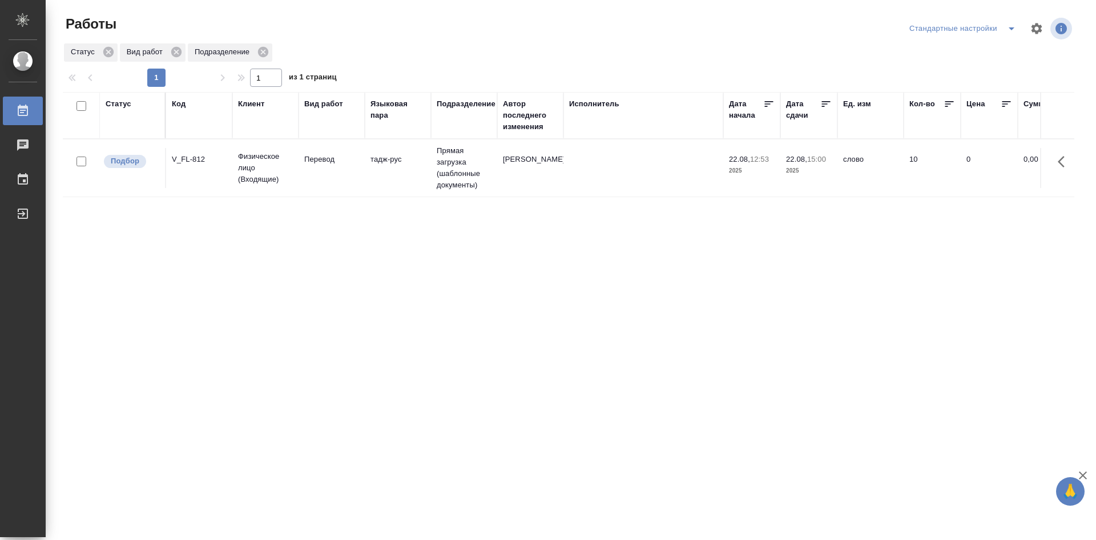
drag, startPoint x: 919, startPoint y: 270, endPoint x: 618, endPoint y: 273, distance: 300.9
click at [228, 182] on td "V_FL-812" at bounding box center [199, 168] width 66 height 40
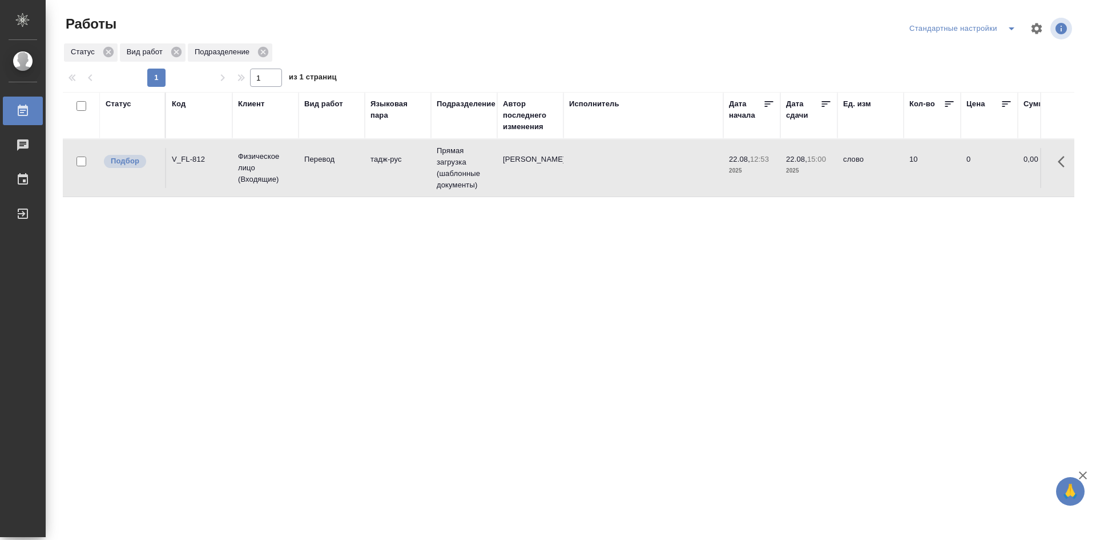
click at [228, 182] on td "V_FL-812" at bounding box center [199, 168] width 66 height 40
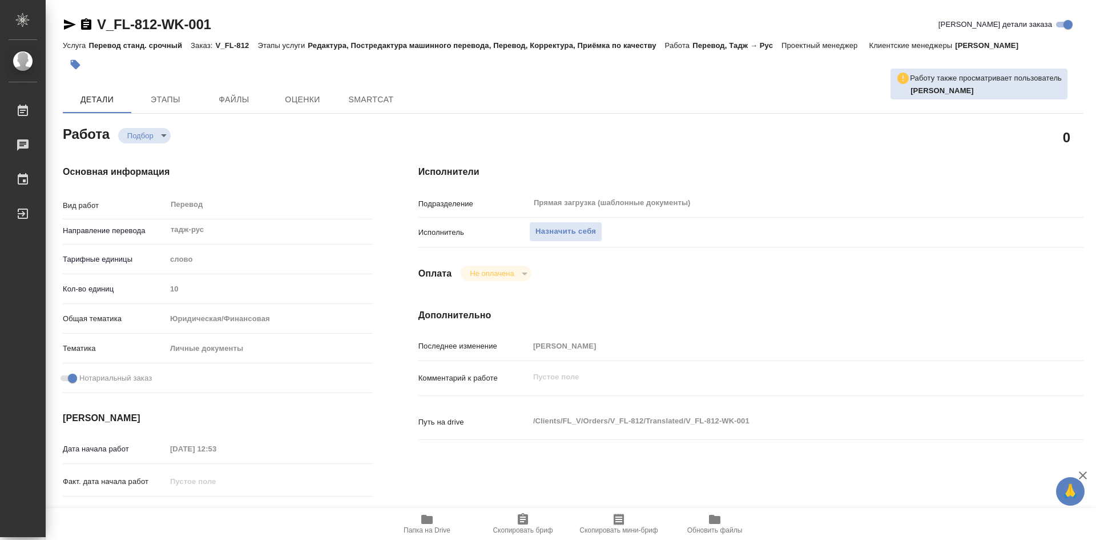
type textarea "x"
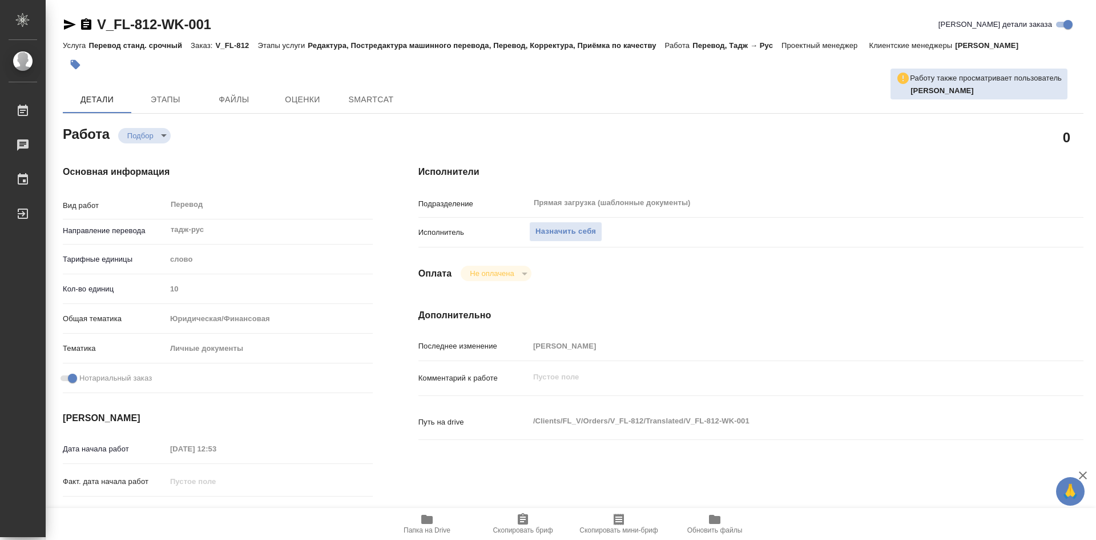
type textarea "x"
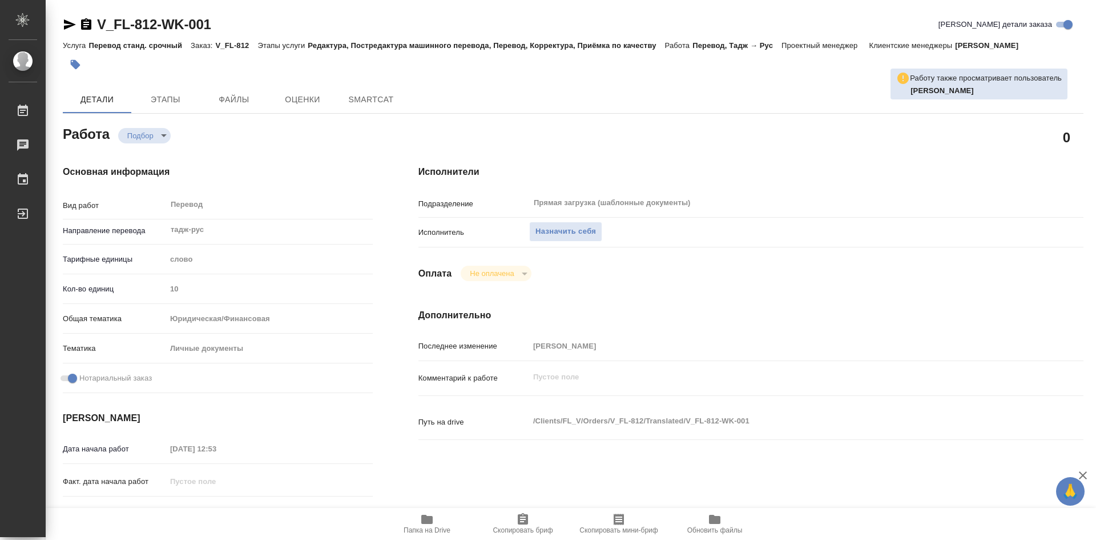
type textarea "x"
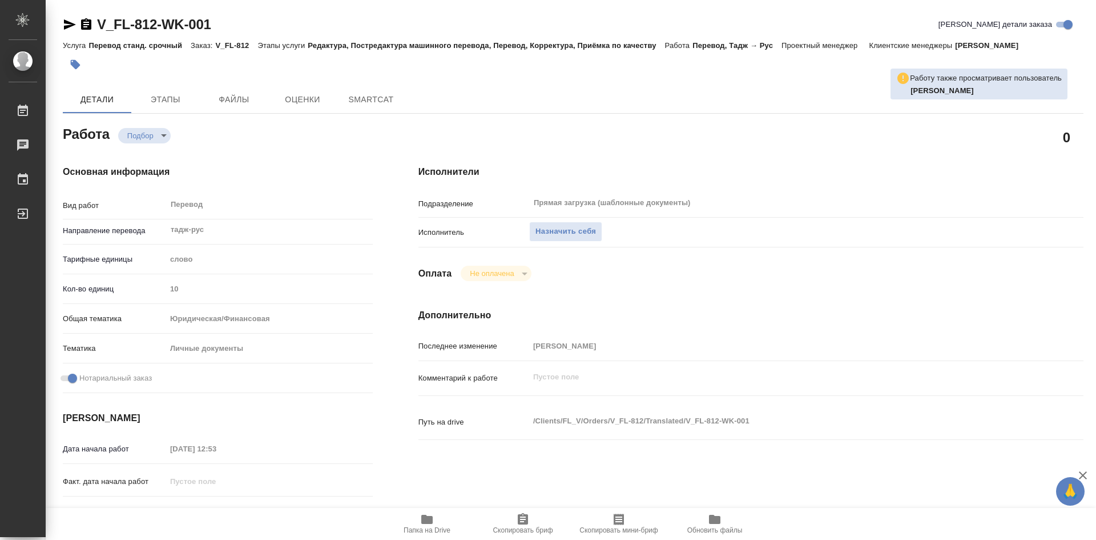
type textarea "x"
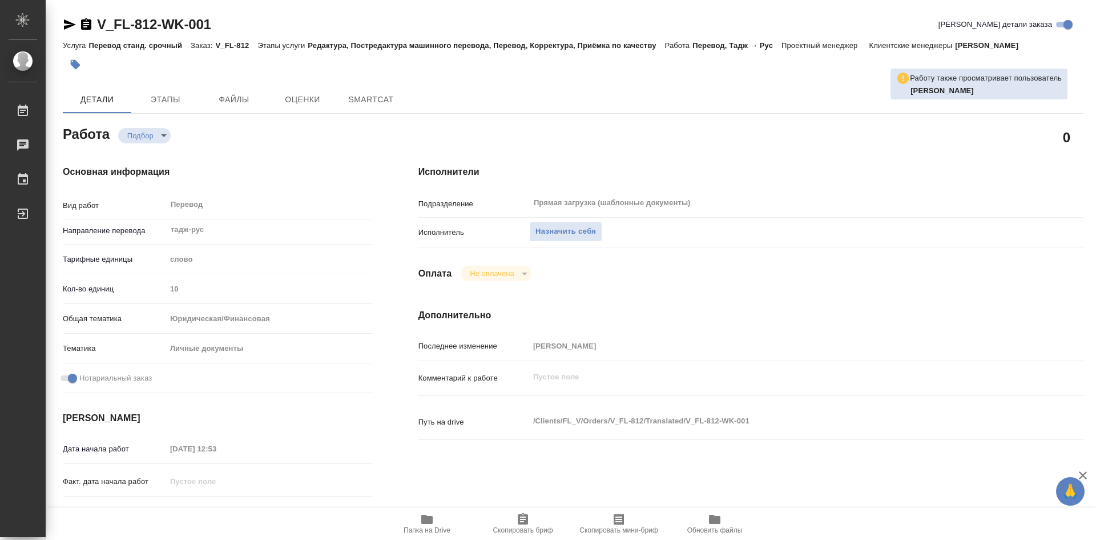
type textarea "x"
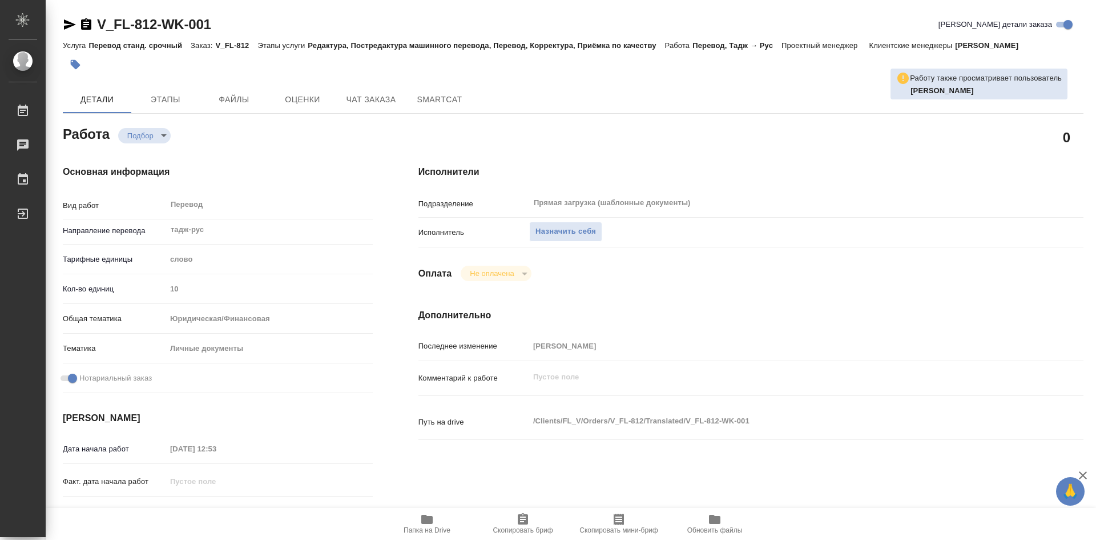
type textarea "x"
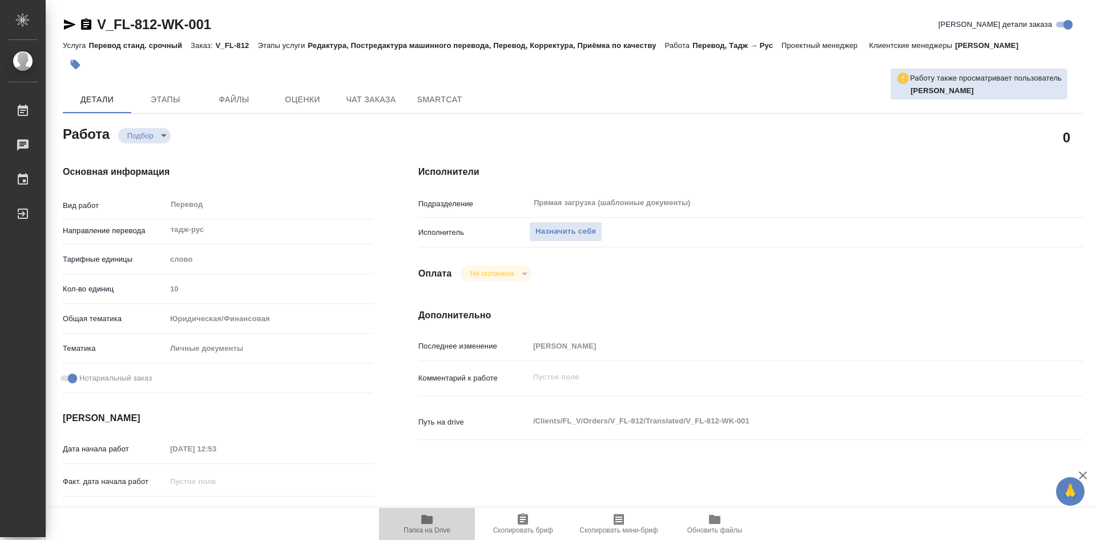
click at [425, 525] on icon "button" at bounding box center [427, 519] width 14 height 14
type textarea "x"
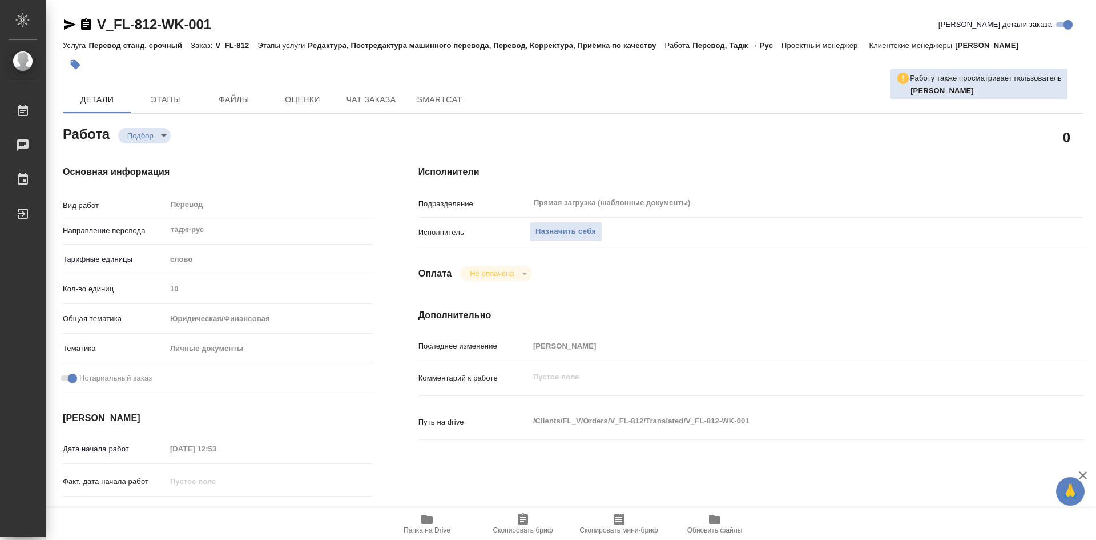
type textarea "x"
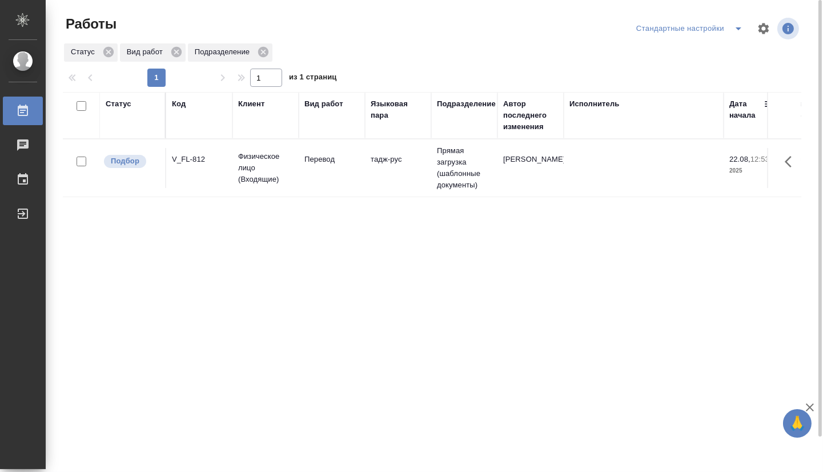
click at [704, 22] on div "Стандартные настройки" at bounding box center [691, 28] width 116 height 18
click at [731, 33] on span "split button" at bounding box center [738, 29] width 17 height 14
click at [684, 48] on li "мои" at bounding box center [691, 51] width 116 height 18
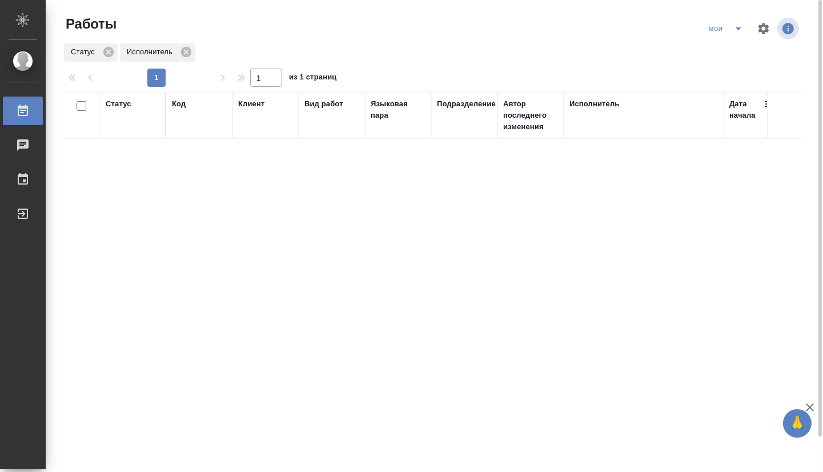
click at [114, 102] on div "Статус" at bounding box center [119, 103] width 26 height 11
click at [142, 184] on div "Создан В ожидании В работе [PERSON_NAME] к работе" at bounding box center [133, 148] width 54 height 74
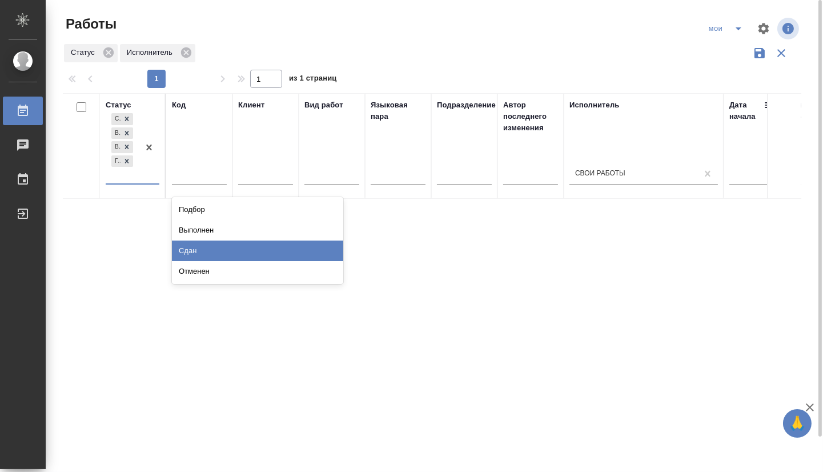
click at [185, 248] on div "Сдан" at bounding box center [257, 250] width 171 height 21
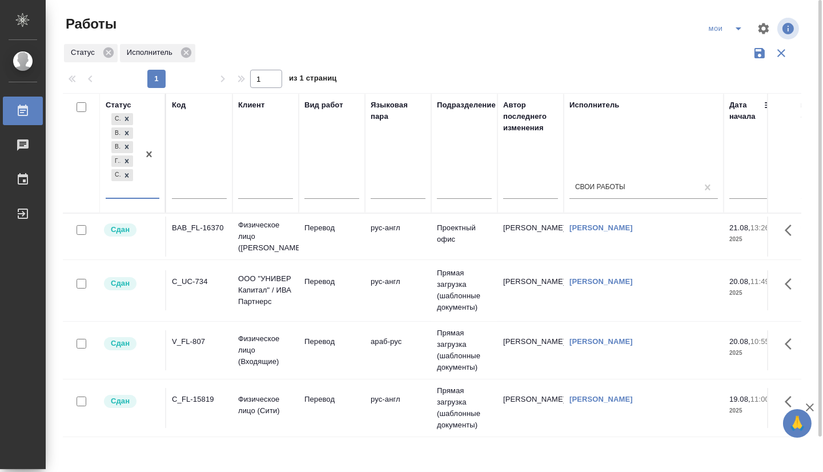
scroll to position [39, 0]
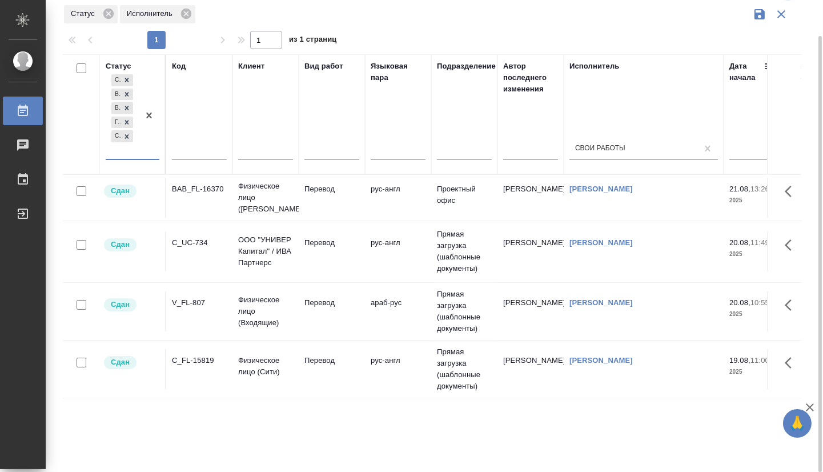
click at [154, 155] on div at bounding box center [149, 115] width 21 height 87
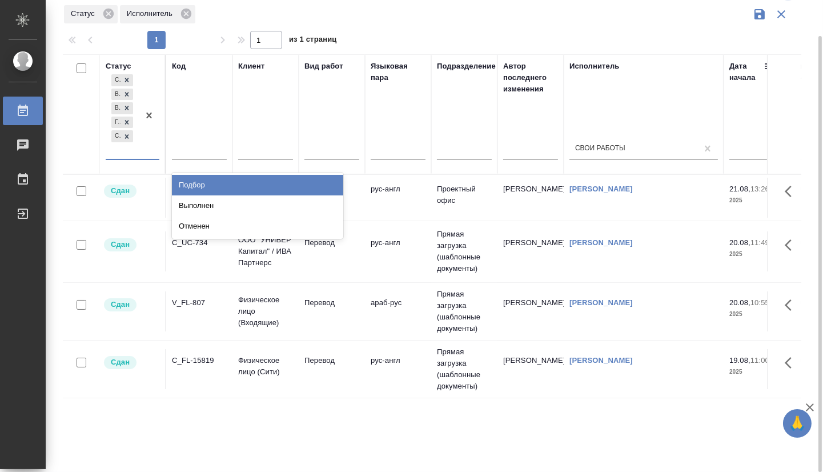
click at [191, 203] on div "Выполнен" at bounding box center [257, 205] width 171 height 21
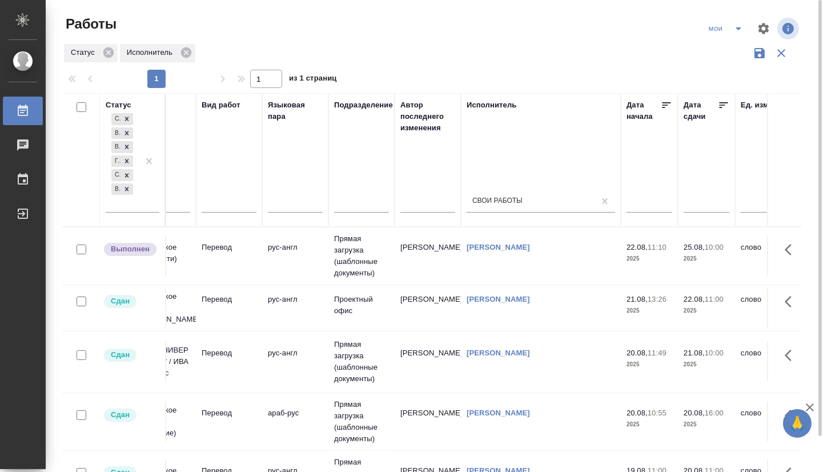
scroll to position [0, 739]
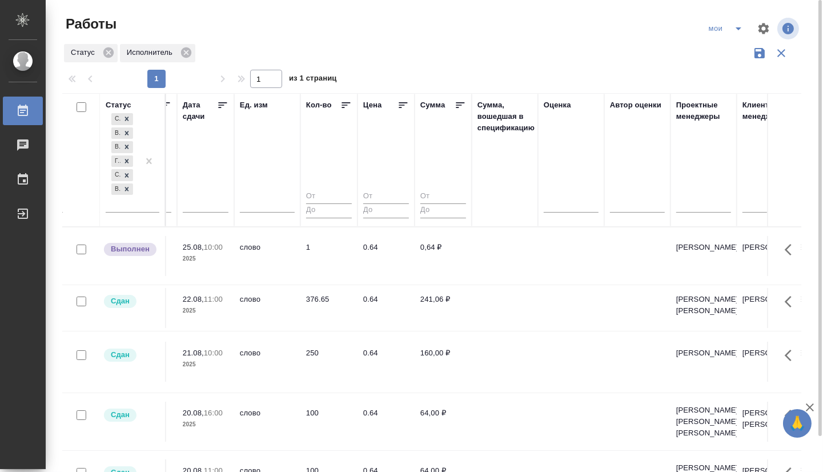
drag, startPoint x: 206, startPoint y: 285, endPoint x: 451, endPoint y: 280, distance: 245.0
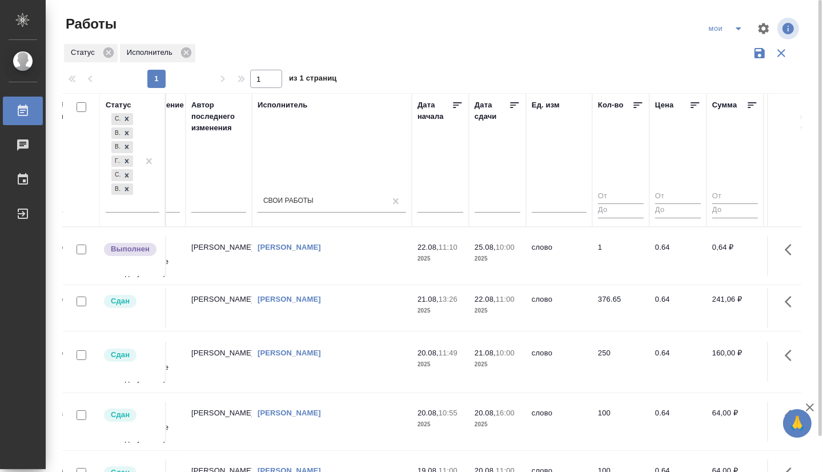
scroll to position [0, 0]
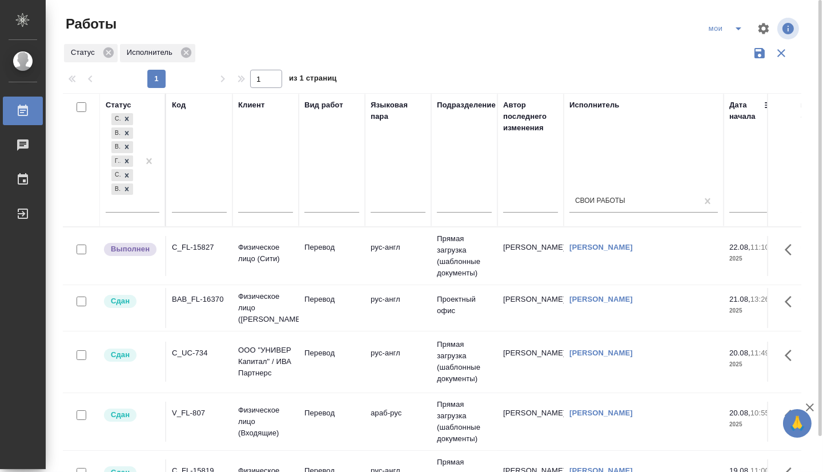
drag, startPoint x: 551, startPoint y: 282, endPoint x: 291, endPoint y: 285, distance: 260.4
click at [736, 33] on icon "split button" at bounding box center [738, 29] width 14 height 14
click at [728, 51] on li "Стандартные настройки" at bounding box center [727, 51] width 110 height 18
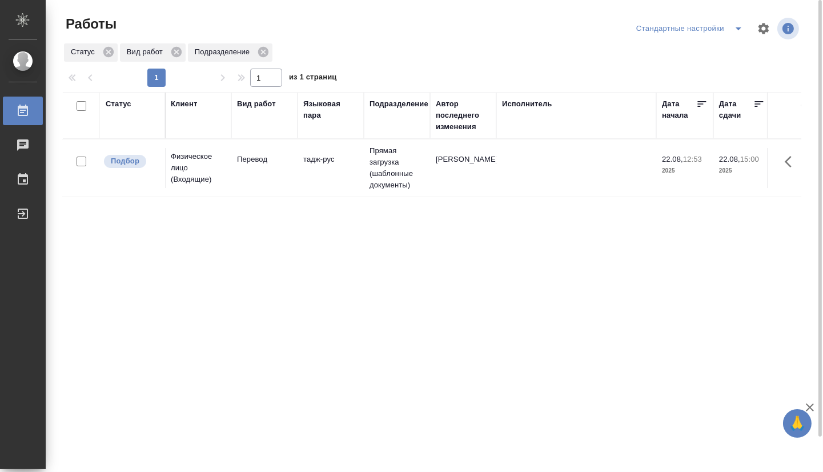
scroll to position [0, 88]
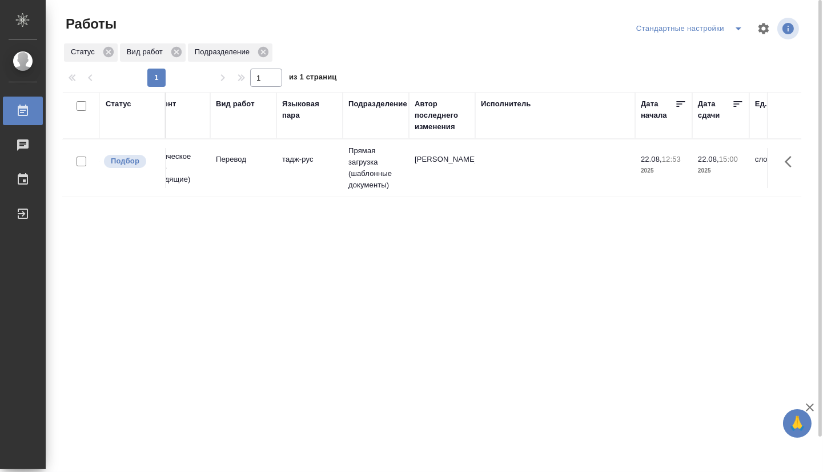
drag, startPoint x: 359, startPoint y: 326, endPoint x: 397, endPoint y: 324, distance: 38.9
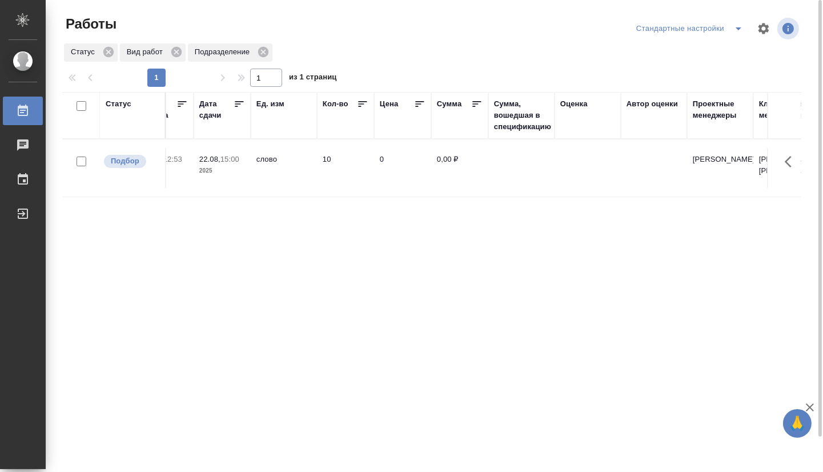
drag, startPoint x: 368, startPoint y: 245, endPoint x: 501, endPoint y: 236, distance: 133.4
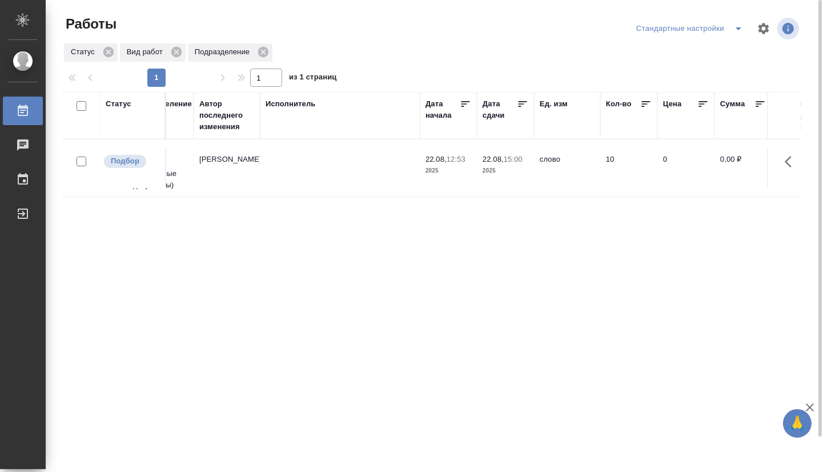
scroll to position [0, 0]
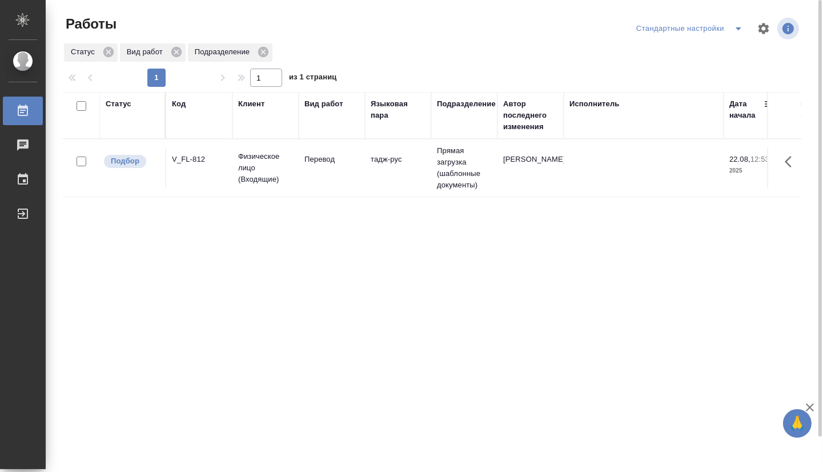
drag, startPoint x: 590, startPoint y: 253, endPoint x: 226, endPoint y: 240, distance: 365.1
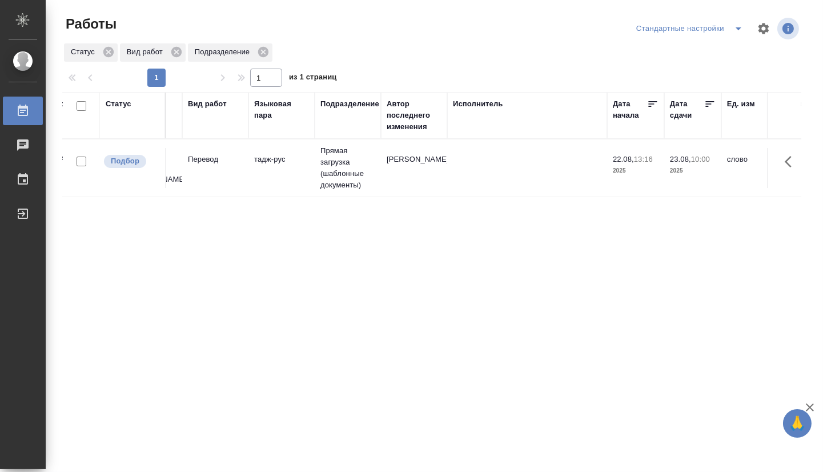
scroll to position [0, 160]
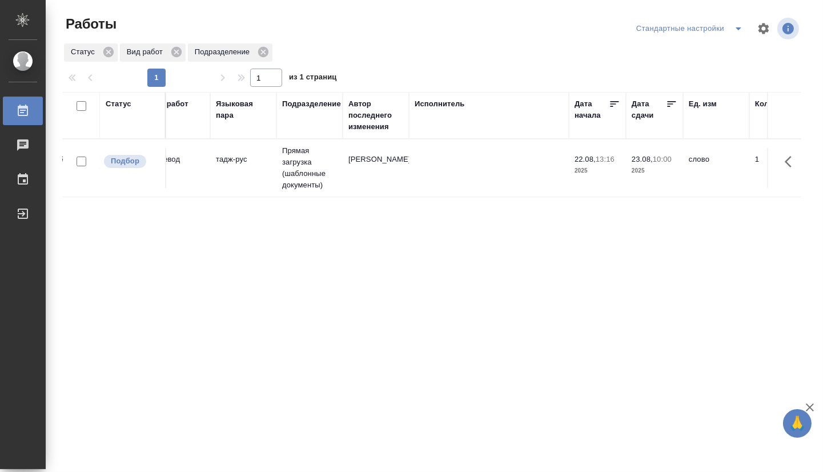
drag, startPoint x: 402, startPoint y: 293, endPoint x: 473, endPoint y: 297, distance: 70.3
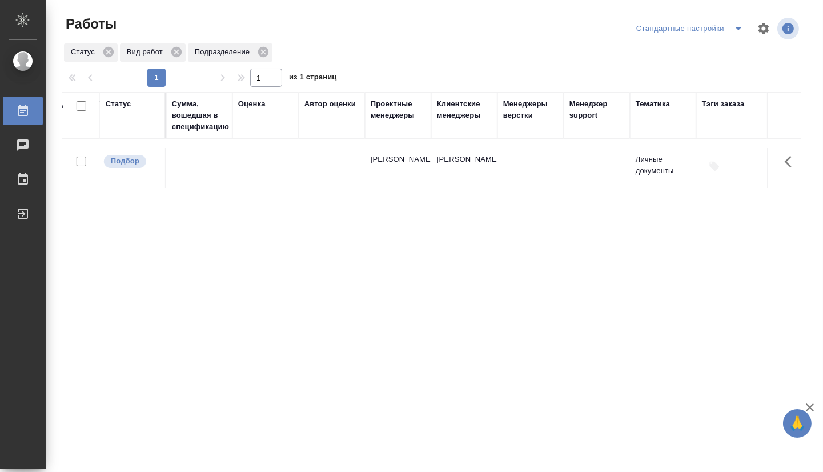
drag, startPoint x: 321, startPoint y: 234, endPoint x: 472, endPoint y: 237, distance: 150.7
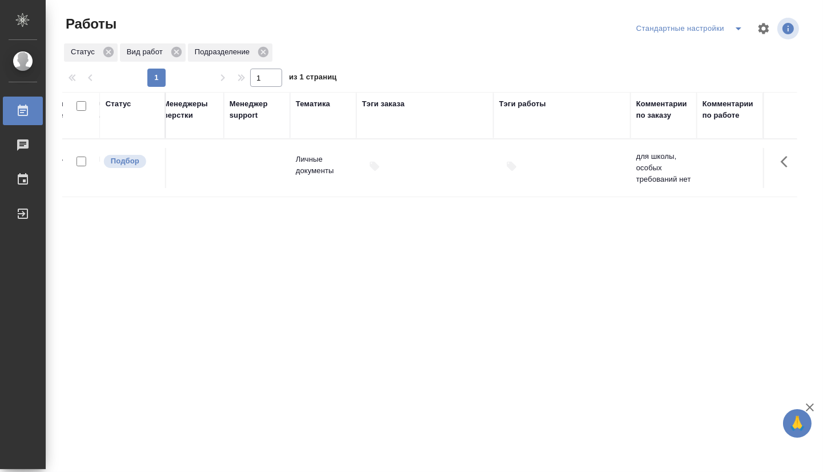
scroll to position [0, 1257]
drag, startPoint x: 407, startPoint y: 248, endPoint x: 538, endPoint y: 248, distance: 130.7
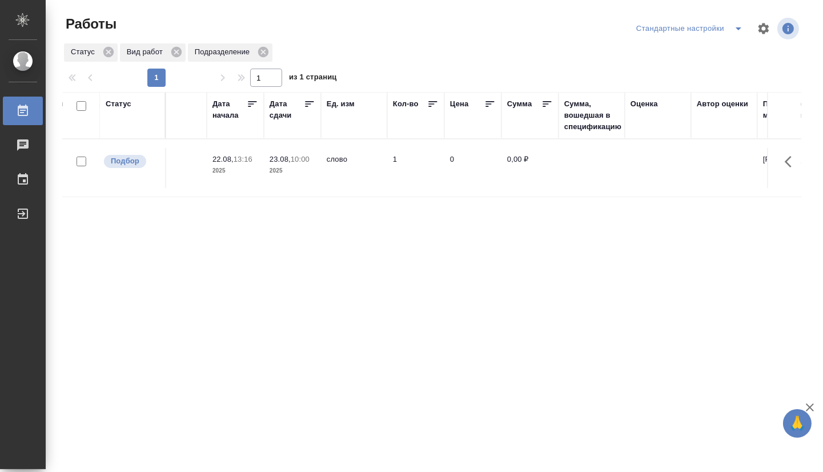
scroll to position [0, 0]
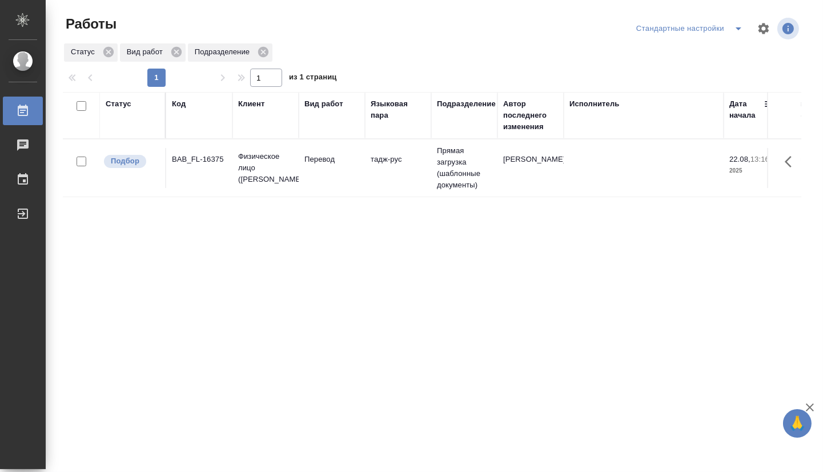
drag, startPoint x: 663, startPoint y: 307, endPoint x: 287, endPoint y: 304, distance: 375.7
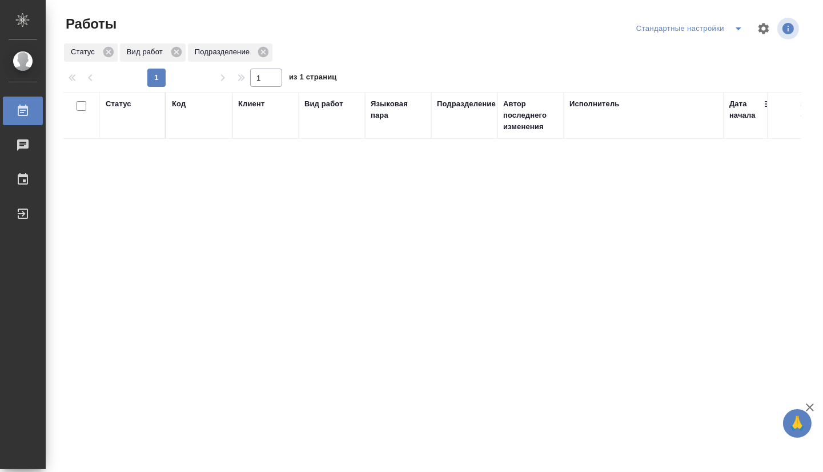
click at [158, 78] on div "1" at bounding box center [156, 78] width 114 height 18
click at [666, 51] on li "мои" at bounding box center [691, 51] width 116 height 18
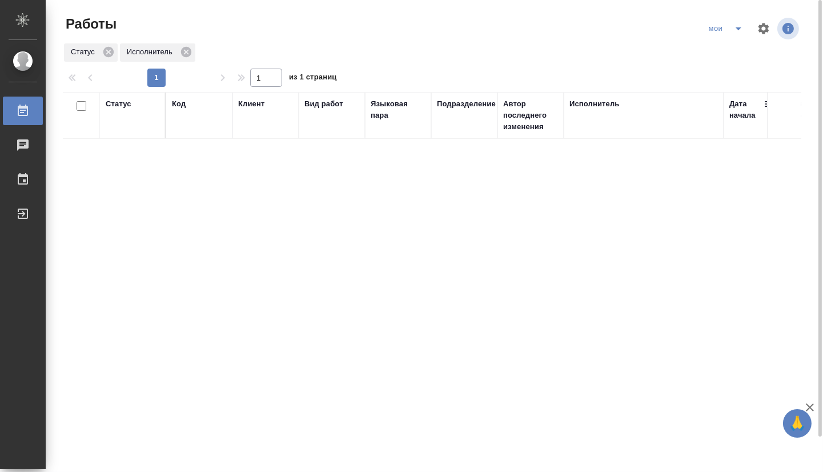
click at [131, 107] on div "Статус" at bounding box center [133, 103] width 54 height 11
click at [126, 106] on div "Статус" at bounding box center [119, 103] width 26 height 11
click at [136, 183] on div "Создан В ожидании В работе [PERSON_NAME] к работе" at bounding box center [133, 148] width 54 height 74
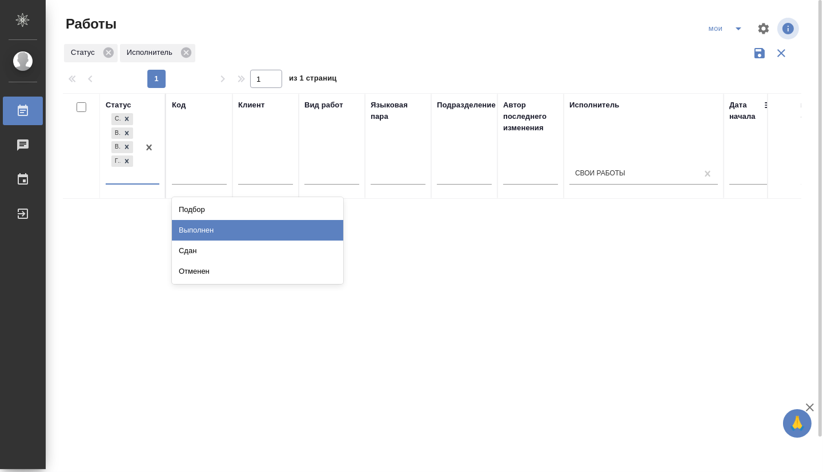
click at [200, 232] on div "Выполнен" at bounding box center [257, 230] width 171 height 21
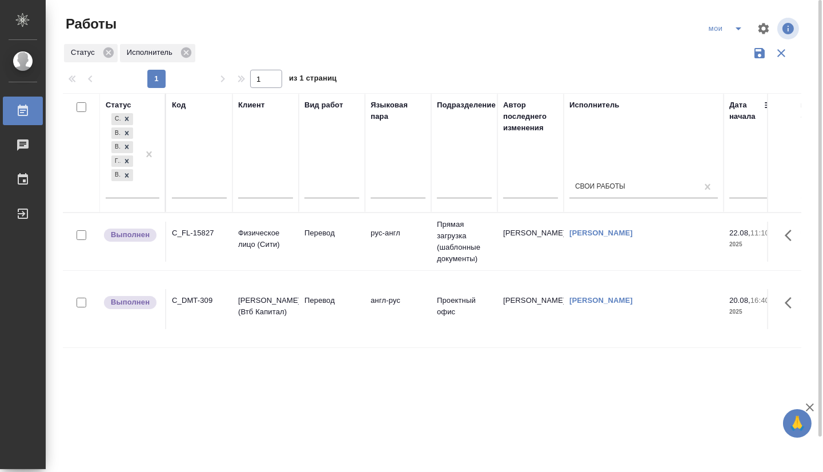
drag, startPoint x: 387, startPoint y: 372, endPoint x: 63, endPoint y: 288, distance: 334.8
click at [736, 27] on icon "split button" at bounding box center [738, 28] width 6 height 3
click at [723, 49] on li "Стандартные настройки" at bounding box center [727, 51] width 110 height 18
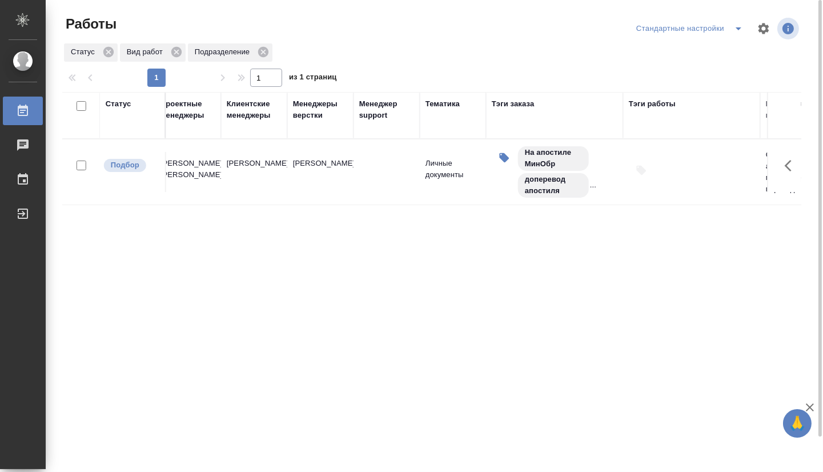
scroll to position [0, 1248]
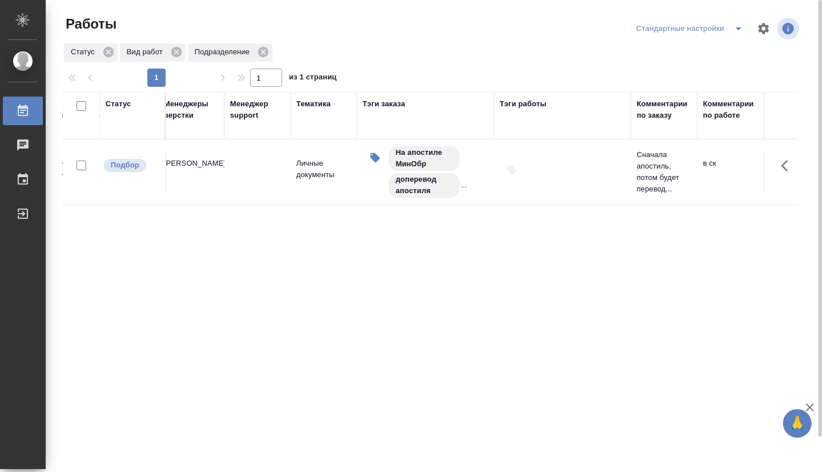
drag, startPoint x: 335, startPoint y: 280, endPoint x: 627, endPoint y: 280, distance: 292.9
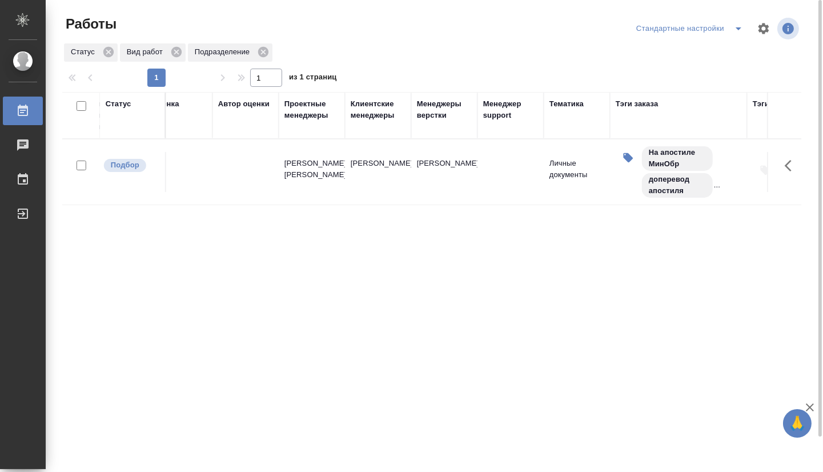
drag, startPoint x: 511, startPoint y: 264, endPoint x: 443, endPoint y: 261, distance: 68.0
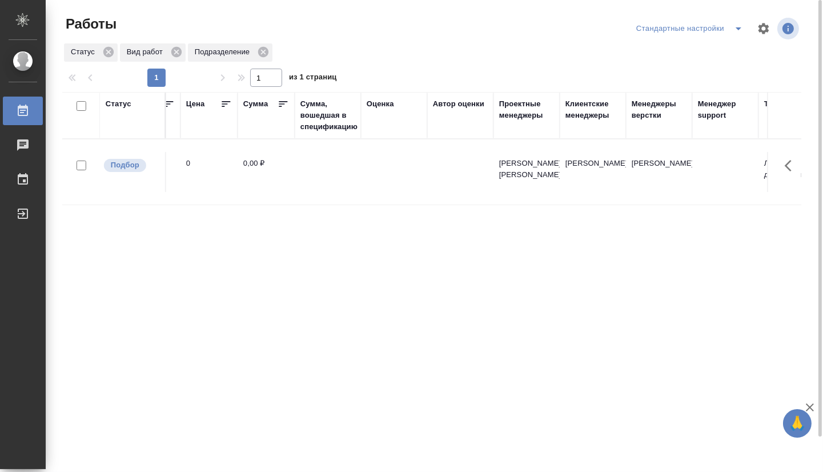
drag, startPoint x: 560, startPoint y: 267, endPoint x: 455, endPoint y: 262, distance: 105.1
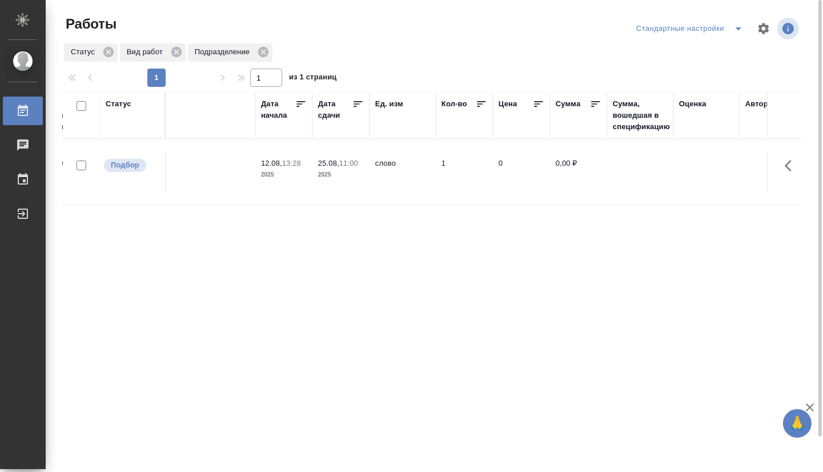
drag, startPoint x: 528, startPoint y: 266, endPoint x: 399, endPoint y: 257, distance: 129.3
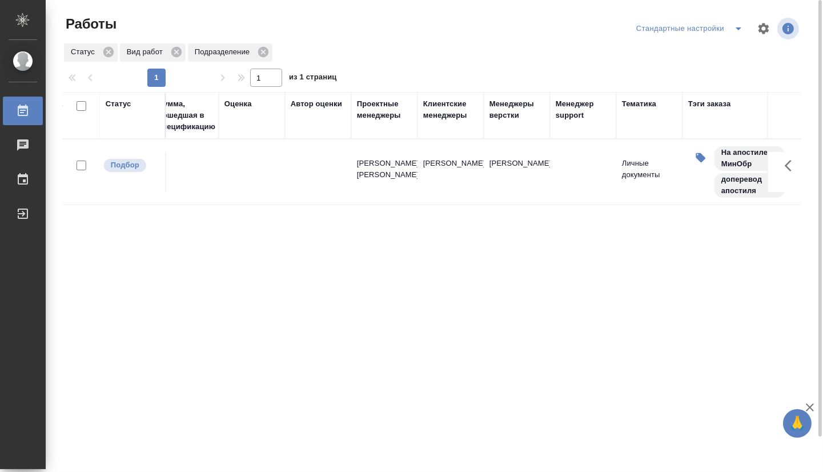
scroll to position [0, 1248]
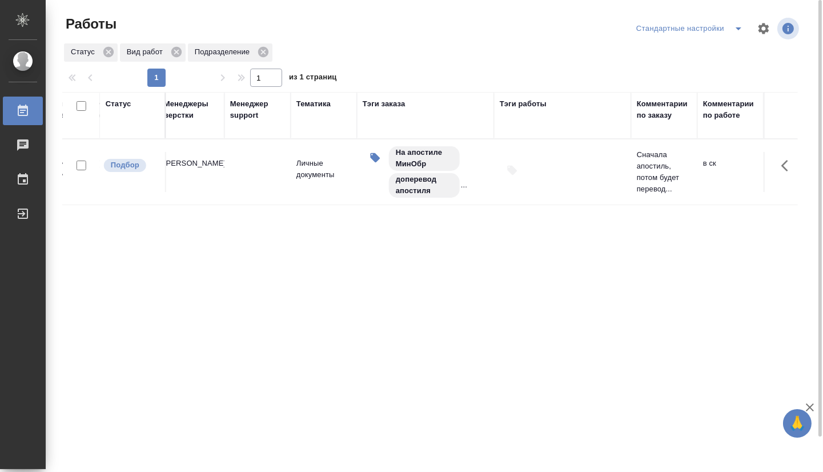
drag, startPoint x: 348, startPoint y: 259, endPoint x: 773, endPoint y: 264, distance: 424.8
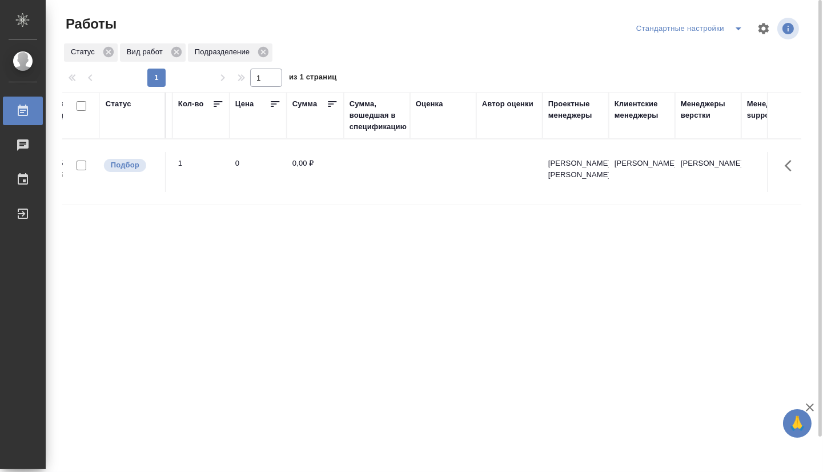
scroll to position [0, 0]
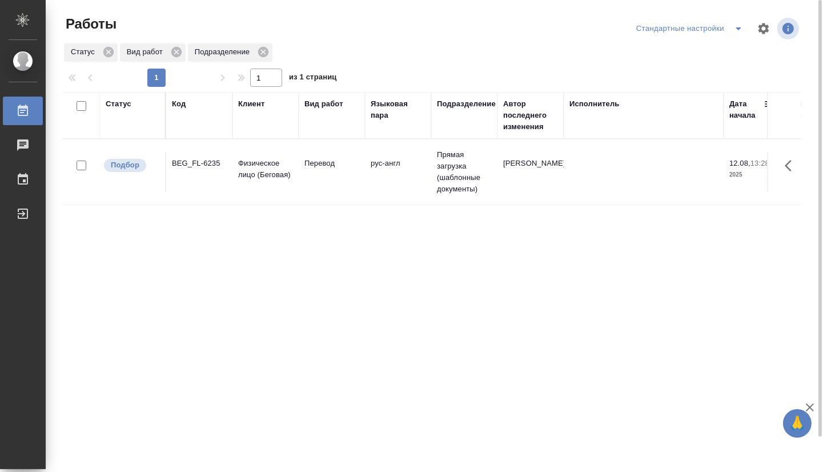
drag, startPoint x: 582, startPoint y: 268, endPoint x: 175, endPoint y: 235, distance: 408.4
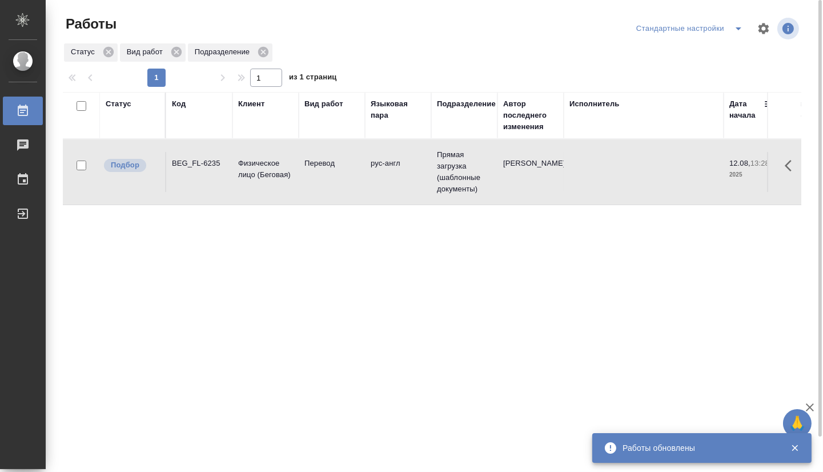
click at [337, 318] on div "Статус Код Клиент Вид работ Языковая пара Подразделение Автор последнего измене…" at bounding box center [432, 297] width 738 height 411
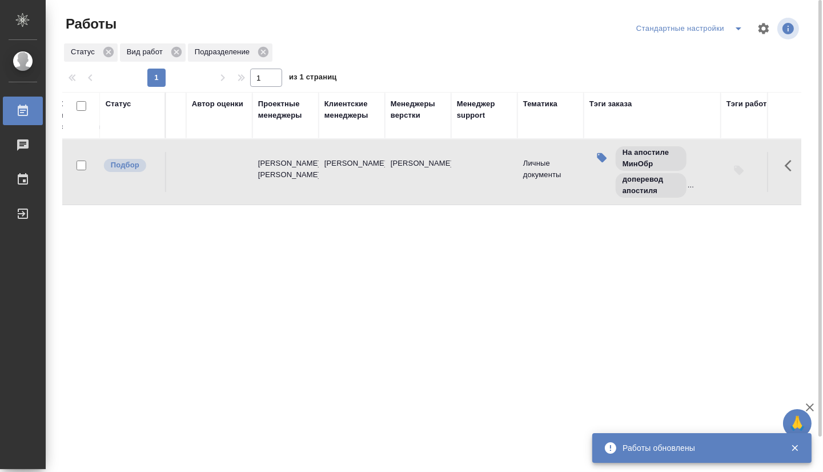
scroll to position [0, 1248]
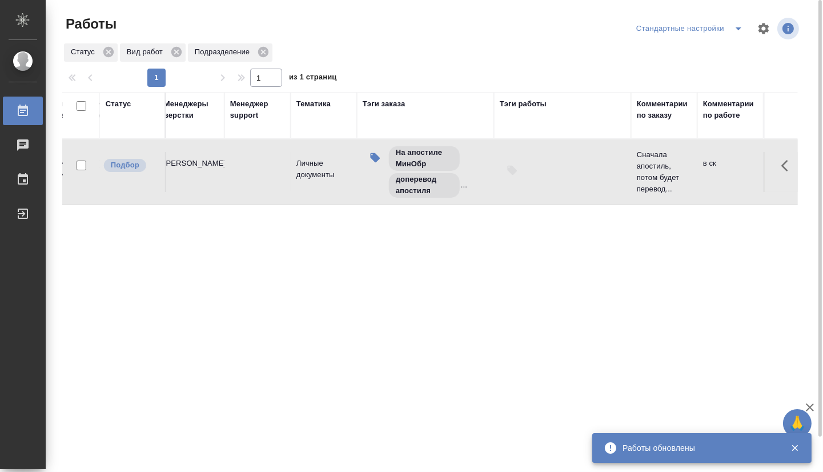
drag, startPoint x: 307, startPoint y: 265, endPoint x: 506, endPoint y: 269, distance: 198.7
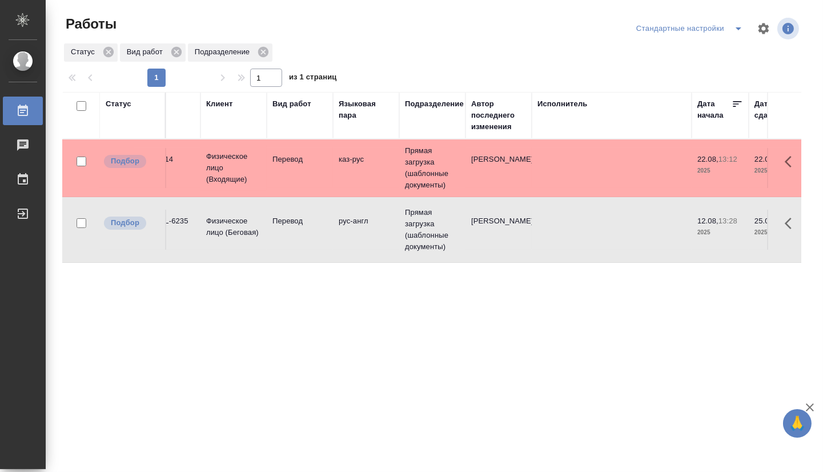
scroll to position [0, 0]
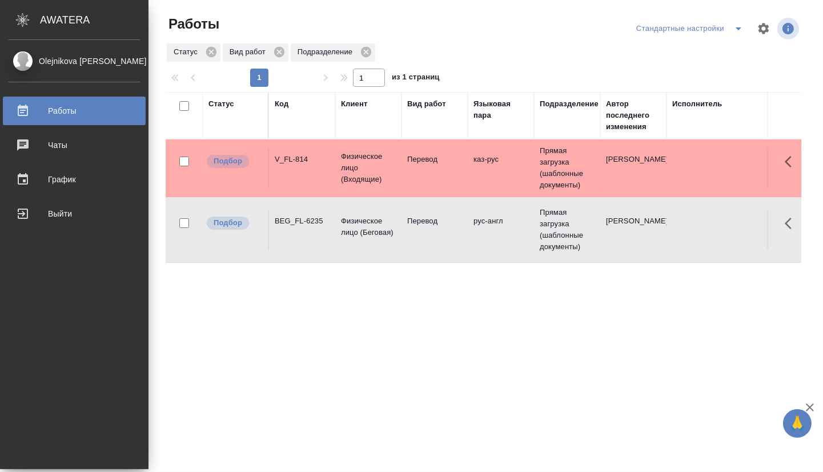
drag, startPoint x: 469, startPoint y: 366, endPoint x: 42, endPoint y: 332, distance: 427.9
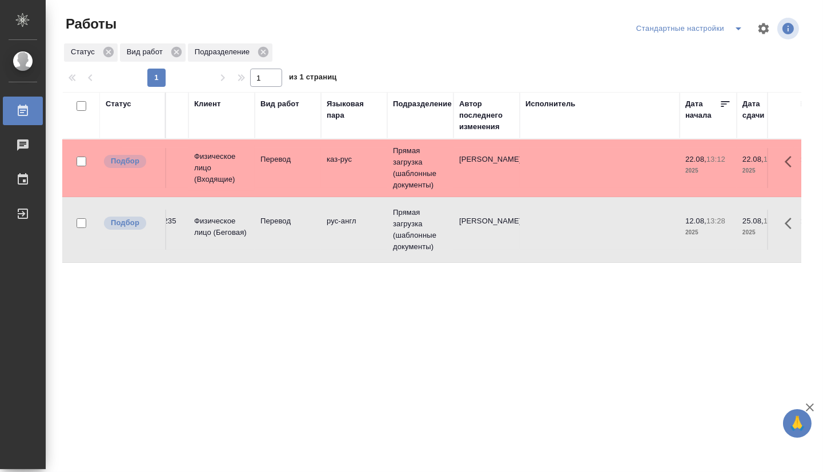
drag, startPoint x: 271, startPoint y: 344, endPoint x: 289, endPoint y: 345, distance: 18.3
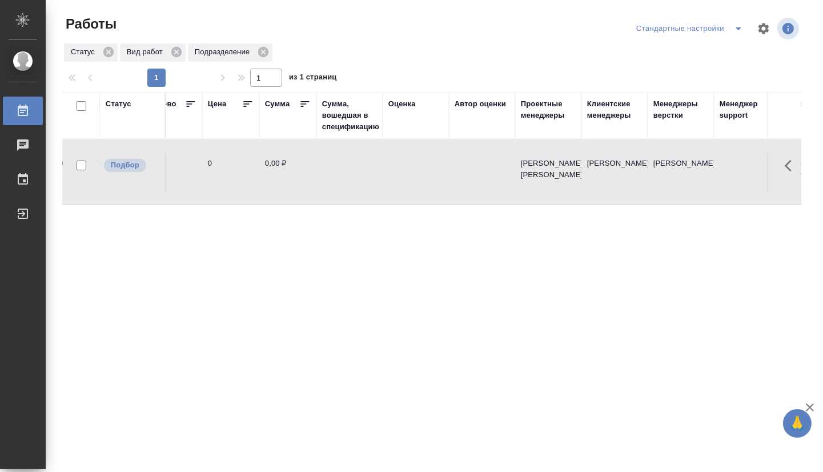
scroll to position [0, 1257]
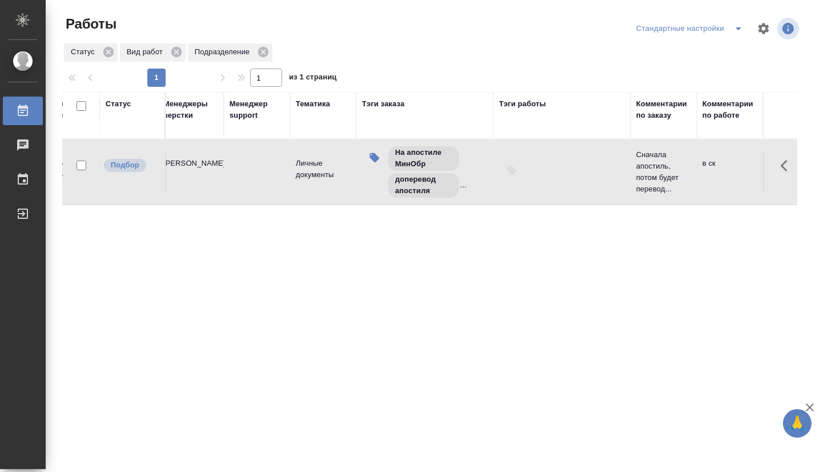
drag, startPoint x: 316, startPoint y: 313, endPoint x: 645, endPoint y: 314, distance: 328.3
click at [469, 385] on div "Статус Код Клиент Вид работ Языковая пара Подразделение Автор последнего измене…" at bounding box center [432, 297] width 738 height 411
click at [243, 186] on td at bounding box center [257, 172] width 66 height 40
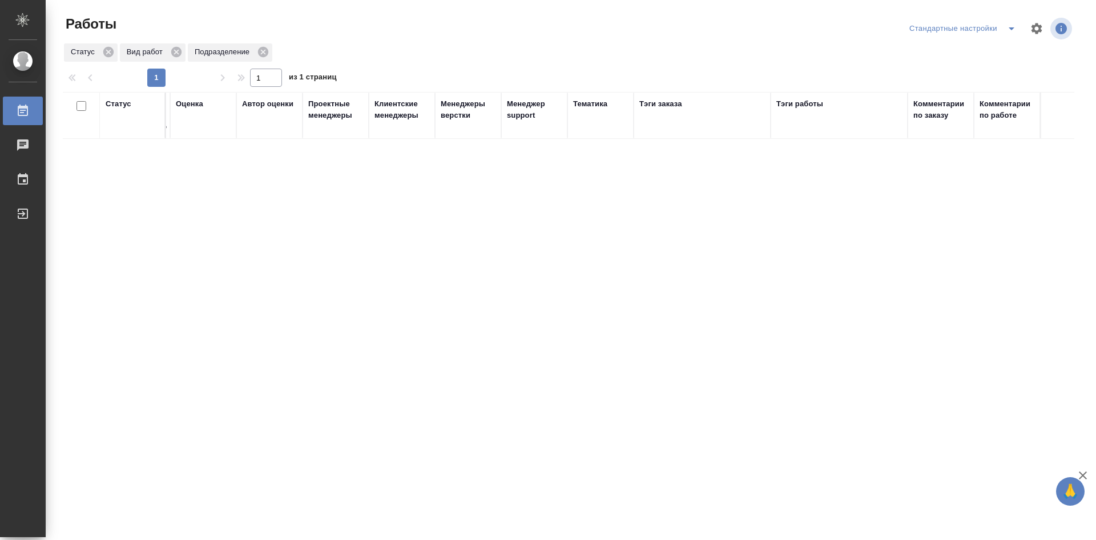
scroll to position [0, 971]
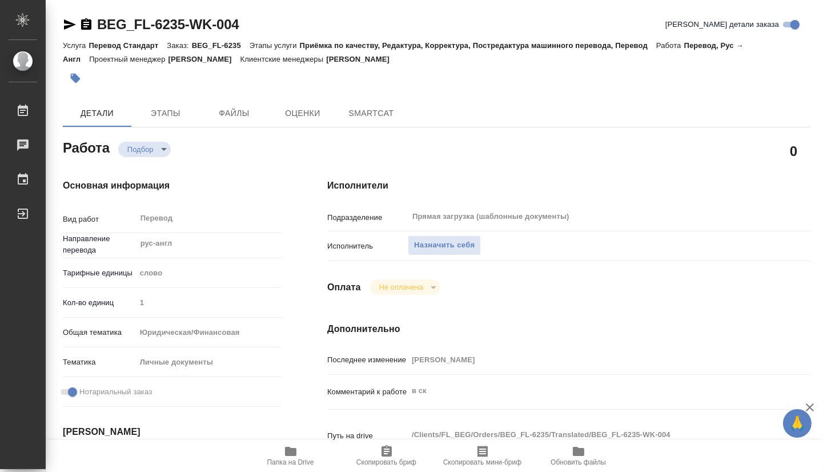
type textarea "x"
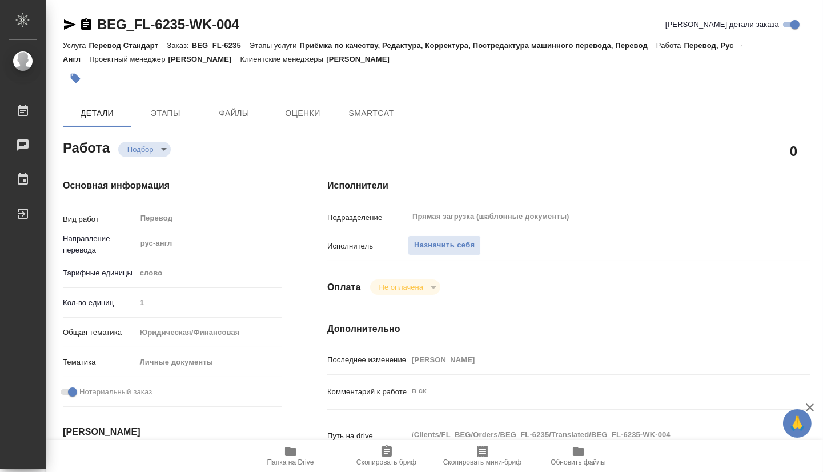
type textarea "x"
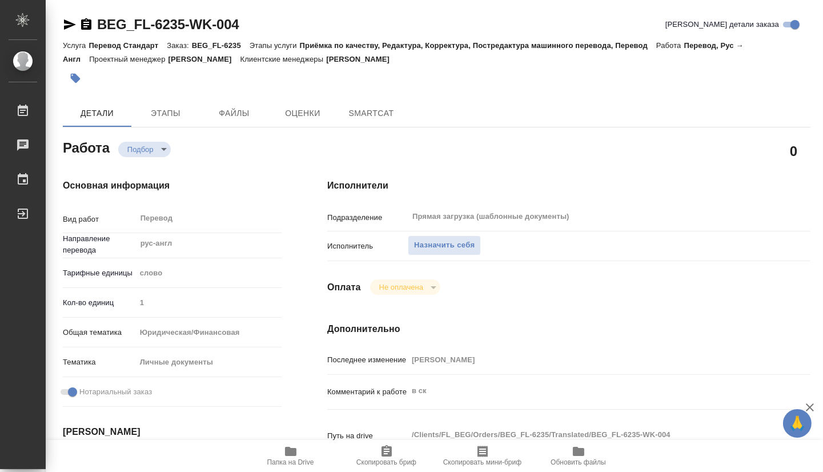
type textarea "x"
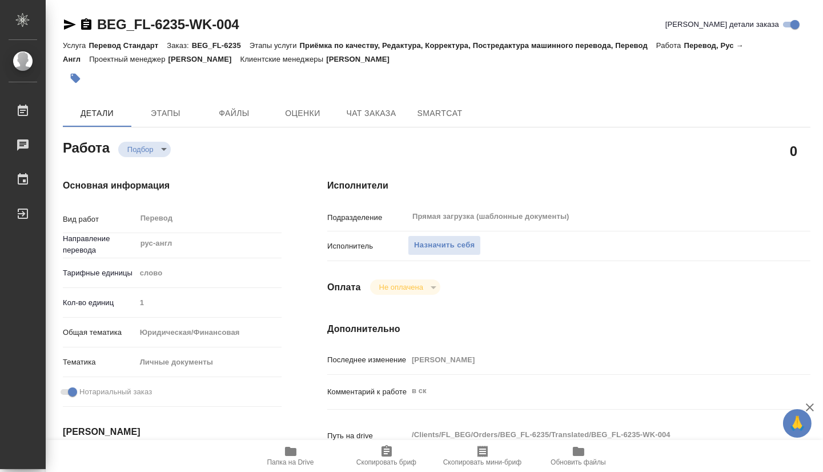
click at [299, 454] on span "Папка на Drive" at bounding box center [290, 455] width 82 height 22
type textarea "x"
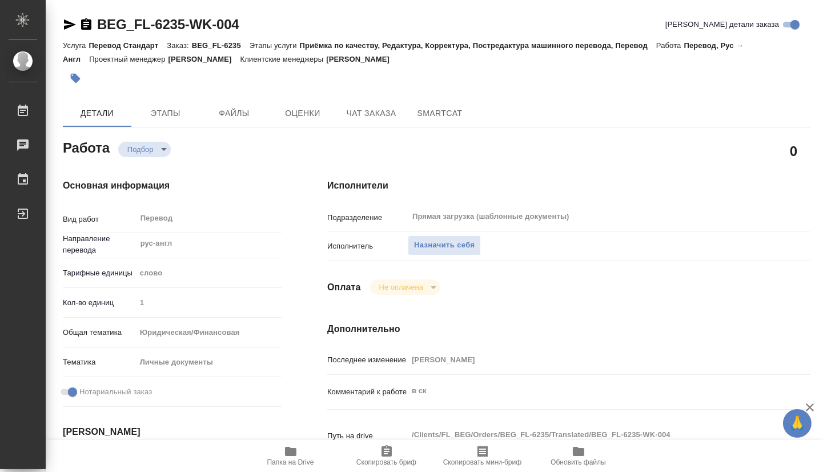
type textarea "x"
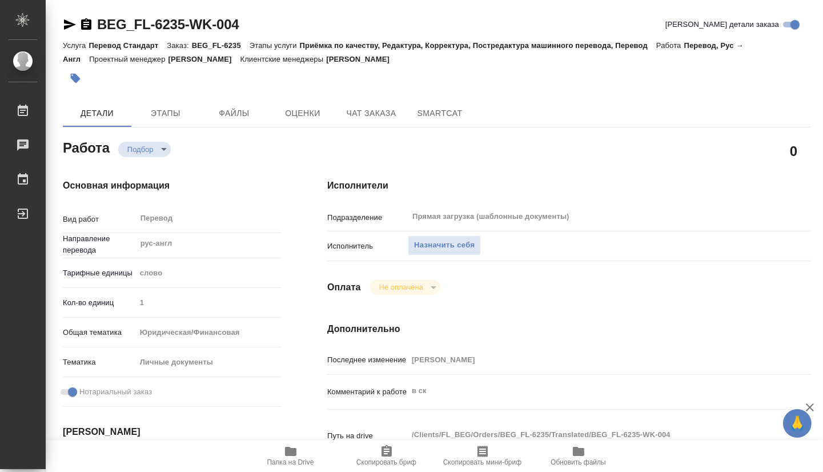
type textarea "x"
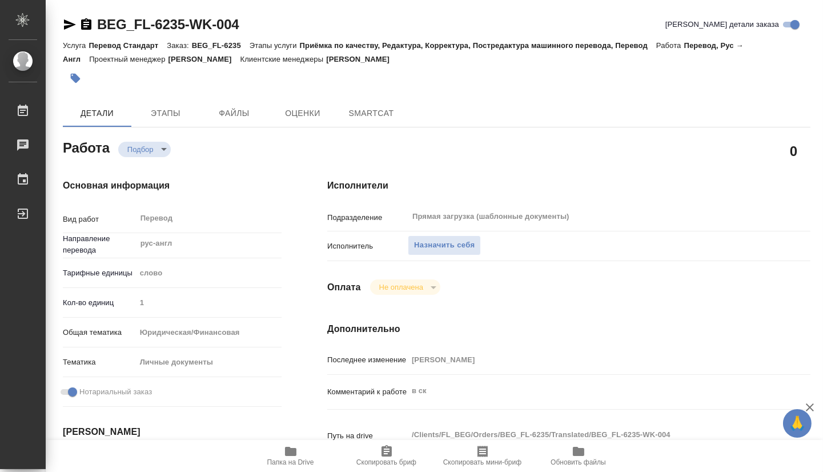
type textarea "x"
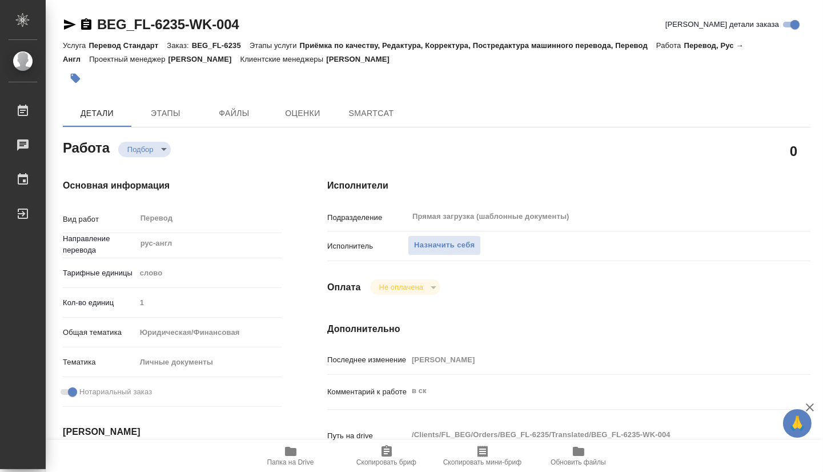
type textarea "x"
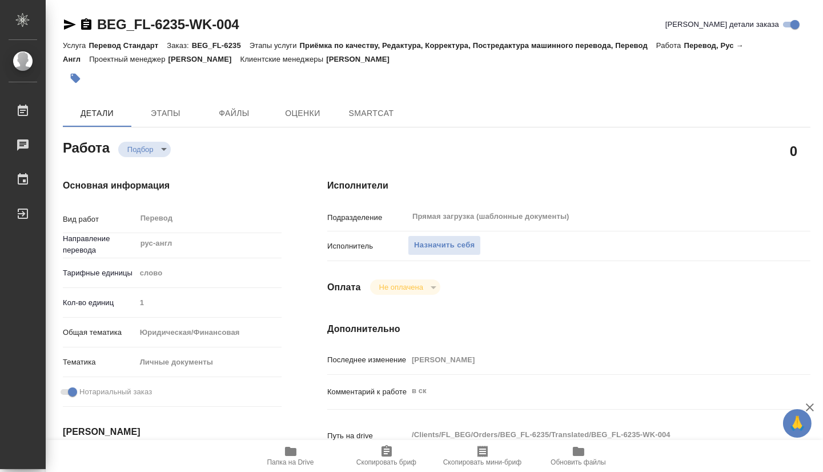
type textarea "x"
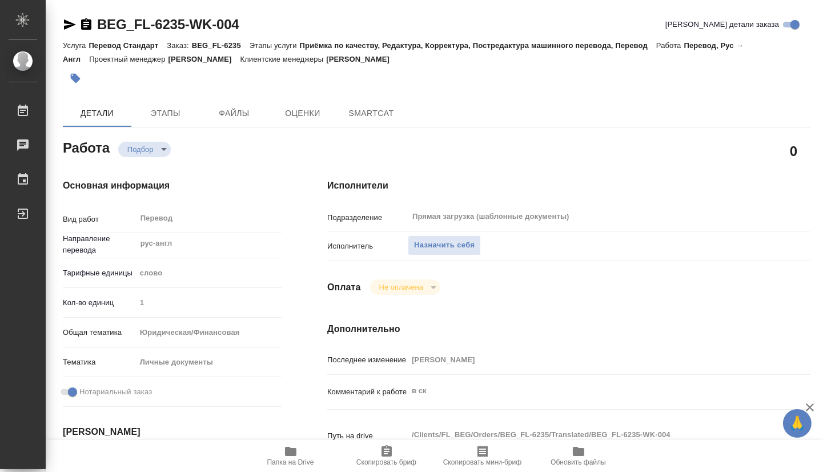
type textarea "x"
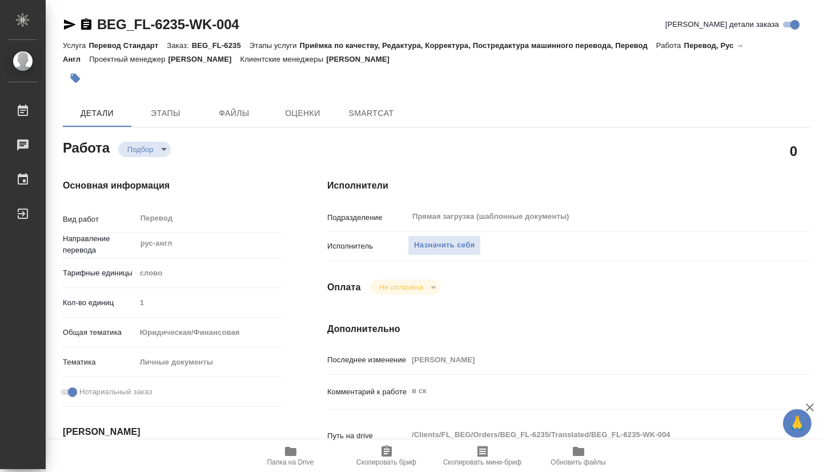
type textarea "x"
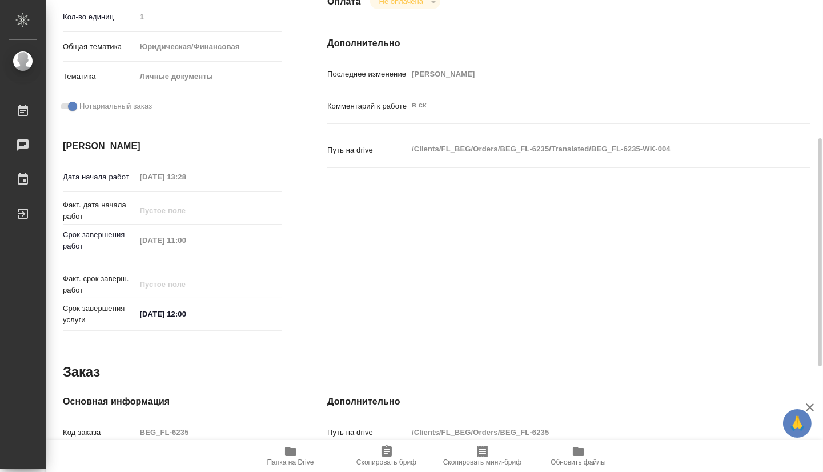
type textarea "x"
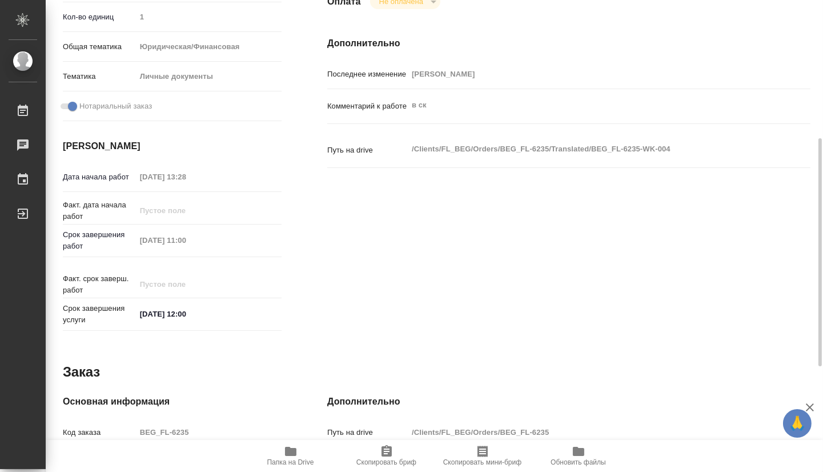
scroll to position [502, 0]
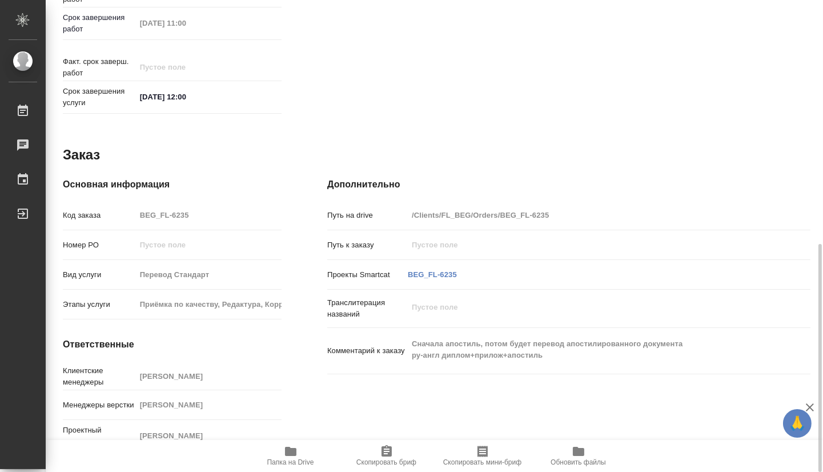
type textarea "x"
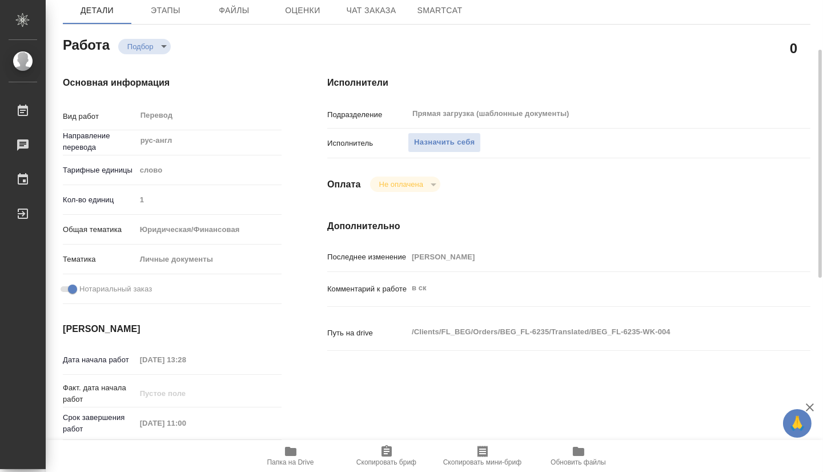
scroll to position [0, 0]
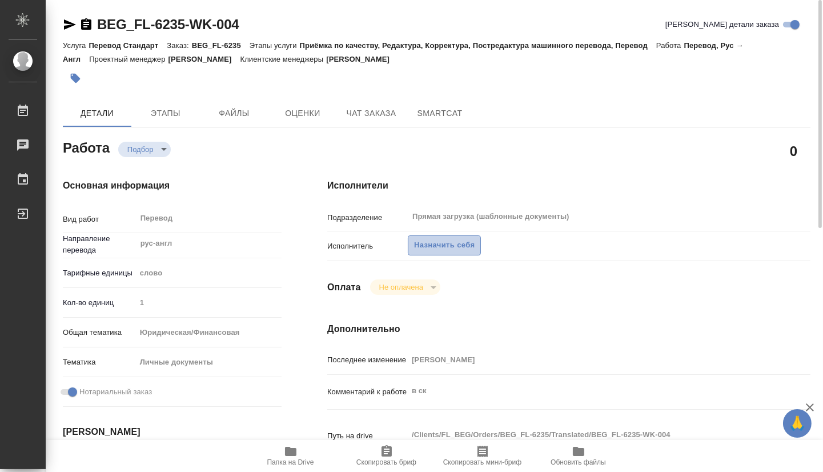
click at [461, 243] on span "Назначить себя" at bounding box center [444, 245] width 61 height 13
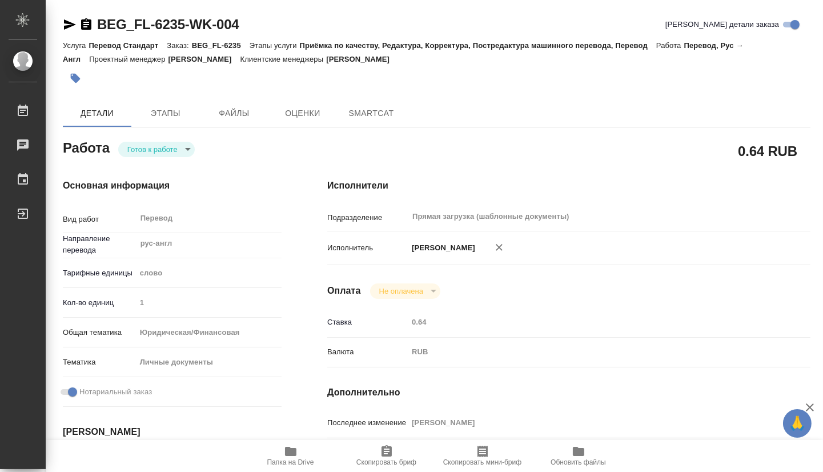
type textarea "x"
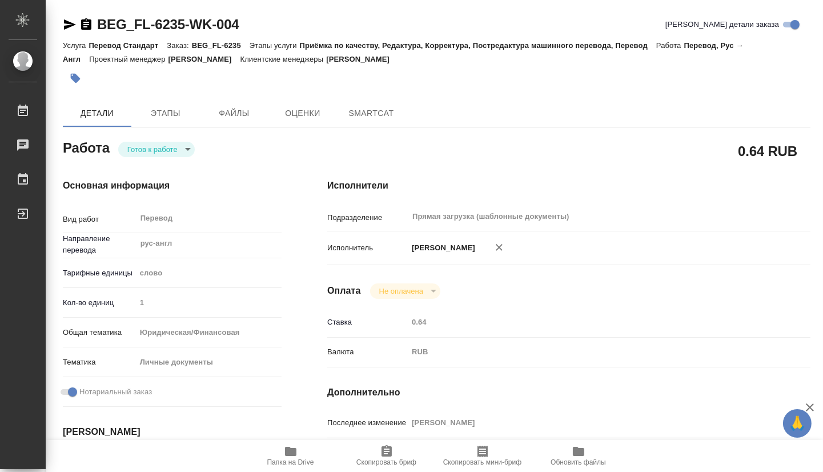
type textarea "x"
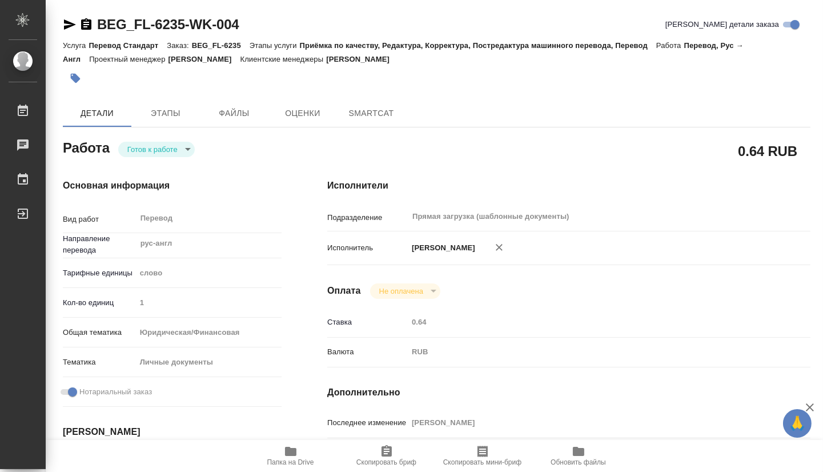
type textarea "x"
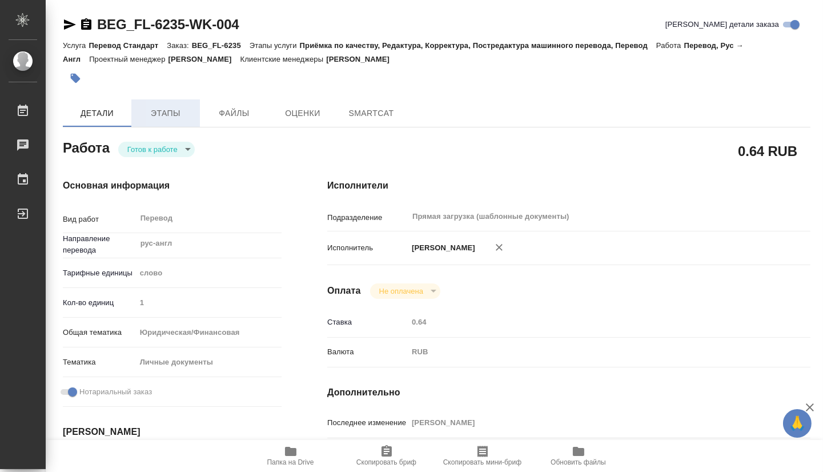
type textarea "x"
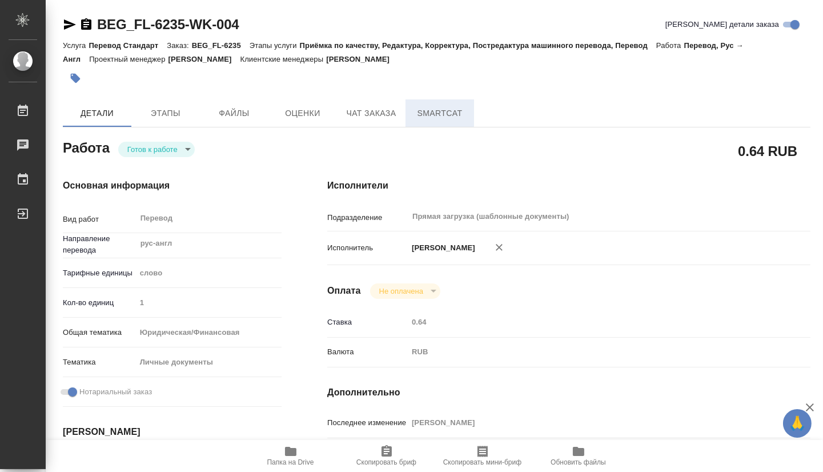
type textarea "x"
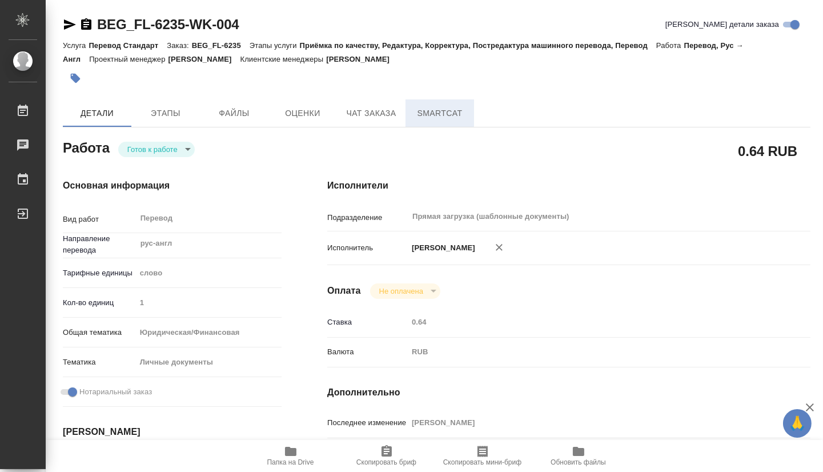
click at [433, 116] on span "SmartCat" at bounding box center [439, 113] width 55 height 14
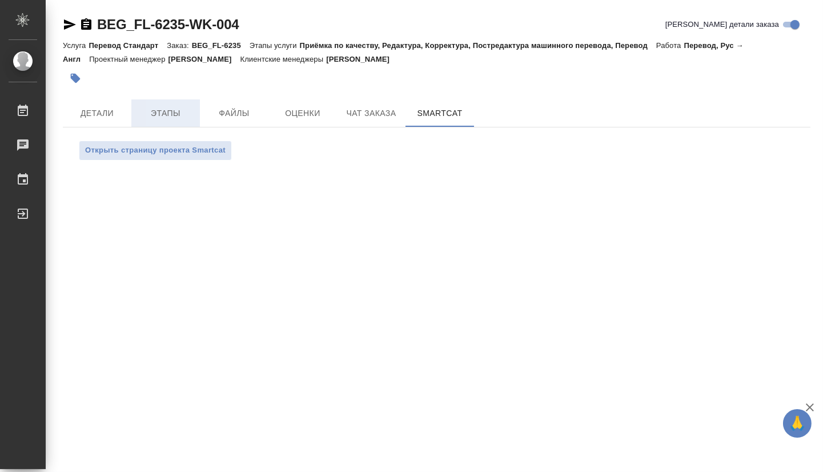
click at [179, 122] on button "Этапы" at bounding box center [165, 112] width 69 height 27
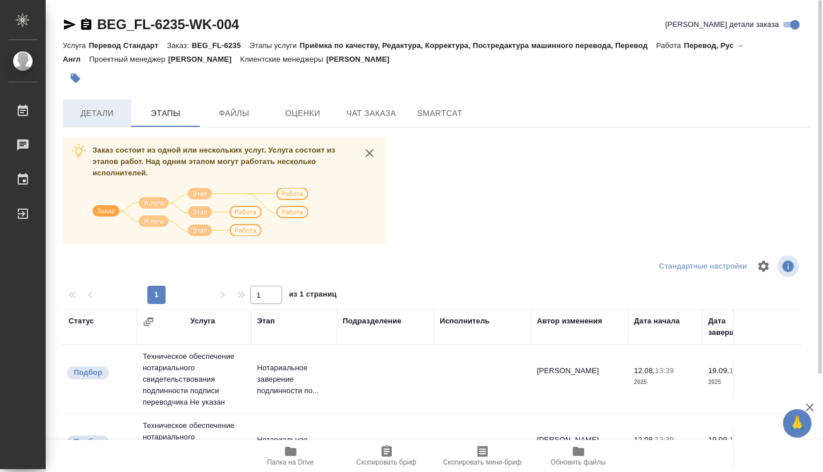
click at [98, 112] on span "Детали" at bounding box center [97, 113] width 55 height 14
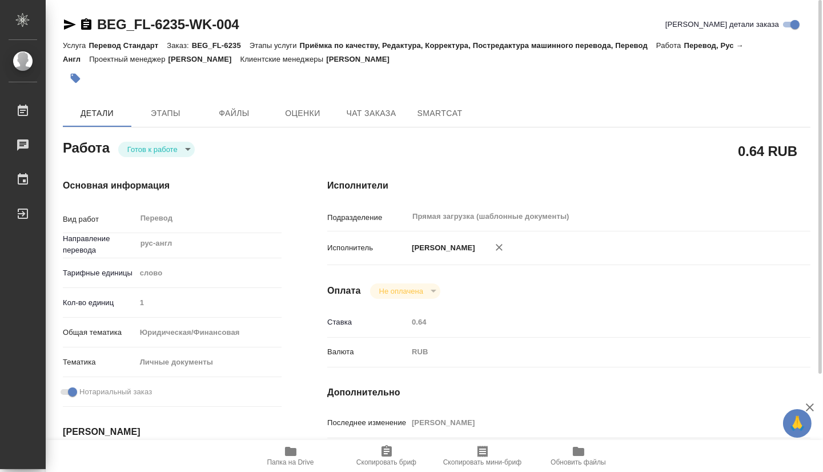
type textarea "x"
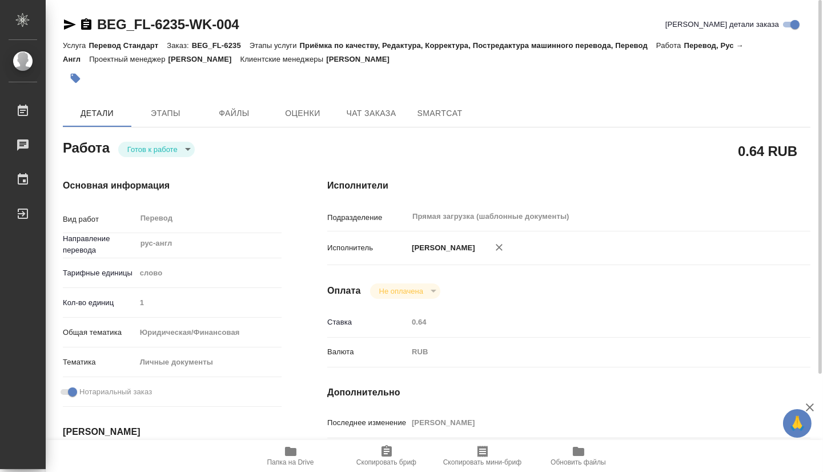
type textarea "x"
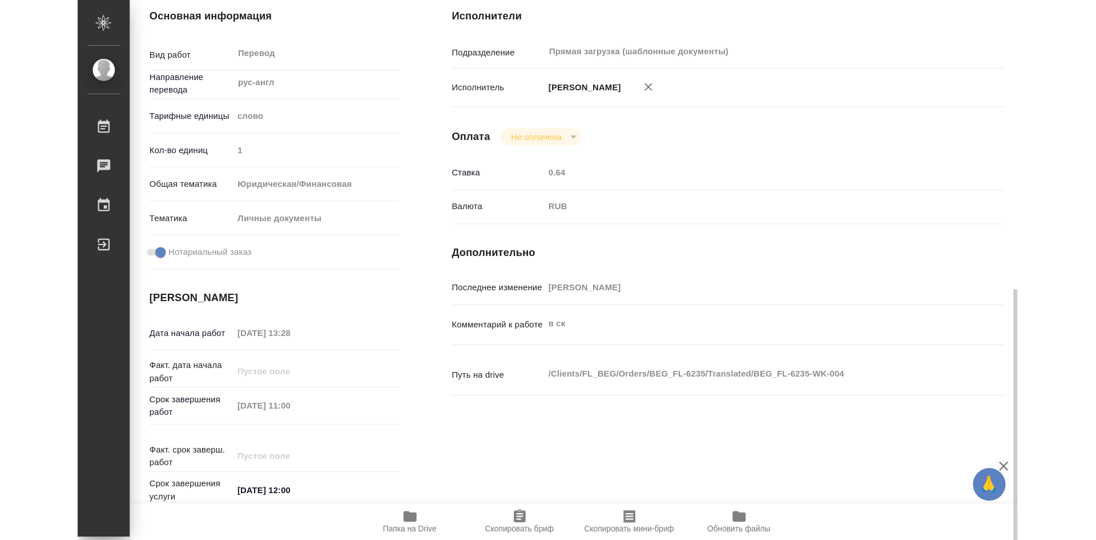
scroll to position [285, 0]
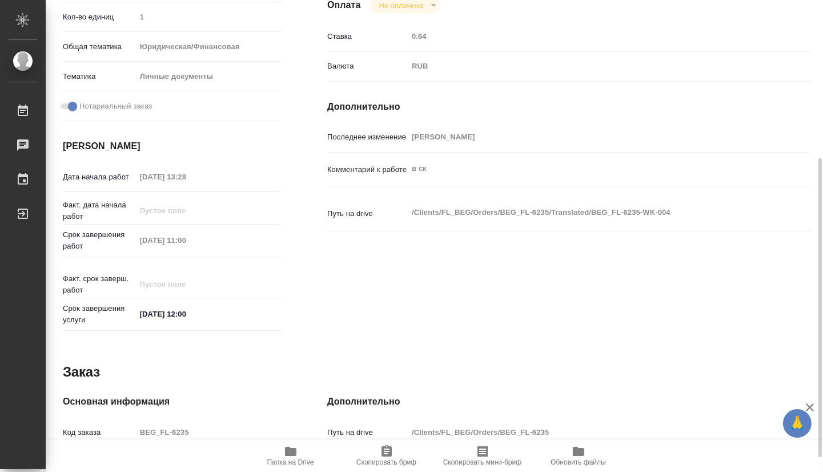
type textarea "x"
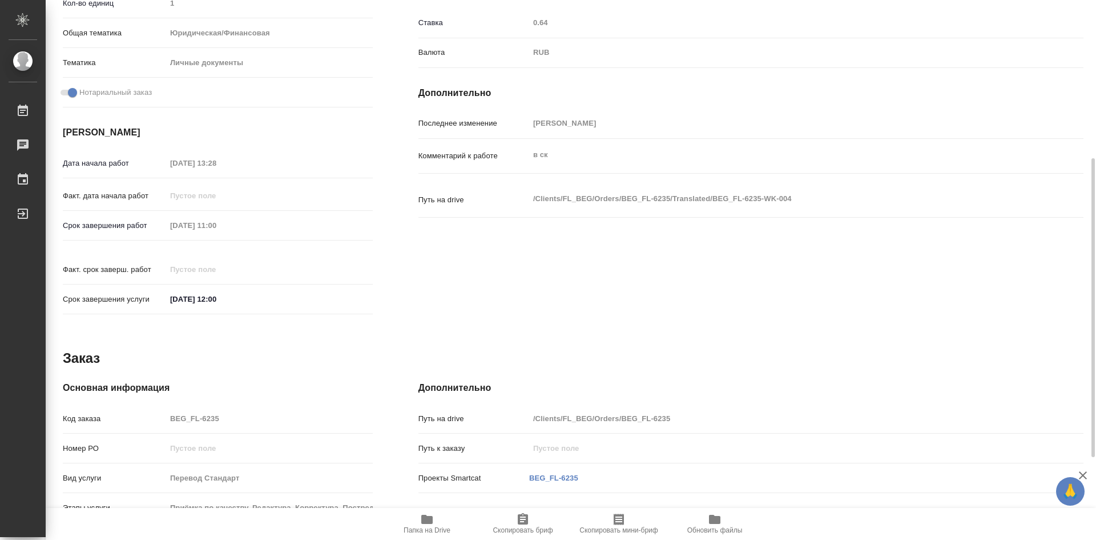
type textarea "x"
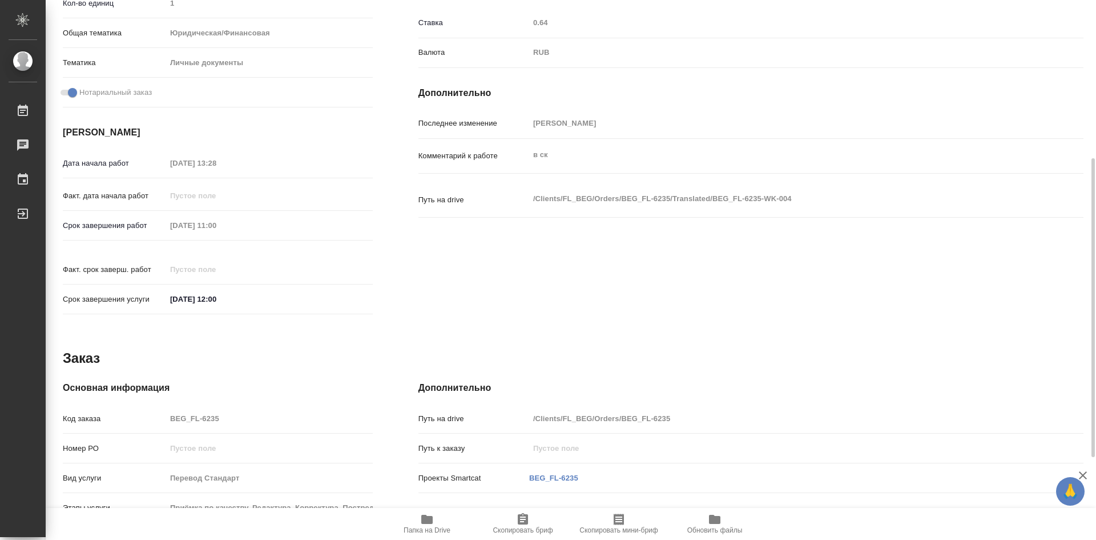
click at [425, 471] on span "Папка на Drive" at bounding box center [427, 530] width 47 height 8
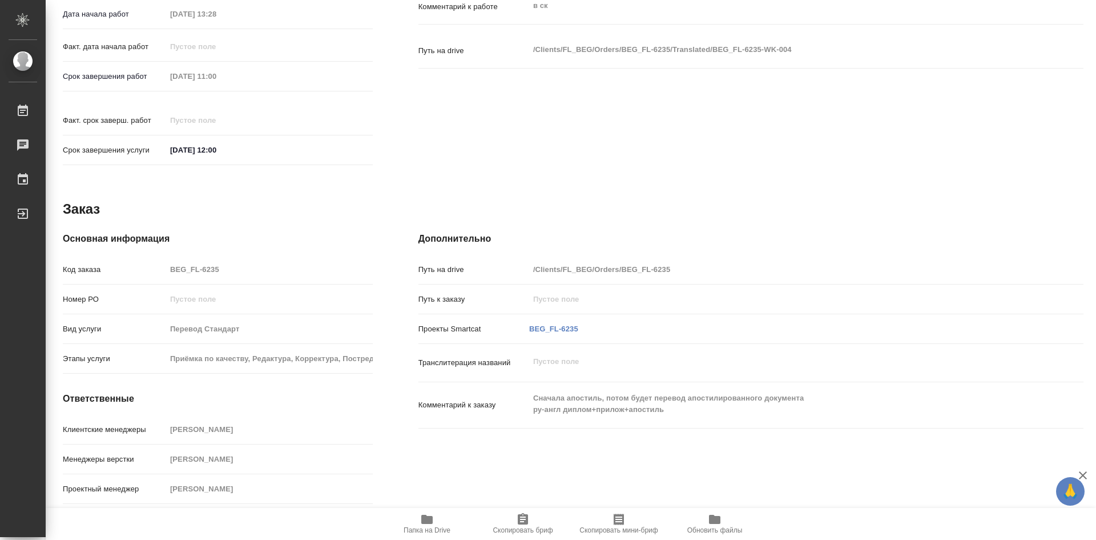
type textarea "x"
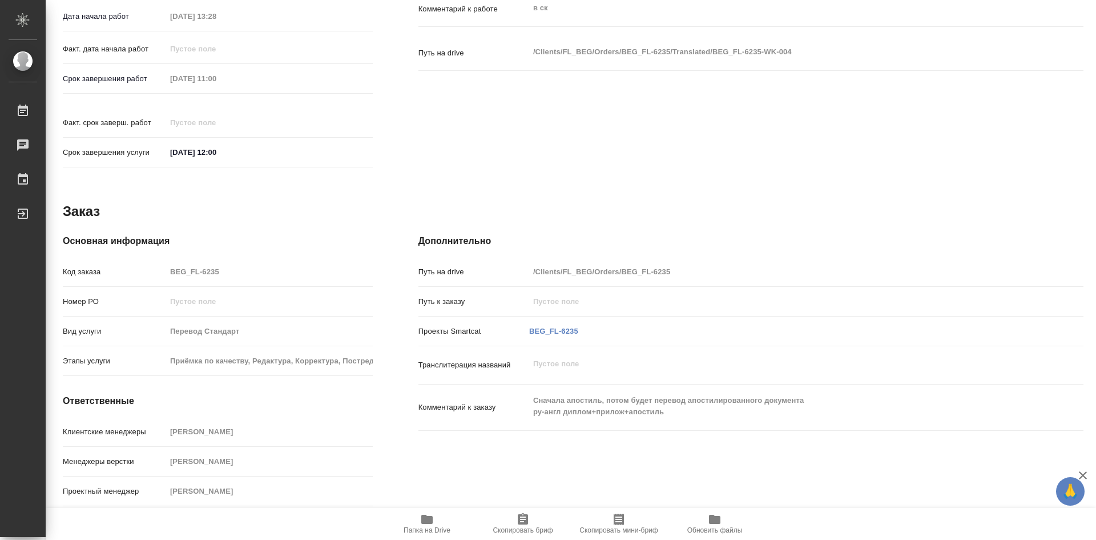
type textarea "x"
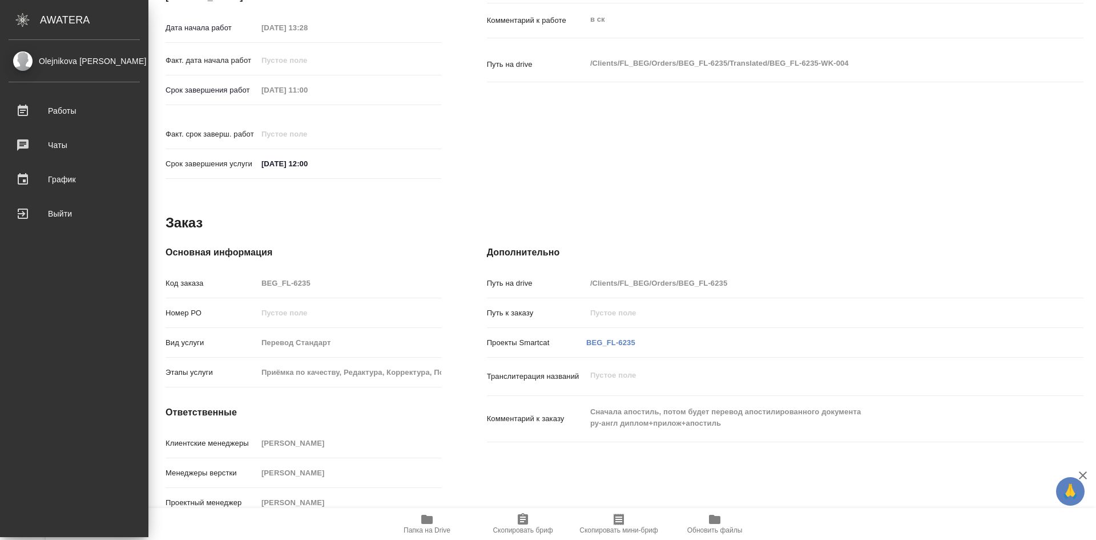
type textarea "x"
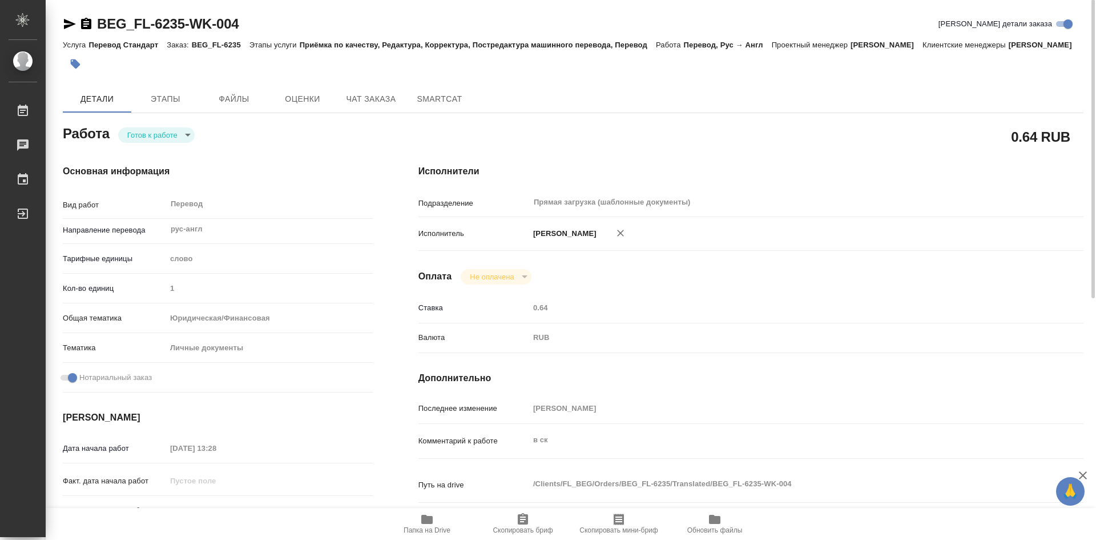
scroll to position [0, 0]
click at [168, 107] on span "Этапы" at bounding box center [165, 99] width 55 height 14
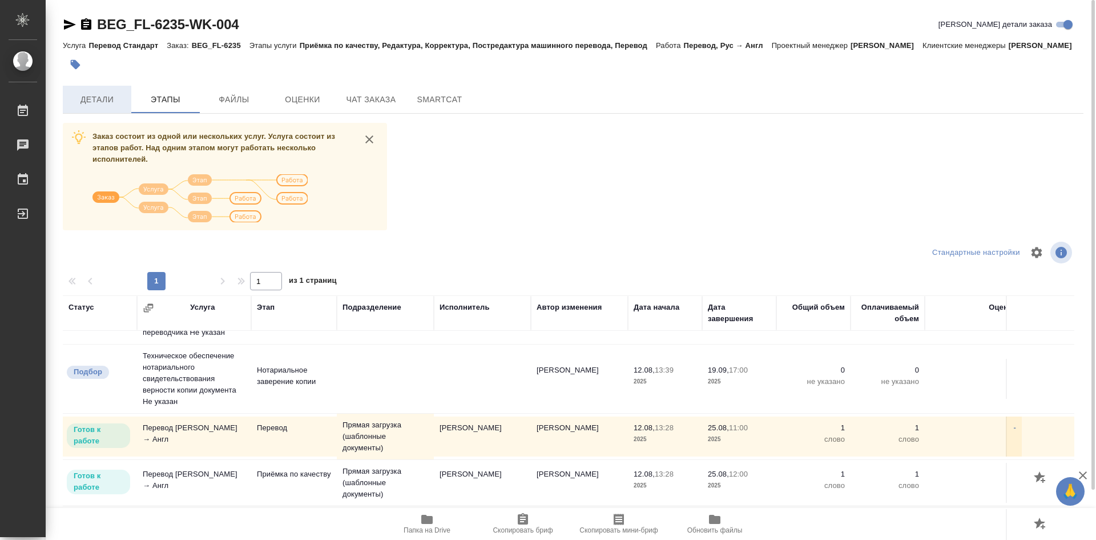
click at [121, 107] on span "Детали" at bounding box center [97, 99] width 55 height 14
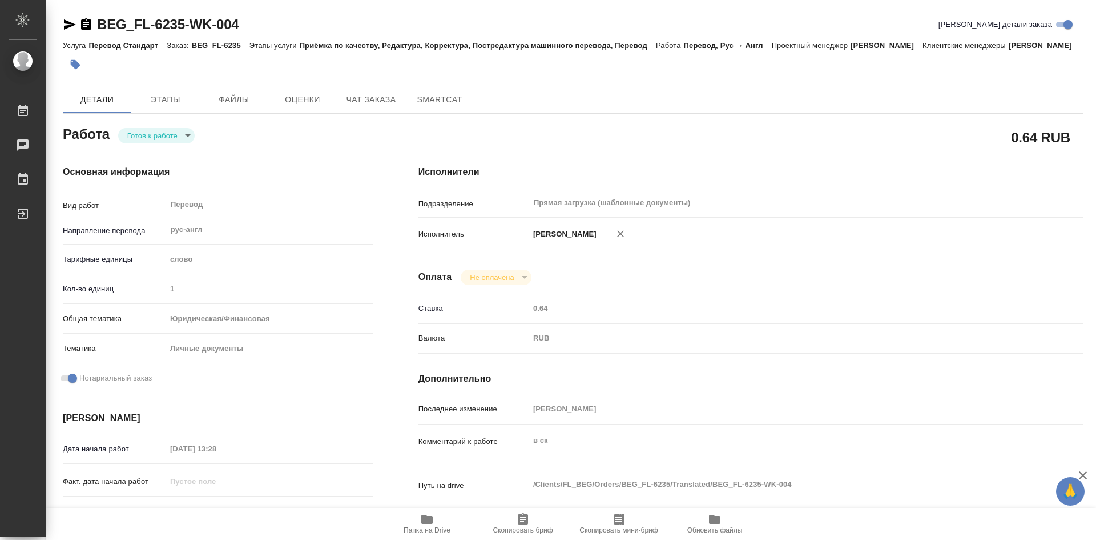
type textarea "x"
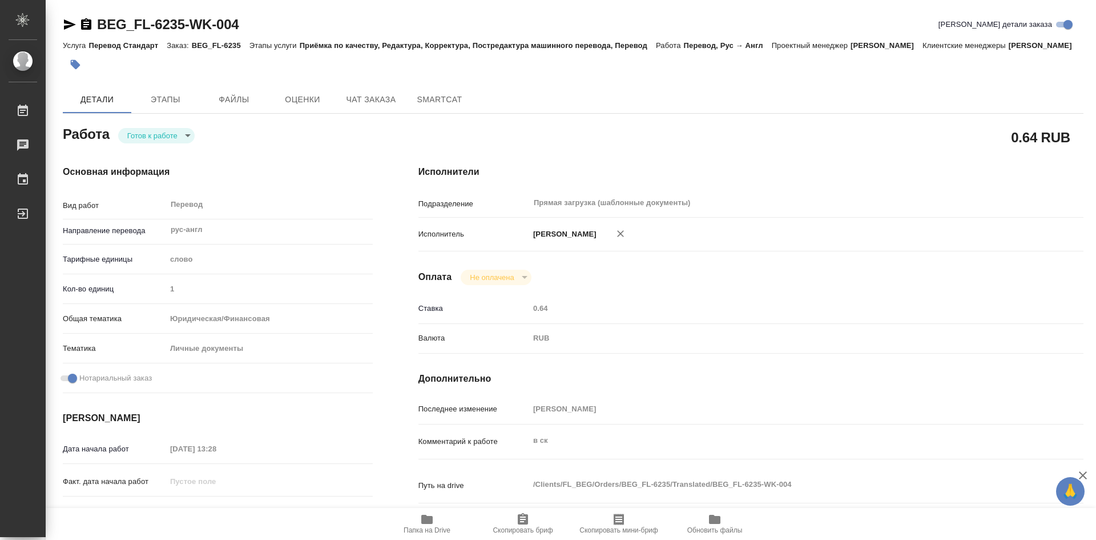
type textarea "x"
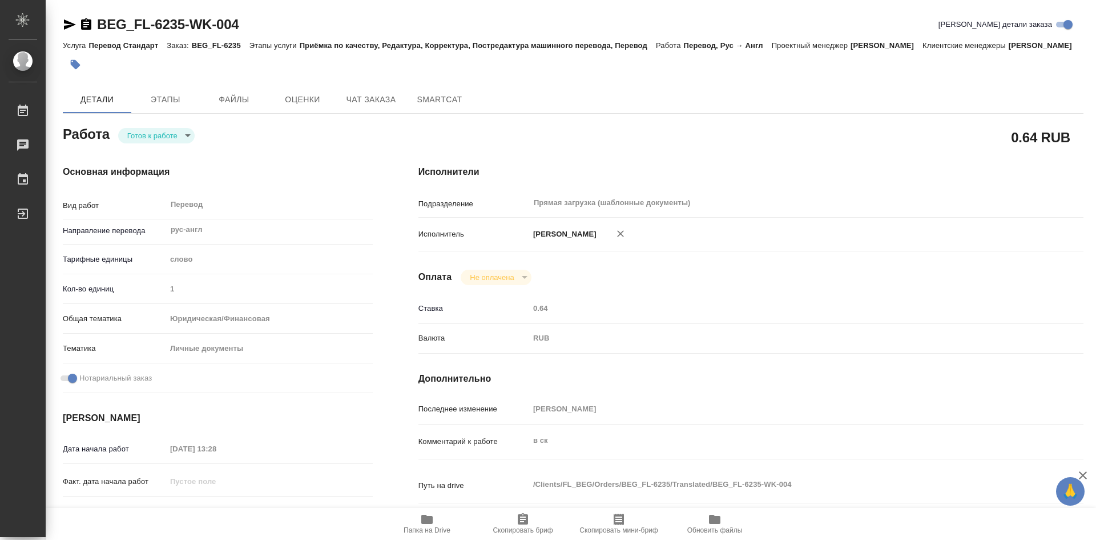
type textarea "x"
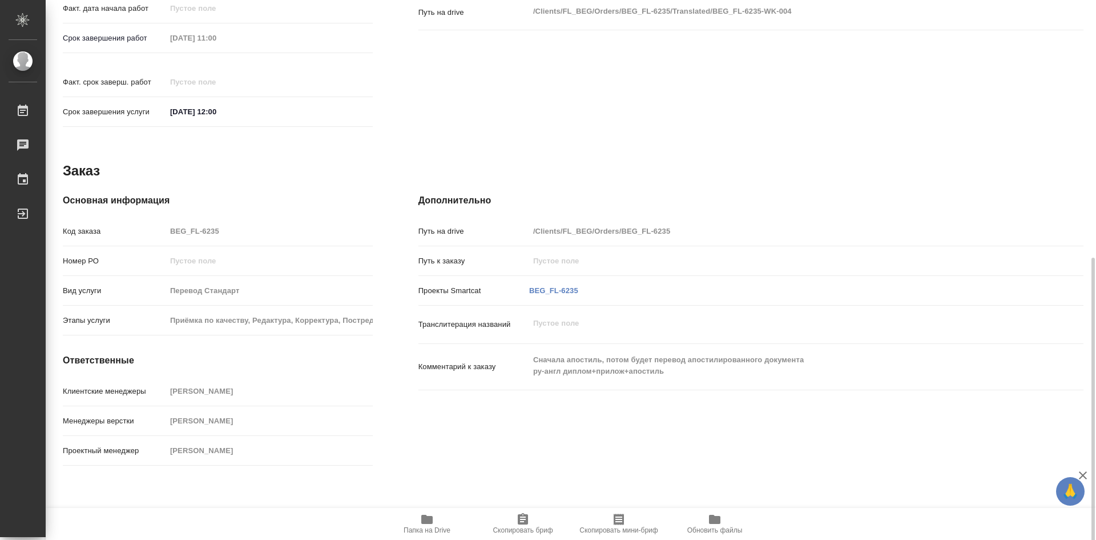
scroll to position [478, 0]
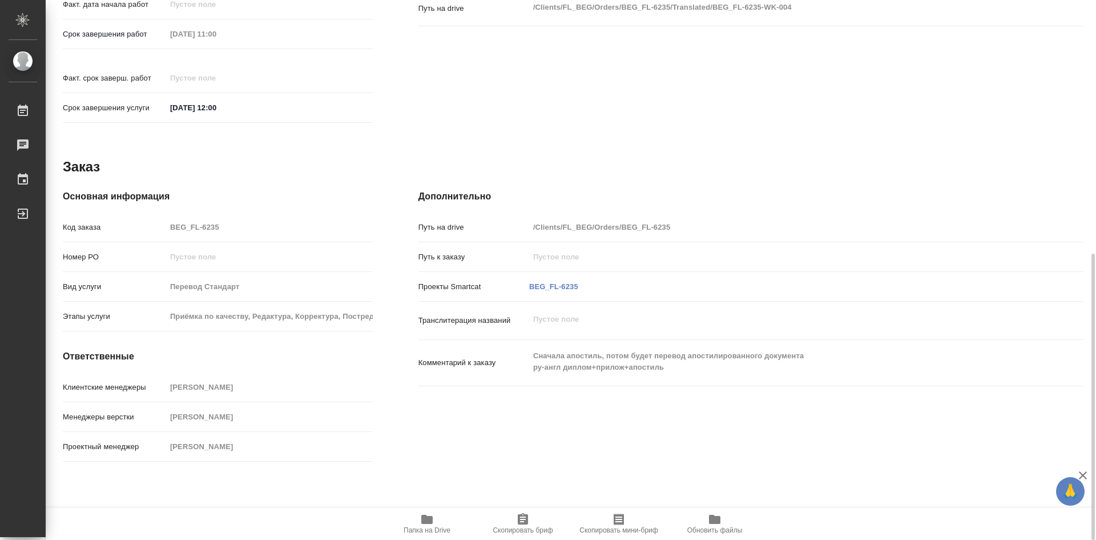
type textarea "x"
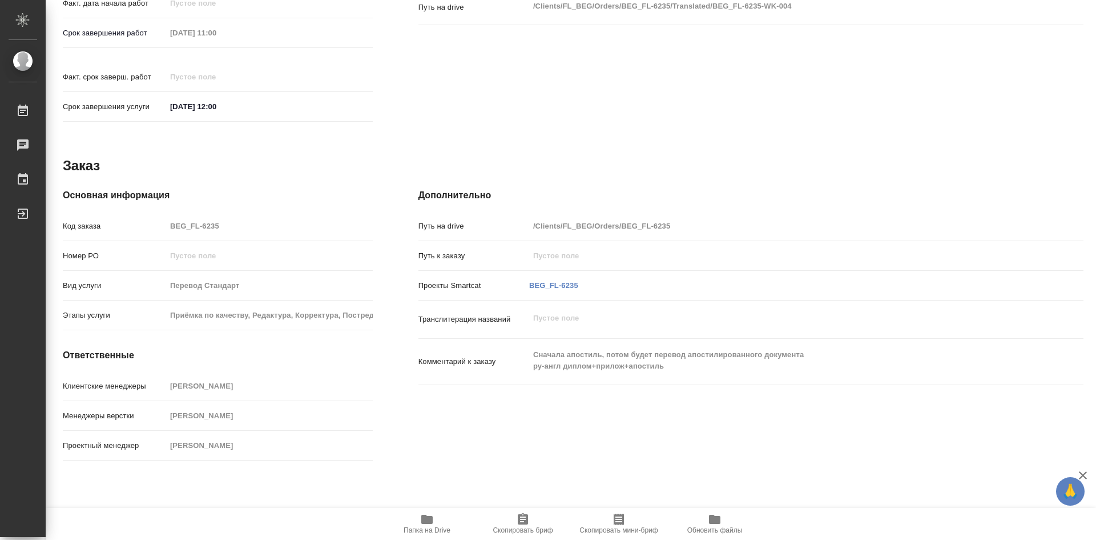
type textarea "x"
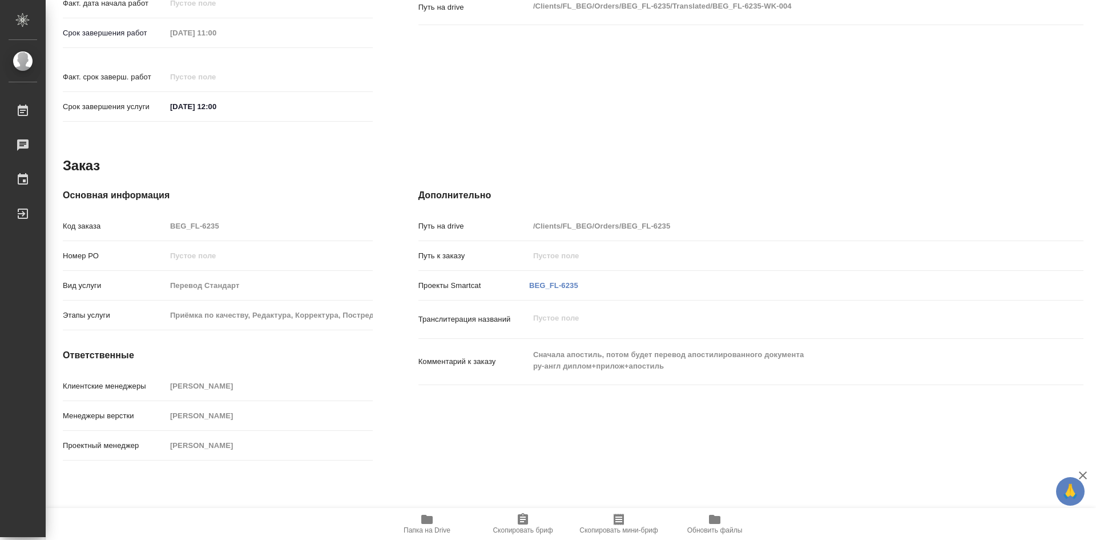
type textarea "x"
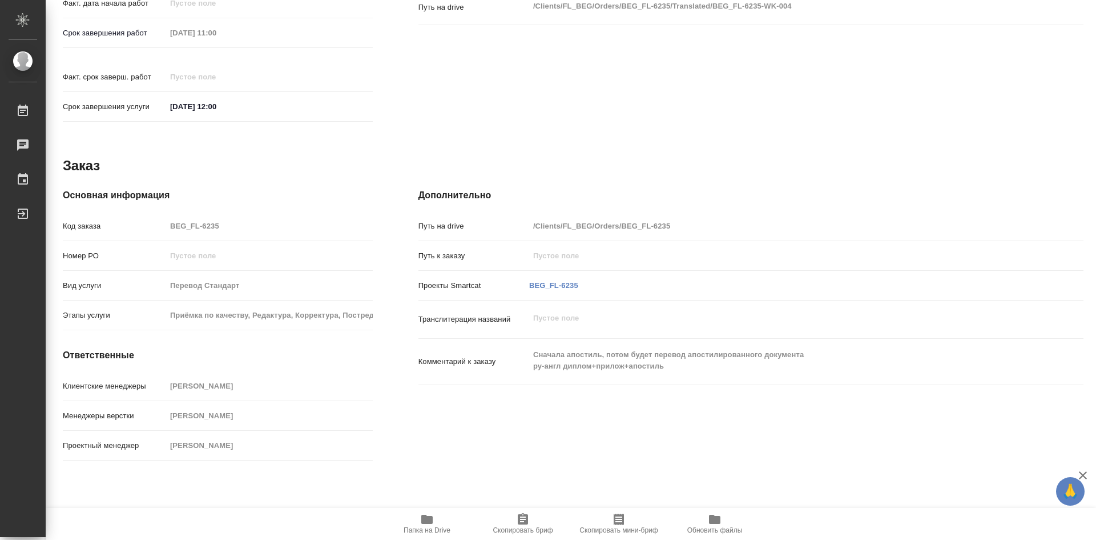
type textarea "x"
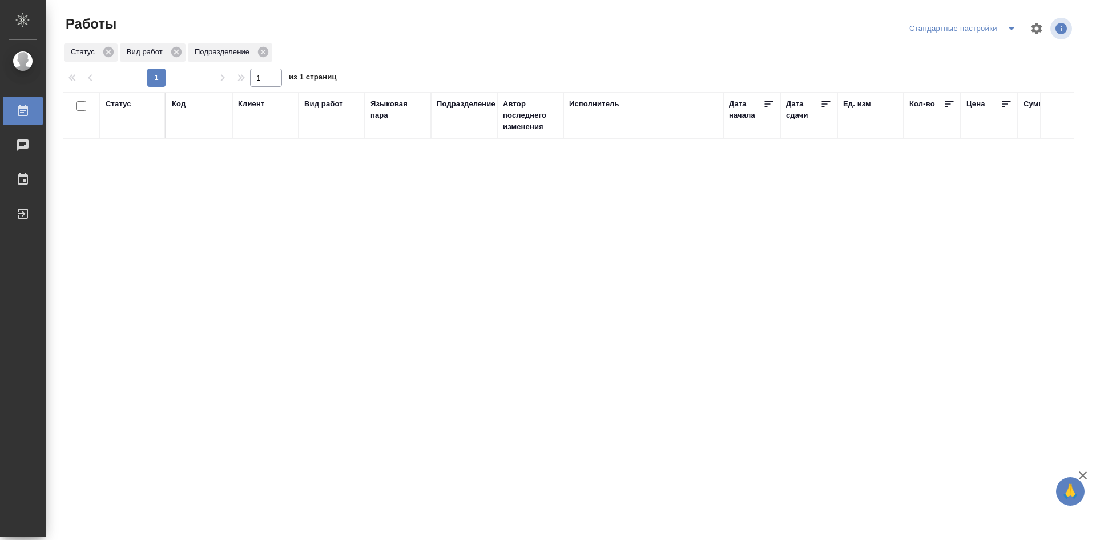
click at [1013, 28] on icon "split button" at bounding box center [1012, 28] width 6 height 3
click at [965, 50] on li "мои" at bounding box center [965, 51] width 116 height 18
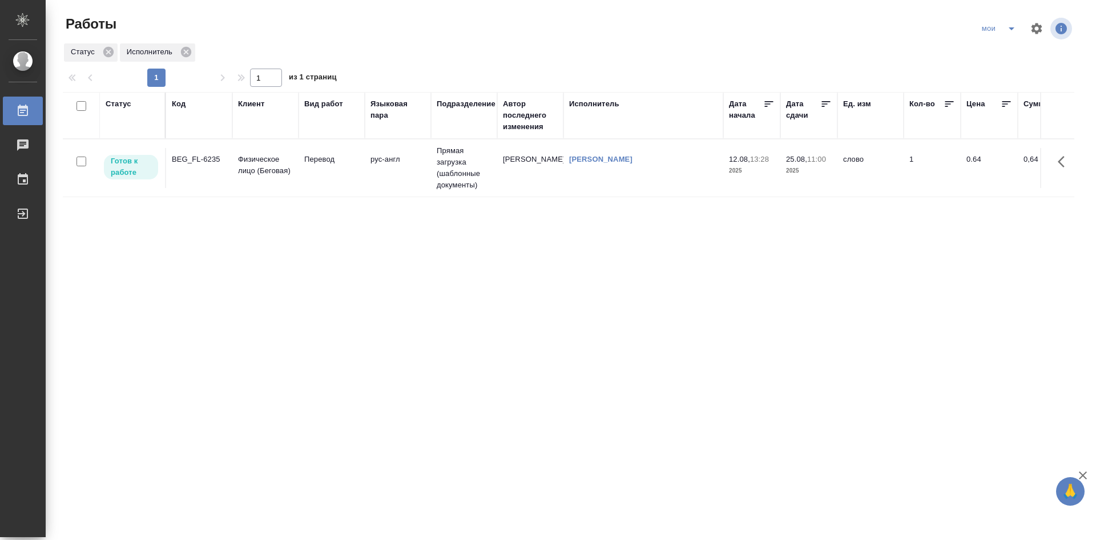
click at [127, 106] on div "Статус" at bounding box center [119, 103] width 26 height 11
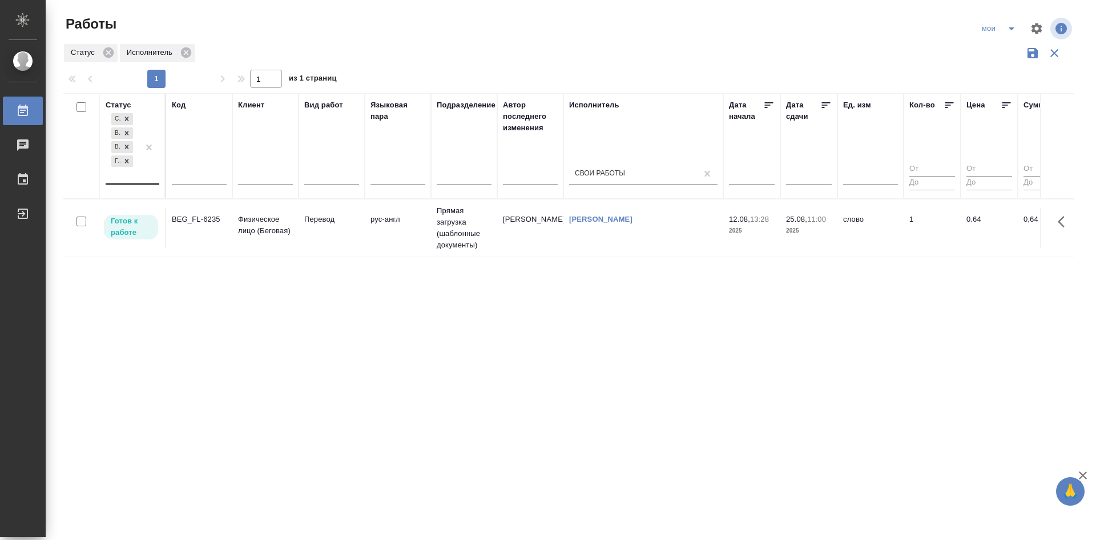
click at [144, 183] on div at bounding box center [149, 147] width 21 height 73
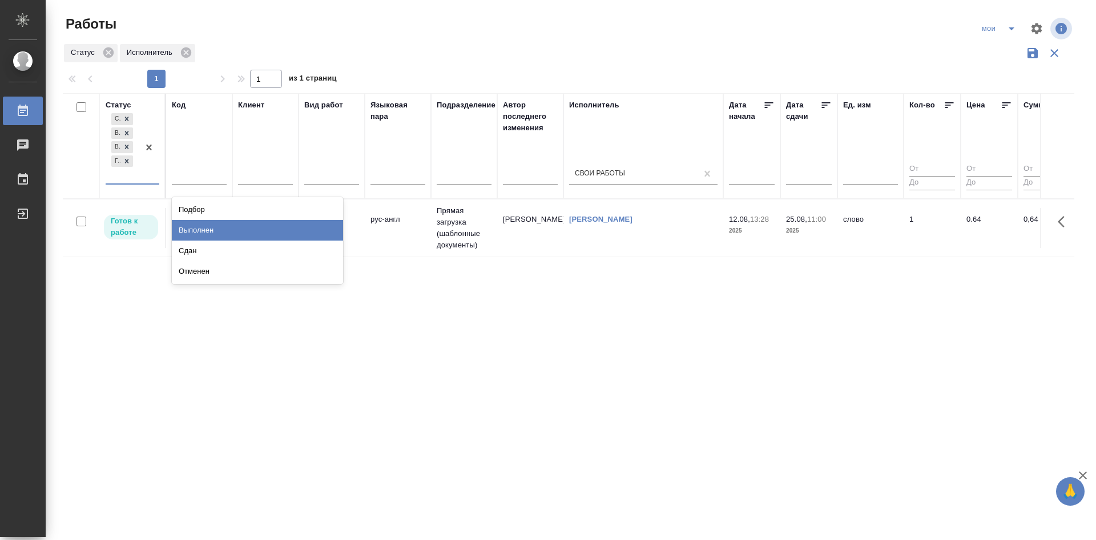
click at [199, 226] on div "Выполнен" at bounding box center [257, 230] width 171 height 21
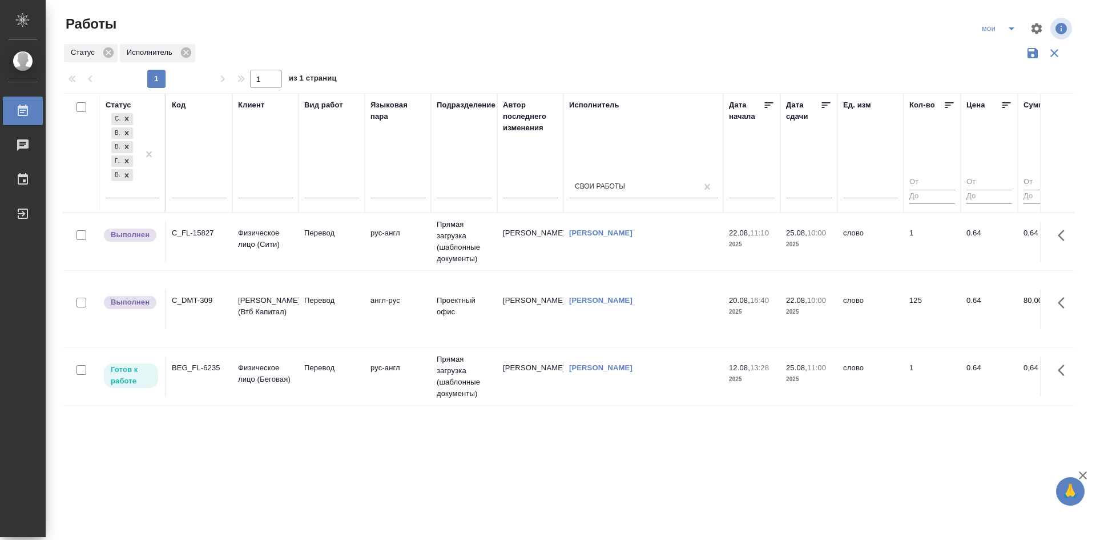
scroll to position [0, 975]
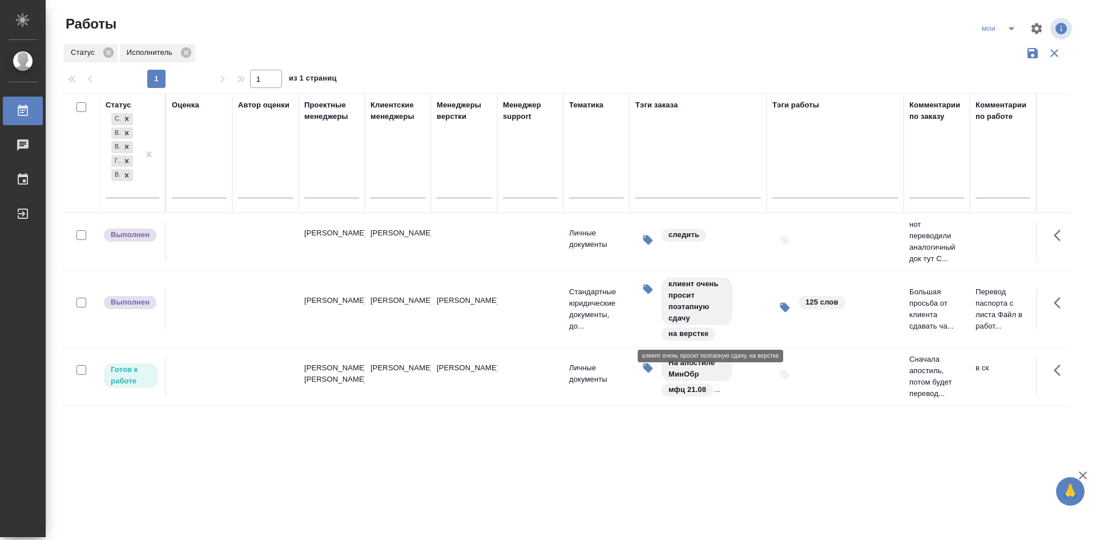
drag, startPoint x: 279, startPoint y: 339, endPoint x: 782, endPoint y: 320, distance: 503.9
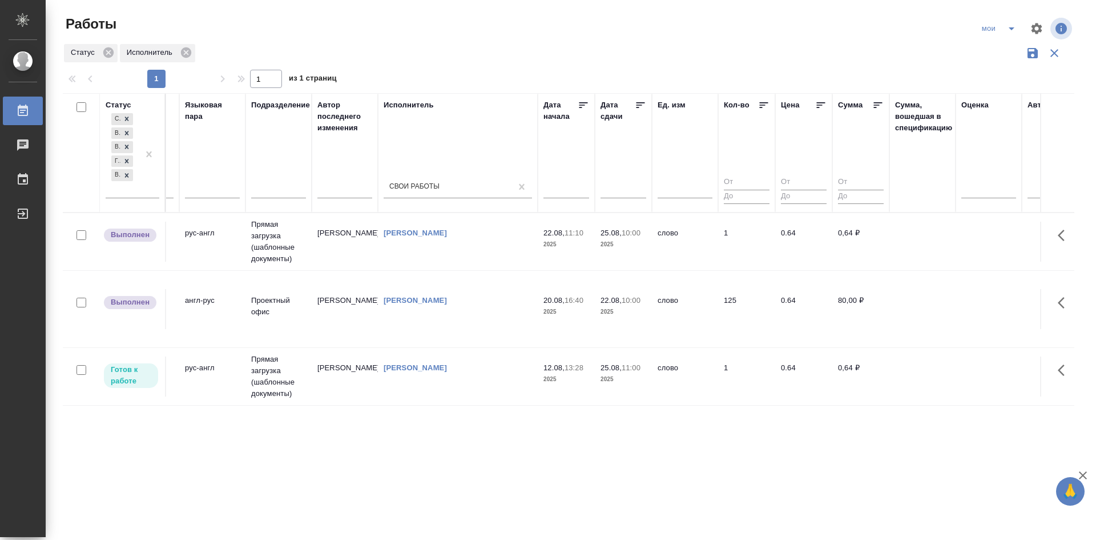
scroll to position [0, 163]
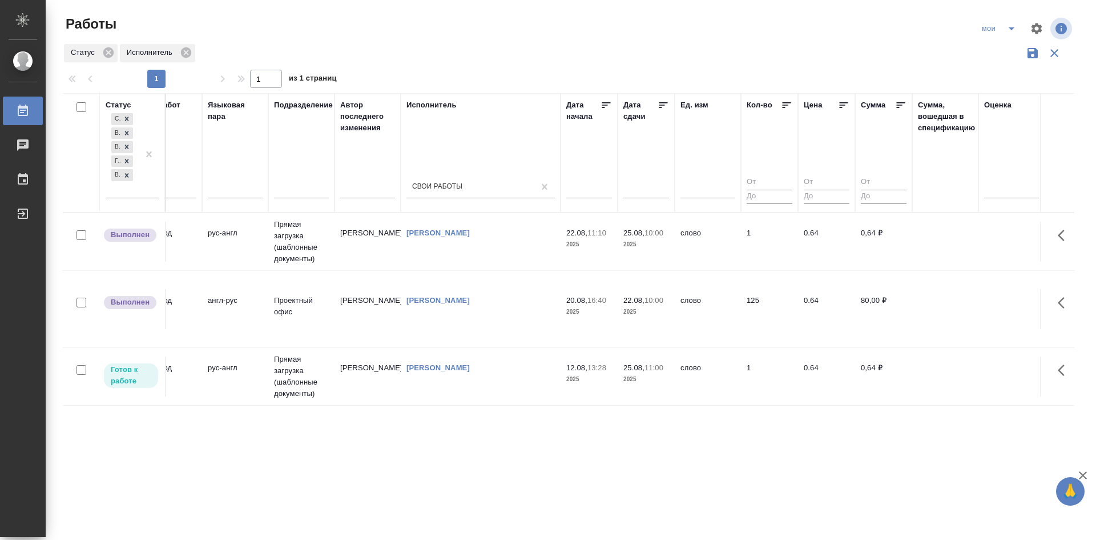
click at [360, 261] on td "[PERSON_NAME]" at bounding box center [368, 242] width 66 height 40
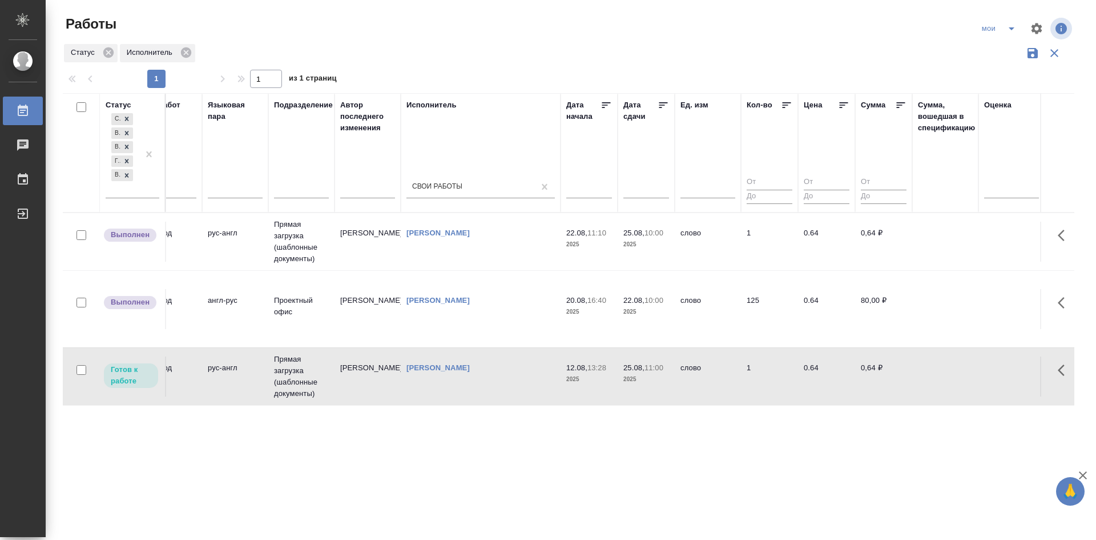
click at [360, 261] on td "[PERSON_NAME]" at bounding box center [368, 242] width 66 height 40
click at [128, 174] on icon at bounding box center [127, 175] width 4 height 4
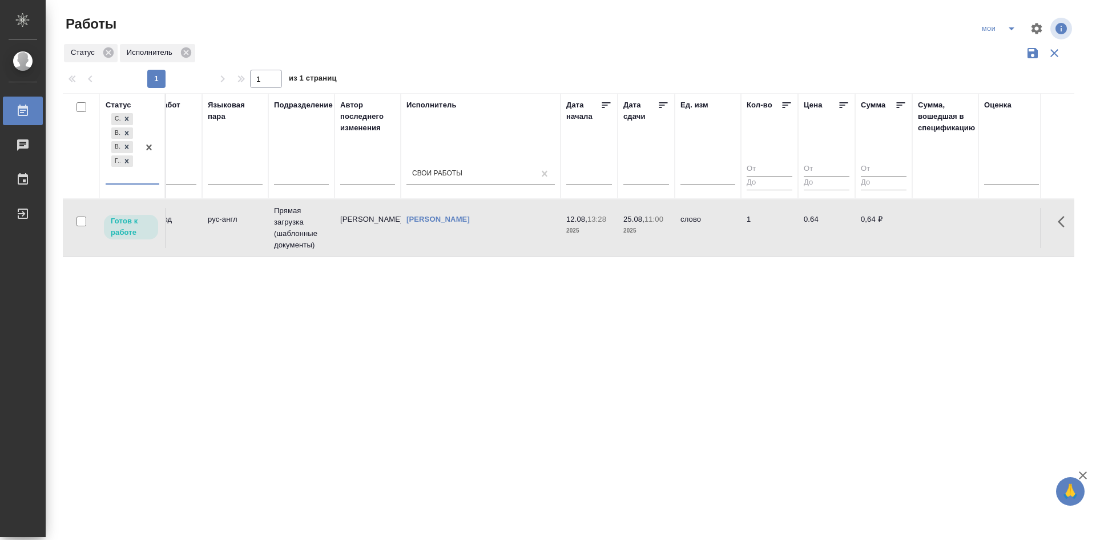
click at [137, 181] on div "Создан В ожидании В работе Готов к работе" at bounding box center [122, 147] width 33 height 73
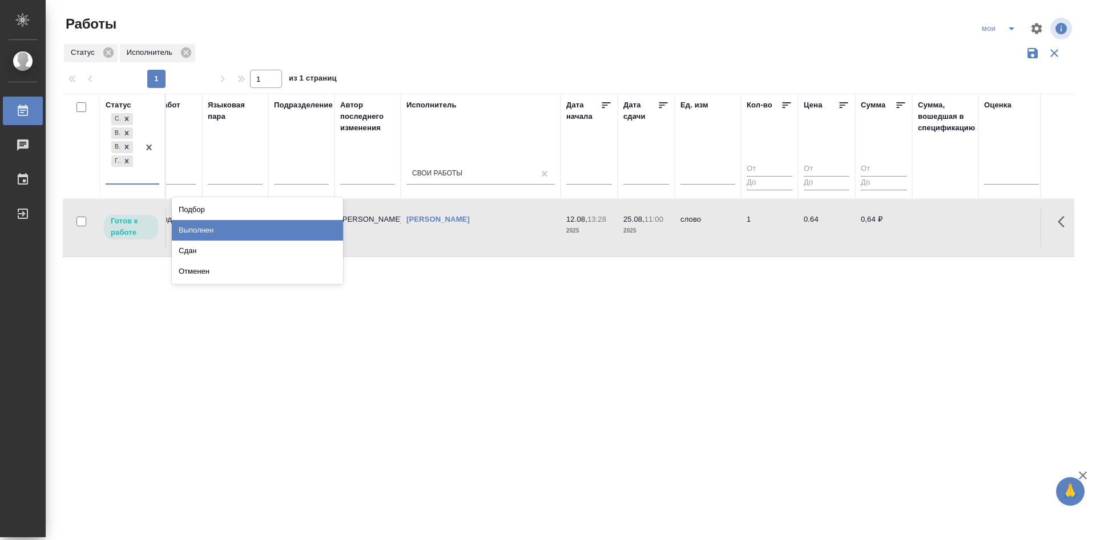
click at [204, 248] on div "Сдан" at bounding box center [257, 250] width 171 height 21
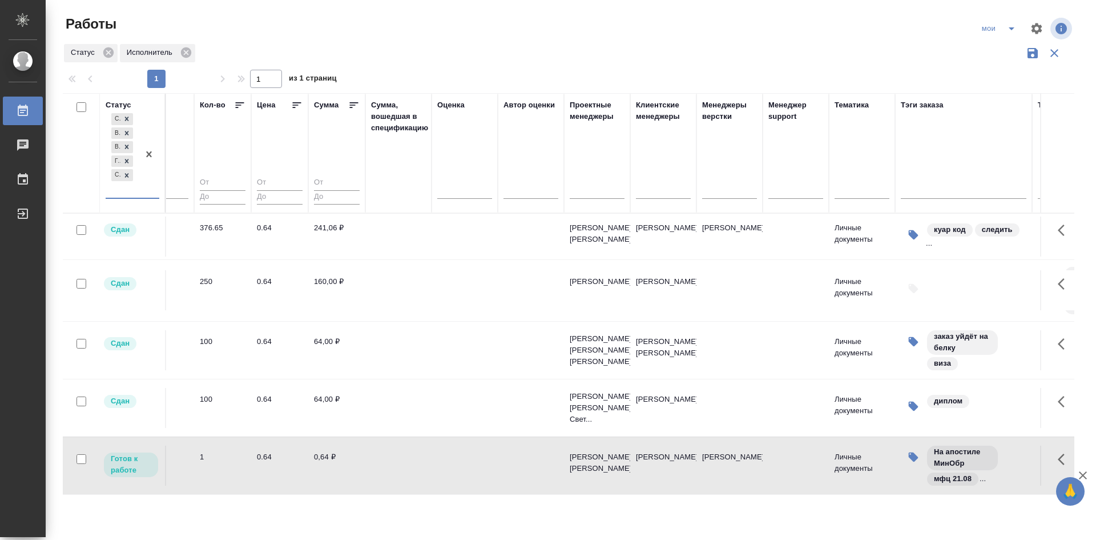
scroll to position [10, 984]
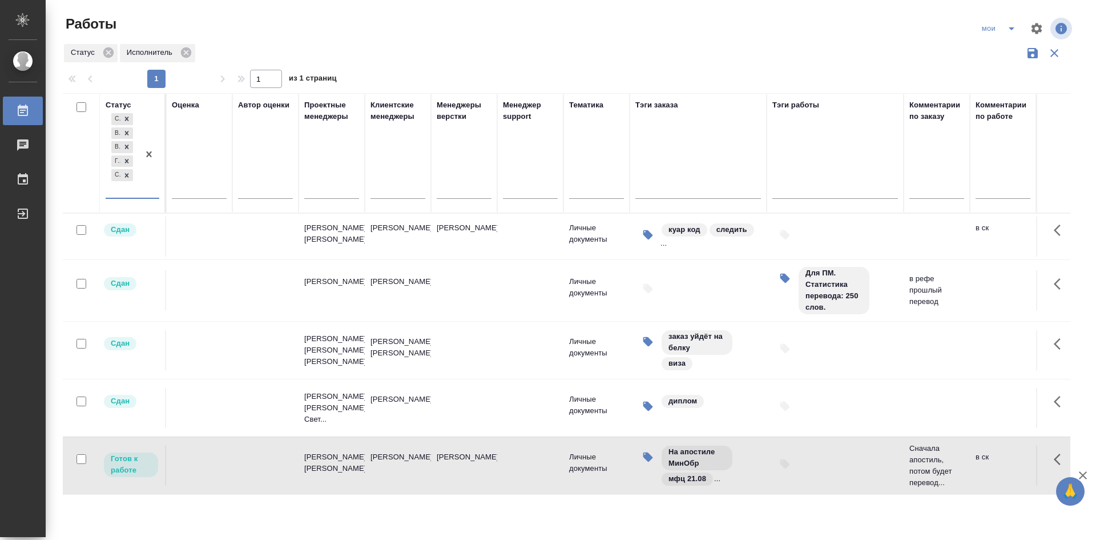
click at [822, 222] on div at bounding box center [835, 234] width 126 height 25
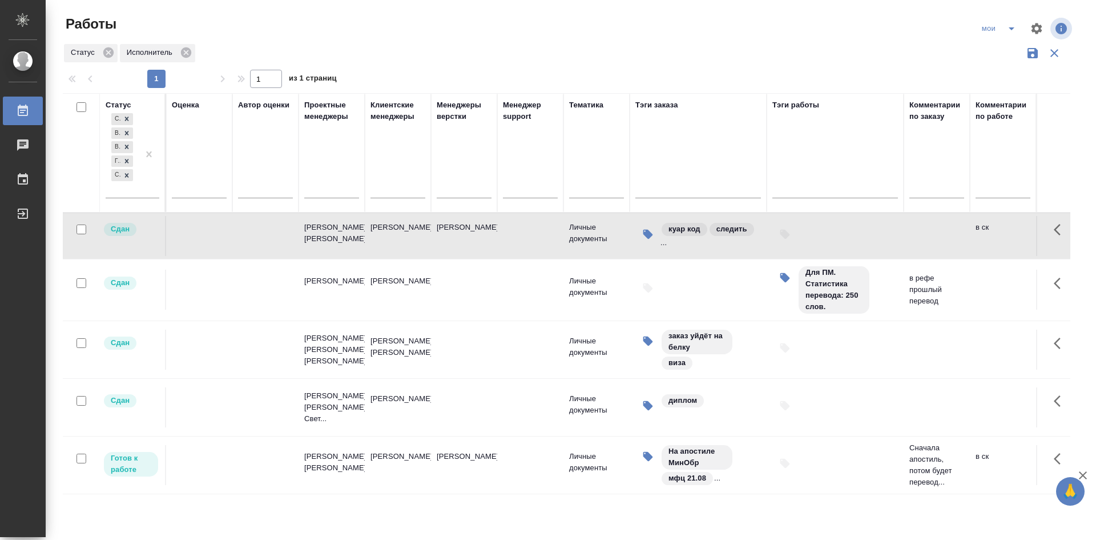
scroll to position [10, 984]
click at [822, 222] on div at bounding box center [835, 234] width 126 height 25
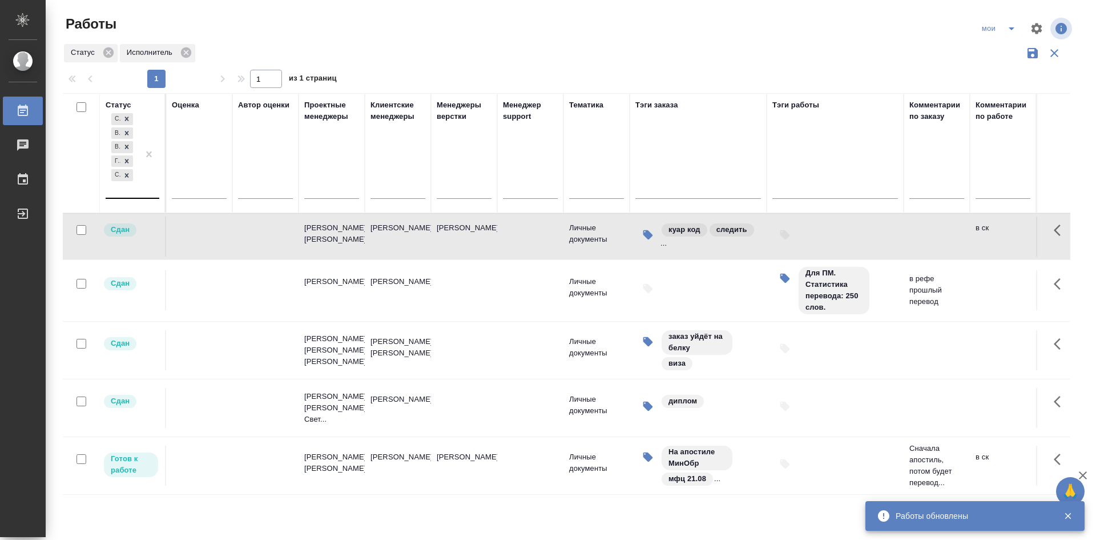
scroll to position [10, 984]
click at [130, 178] on icon at bounding box center [127, 175] width 8 height 8
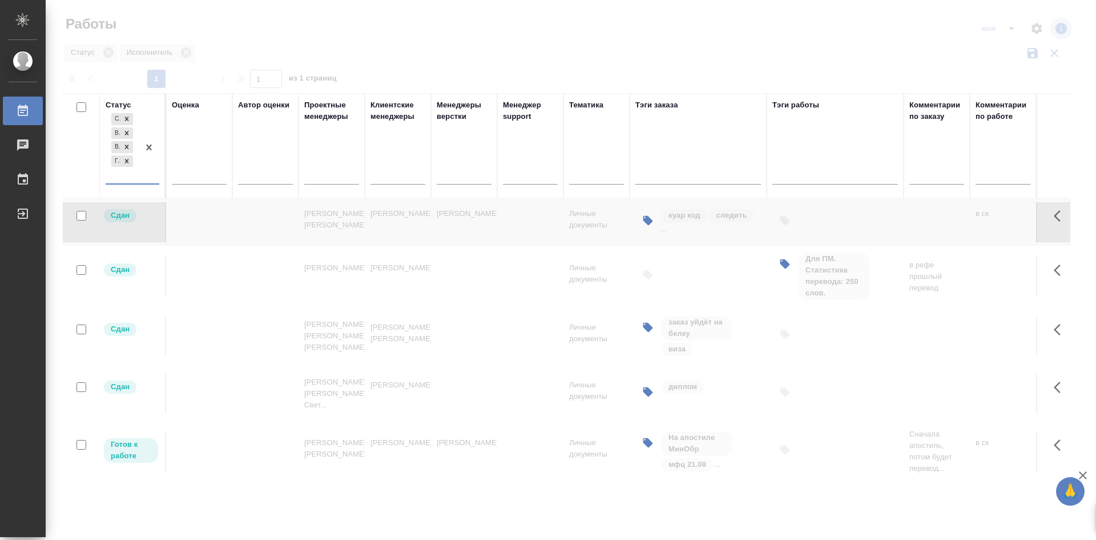
scroll to position [0, 975]
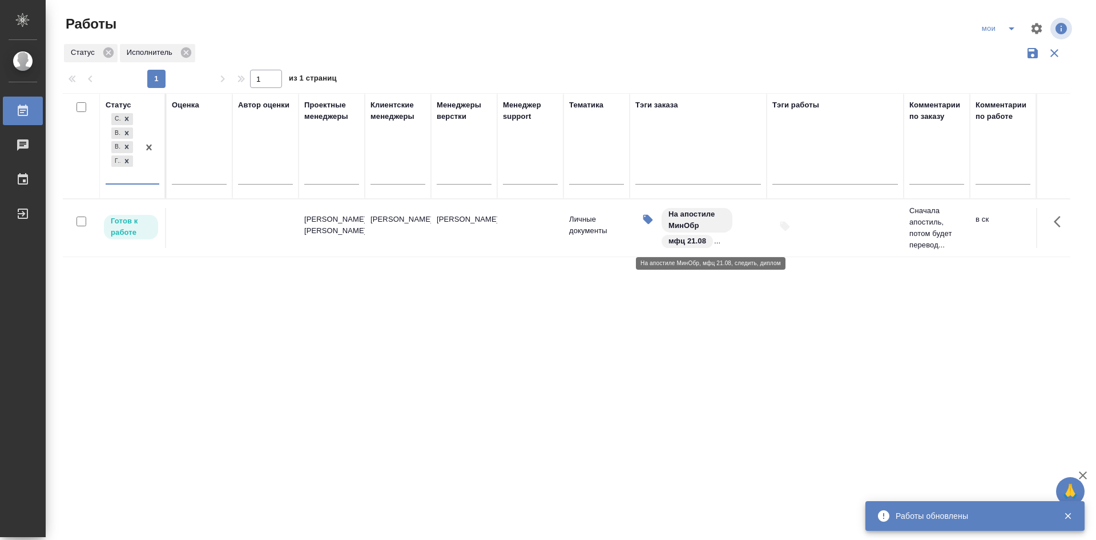
click at [751, 235] on div "На апостиле МинОбр мфц 21.08 ..." at bounding box center [711, 228] width 100 height 42
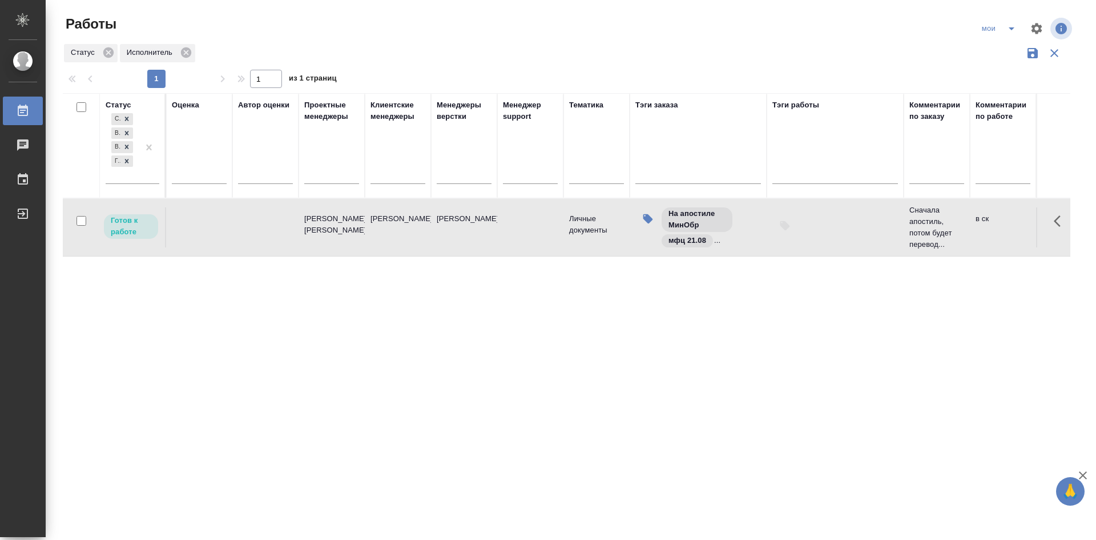
click at [275, 235] on td at bounding box center [265, 227] width 66 height 40
click at [1012, 29] on icon "split button" at bounding box center [1012, 28] width 6 height 3
click at [1003, 51] on li "Стандартные настройки" at bounding box center [1000, 51] width 110 height 18
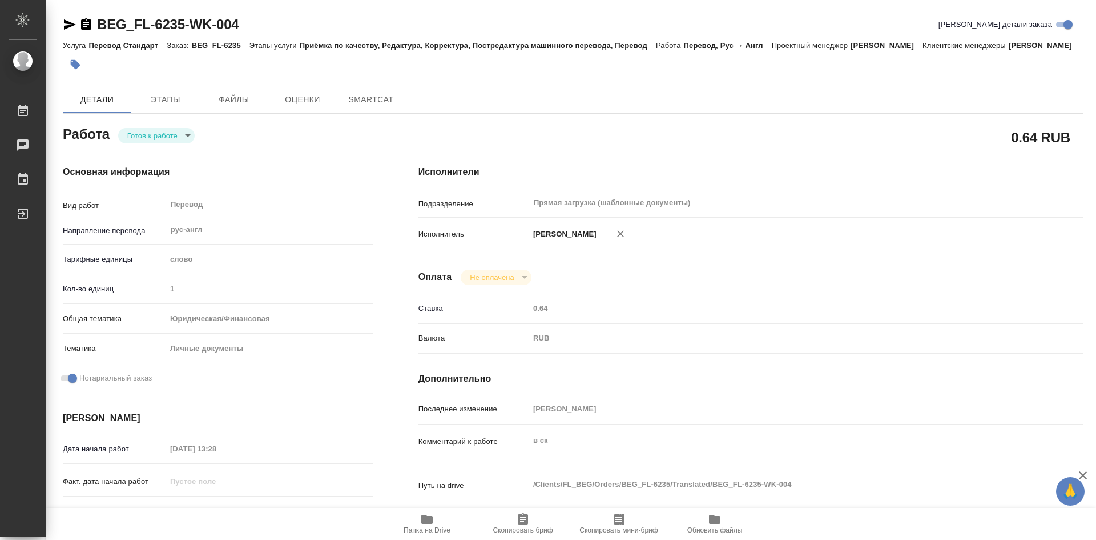
type textarea "x"
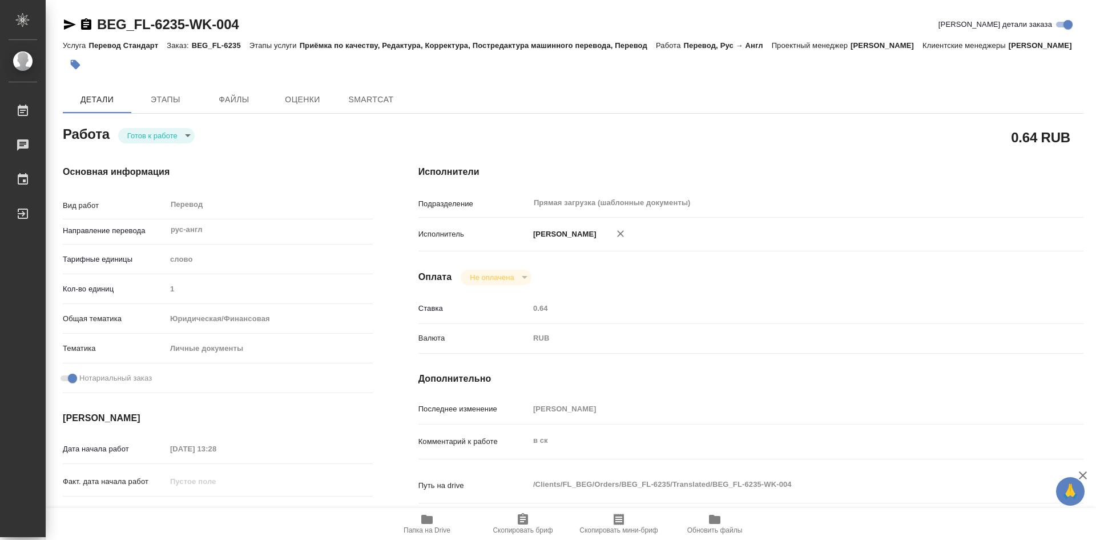
type textarea "x"
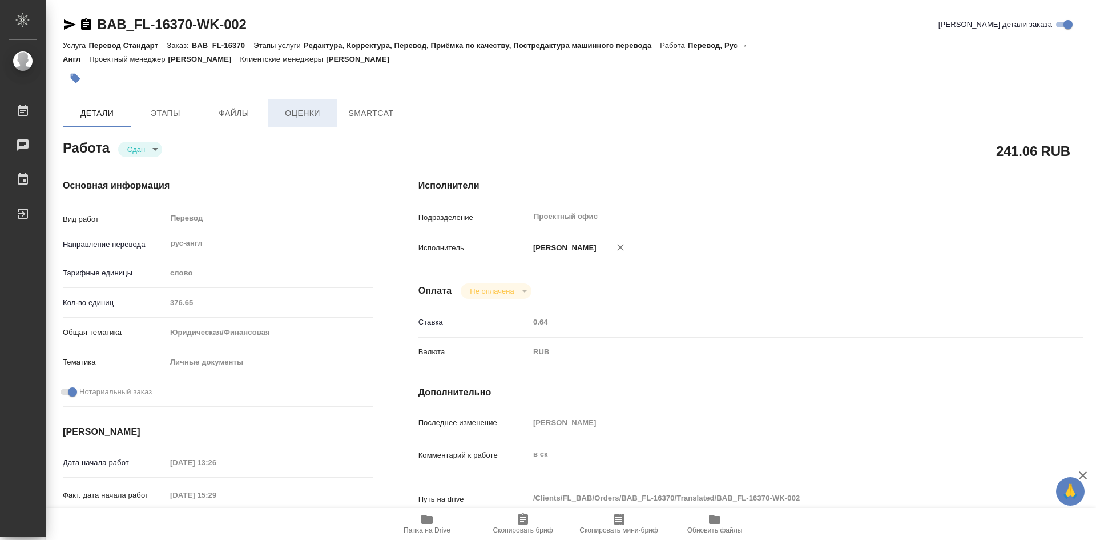
type textarea "x"
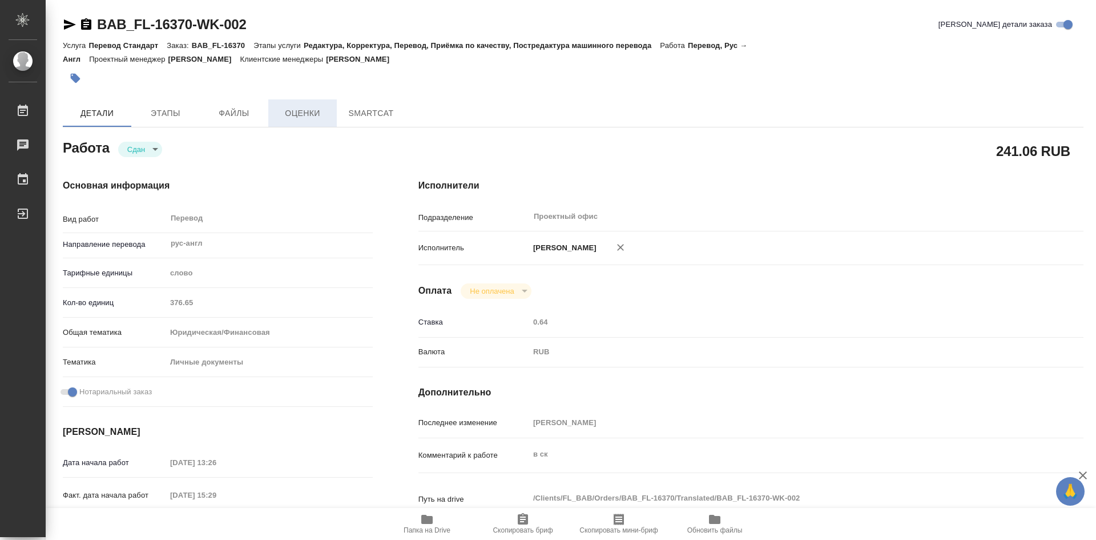
type textarea "x"
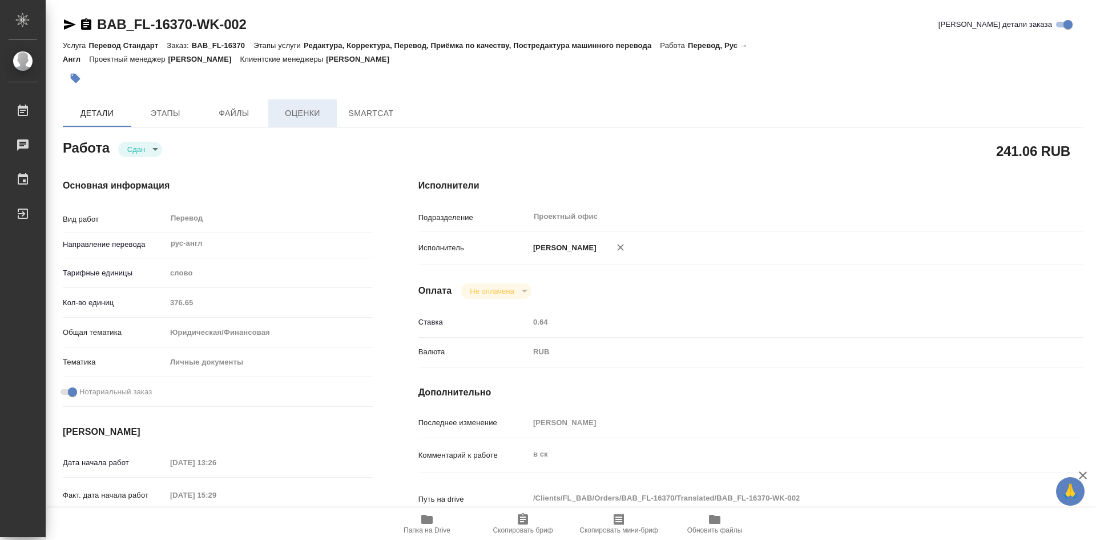
type textarea "x"
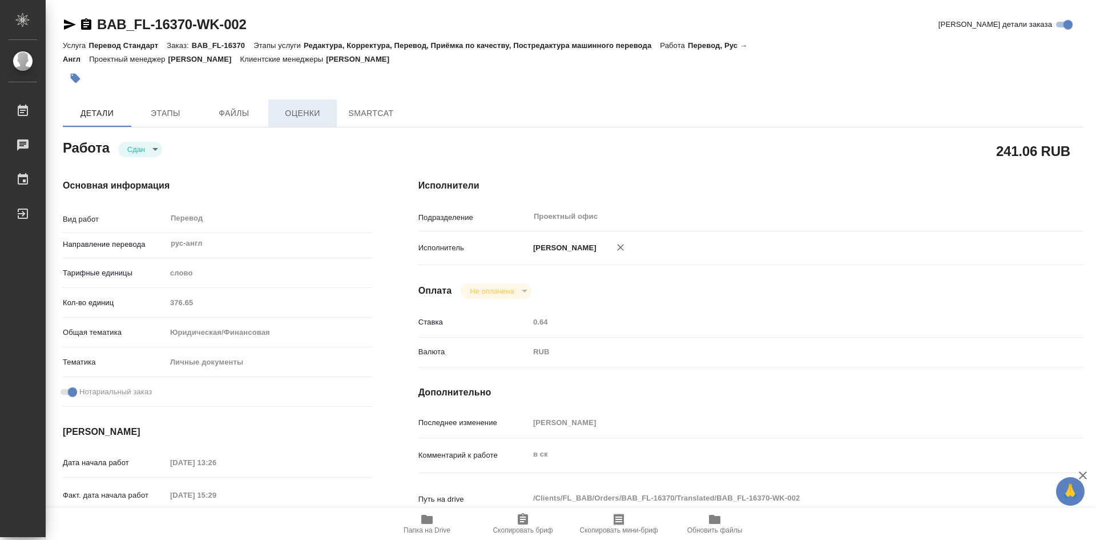
type textarea "x"
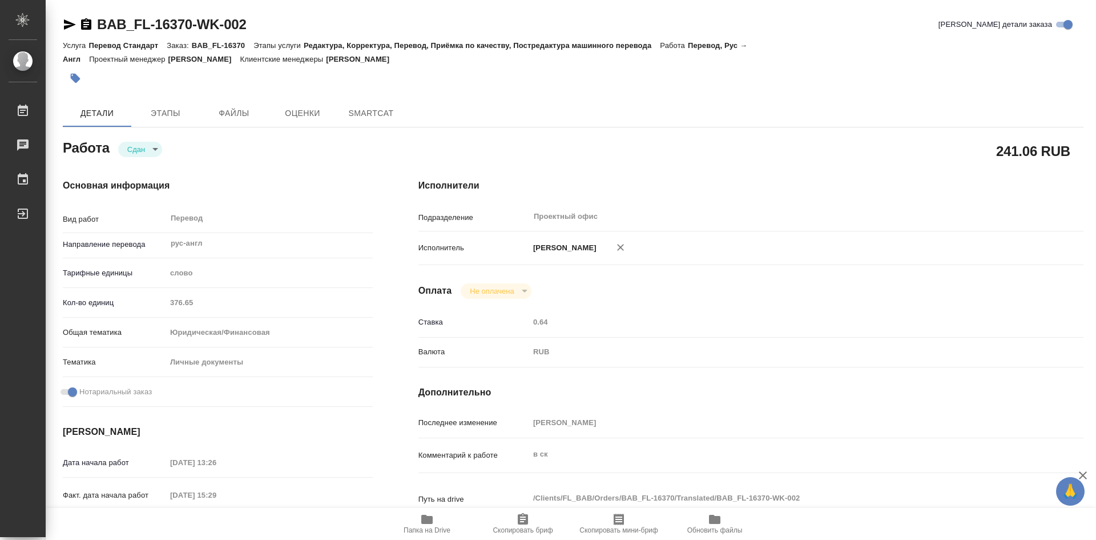
type textarea "x"
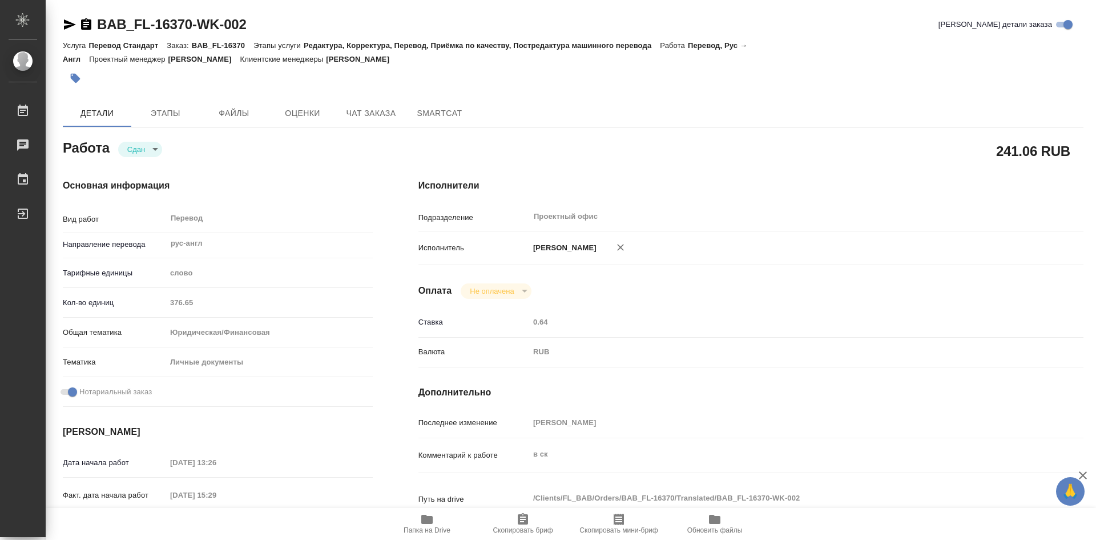
click at [434, 512] on button "Папка на Drive" at bounding box center [427, 524] width 96 height 32
type textarea "x"
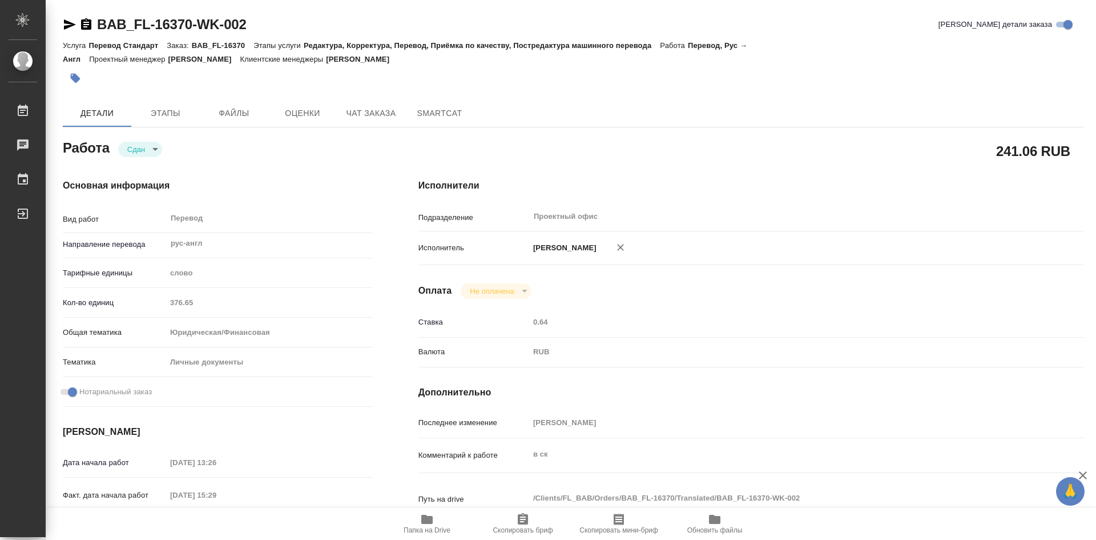
type textarea "x"
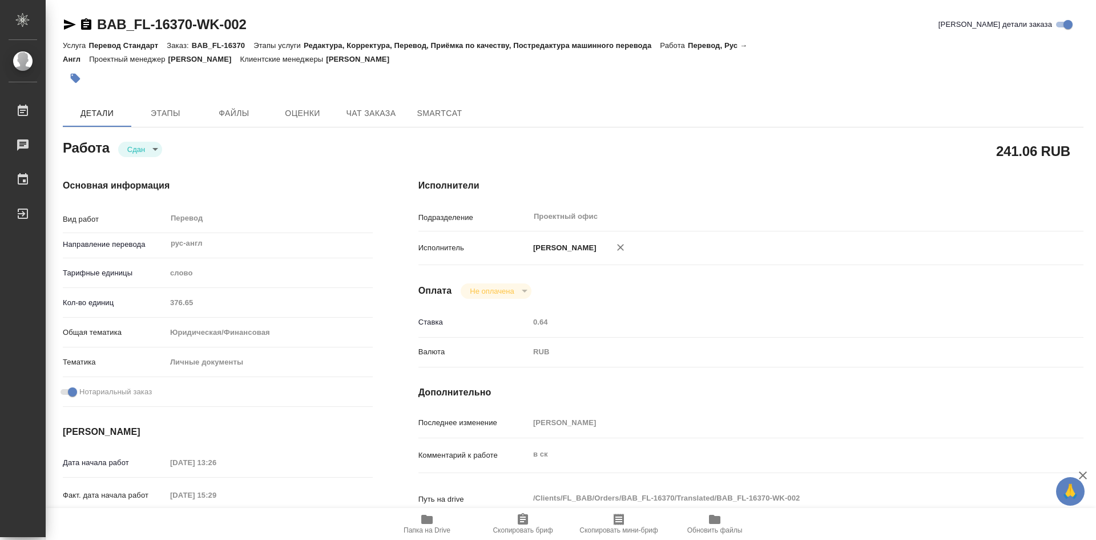
type textarea "x"
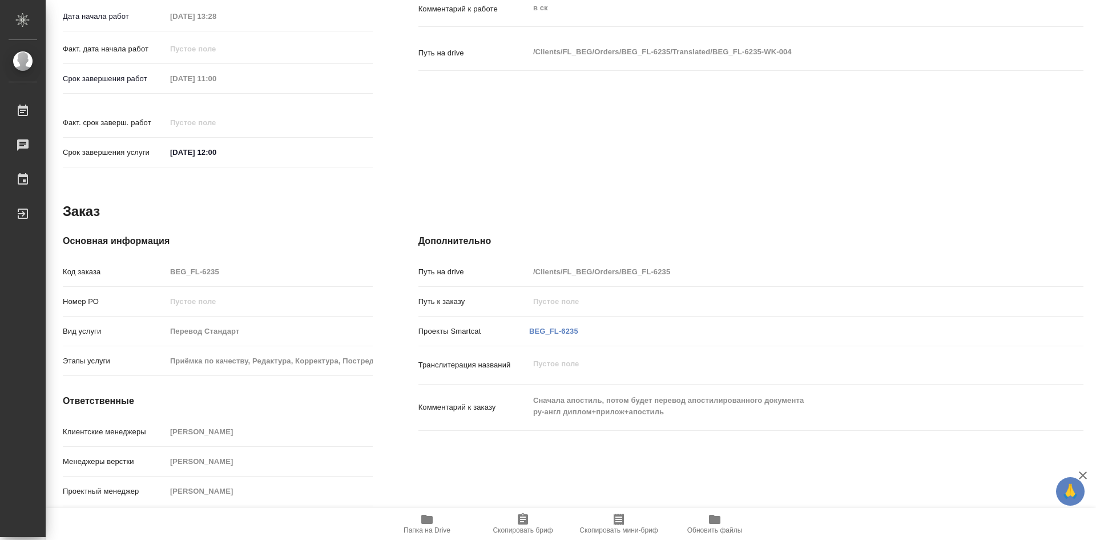
scroll to position [92, 0]
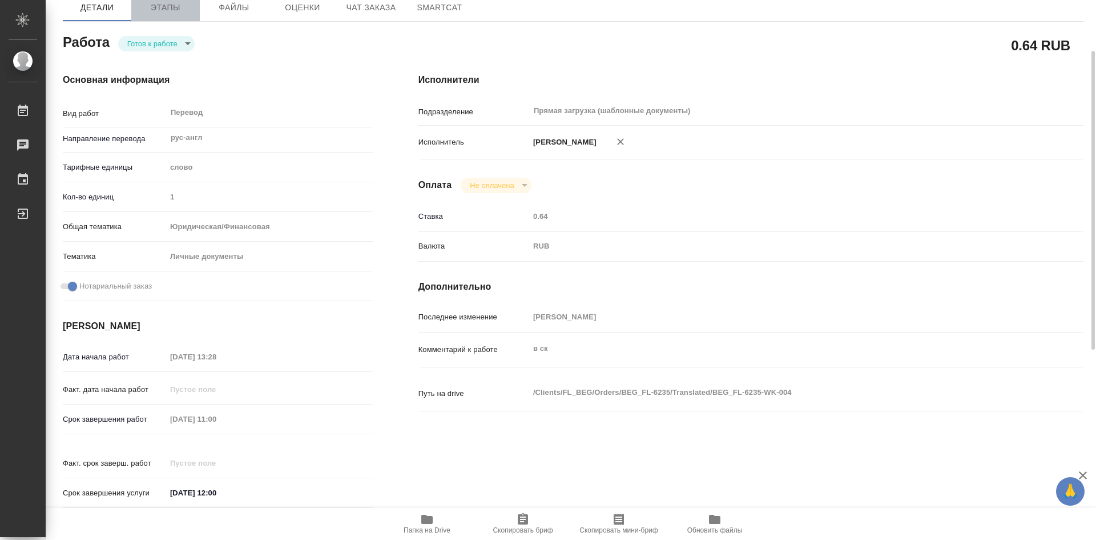
click at [170, 15] on span "Этапы" at bounding box center [165, 8] width 55 height 14
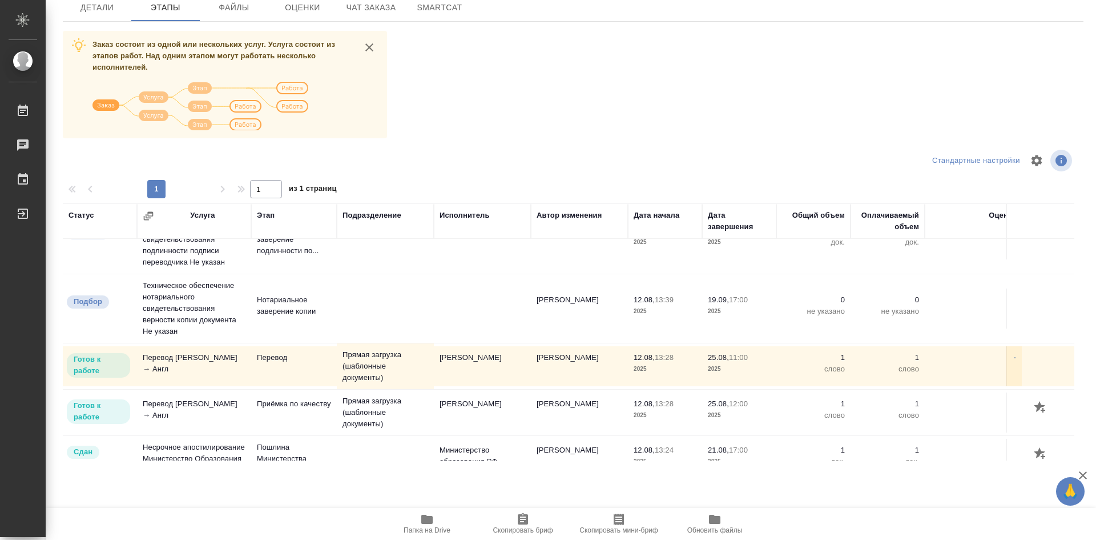
scroll to position [65, 0]
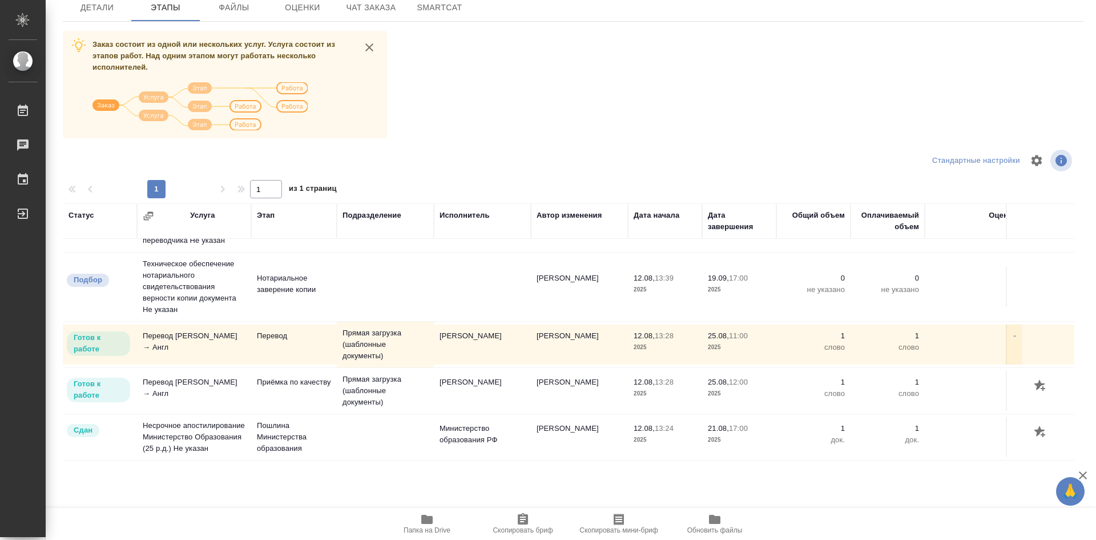
click at [431, 528] on span "Папка на Drive" at bounding box center [427, 530] width 47 height 8
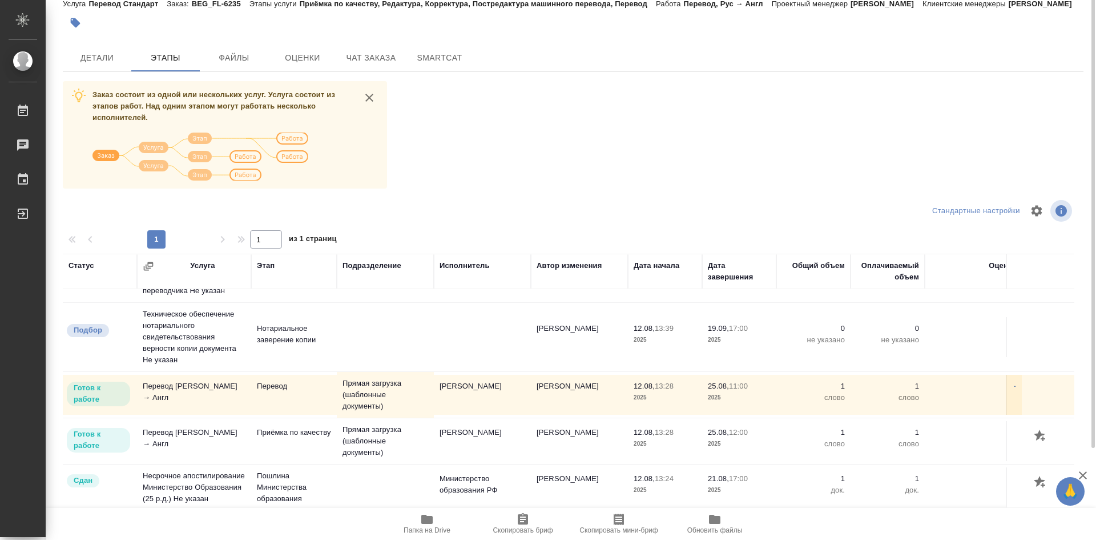
scroll to position [0, 0]
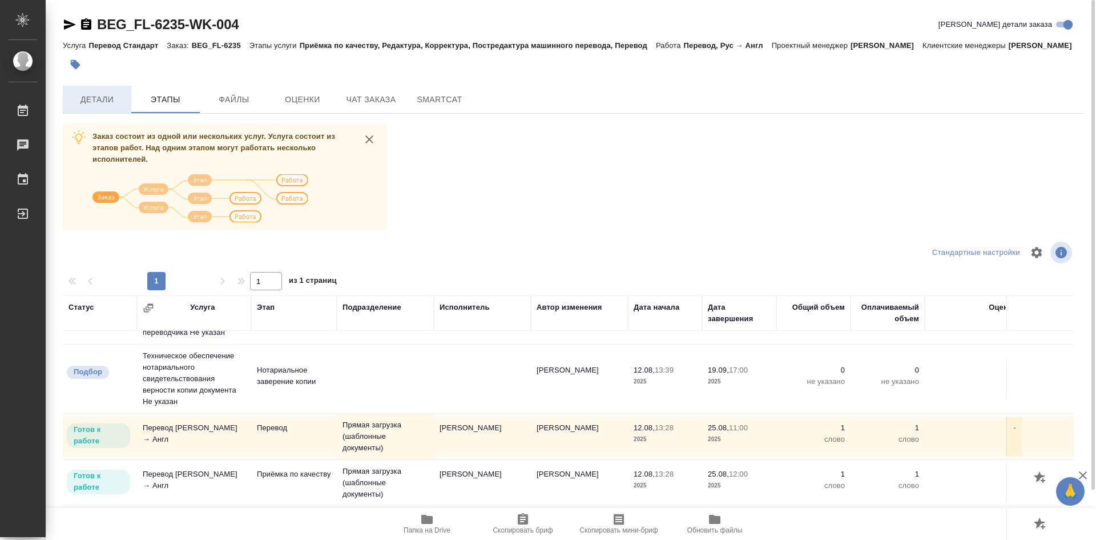
click at [115, 107] on span "Детали" at bounding box center [97, 99] width 55 height 14
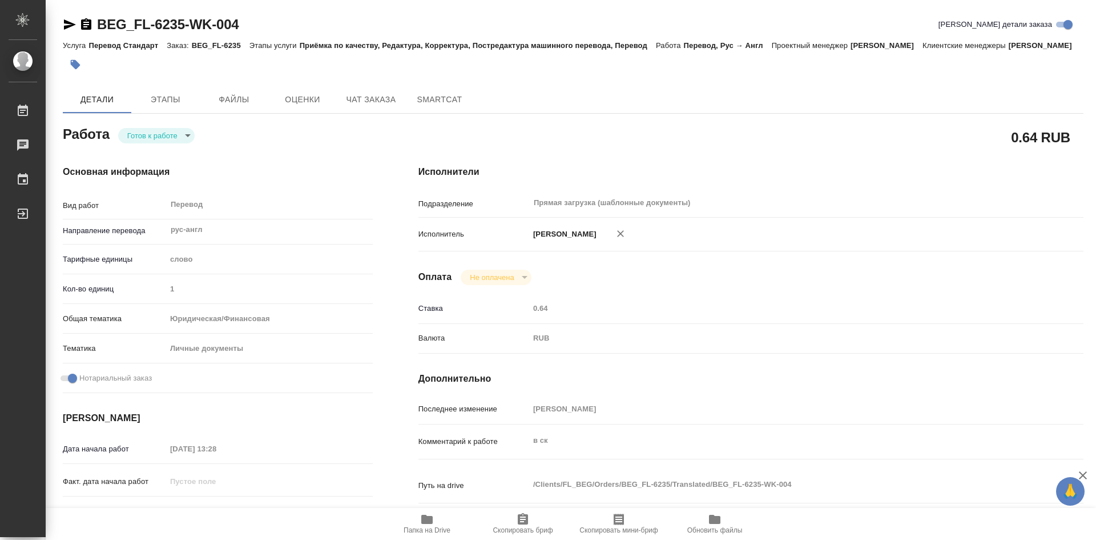
type textarea "x"
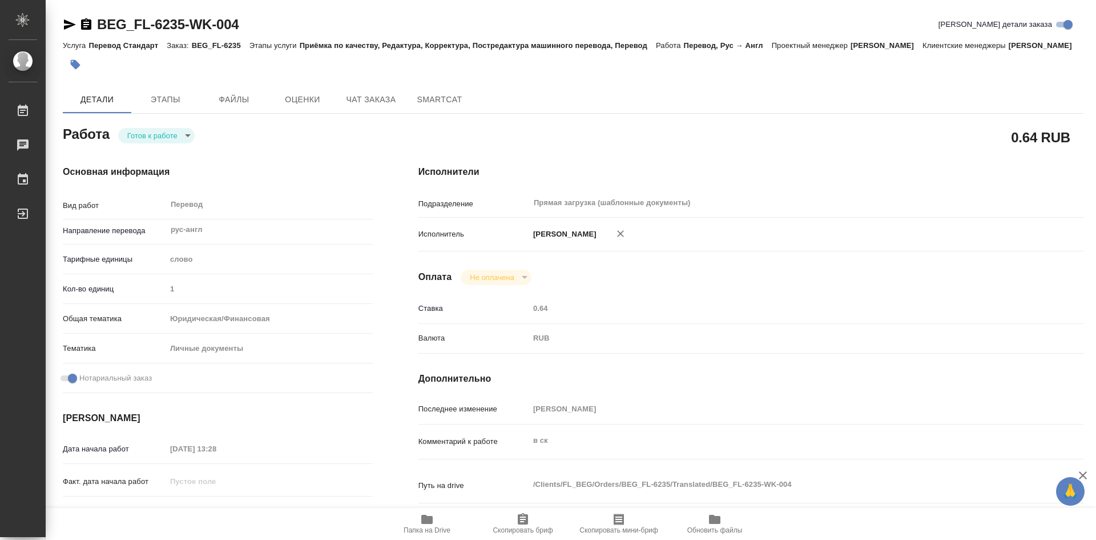
type textarea "x"
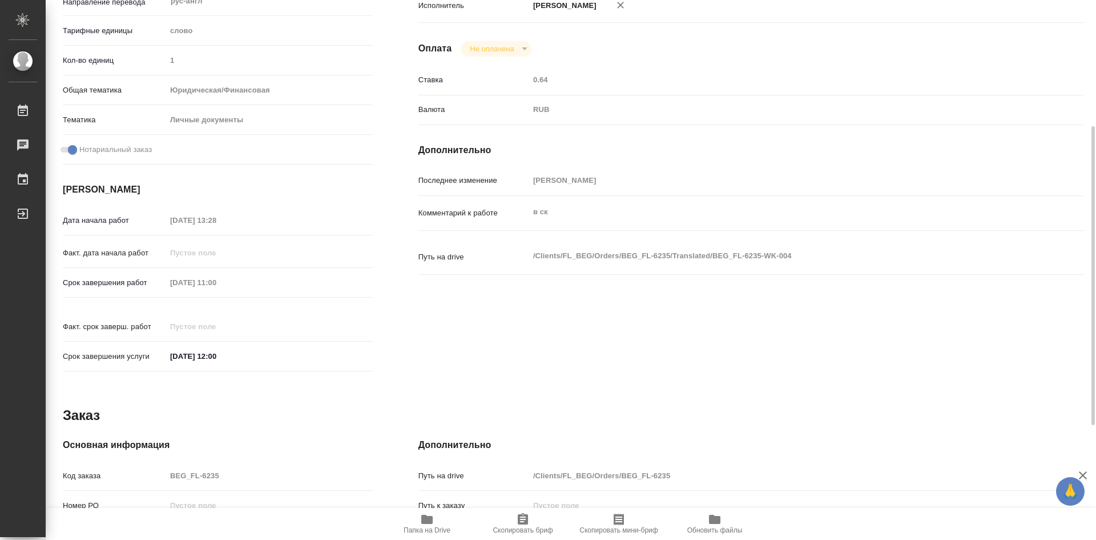
scroll to position [285, 0]
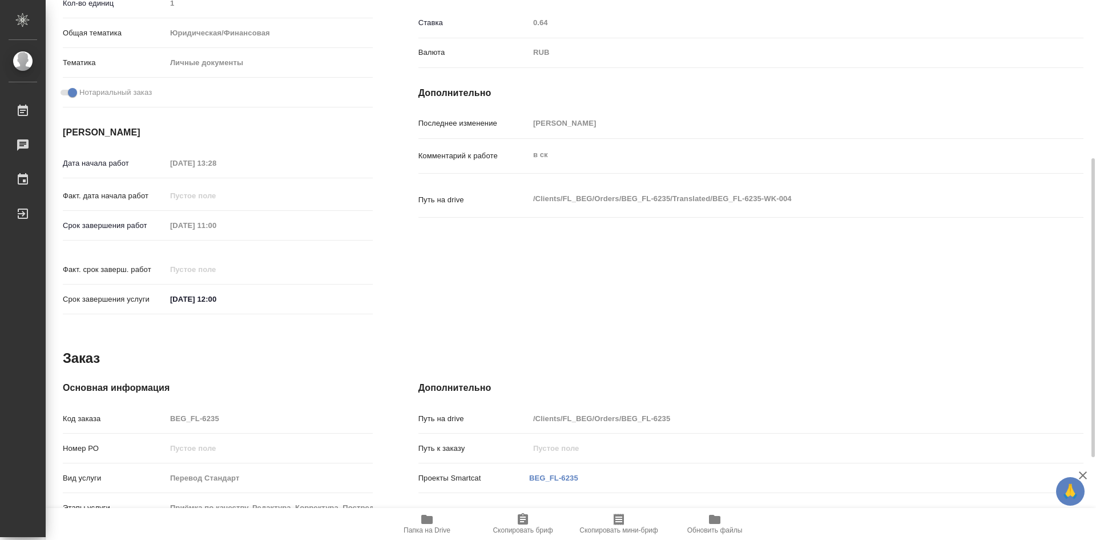
type textarea "x"
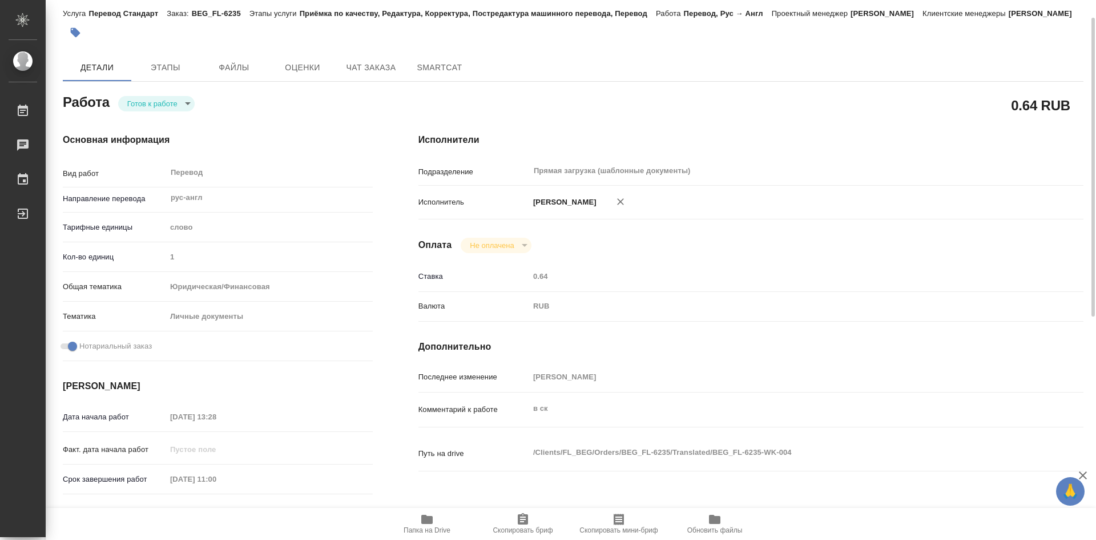
scroll to position [0, 0]
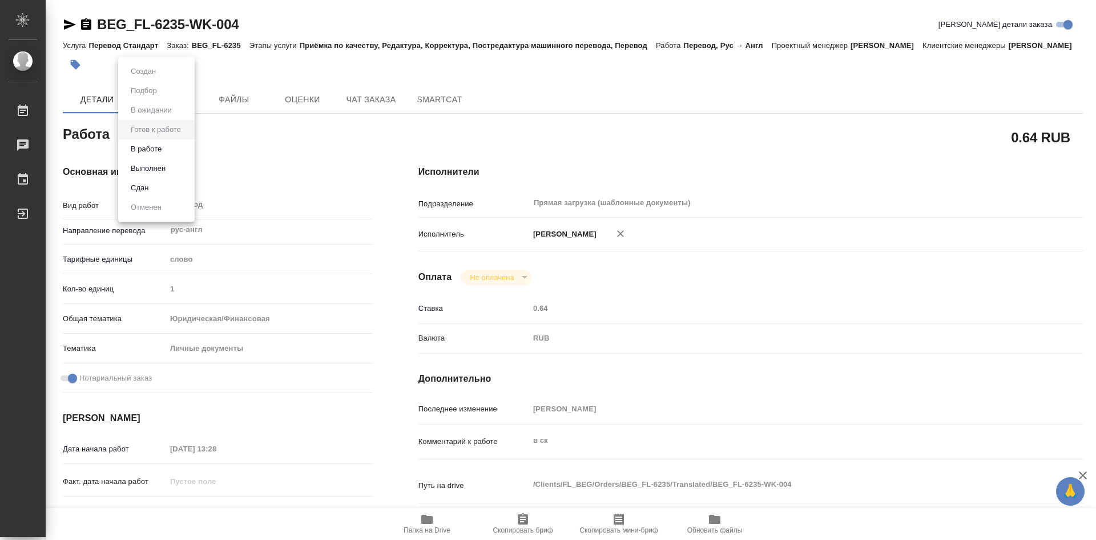
click at [181, 151] on body "🙏 .cls-1 fill:#fff; AWATERA Olejnikova Ekaterina Работы 0 Чаты График Выйти BEG…" at bounding box center [548, 270] width 1096 height 540
click at [167, 147] on li "В работе" at bounding box center [156, 148] width 77 height 19
type textarea "x"
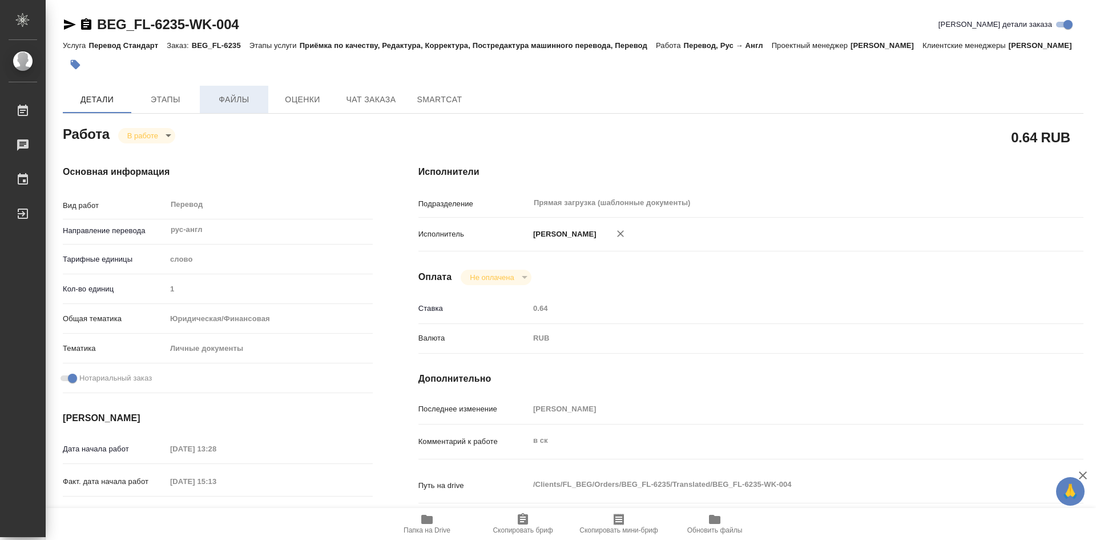
type textarea "x"
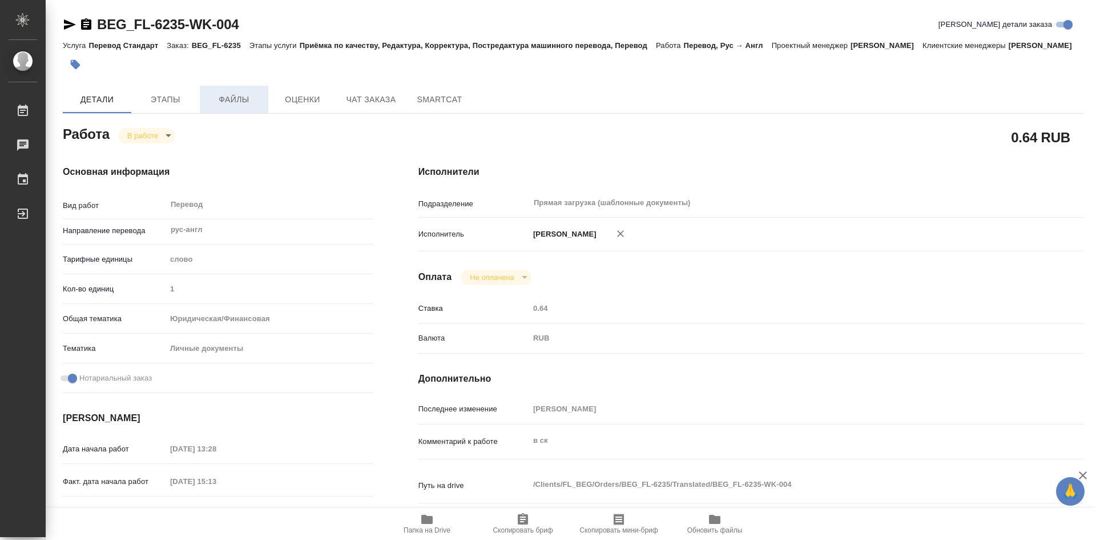
type textarea "x"
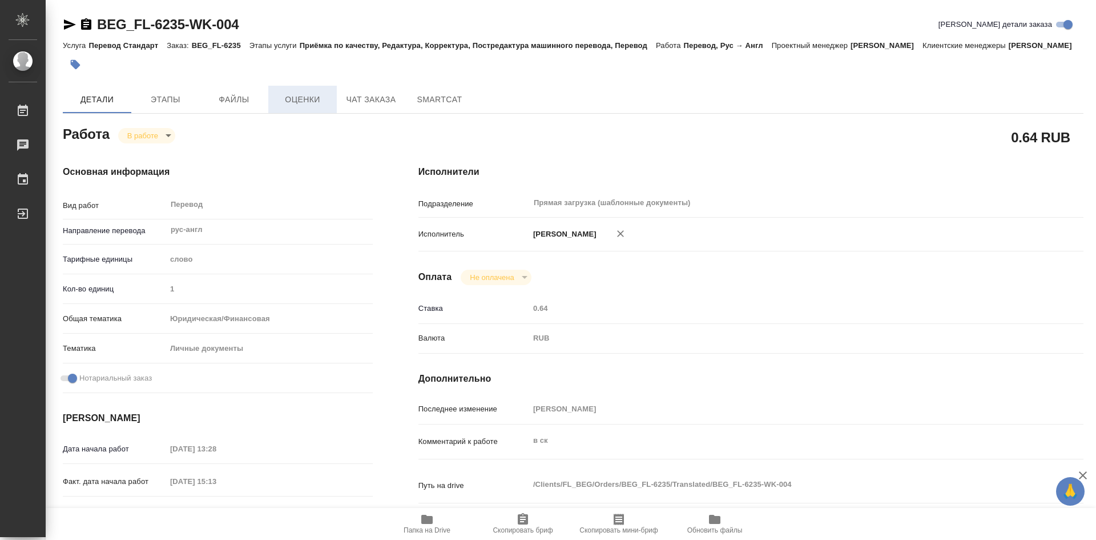
type textarea "x"
click at [174, 107] on span "Этапы" at bounding box center [165, 99] width 55 height 14
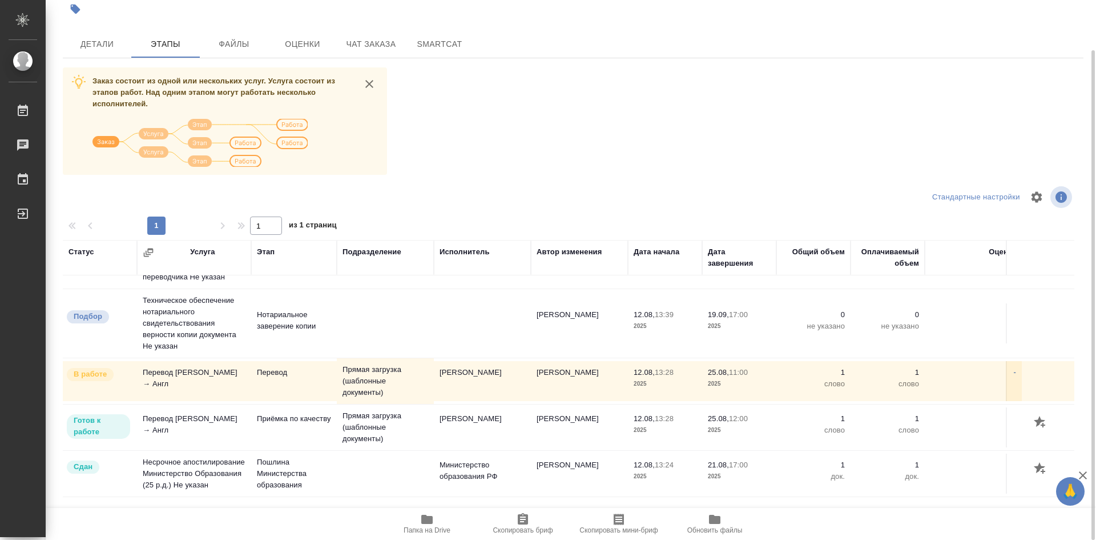
scroll to position [65, 0]
click at [357, 51] on span "Чат заказа" at bounding box center [371, 44] width 55 height 14
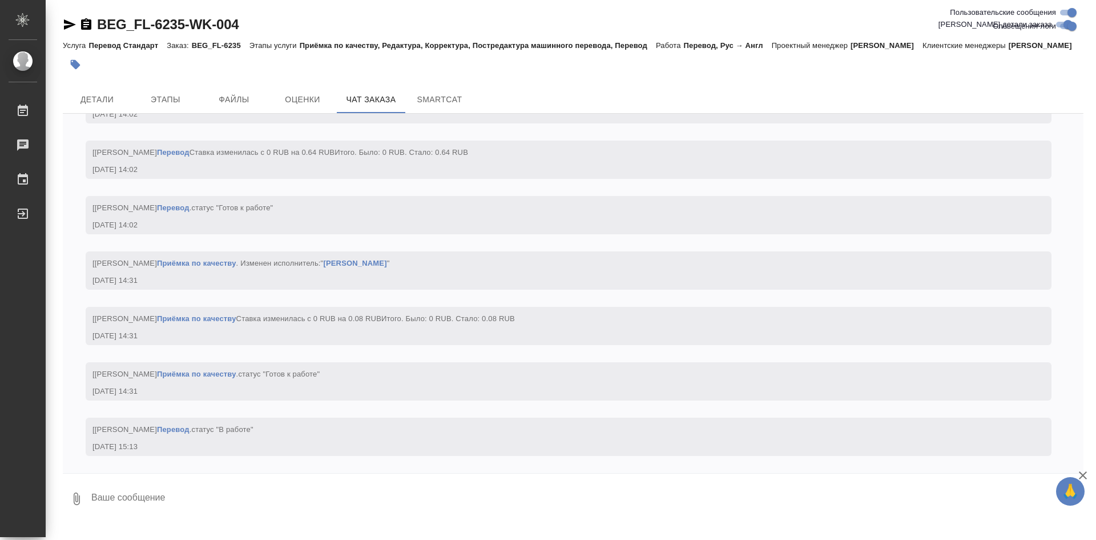
scroll to position [2951, 0]
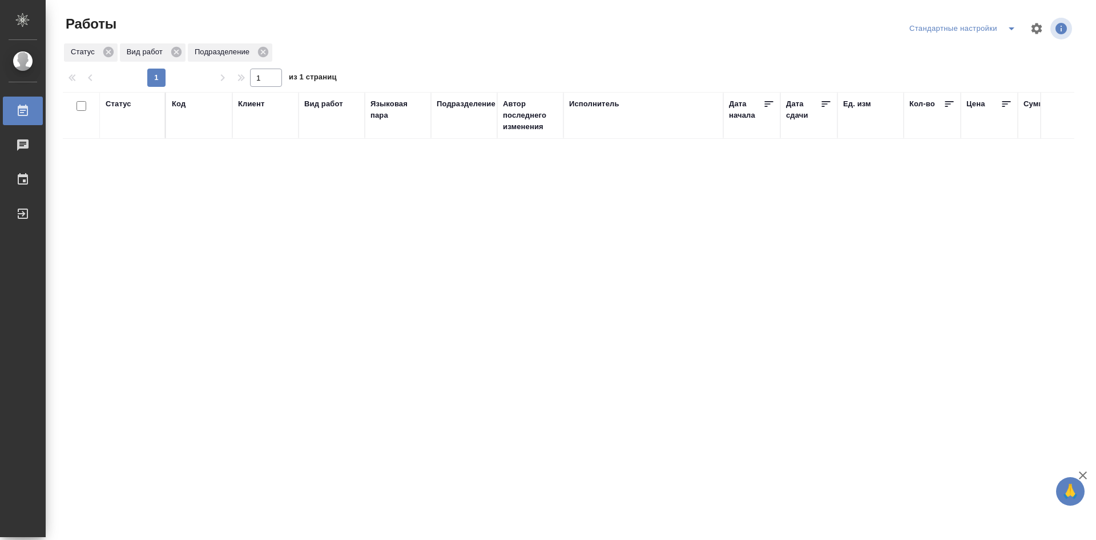
click at [1014, 30] on icon "split button" at bounding box center [1012, 29] width 14 height 14
click at [939, 50] on li "мои" at bounding box center [965, 51] width 116 height 18
